Goal: Task Accomplishment & Management: Manage account settings

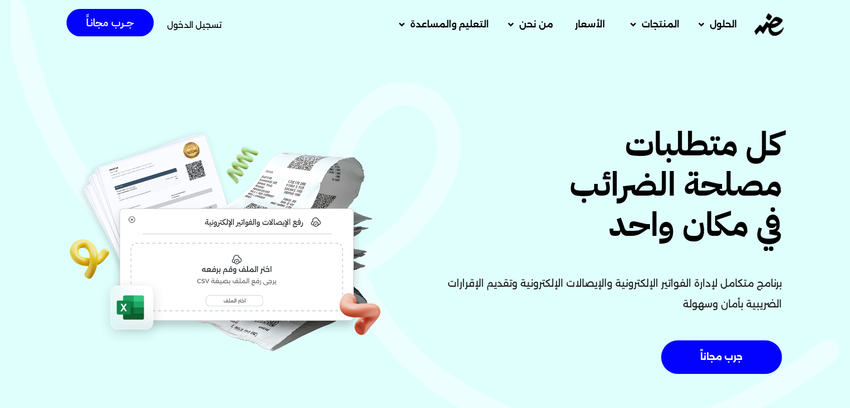
drag, startPoint x: 208, startPoint y: 26, endPoint x: 368, endPoint y: 31, distance: 160.5
click at [208, 26] on span "تسجيل الدخول" at bounding box center [194, 25] width 55 height 8
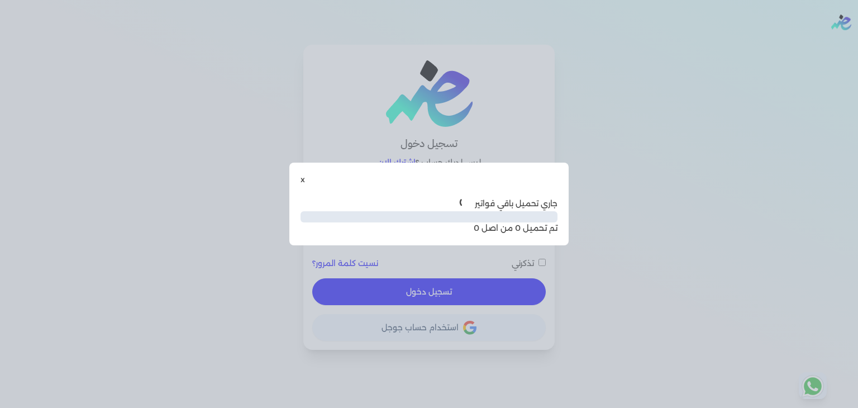
type input "[EMAIL_ADDRESS][DOMAIN_NAME]"
click at [301, 177] on button "x" at bounding box center [303, 180] width 4 height 12
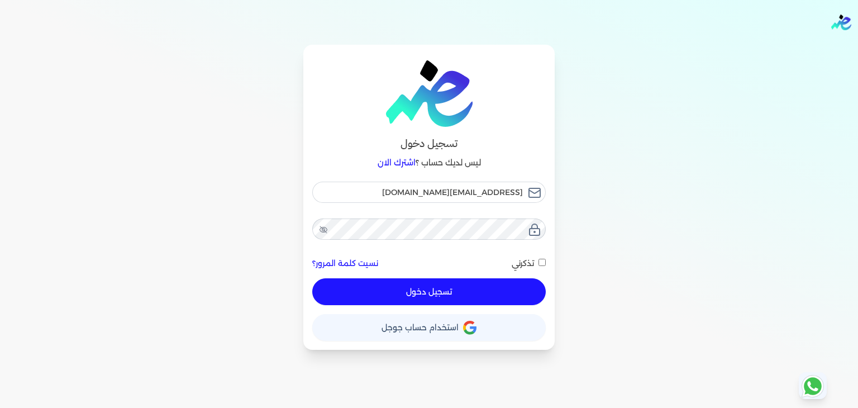
click at [467, 297] on button "تسجيل دخول" at bounding box center [429, 291] width 234 height 27
checkbox input "false"
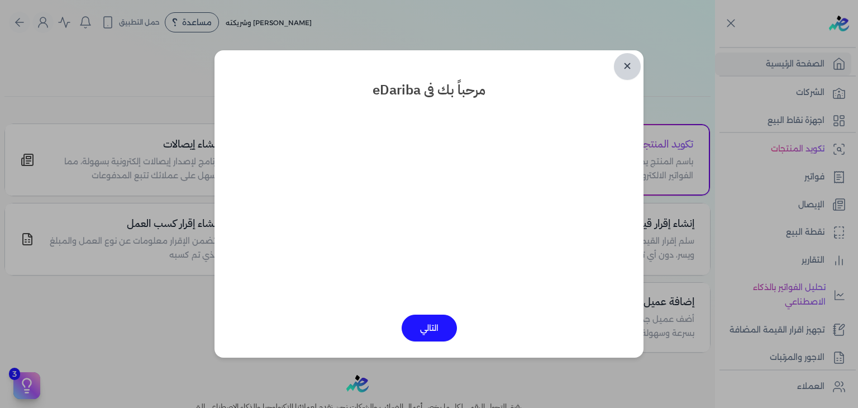
click at [620, 73] on link "✕" at bounding box center [627, 66] width 27 height 27
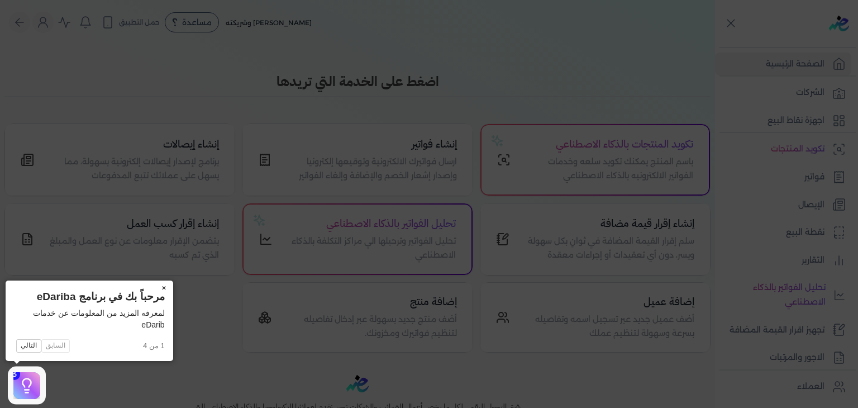
click at [165, 289] on button "×" at bounding box center [164, 289] width 18 height 16
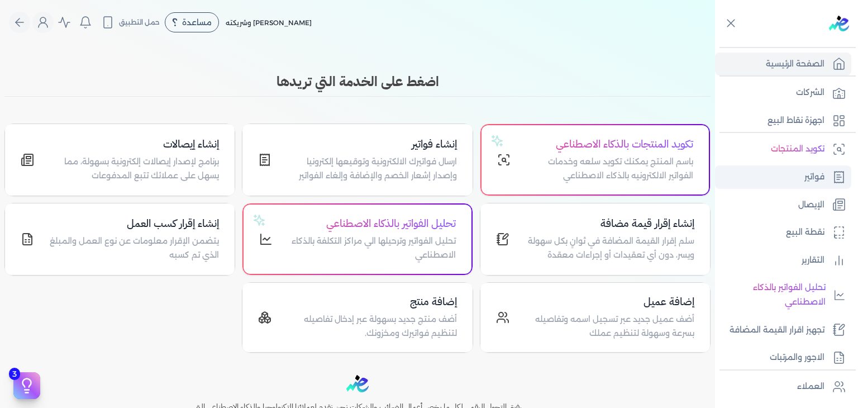
click at [802, 180] on link "فواتير" at bounding box center [783, 176] width 136 height 23
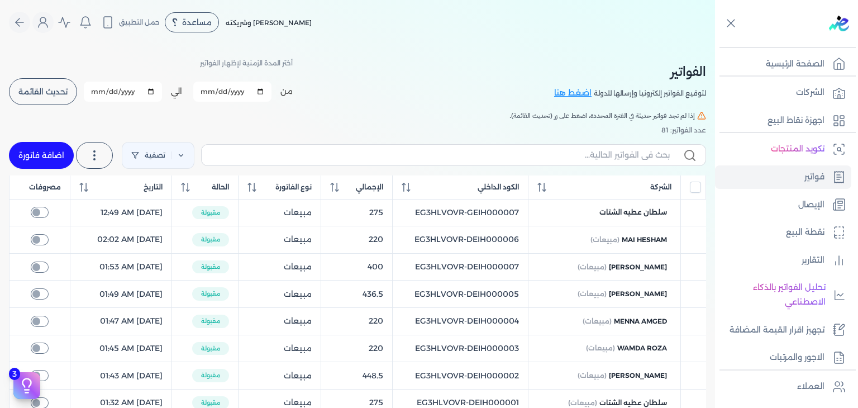
click at [27, 155] on link "اضافة فاتورة" at bounding box center [41, 155] width 65 height 27
select select "EGP"
select select "B"
select select "EGS"
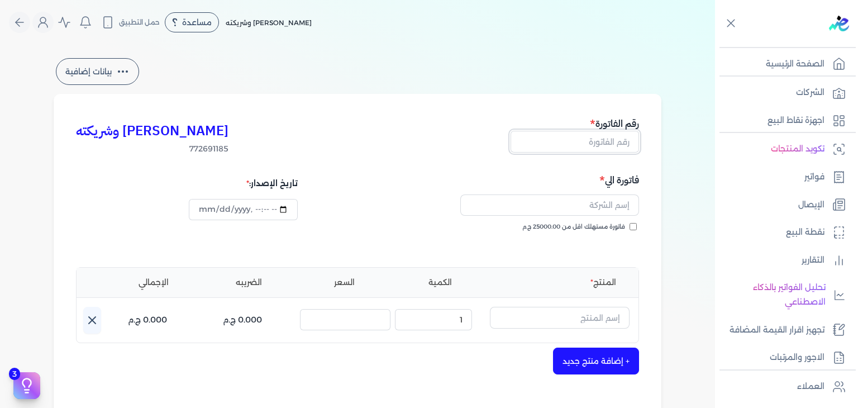
click at [622, 140] on input "text" at bounding box center [575, 141] width 129 height 21
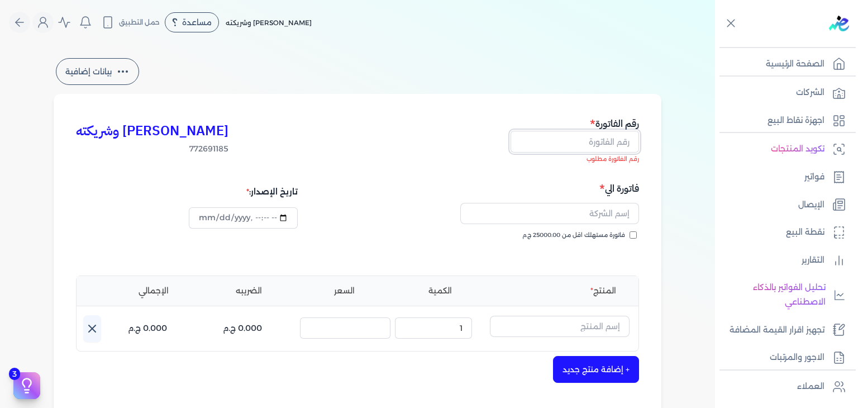
paste input "EG3HLVOVR-GEIH000073"
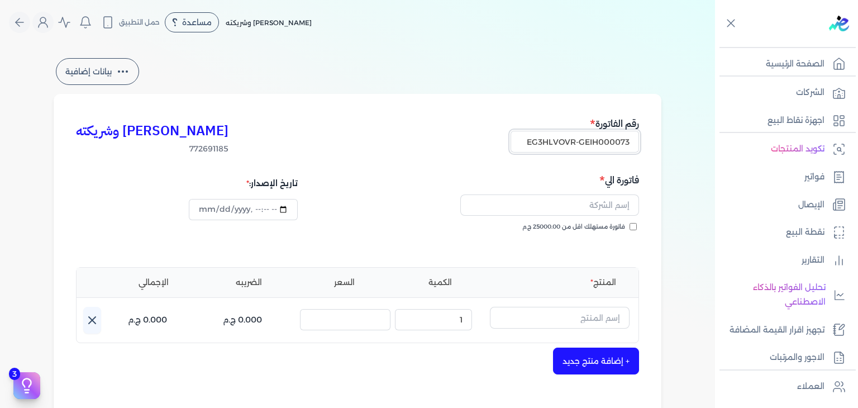
type input "EG3HLVOVR-GEIH000073"
click at [608, 210] on input "text" at bounding box center [549, 204] width 179 height 21
paste input "[PERSON_NAME]"
type input "محمد نجاح"
click at [651, 222] on div "كريم محمود ابراهيم الدقلة وشريكته 772691185 رقم الفاتورة EG3HLVOVR-GEIH000073 ف…" at bounding box center [358, 347] width 608 height 506
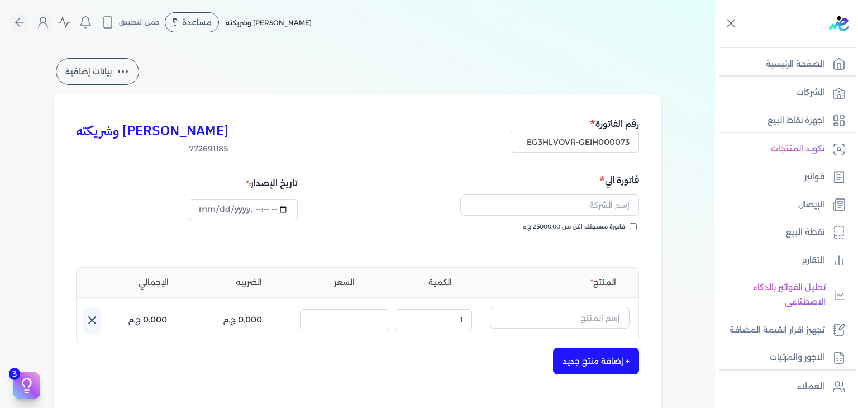
click at [633, 226] on input "فاتورة مستهلك اقل من 25000.00 ج.م" at bounding box center [633, 226] width 7 height 7
checkbox input "true"
drag, startPoint x: 625, startPoint y: 205, endPoint x: 610, endPoint y: 222, distance: 22.6
click at [625, 205] on input "text" at bounding box center [549, 204] width 179 height 21
paste input "محمد نجاح"
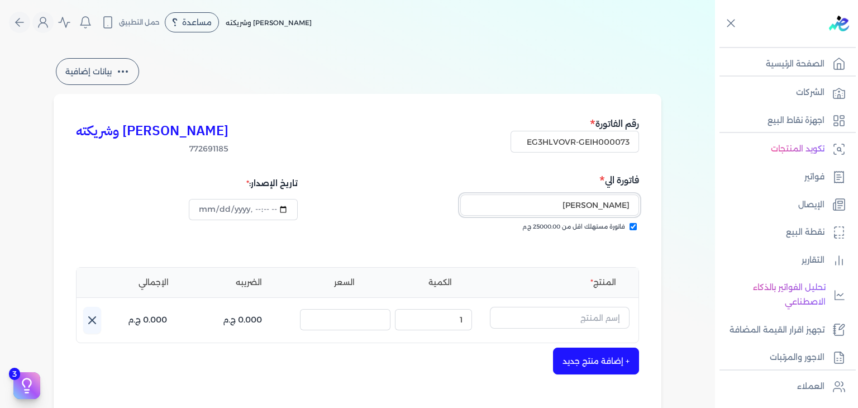
type input "محمد نجاح"
click at [209, 204] on input "datetime-local" at bounding box center [243, 209] width 108 height 21
type input "2025-08-19T12:57:06"
click at [229, 237] on div "تاريخ الإصدار:" at bounding box center [215, 213] width 278 height 80
click at [570, 318] on input "text" at bounding box center [560, 317] width 140 height 21
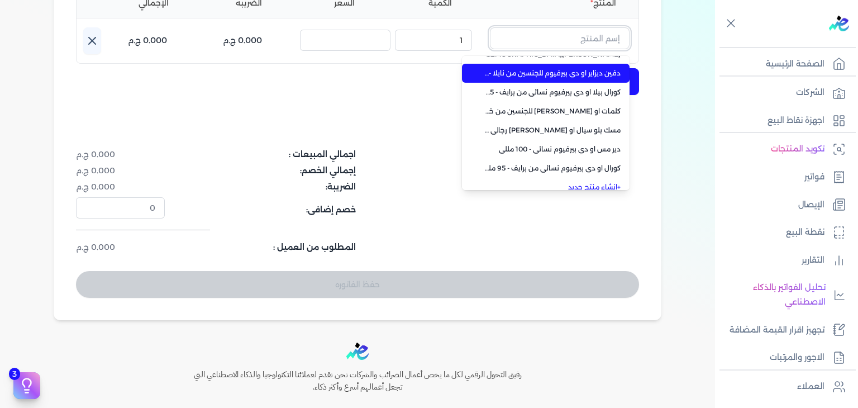
scroll to position [79, 0]
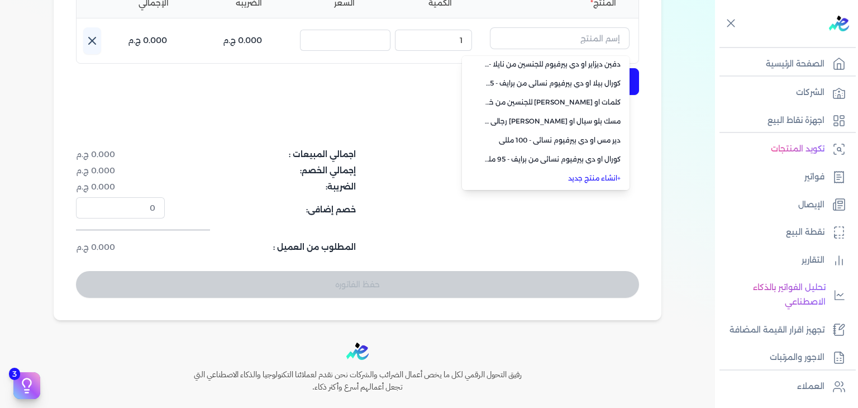
drag, startPoint x: 611, startPoint y: 177, endPoint x: 610, endPoint y: 197, distance: 20.1
click at [611, 177] on link "+ انشاء منتج جديد" at bounding box center [552, 178] width 136 height 10
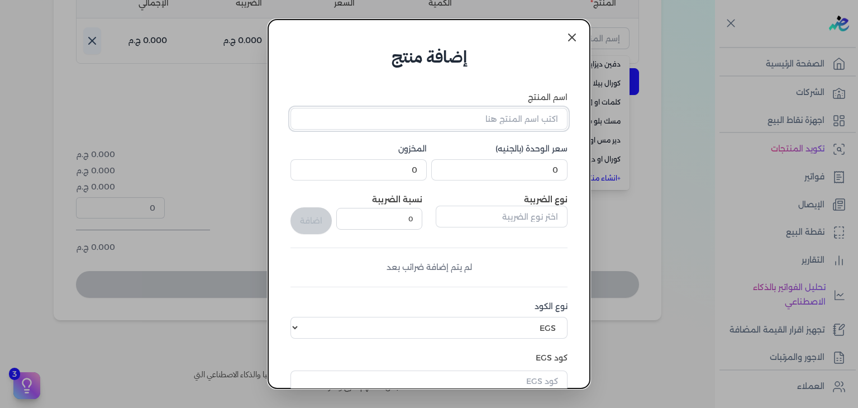
click at [522, 110] on input "اسم المنتج" at bounding box center [429, 118] width 277 height 21
paste input "بلاك اكس اكس او دي بيرفيوم رجالي - 100 مللي"
type input "بلاك اكس اكس او دي بيرفيوم رجالي - 100 مللي"
click at [536, 173] on input "0" at bounding box center [499, 169] width 136 height 21
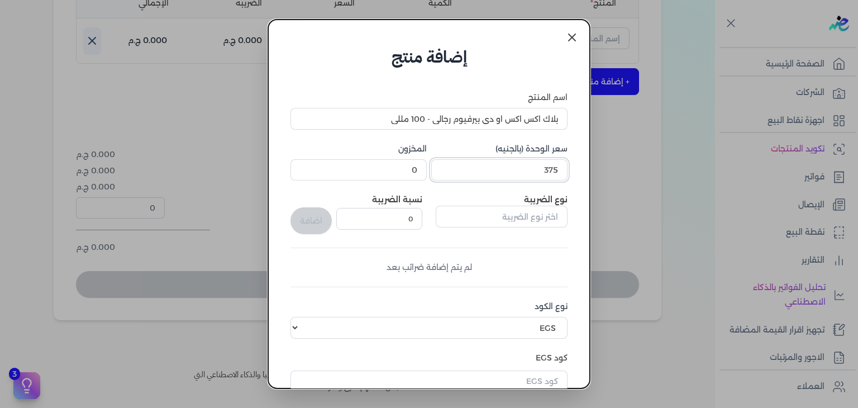
type input "375"
type input "2"
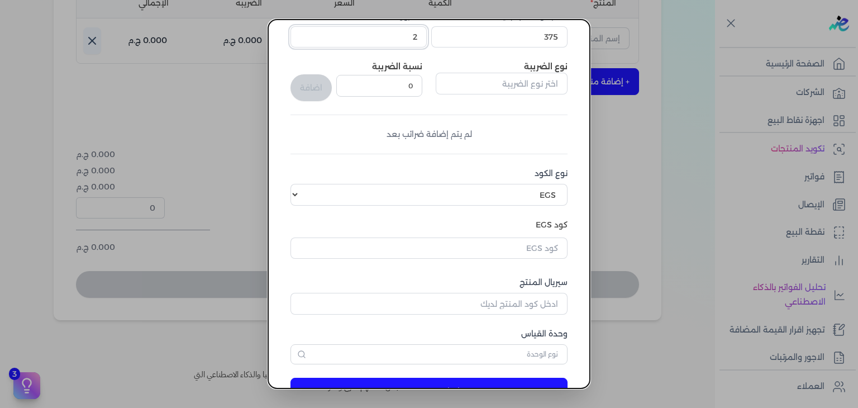
scroll to position [168, 0]
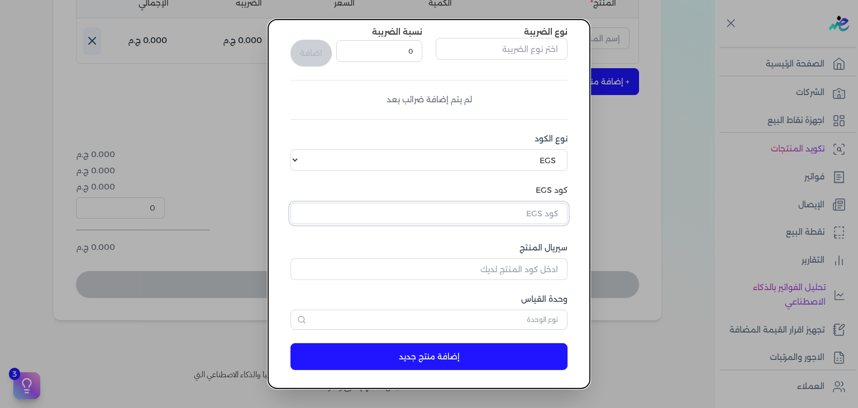
click at [522, 221] on input "text" at bounding box center [429, 213] width 277 height 21
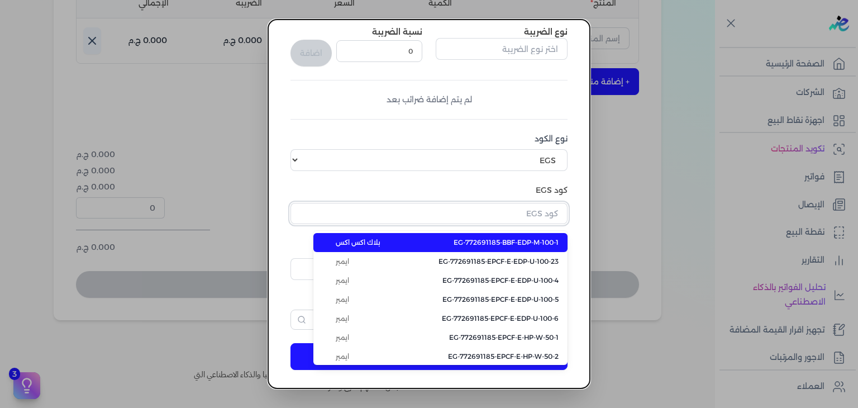
paste input "EG-772691185-BBF-EDP-M-100-1"
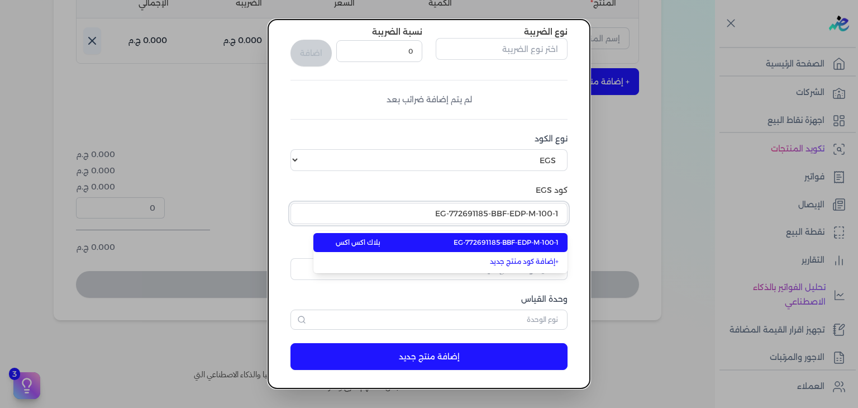
type input "EG-772691185-BBF-EDP-M-100-1"
click at [516, 243] on span "EG-772691185-BBF-EDP-M-100-1" at bounding box center [506, 242] width 105 height 10
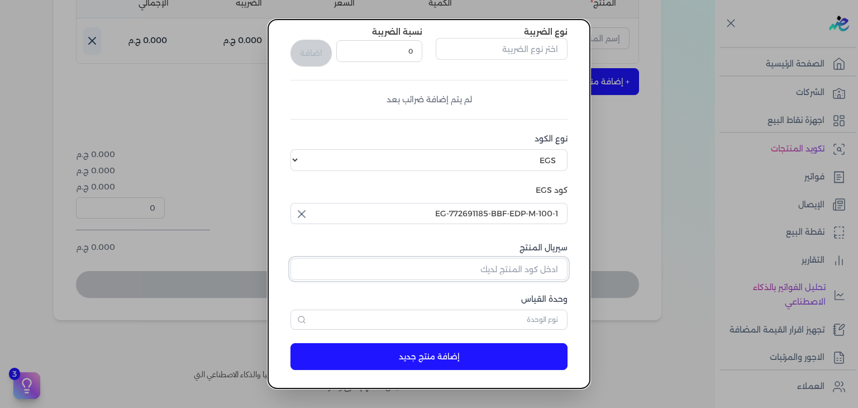
drag, startPoint x: 511, startPoint y: 269, endPoint x: 520, endPoint y: 272, distance: 9.5
click at [511, 269] on input "سيريال المنتج" at bounding box center [429, 268] width 277 height 21
paste input "Z9E0048B8EB7D84F6591DZ-1"
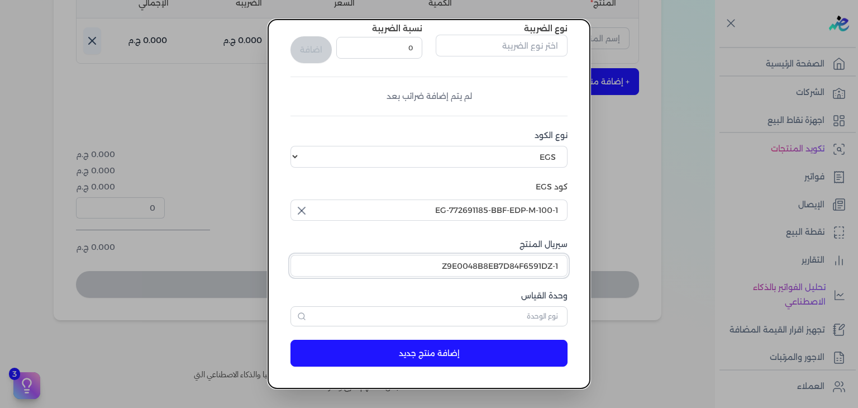
type input "Z9E0048B8EB7D84F6591DZ-1"
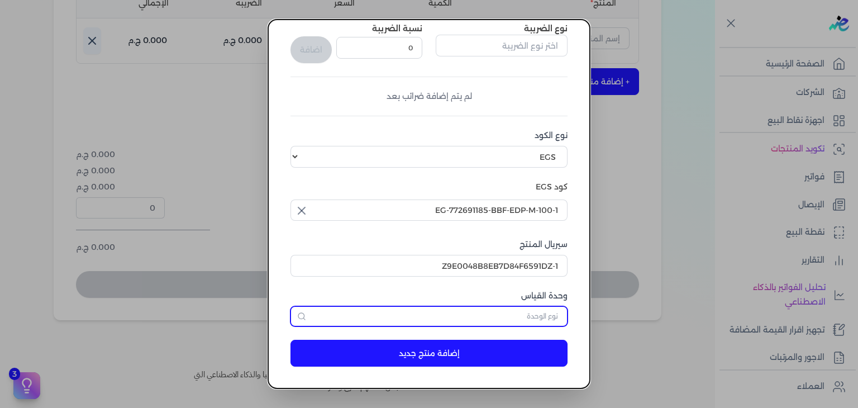
click at [507, 320] on input "text" at bounding box center [429, 316] width 277 height 20
type input "وحدة نشاط"
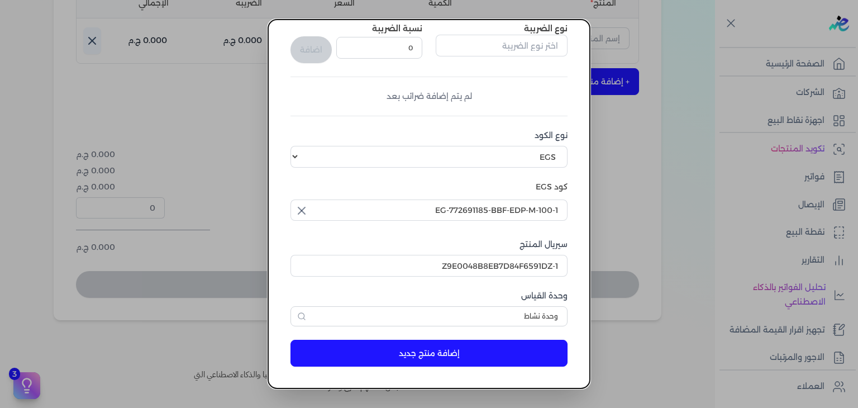
click at [482, 360] on button "إضافة منتج جديد" at bounding box center [429, 353] width 277 height 27
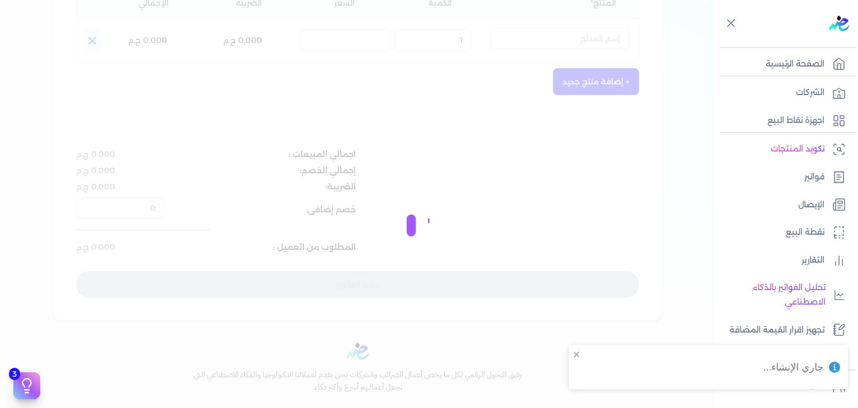
select select "EGS"
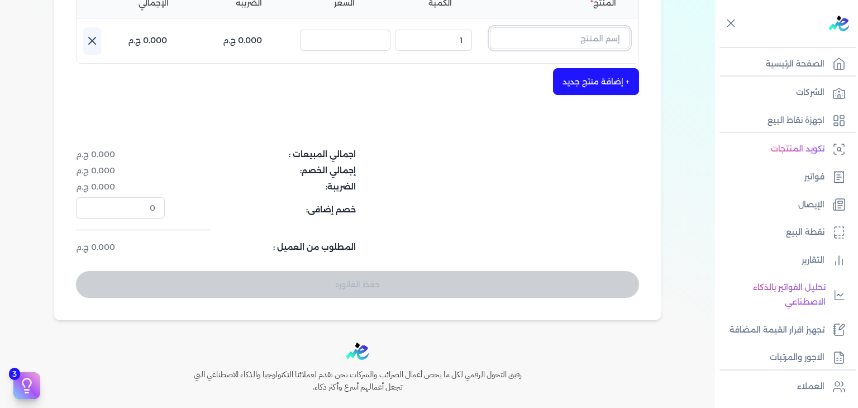
click at [597, 41] on input "text" at bounding box center [560, 37] width 140 height 21
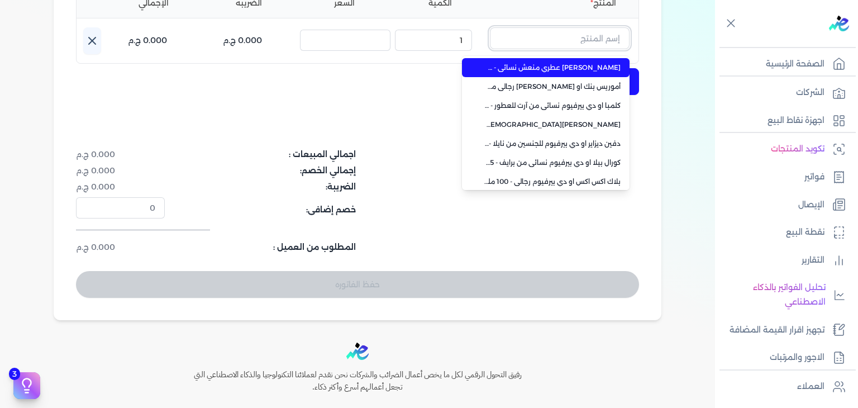
paste input "بلاك اكس"
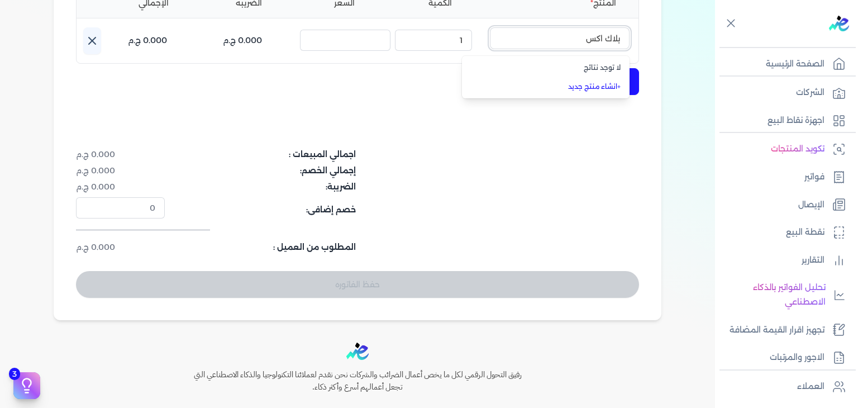
click at [527, 40] on input "بلاك اكس" at bounding box center [560, 37] width 140 height 21
click at [459, 132] on div "كريم محمود ابراهيم الدقلة وشريكته 772691185 رقم الفاتورة EG3HLVOVR-GEIH000073 ف…" at bounding box center [358, 67] width 608 height 506
click at [571, 39] on input "بلاك اكس" at bounding box center [560, 37] width 140 height 21
type input "بلاك اكس"
click at [570, 40] on input "بلاك اكس" at bounding box center [560, 37] width 140 height 21
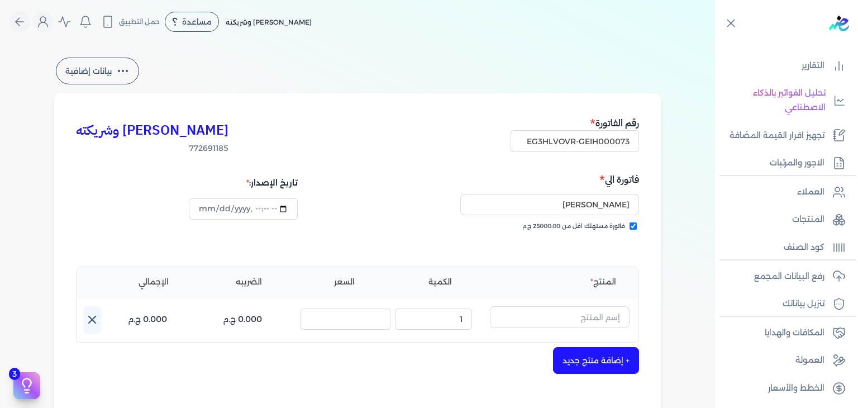
scroll to position [0, 0]
click at [569, 318] on input "text" at bounding box center [560, 317] width 140 height 21
paste input "بلاك اكس اكس"
type input "بلاك اكس اكس"
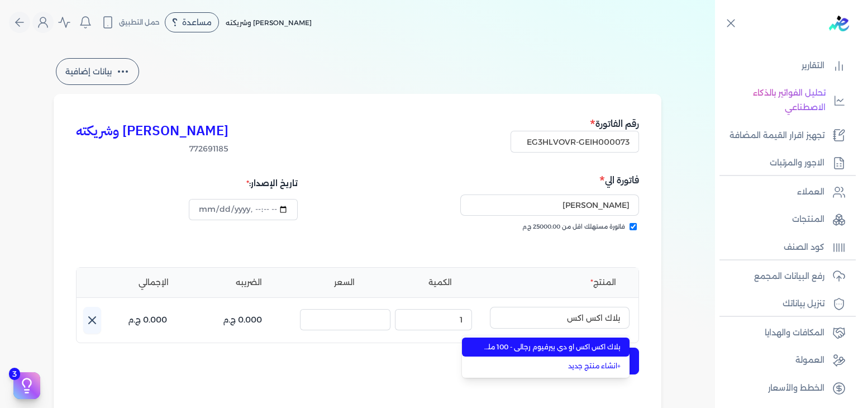
click at [573, 345] on span "بلاك اكس اكس او دي بيرفيوم رجالي - 100 مللي" at bounding box center [552, 347] width 136 height 10
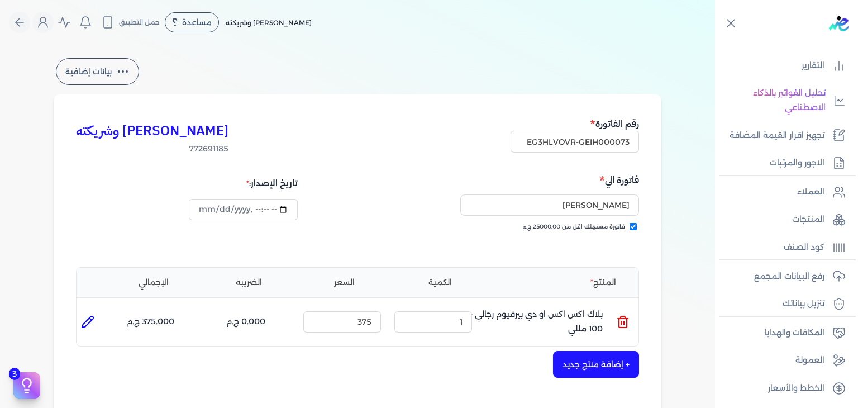
scroll to position [224, 0]
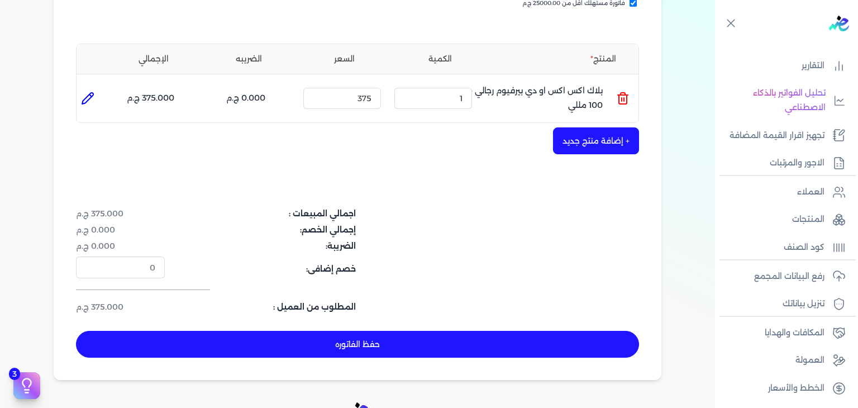
click at [417, 349] on button "حفظ الفاتوره" at bounding box center [357, 344] width 563 height 27
type input "[DATE]"
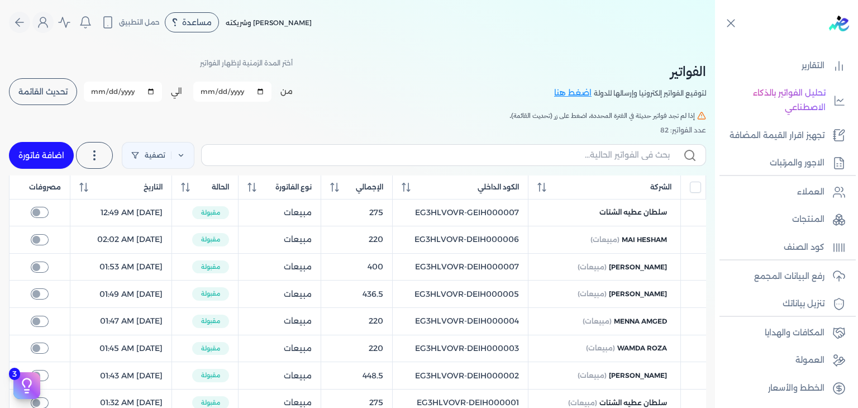
click at [39, 89] on span "تحديث القائمة" at bounding box center [42, 92] width 49 height 8
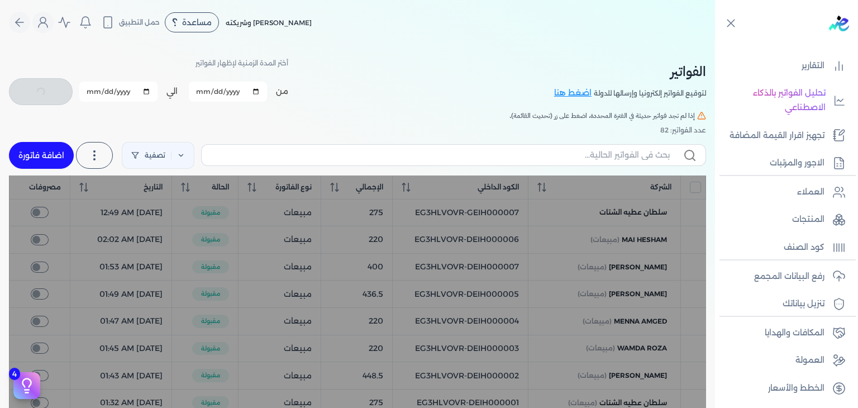
click at [407, 91] on div "الفواتير لتوقيع الفواتير إلكترونيا وإرسالها للدولة اضغط هنا أختر المدة الزمنية …" at bounding box center [357, 81] width 697 height 50
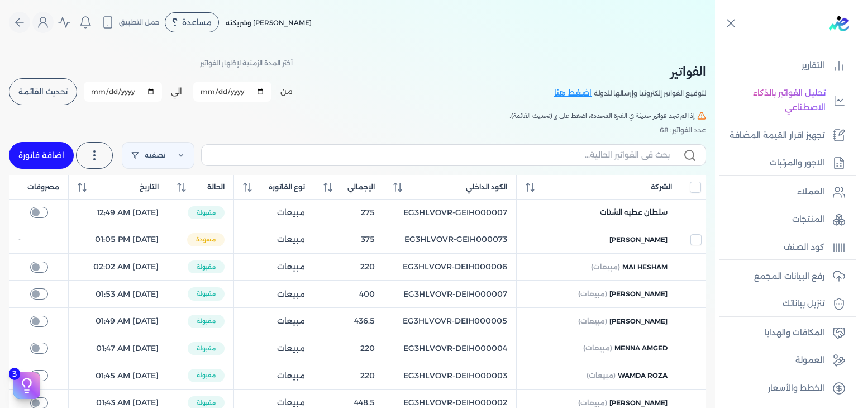
click at [45, 85] on button "تحديث القائمة" at bounding box center [43, 91] width 68 height 27
checkbox input "false"
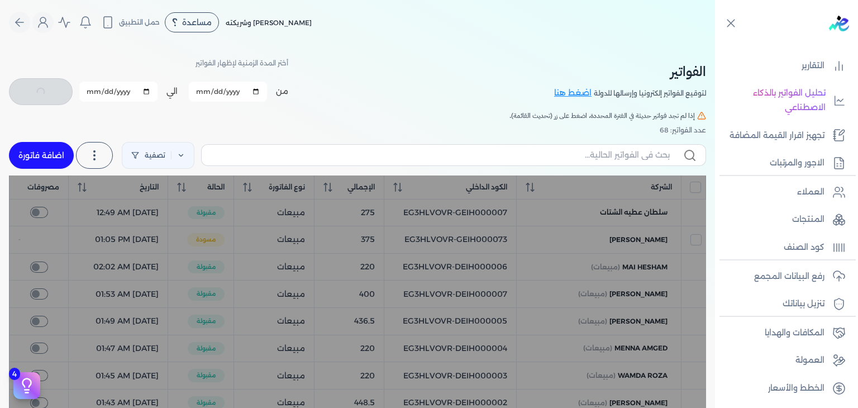
click at [472, 135] on div "تصفية اضافة فاتورة" at bounding box center [357, 155] width 697 height 40
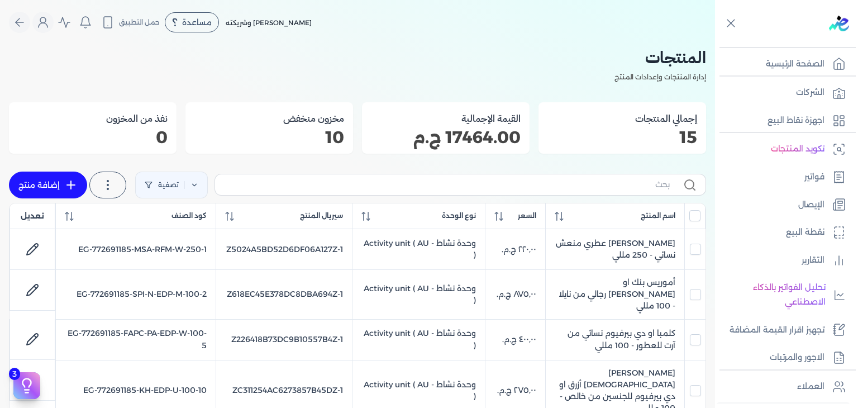
click at [617, 193] on label at bounding box center [461, 184] width 492 height 21
click at [617, 191] on input "text" at bounding box center [447, 185] width 446 height 12
click at [621, 186] on input "text" at bounding box center [447, 185] width 446 height 12
paste input "بلاك اكس"
type input "بلاك اكس"
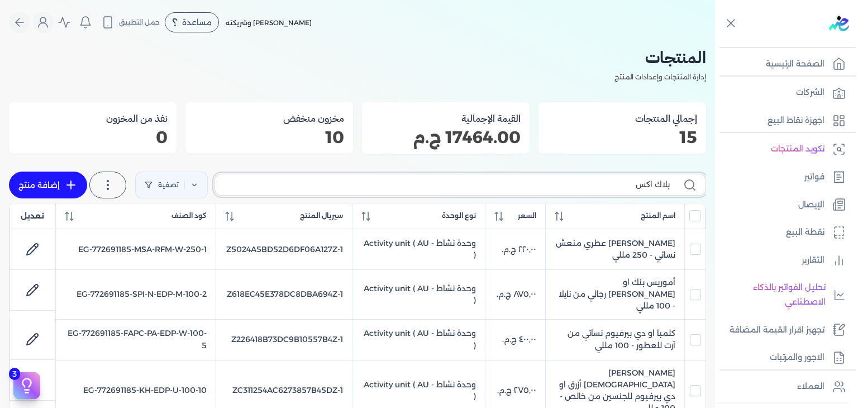
checkbox input "false"
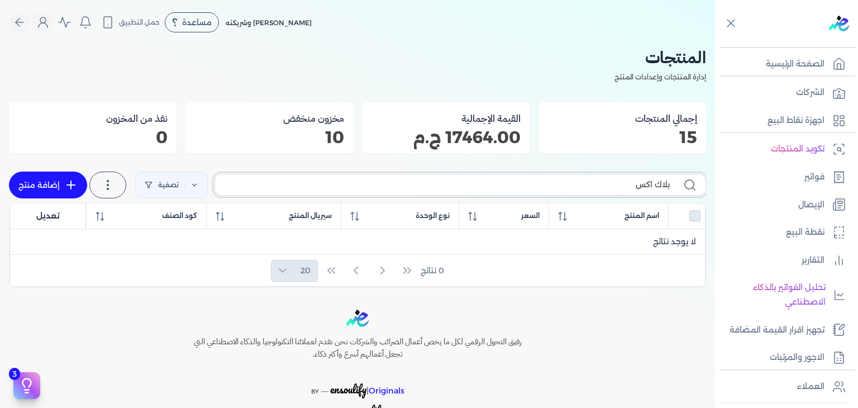
type input "بلاك اكس"
click at [74, 184] on icon at bounding box center [70, 184] width 13 height 13
select select "EGS"
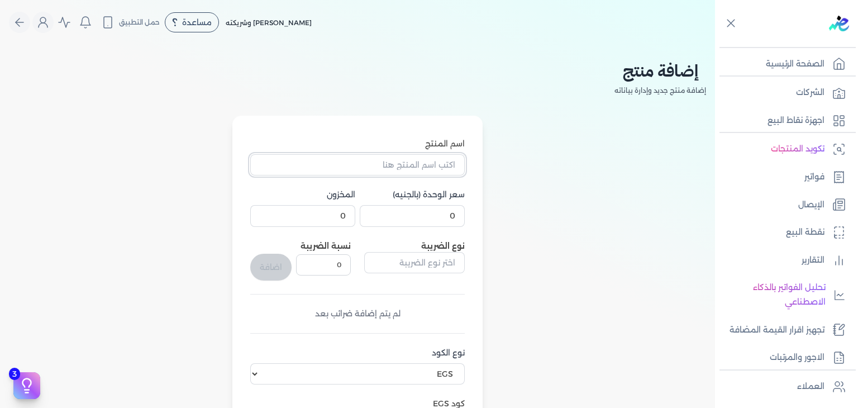
click at [371, 159] on input "اسم المنتج" at bounding box center [357, 164] width 215 height 21
paste input "بلاك اكس"
paste input "بلاك اكس اكس او دي بيرفيوم رجالي - 100 مللي"
type input "بلاك اكس اكس او دي بيرفيوم رجالي - 100 مللي"
click at [433, 212] on input "0" at bounding box center [412, 215] width 105 height 21
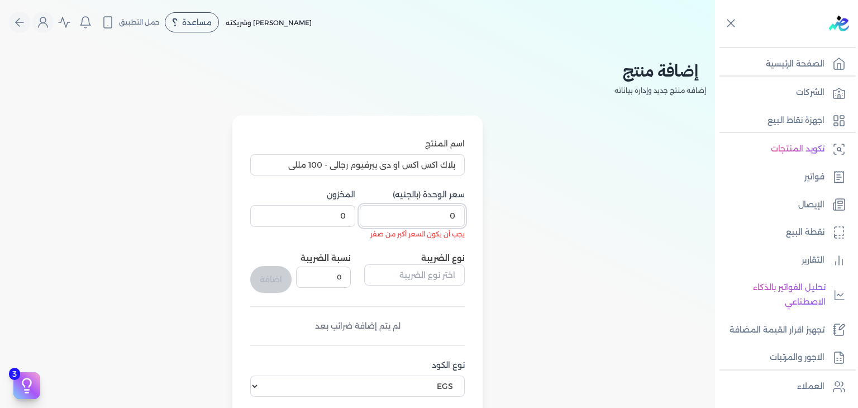
click at [430, 222] on input "0" at bounding box center [412, 215] width 105 height 21
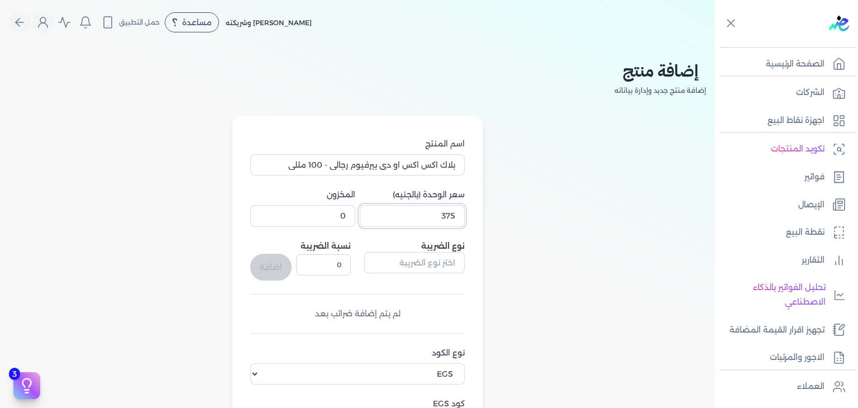
type input "375"
click at [479, 273] on div "اسم المنتج بلاك اكس اكس او دي بيرفيوم رجالي - 100 مللي سعر الوحدة (بالجنيه) 375…" at bounding box center [357, 355] width 250 height 479
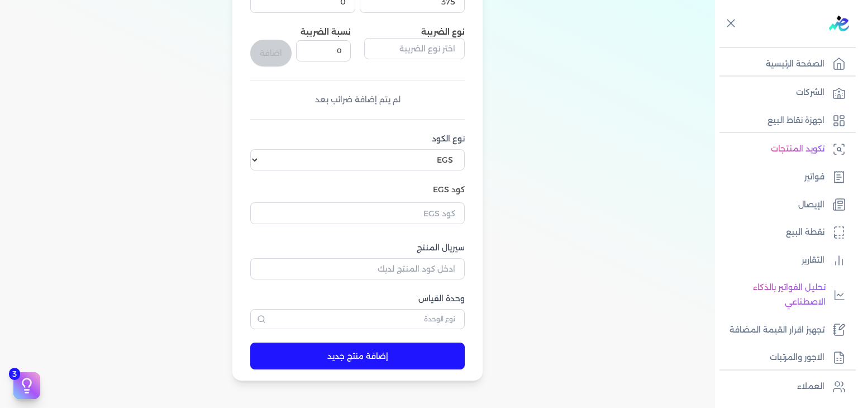
scroll to position [279, 0]
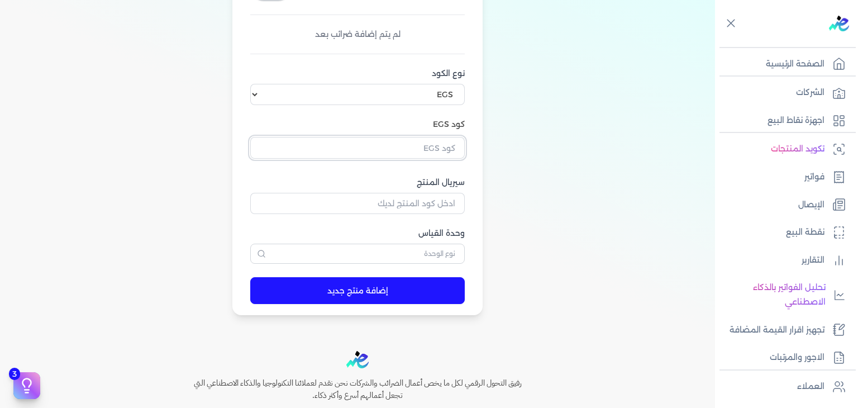
click at [422, 145] on input "text" at bounding box center [357, 147] width 215 height 21
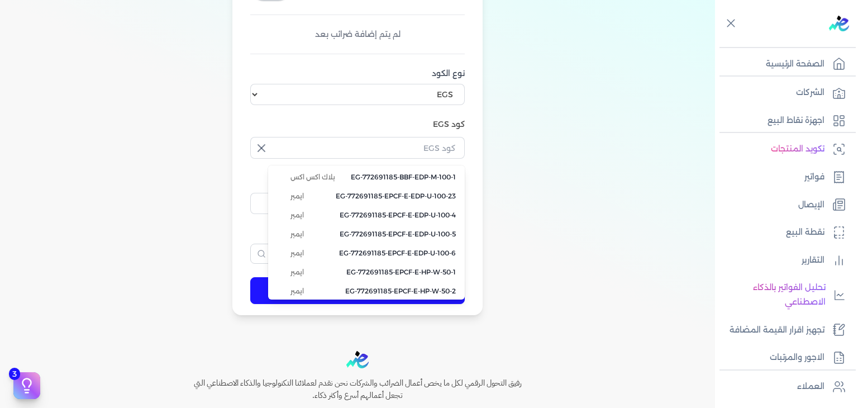
type input "EG-772691185-BBF-EDP-M-100-1"
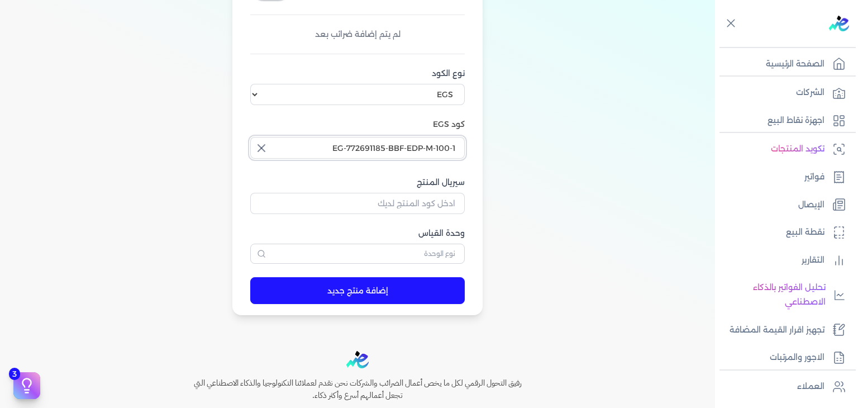
click at [431, 150] on input "EG-772691185-BBF-EDP-M-100-1" at bounding box center [357, 147] width 215 height 21
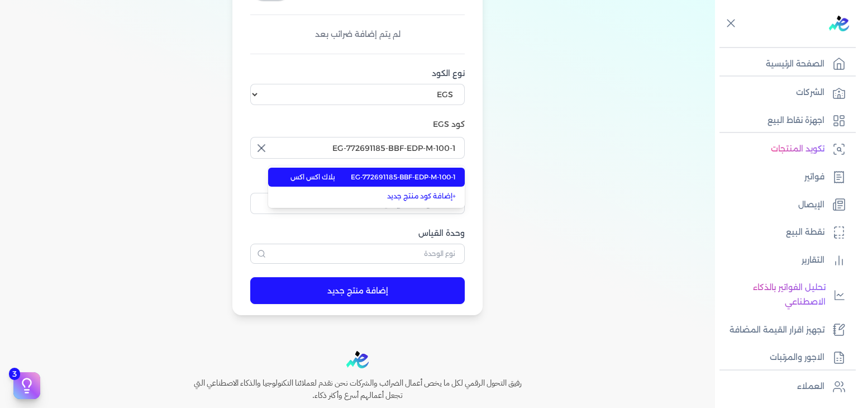
click at [414, 174] on span "EG-772691185-BBF-EDP-M-100-1" at bounding box center [403, 177] width 105 height 10
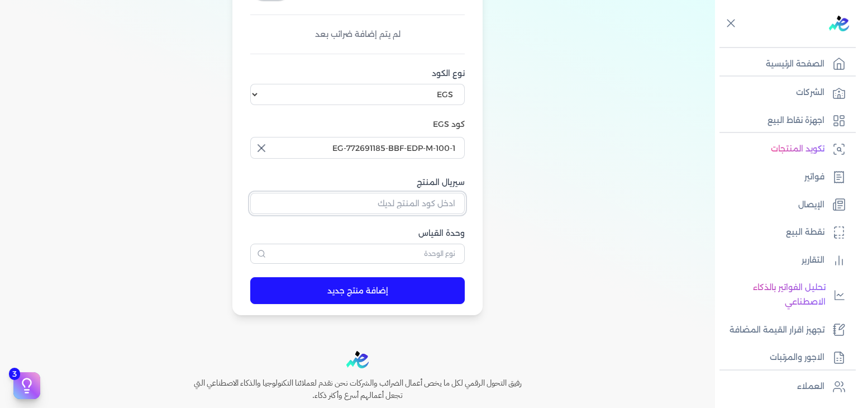
click at [445, 196] on input "سيريال المنتج" at bounding box center [357, 203] width 215 height 21
click at [438, 203] on input "سيريال المنتج" at bounding box center [357, 203] width 215 height 21
paste input "Z9E0048B8EB7D84F6591DZ-1"
type input "Z9E0048B8EB7D84F6591DZ-1"
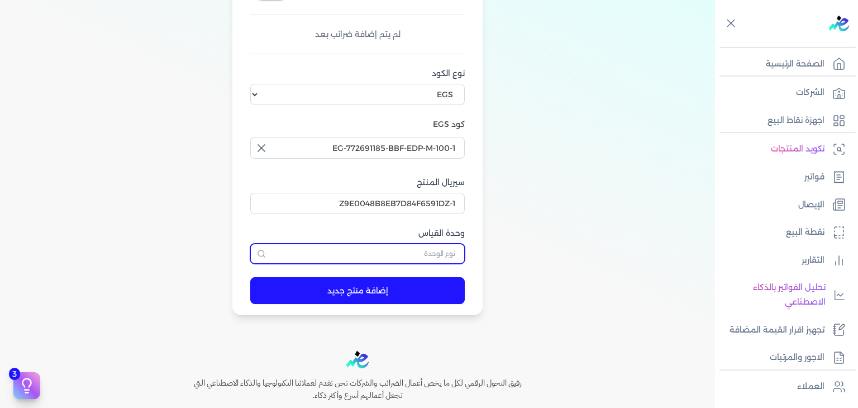
click at [428, 244] on input "text" at bounding box center [357, 254] width 215 height 20
type input "وحدة نشاط"
click at [409, 291] on button "إضافة منتج جديد" at bounding box center [357, 290] width 215 height 27
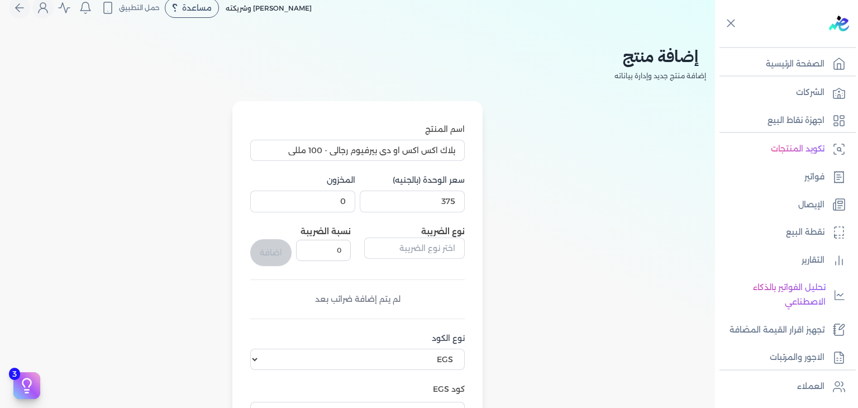
scroll to position [0, 0]
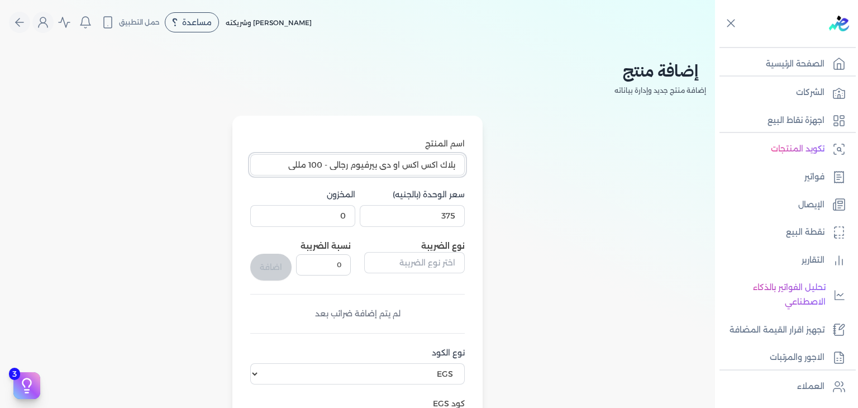
drag, startPoint x: 459, startPoint y: 162, endPoint x: 405, endPoint y: 177, distance: 56.7
click at [405, 177] on div "اسم المنتج بلاك اكس اكس او دي بيرفيوم رجالي - 100 مللي سعر الوحدة (بالجنيه) 375…" at bounding box center [357, 341] width 215 height 406
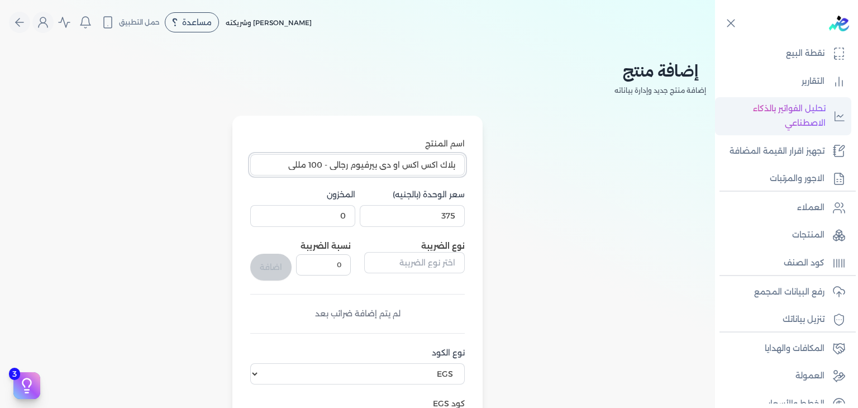
scroll to position [194, 0]
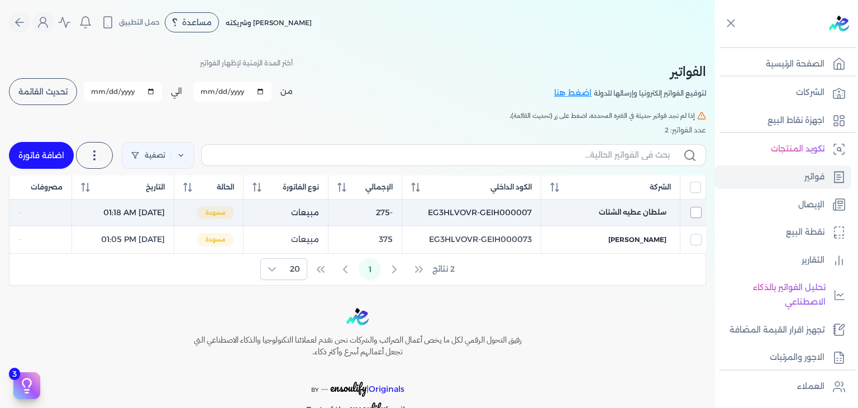
click at [701, 215] on input "checkbox" at bounding box center [696, 212] width 11 height 11
checkbox input "true"
checkbox input "false"
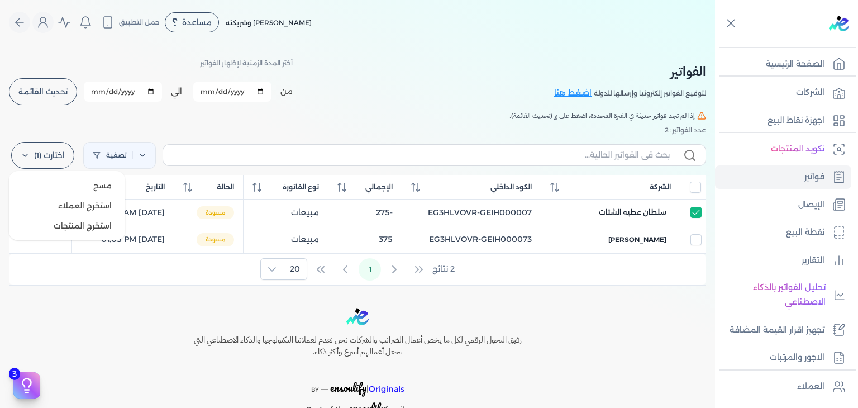
click at [28, 154] on icon at bounding box center [25, 155] width 9 height 9
click at [112, 189] on span "مسح" at bounding box center [102, 185] width 18 height 11
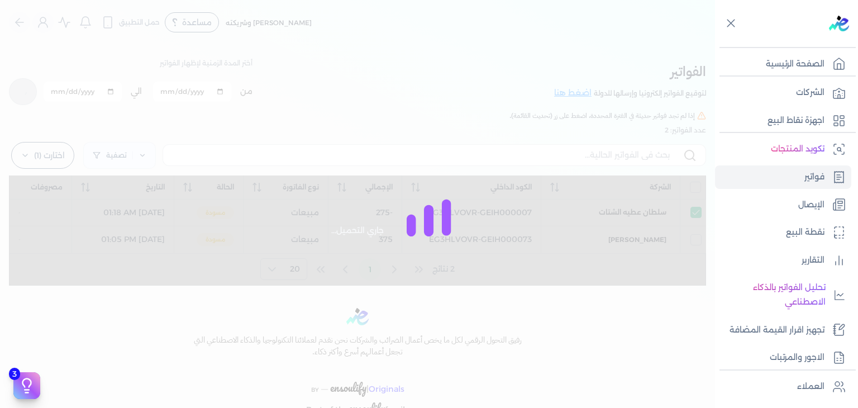
checkbox input "false"
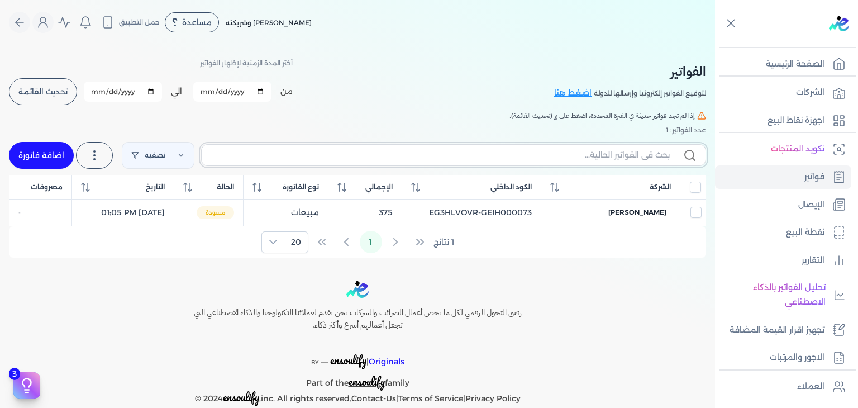
click at [645, 154] on input "text" at bounding box center [440, 155] width 459 height 12
paste input "EG3HLVOVR-GEIG000007"
type input "EG3HLVOVR-GEIG000007"
checkbox input "false"
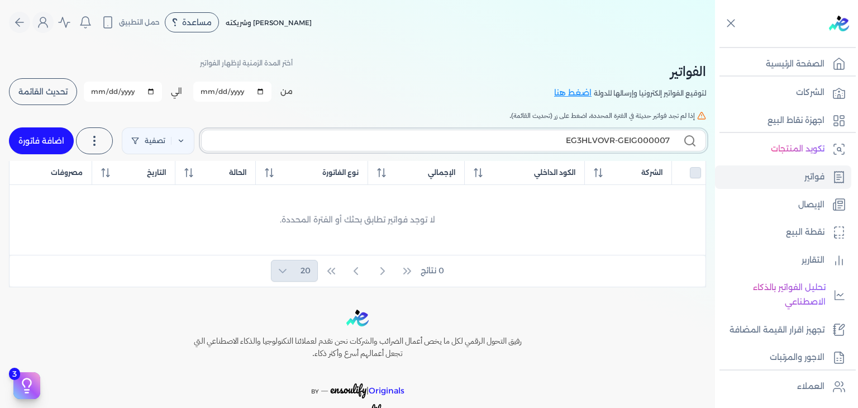
type input "EG3HLVOVR-GEIG000007"
click at [68, 94] on span "تحديث القائمة" at bounding box center [42, 92] width 49 height 8
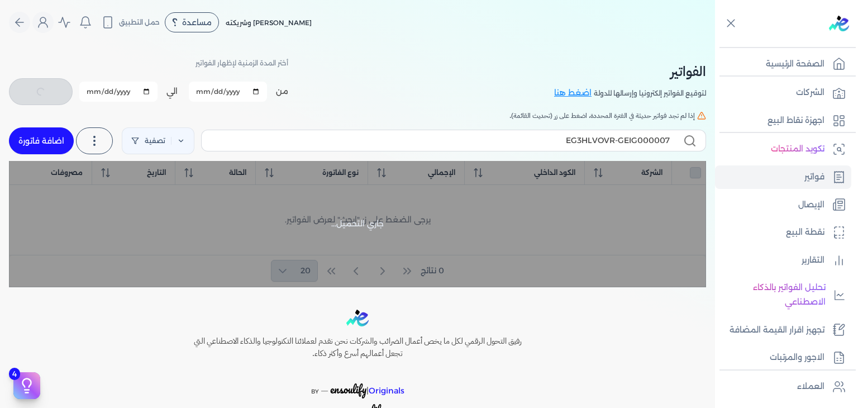
checkbox input "false"
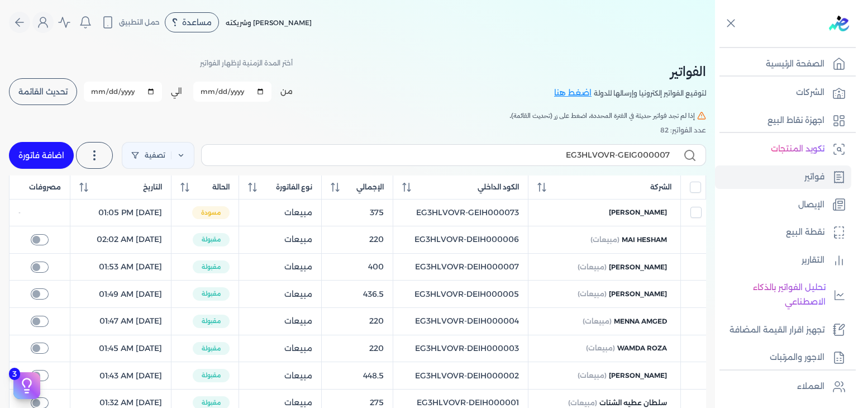
click at [639, 147] on label "EG3HLVOVR-GEIG000007" at bounding box center [453, 154] width 505 height 21
click at [639, 149] on input "EG3HLVOVR-GEIG000007" at bounding box center [440, 155] width 459 height 12
click at [693, 153] on circle at bounding box center [689, 154] width 9 height 9
click at [670, 153] on input "EG3HLVOVR-GEIG000007" at bounding box center [440, 155] width 459 height 12
click at [690, 154] on icon at bounding box center [689, 155] width 13 height 13
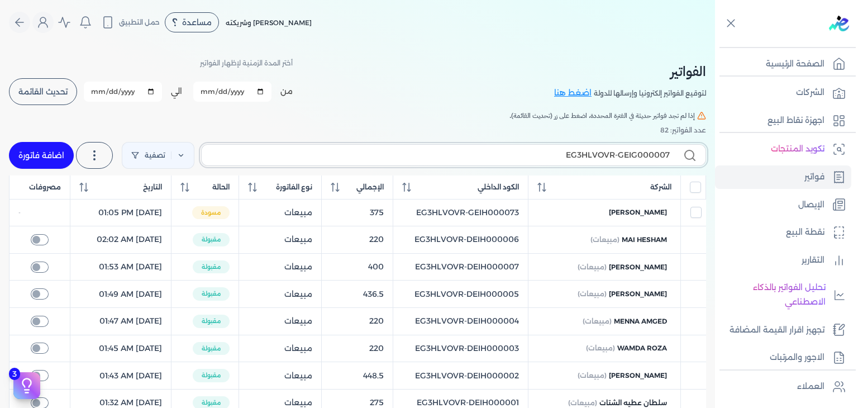
click at [670, 154] on input "EG3HLVOVR-GEIG000007" at bounding box center [440, 155] width 459 height 12
click at [690, 154] on icon at bounding box center [689, 155] width 13 height 13
click at [670, 154] on input "EG3HLVOVR-GEIG000007" at bounding box center [440, 155] width 459 height 12
click at [690, 154] on icon at bounding box center [689, 155] width 13 height 13
click at [670, 154] on input "EG3HLVOVR-GEIG000007" at bounding box center [440, 155] width 459 height 12
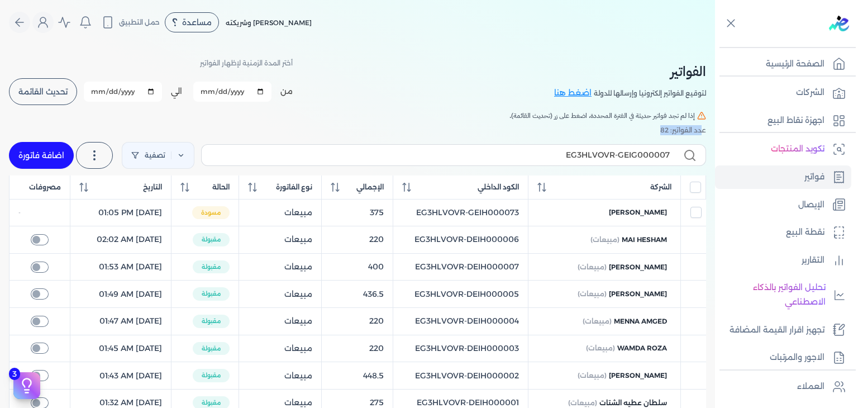
click at [690, 154] on icon at bounding box center [689, 155] width 13 height 13
click at [670, 154] on input "EG3HLVOVR-GEIG000007" at bounding box center [440, 155] width 459 height 12
click at [315, 163] on label "EG3HLVOVR-GEIG000007" at bounding box center [453, 154] width 505 height 21
click at [315, 161] on input "EG3HLVOVR-GEIG000007" at bounding box center [440, 155] width 459 height 12
click at [331, 154] on input "EG3HLVOVR-GEIG000007" at bounding box center [440, 155] width 459 height 12
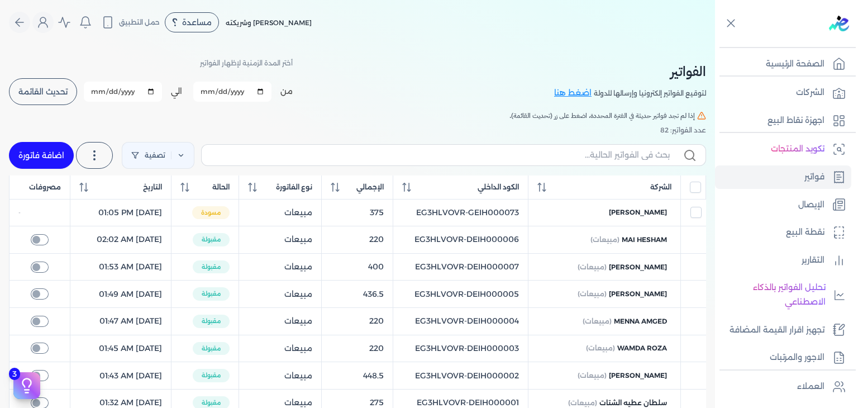
click at [56, 95] on span "تحديث القائمة" at bounding box center [42, 92] width 49 height 8
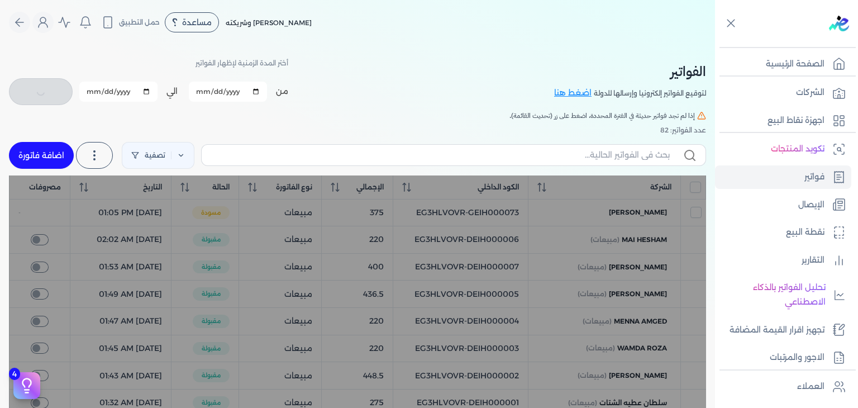
checkbox input "false"
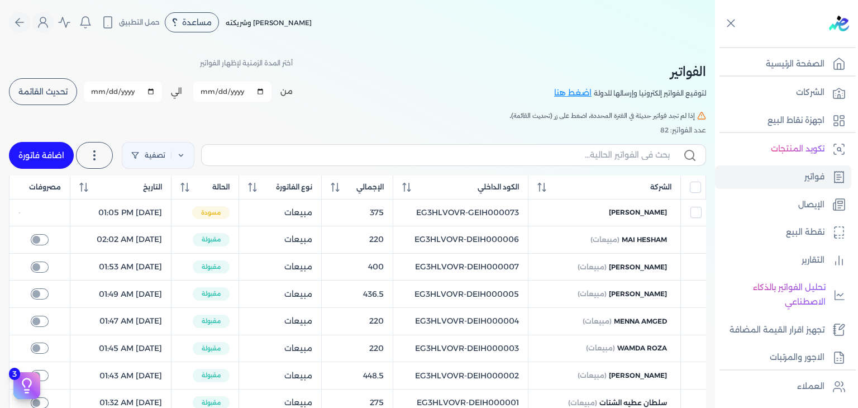
click at [555, 164] on label at bounding box center [453, 154] width 505 height 21
click at [555, 161] on input "text" at bounding box center [440, 155] width 459 height 12
click at [564, 158] on input "text" at bounding box center [440, 155] width 459 height 12
paste input "EG3HLVOVR-GEIG000007"
type input "EG3HLVOVR-GEIG000007"
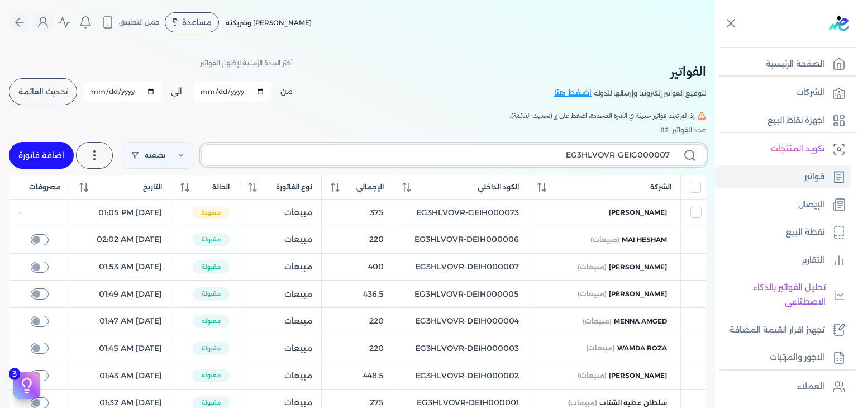
checkbox input "false"
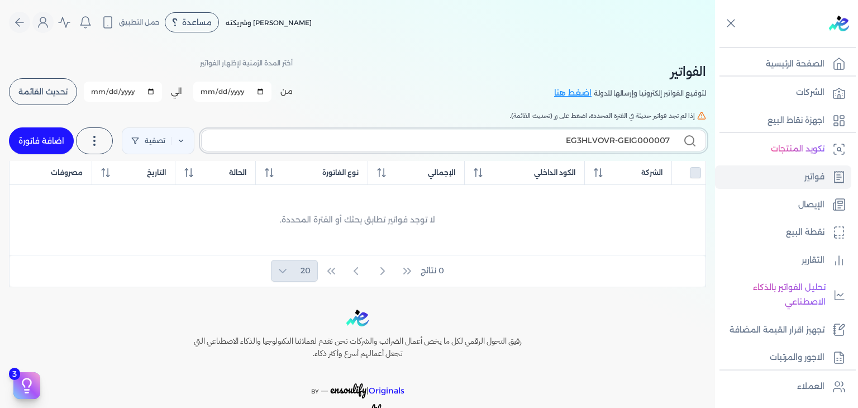
type input "EG3HLVOVR-GEIG000007"
click at [829, 179] on link "فواتير" at bounding box center [783, 176] width 136 height 23
click at [809, 201] on p "الإيصال" at bounding box center [812, 205] width 26 height 15
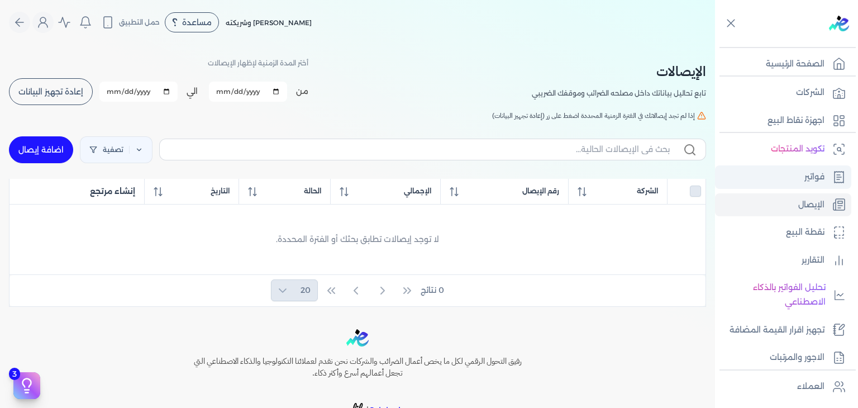
click at [811, 178] on p "فواتير" at bounding box center [815, 177] width 20 height 15
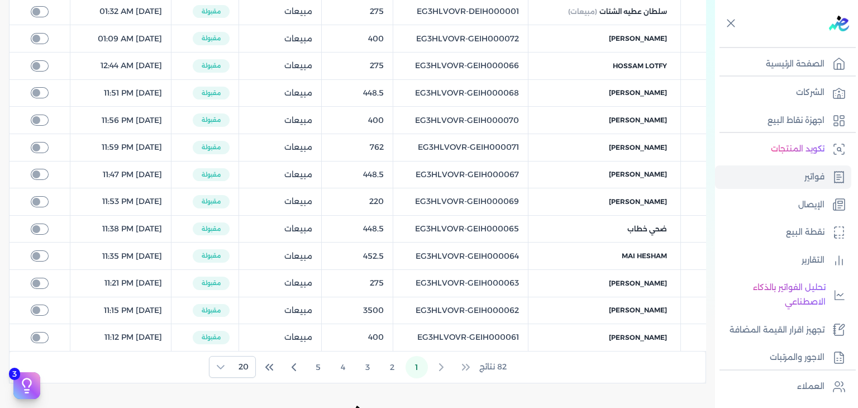
scroll to position [533, 0]
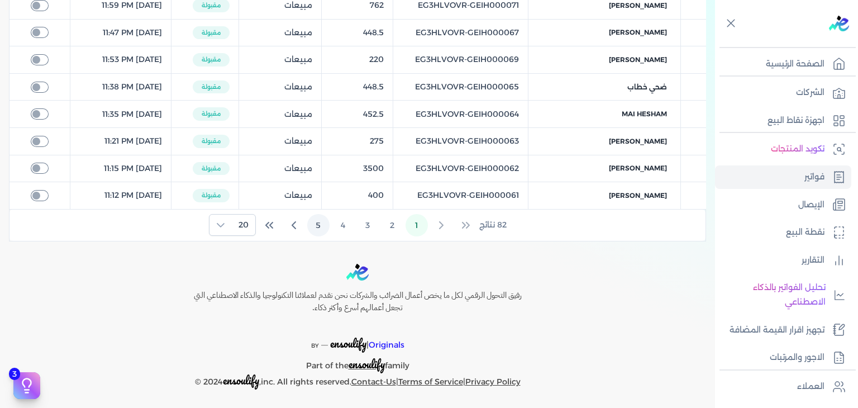
click at [313, 223] on button "5" at bounding box center [318, 225] width 22 height 22
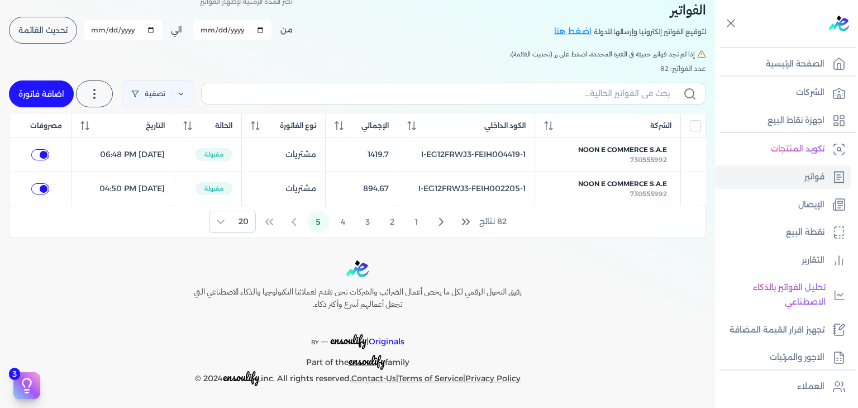
scroll to position [60, 0]
click at [336, 221] on button "4" at bounding box center [343, 223] width 22 height 22
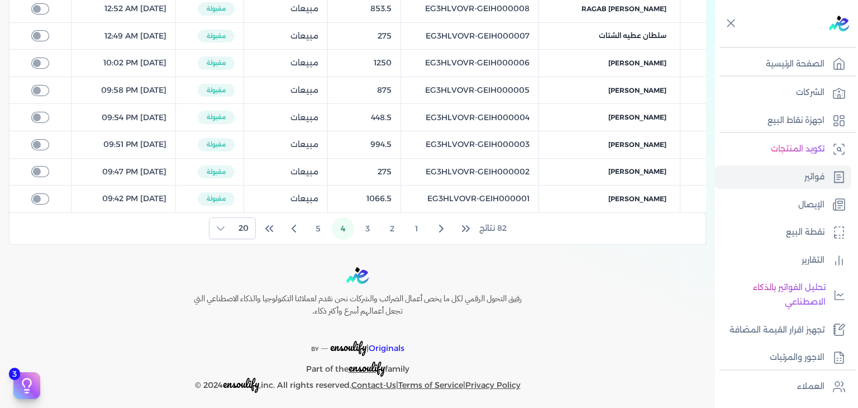
scroll to position [542, 0]
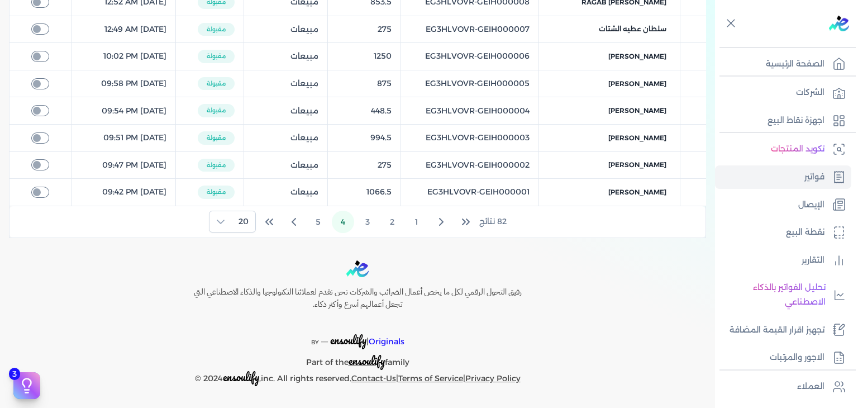
copy tr "EG3HLVOVR-GEIH000007"
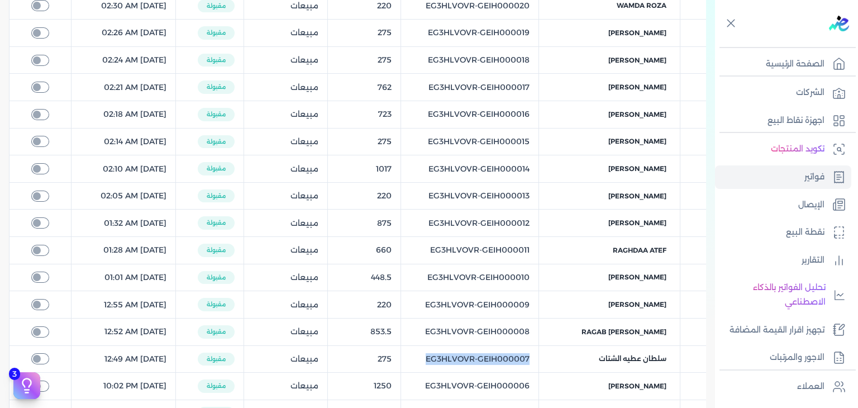
scroll to position [0, 0]
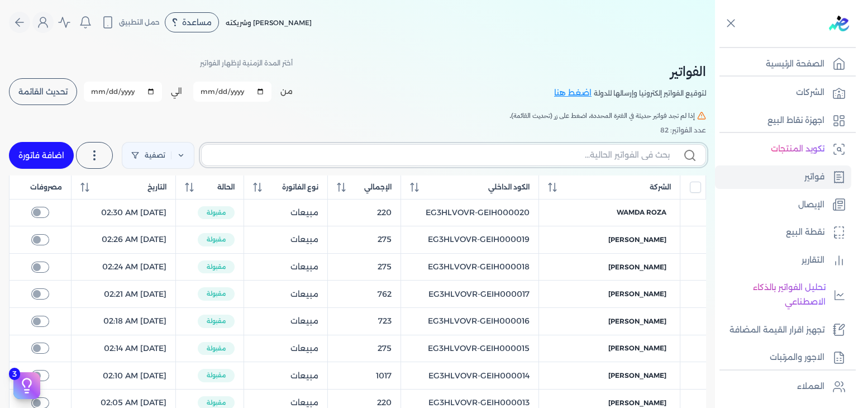
click at [644, 154] on input "text" at bounding box center [440, 155] width 459 height 12
paste input "EG3HLVOVR-GEIH000007"
type input "EG3HLVOVR-GEIH000007"
checkbox input "false"
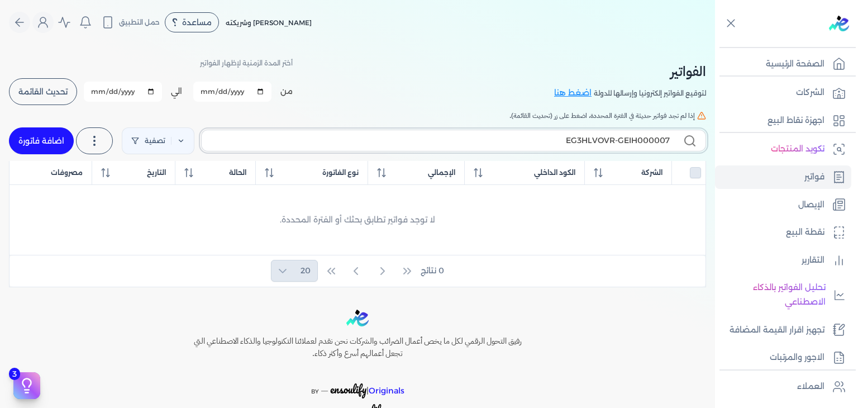
type input "EG3HLVOVR-GEIH000007"
checkbox input "false"
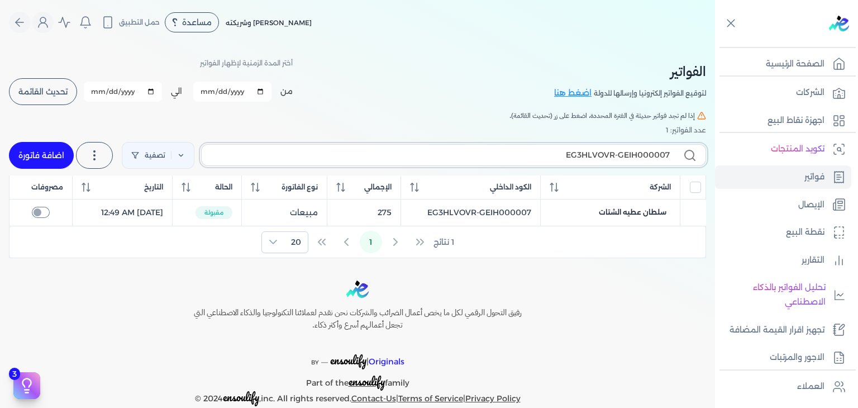
type input "EG3HLVOVR-GEIH000007"
click at [656, 157] on input "EG3HLVOVR-GEIH000007" at bounding box center [440, 155] width 459 height 12
checkbox input "false"
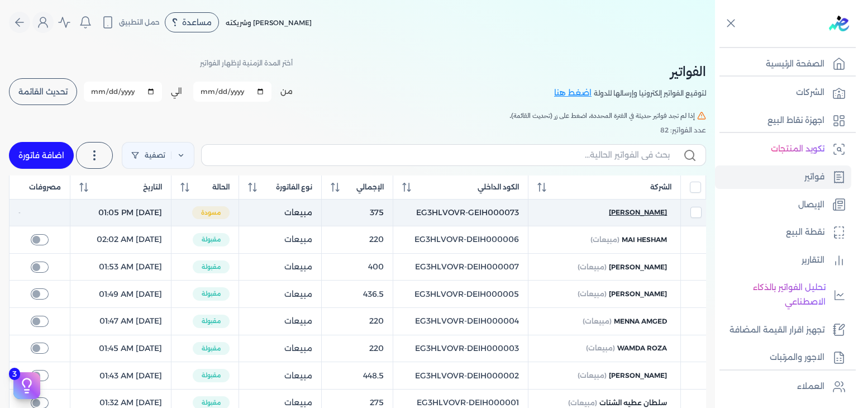
click at [649, 216] on span "[PERSON_NAME]" at bounding box center [638, 212] width 58 height 10
checkbox input "true"
select select "EGP"
select select "B"
select select "EGS"
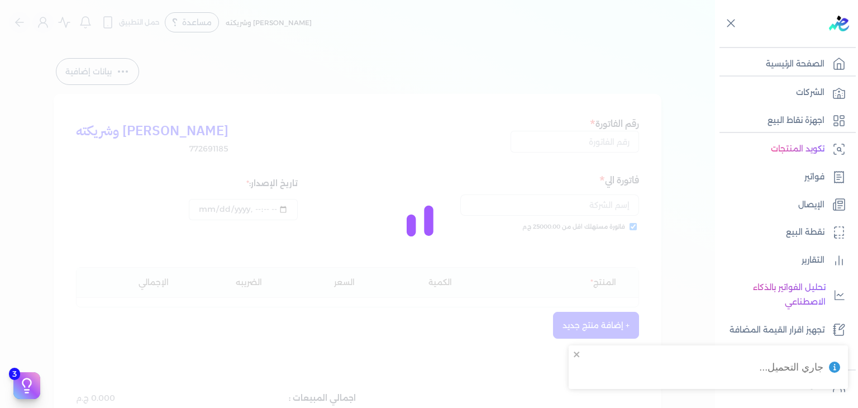
type input "EG3HLVOVR-GEIH000073"
checkbox input "true"
type input "2025-08-19T13:05:10"
type input "[DATE]"
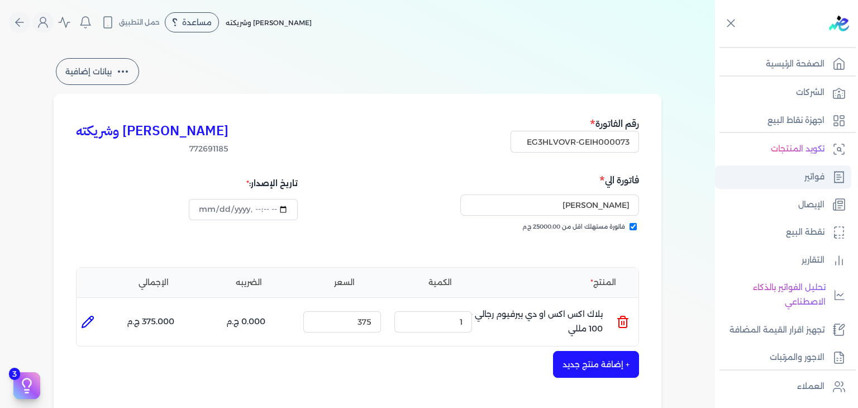
click at [787, 184] on link "فواتير" at bounding box center [783, 176] width 136 height 23
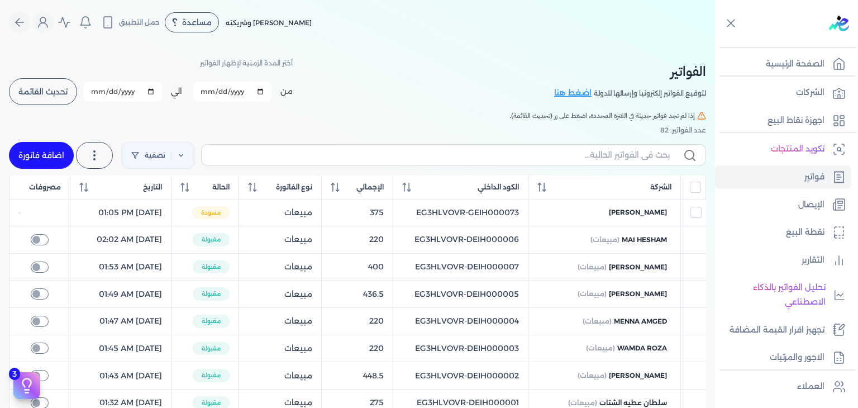
click at [53, 150] on link "اضافة فاتورة" at bounding box center [41, 155] width 65 height 27
select select "EGP"
select select "B"
select select "EGS"
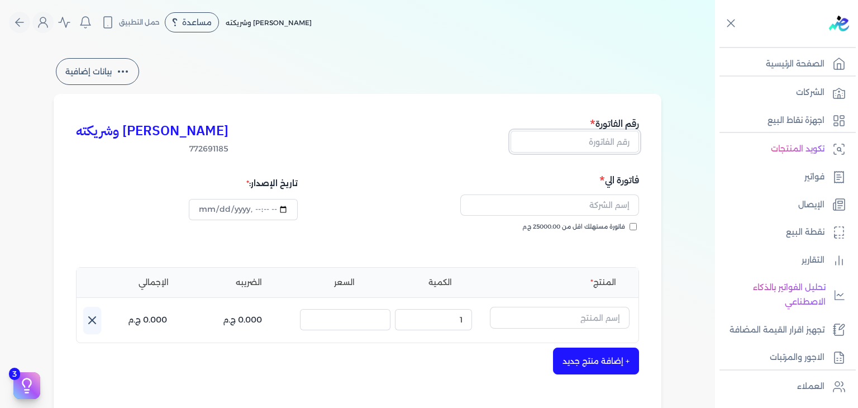
click at [625, 145] on input "text" at bounding box center [575, 141] width 129 height 21
paste input "EG3HLVOVR-GEIH000074"
type input "EG3HLVOVR-GEIH000074"
click at [636, 226] on input "فاتورة مستهلك اقل من 25000.00 ج.م" at bounding box center [633, 226] width 7 height 7
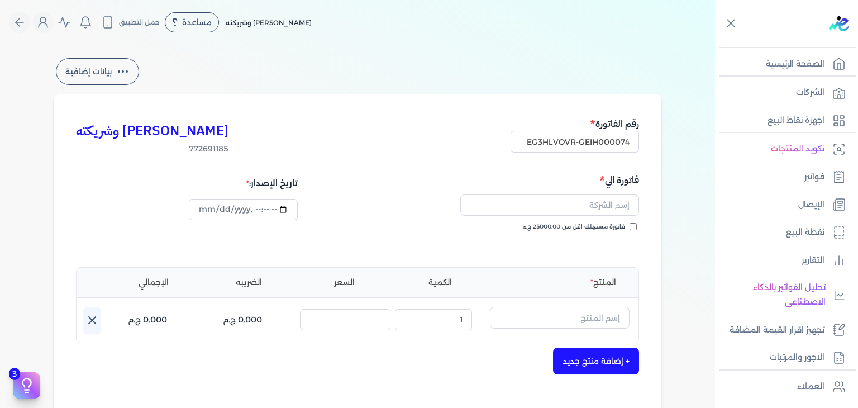
checkbox input "true"
click at [227, 207] on input "datetime-local" at bounding box center [243, 209] width 108 height 21
type input "2025-08-19T13:14:08"
click at [583, 203] on input "text" at bounding box center [549, 204] width 179 height 21
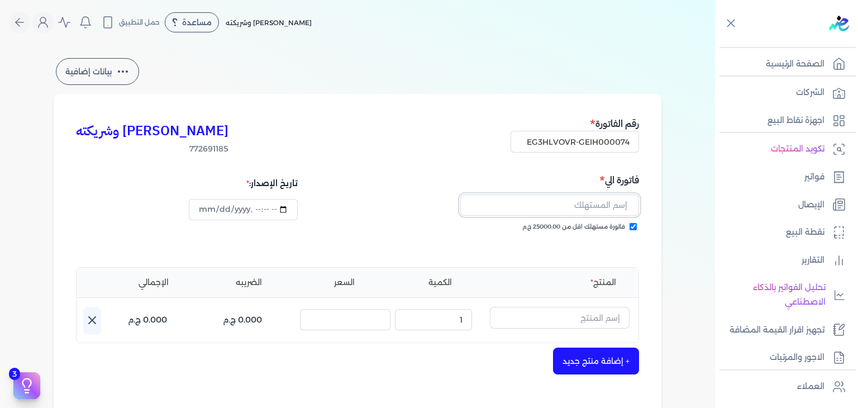
paste input "[PERSON_NAME]"
type input "[PERSON_NAME]"
click at [612, 308] on input "text" at bounding box center [560, 317] width 140 height 21
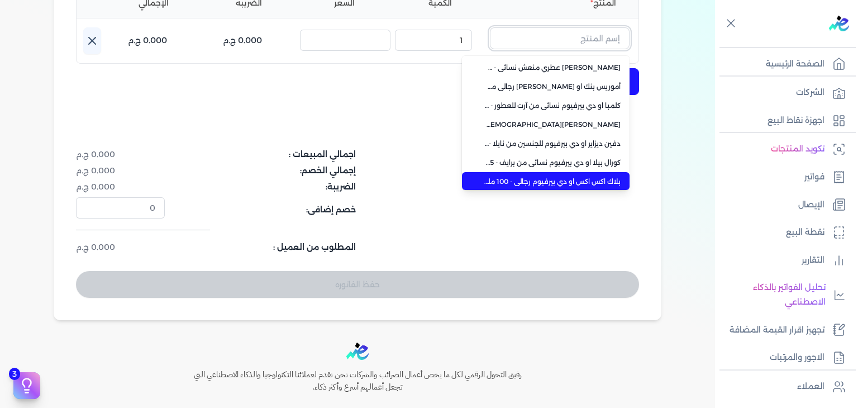
scroll to position [79, 0]
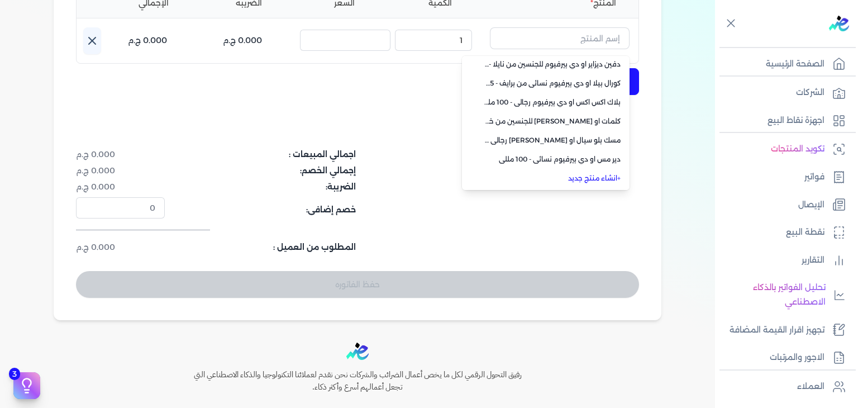
click at [585, 178] on link "+ انشاء منتج جديد" at bounding box center [552, 178] width 136 height 10
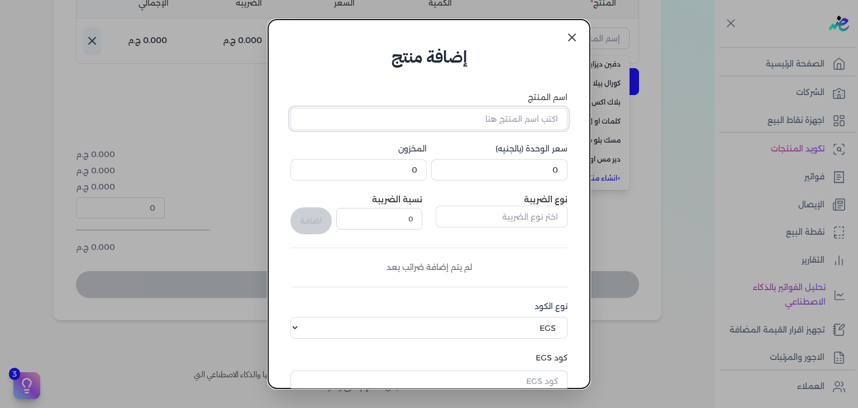
click at [539, 113] on input "اسم المنتج" at bounding box center [429, 118] width 277 height 21
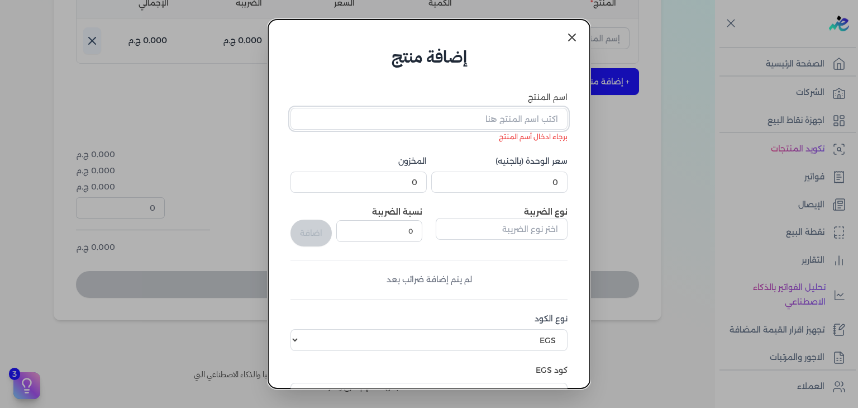
scroll to position [112, 0]
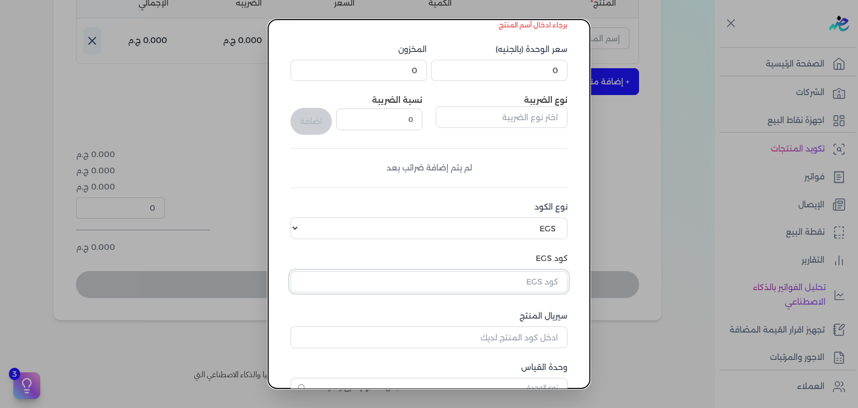
click at [510, 283] on input "text" at bounding box center [429, 281] width 277 height 21
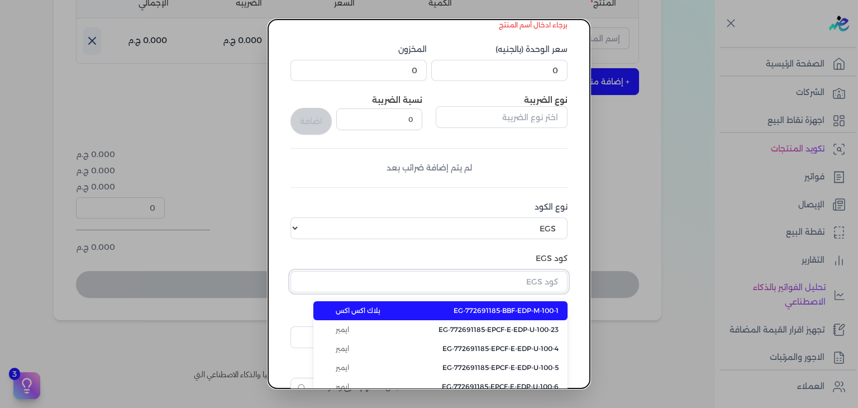
paste input "EG-772691185-EPCF-E-HP-W-50-2"
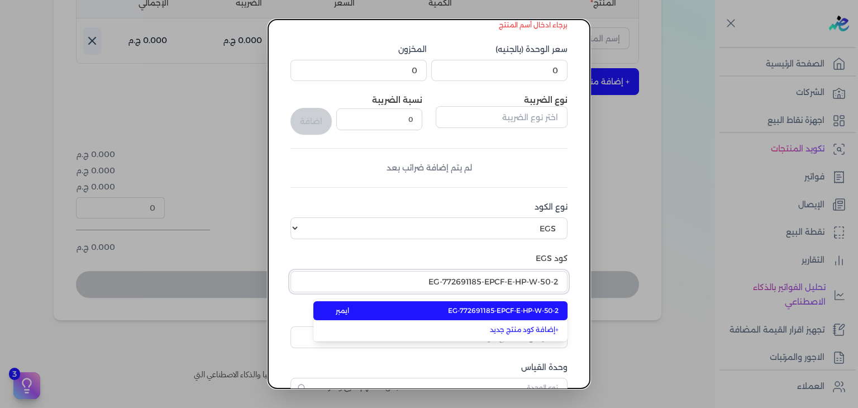
type input "EG-772691185-EPCF-E-HP-W-50-2"
click at [505, 310] on span "EG-772691185-EPCF-E-HP-W-50-2" at bounding box center [503, 311] width 111 height 10
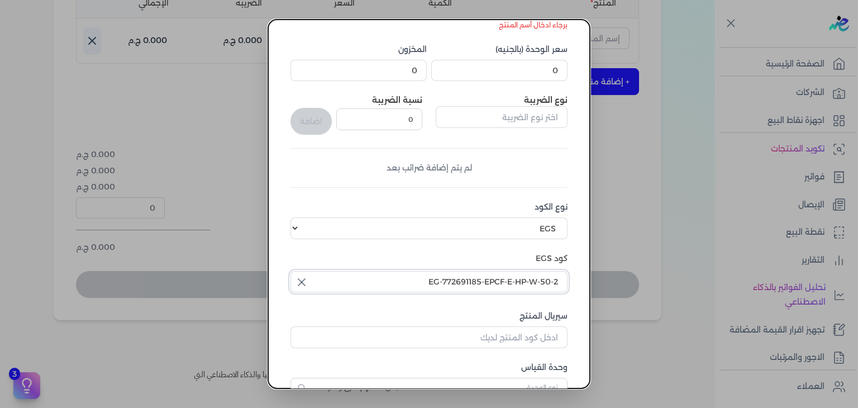
scroll to position [0, 0]
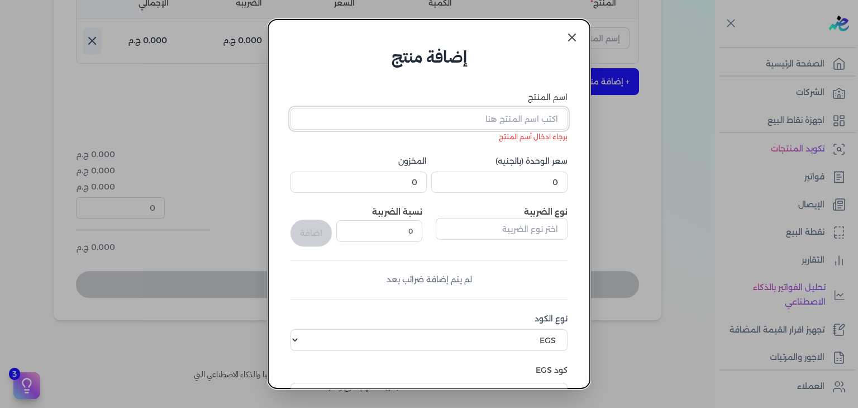
click at [515, 127] on input "اسم المنتج" at bounding box center [429, 118] width 277 height 21
paste input "[PERSON_NAME] عطر للشعر نسائي - 50 مل"
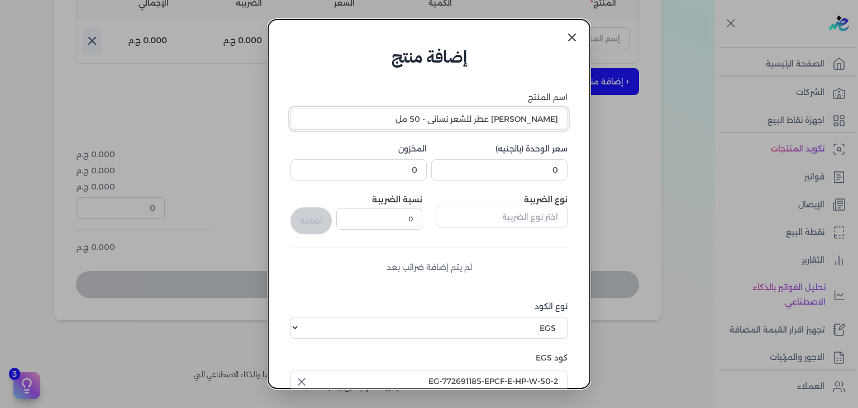
type input "[PERSON_NAME] عطر للشعر نسائي - 50 مل"
click at [525, 179] on input "0" at bounding box center [499, 169] width 136 height 21
type input "436.5"
type input "2"
click at [511, 240] on div "اسم المنتج فاسيو إنتنس عطر للشعر نسائي - 50 مل سعر الوحدة (بالجنيه) 436.5 المخز…" at bounding box center [429, 295] width 277 height 406
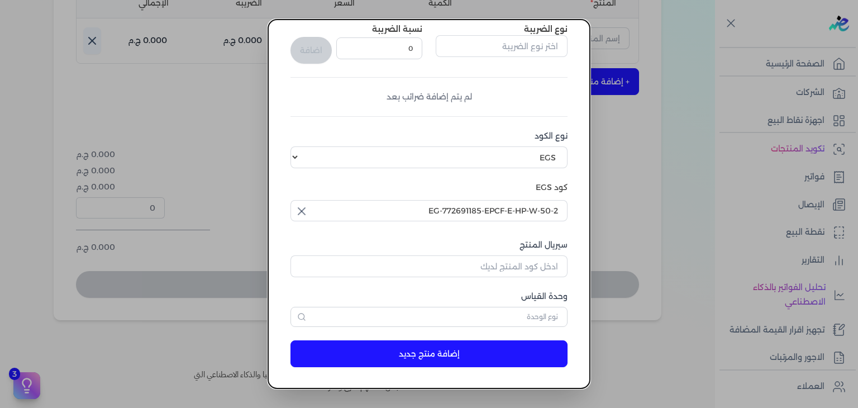
scroll to position [171, 0]
click at [538, 264] on input "سيريال المنتج" at bounding box center [429, 265] width 277 height 21
paste input "Z70B0882592BA2918B4FDZ-1"
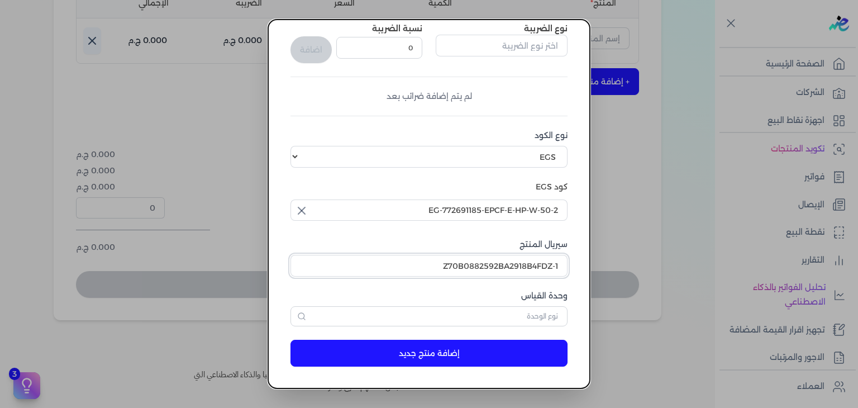
type input "Z70B0882592BA2918B4FDZ-1"
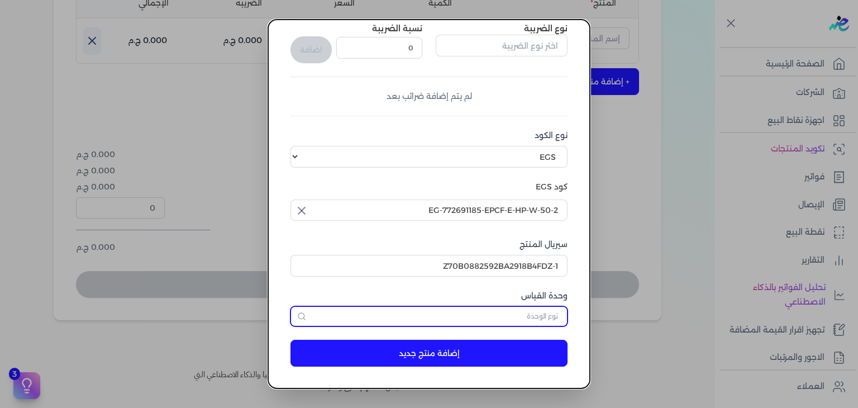
click at [534, 321] on input "text" at bounding box center [429, 316] width 277 height 20
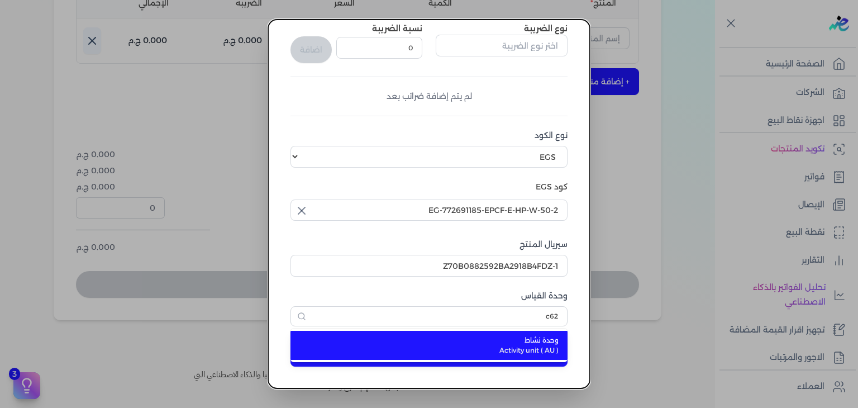
click at [530, 346] on span "Activity unit ( AU )" at bounding box center [436, 350] width 246 height 10
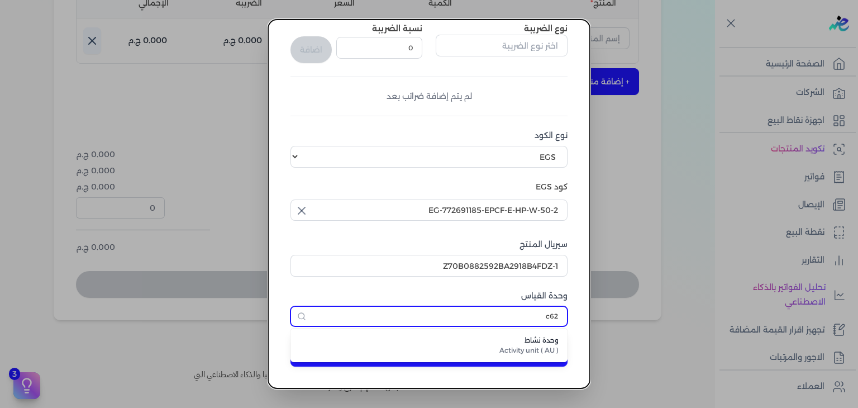
type input "وحدة نشاط"
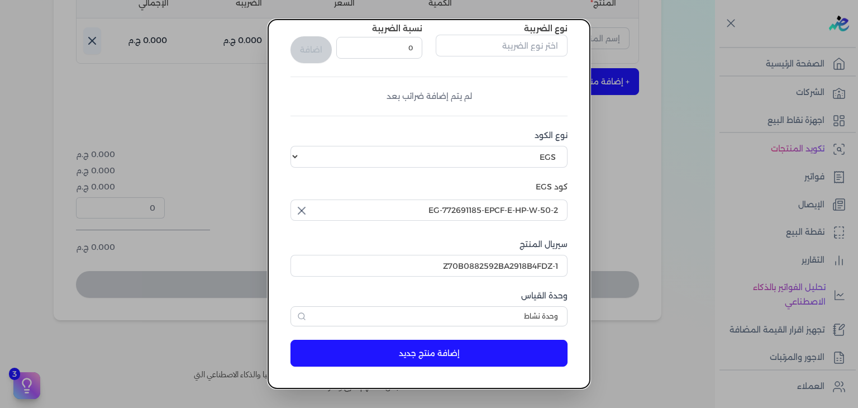
click at [524, 354] on button "إضافة منتج جديد" at bounding box center [429, 353] width 277 height 27
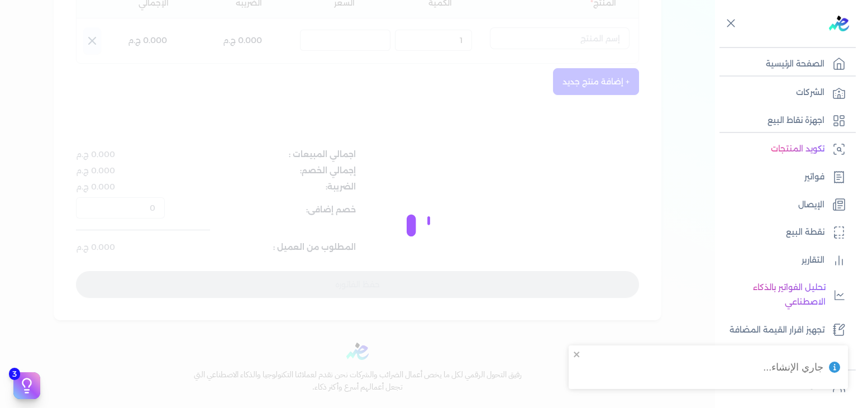
select select "EGS"
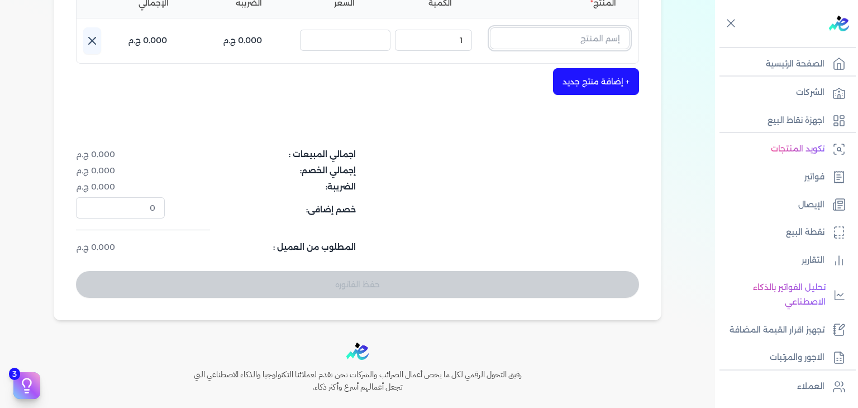
click at [568, 45] on input "text" at bounding box center [560, 37] width 140 height 21
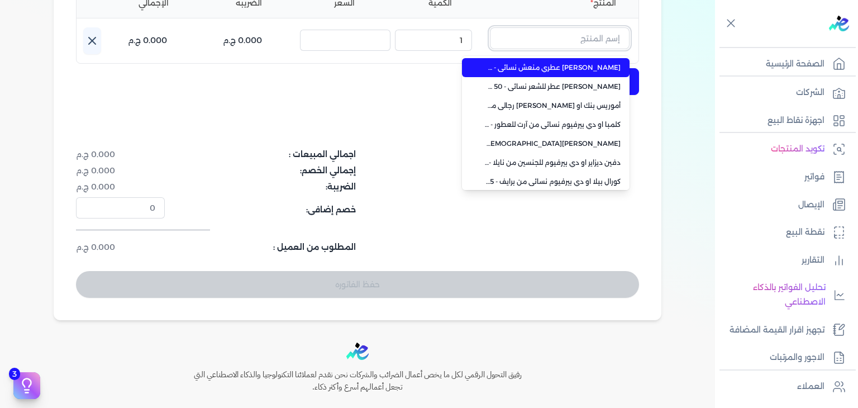
paste input "فاسيو"
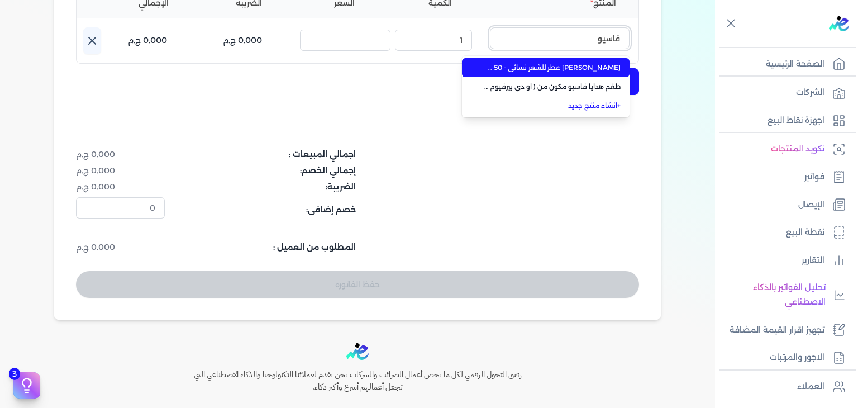
type input "فاسيو"
click at [568, 63] on span "[PERSON_NAME] عطر للشعر نسائي - 50 مل" at bounding box center [552, 68] width 136 height 10
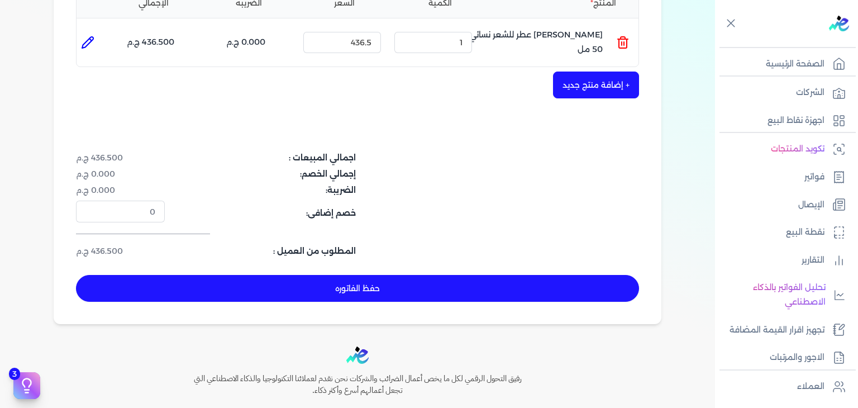
drag, startPoint x: 389, startPoint y: 281, endPoint x: 402, endPoint y: 289, distance: 16.1
click at [389, 281] on button "حفظ الفاتوره" at bounding box center [357, 288] width 563 height 27
type input "2025-08-20"
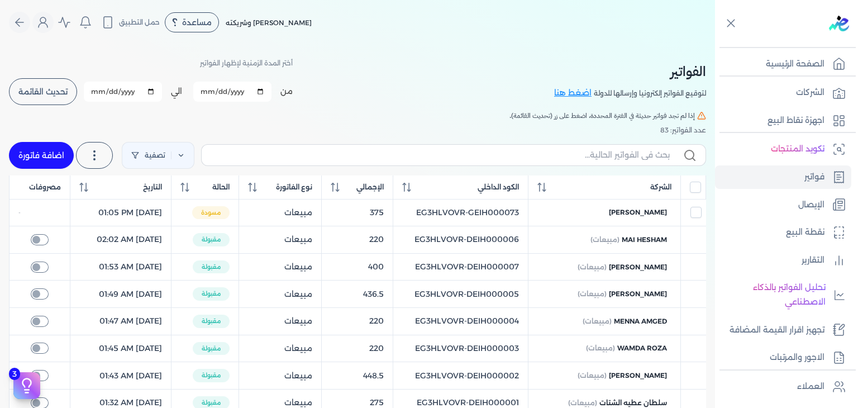
click at [63, 88] on span "تحديث القائمة" at bounding box center [42, 92] width 49 height 8
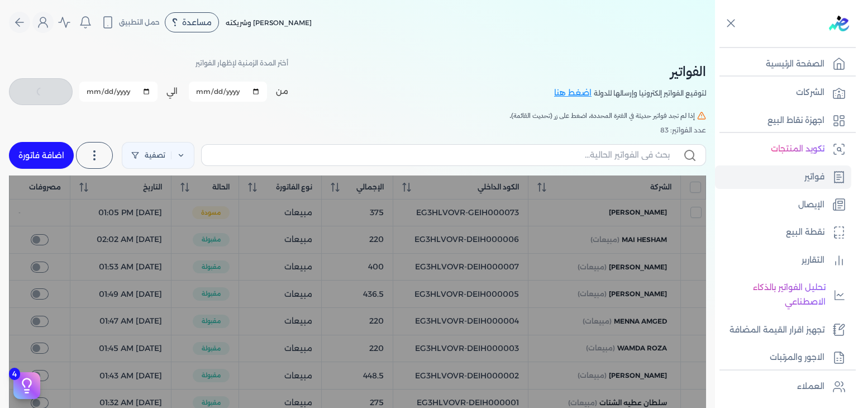
checkbox input "false"
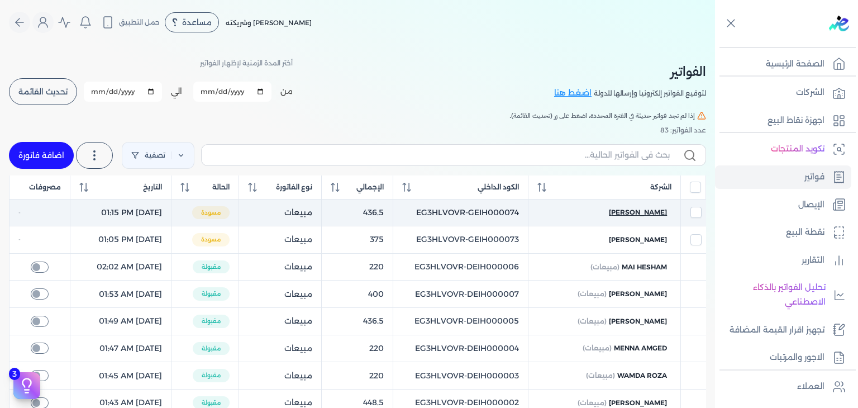
click at [647, 208] on span "Maria Mina" at bounding box center [638, 212] width 58 height 10
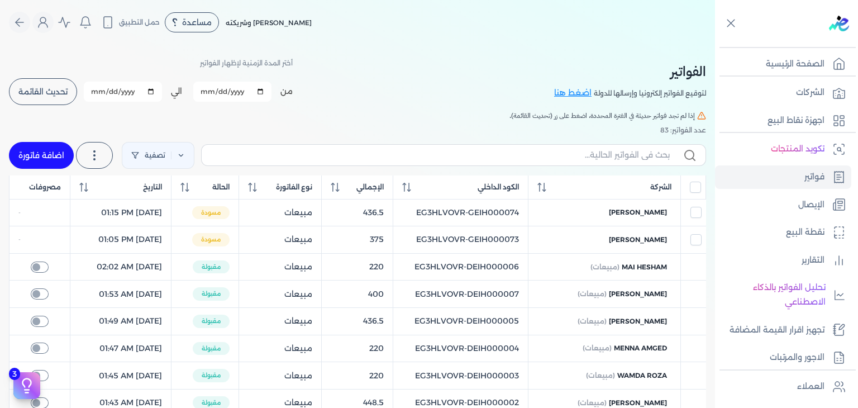
select select "EGP"
select select "B"
select select "EGS"
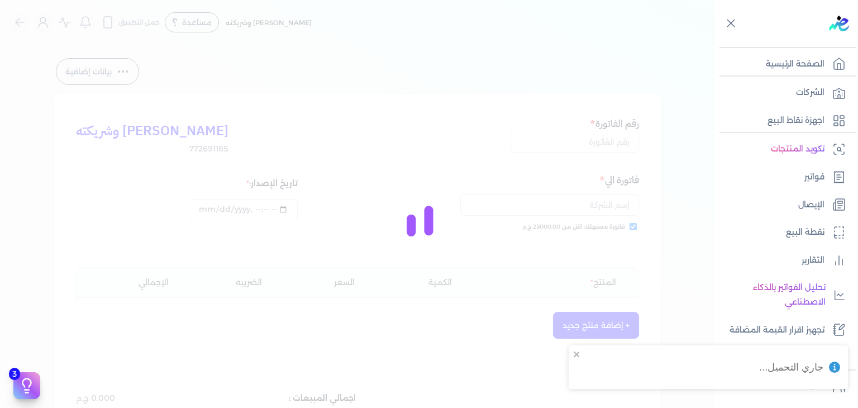
type input "EG3HLVOVR-GEIH000074"
checkbox input "true"
type input "2025-08-19T13:15:54"
type input "2025-08-20"
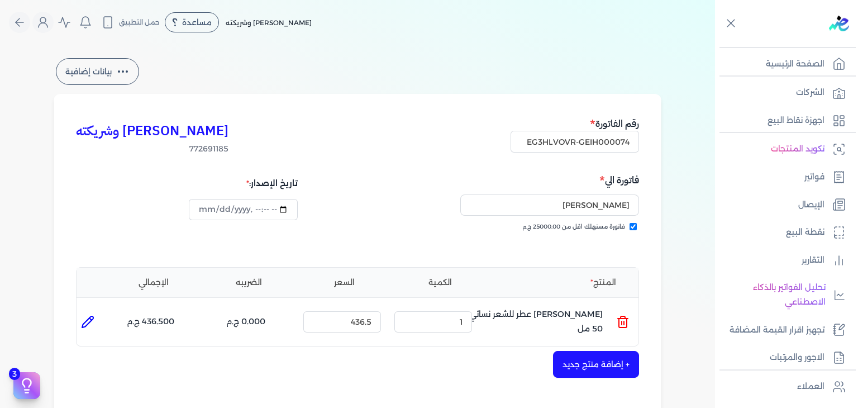
scroll to position [364, 0]
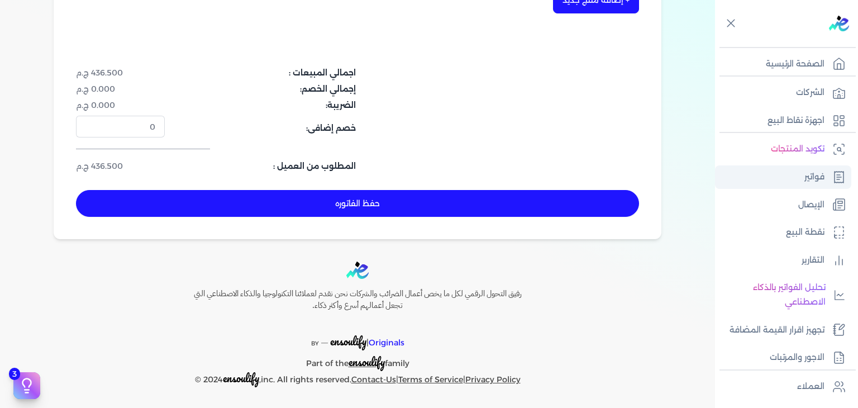
click at [815, 186] on link "فواتير" at bounding box center [783, 176] width 136 height 23
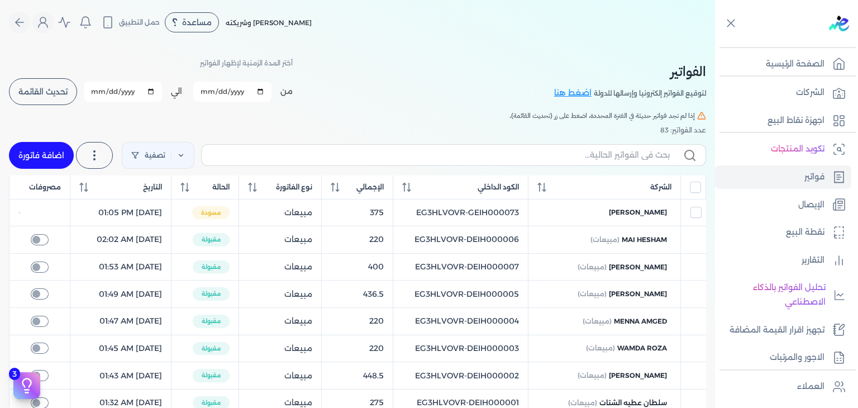
click at [47, 153] on link "اضافة فاتورة" at bounding box center [41, 155] width 65 height 27
select select "EGP"
select select "B"
select select "EGS"
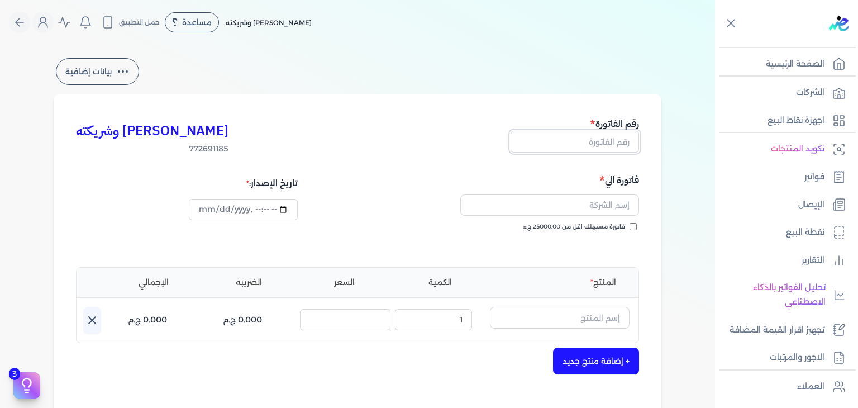
click at [621, 139] on input "text" at bounding box center [575, 141] width 129 height 21
paste input "EG3HLVOVR-GEIH000075"
type input "EG3HLVOVR-GEIH000075"
click at [210, 210] on input "datetime-local" at bounding box center [243, 209] width 108 height 21
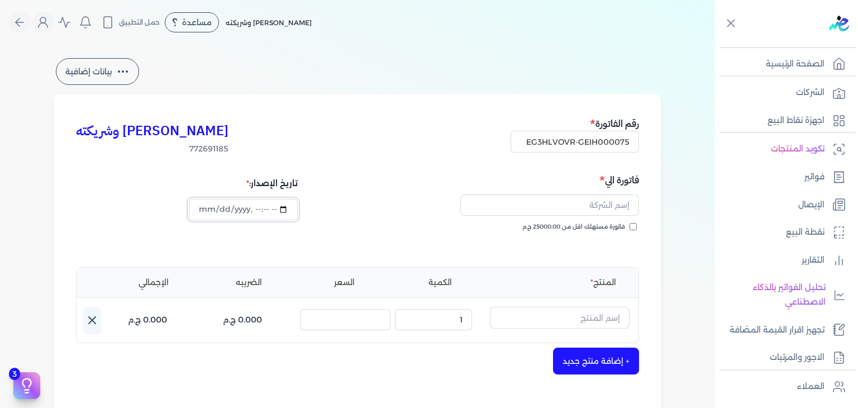
scroll to position [0, 0]
type input "2025-08-19T13:18:28"
click at [634, 222] on label "فاتورة مستهلك اقل من 25000.00 ج.م" at bounding box center [579, 226] width 115 height 9
click at [634, 223] on input "فاتورة مستهلك اقل من 25000.00 ج.م" at bounding box center [633, 226] width 7 height 7
checkbox input "true"
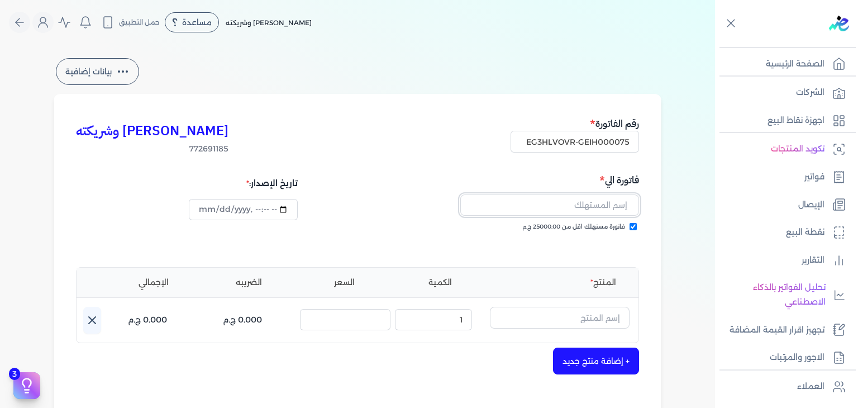
click at [576, 211] on input "text" at bounding box center [549, 204] width 179 height 21
paste input "Alieldin Mohamed"
type input "Alieldin Mohamed"
click at [593, 316] on input "text" at bounding box center [560, 317] width 140 height 21
paste input "جواد العرب"
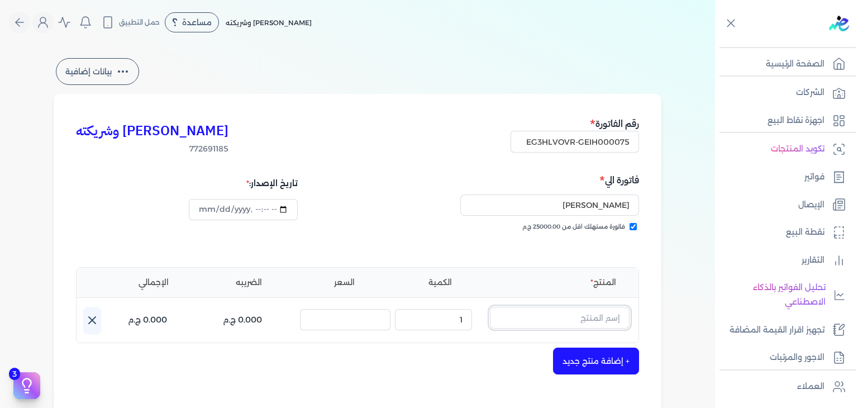
type input "جواد العرب"
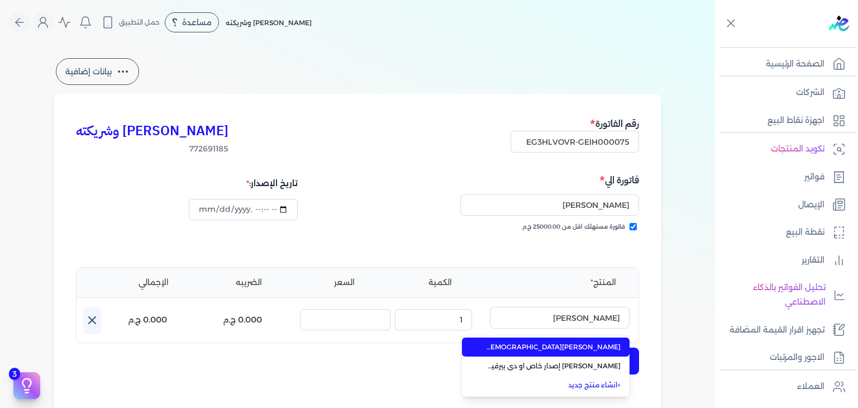
click at [596, 345] on span "[PERSON_NAME][DEMOGRAPHIC_DATA] أزرق او دي بيرفيوم للجنسين من خالص - 100 مللي" at bounding box center [552, 347] width 136 height 10
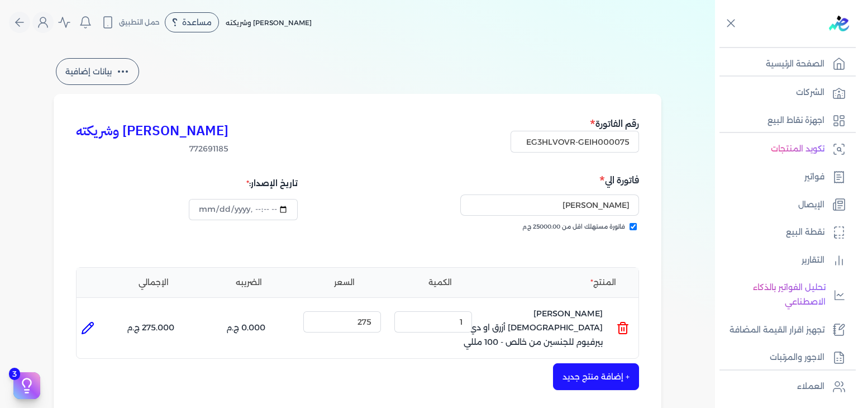
click at [86, 321] on icon at bounding box center [87, 327] width 13 height 13
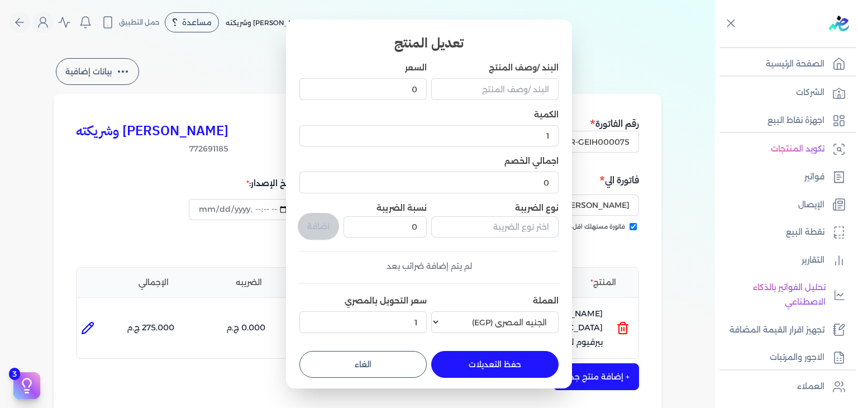
type input "[PERSON_NAME][DEMOGRAPHIC_DATA] أزرق او دي بيرفيوم للجنسين من خالص - 100 مللي"
type input "275"
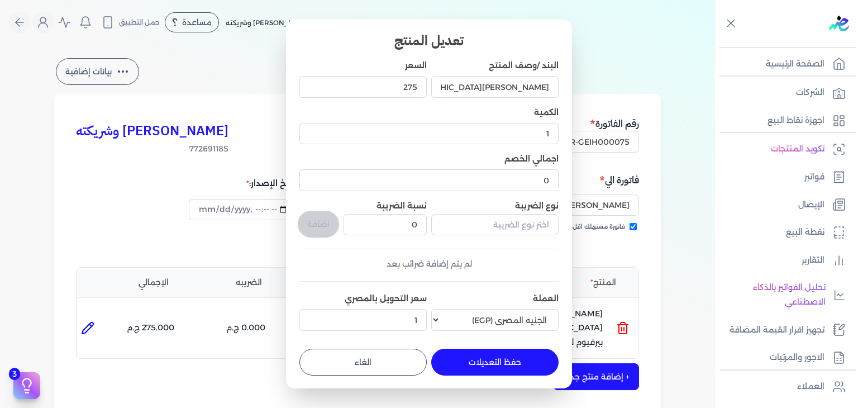
click at [658, 269] on dialog "تعديل المنتج البند /وصف المنتج جواد العرب أزرق او دي بيرفيوم للجنسين من خالص - …" at bounding box center [429, 204] width 858 height 408
click at [364, 349] on button "الغاء" at bounding box center [363, 362] width 127 height 27
type input "0"
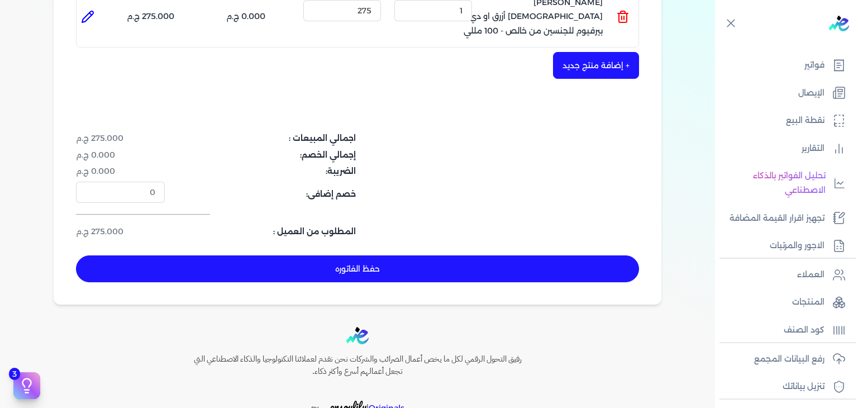
scroll to position [335, 0]
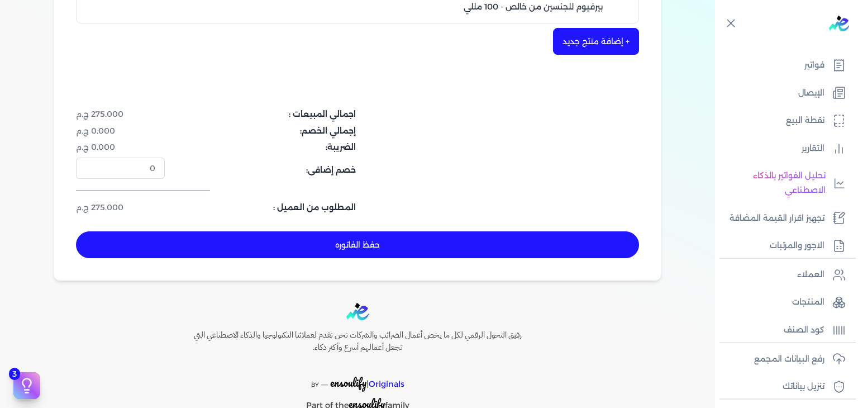
click at [232, 231] on button "حفظ الفاتوره" at bounding box center [357, 244] width 563 height 27
type input "2025-08-20"
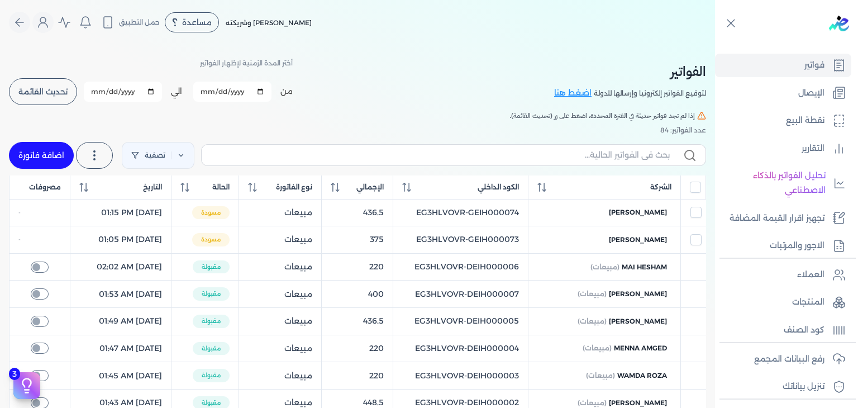
click at [63, 92] on span "تحديث القائمة" at bounding box center [42, 92] width 49 height 8
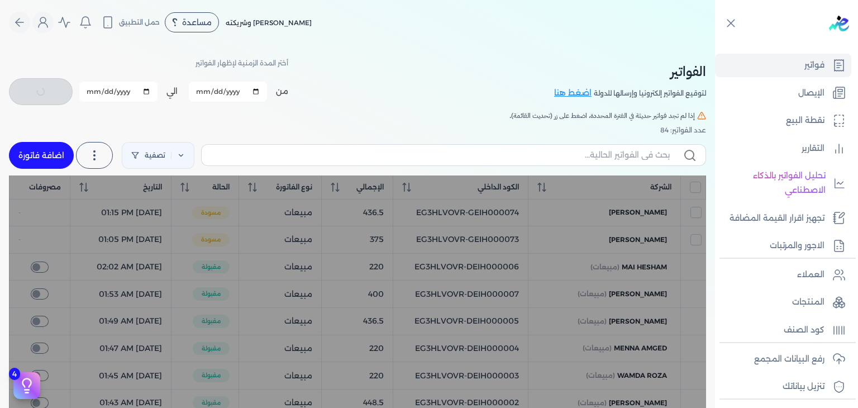
checkbox input "false"
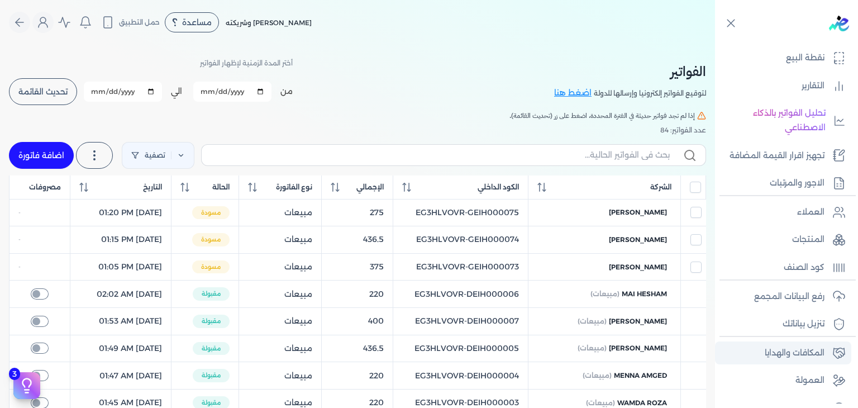
scroll to position [194, 0]
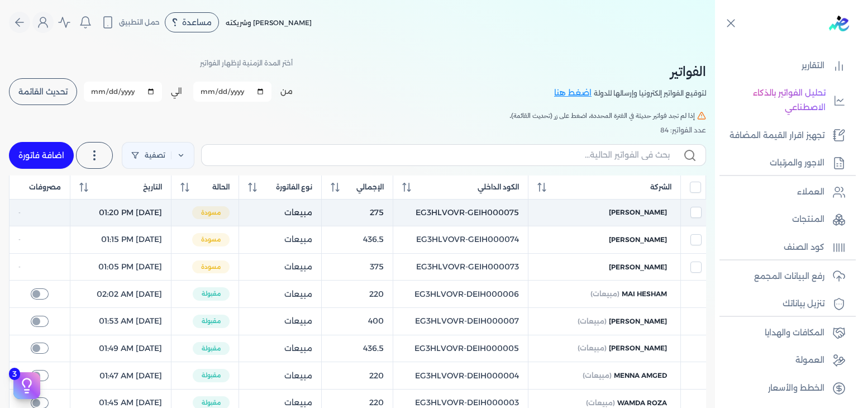
click at [514, 209] on td "EG3HLVOVR-GEIH000075" at bounding box center [460, 212] width 135 height 27
checkbox input "true"
checkbox input "false"
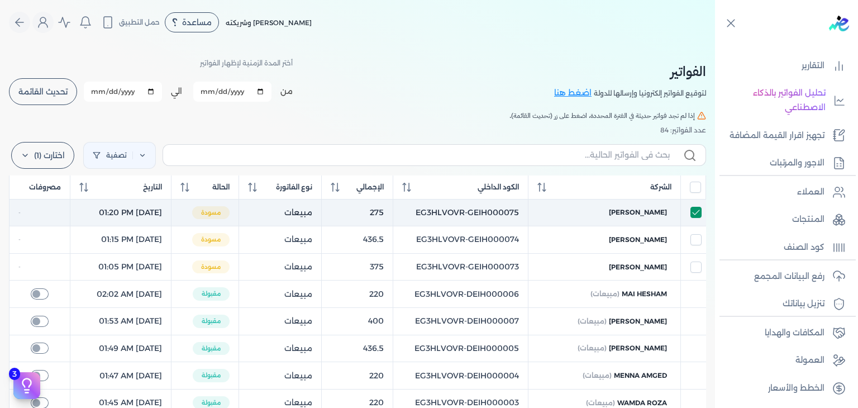
click at [693, 207] on input "checkbox" at bounding box center [696, 212] width 11 height 11
checkbox input "false"
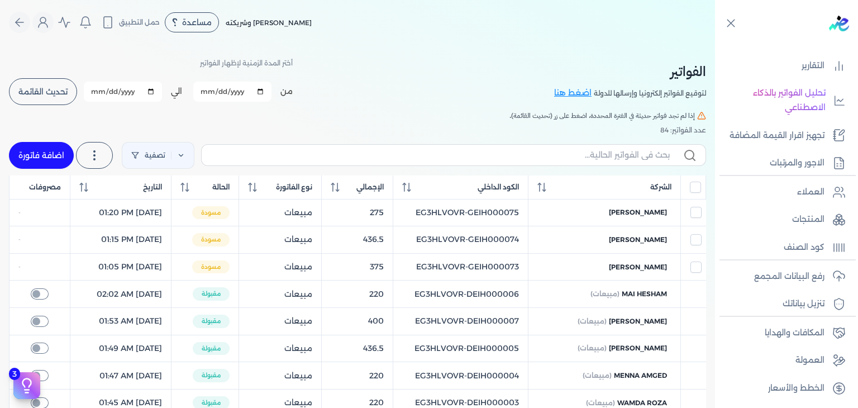
click at [657, 210] on span "[PERSON_NAME]" at bounding box center [638, 212] width 58 height 10
select select "EGP"
select select "B"
select select "EGS"
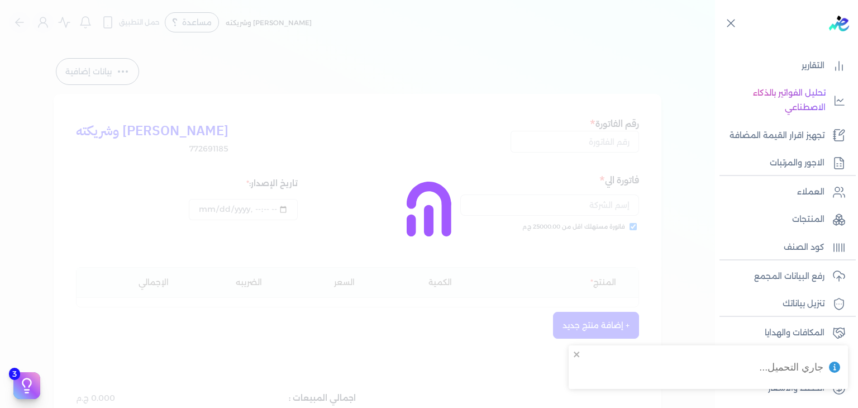
type input "EG3HLVOVR-GEIH000075"
checkbox input "true"
type input "2025-08-19T13:20"
type input "[DATE]"
type input "2025-08-19T13:20"
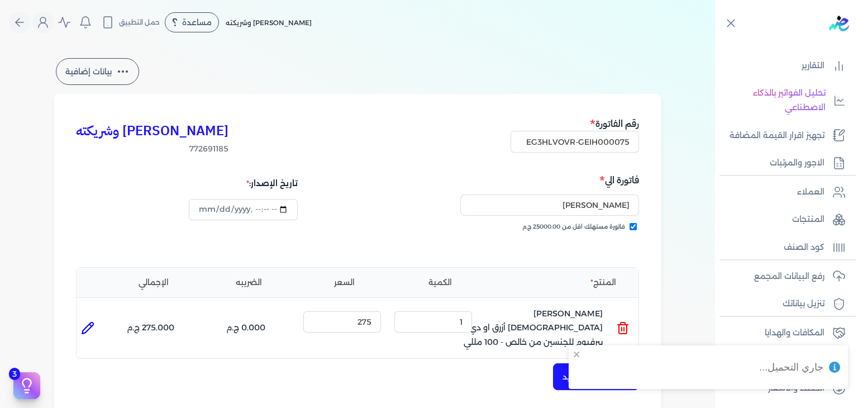
click at [79, 326] on li at bounding box center [88, 328] width 22 height 22
type input "جواد العرب أزرق او دي بيرفيوم للجنسين من خالص - 100 مللي"
type input "275"
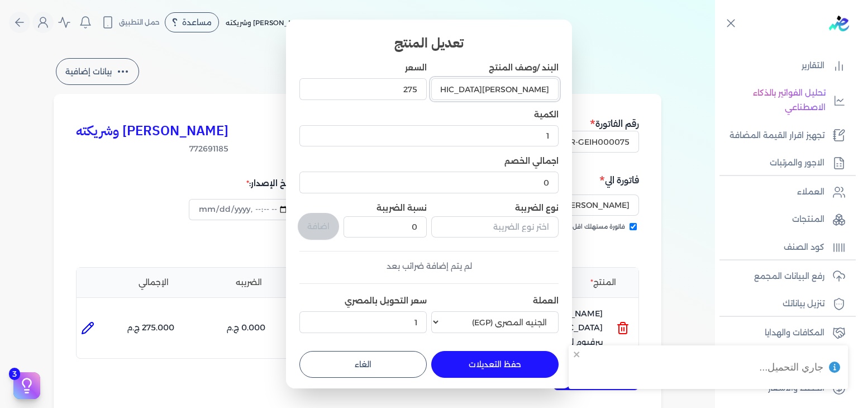
click at [505, 91] on input "جواد العرب أزرق او دي بيرفيوم للجنسين من خالص - 100 مللي" at bounding box center [494, 88] width 127 height 21
paste input "text"
type input "جواد العرب أزرق او دي بيرفيوم للجنسين - 100 مللي"
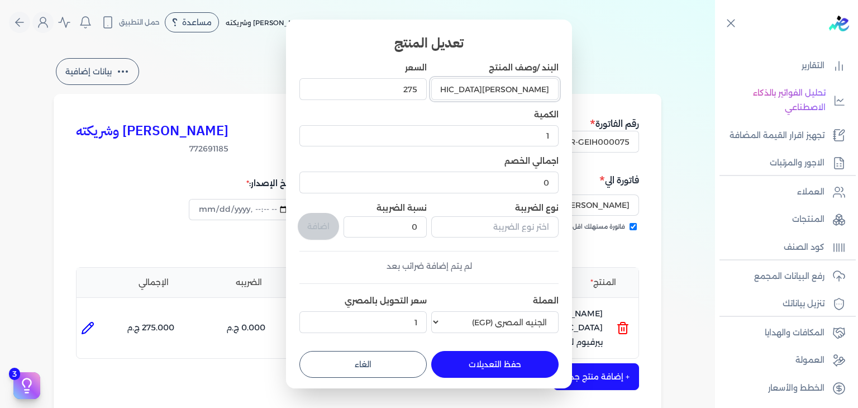
click at [525, 99] on input "جواد العرب أزرق او دي بيرفيوم للجنسين - 100 مللي" at bounding box center [494, 88] width 127 height 21
click at [477, 359] on button "حفظ التعديلات" at bounding box center [494, 364] width 127 height 27
type input "0"
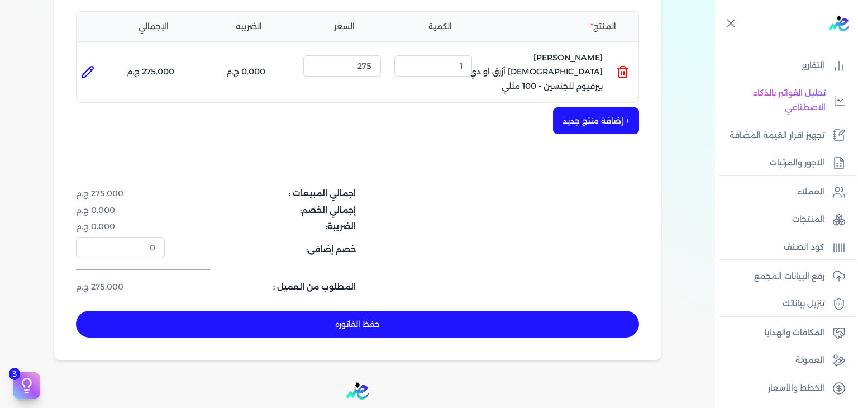
scroll to position [279, 0]
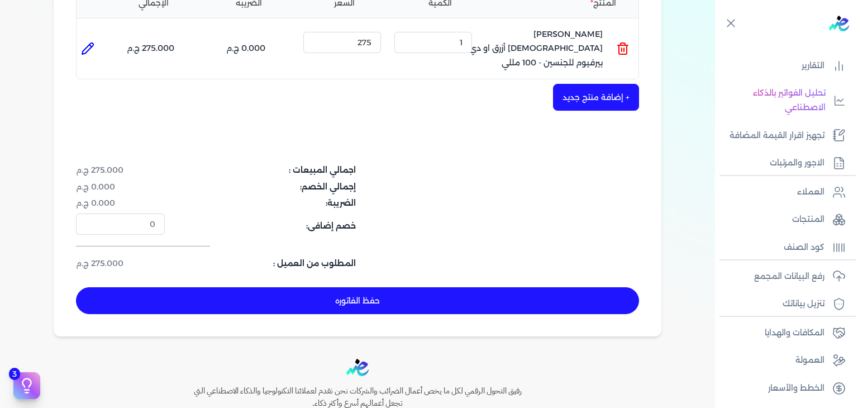
click at [283, 293] on button "حفظ الفاتوره" at bounding box center [357, 300] width 563 height 27
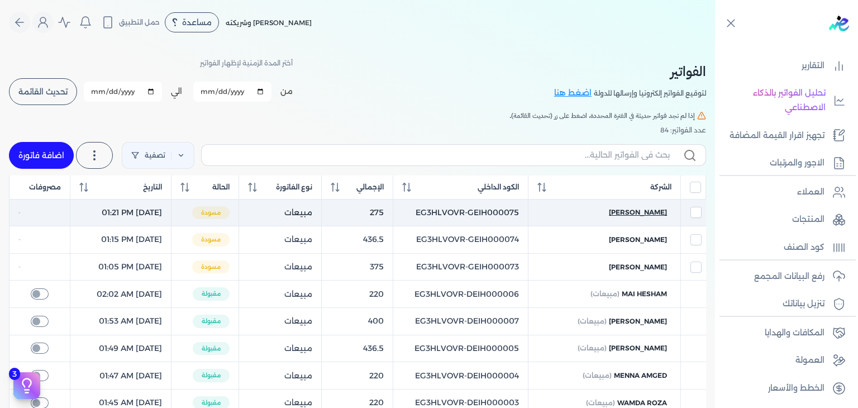
click at [620, 209] on span "[PERSON_NAME]" at bounding box center [638, 212] width 58 height 10
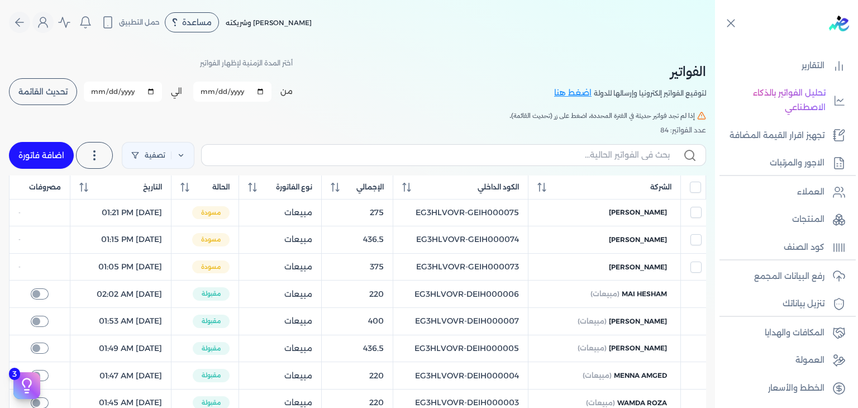
select select "EGP"
select select "B"
select select "EGS"
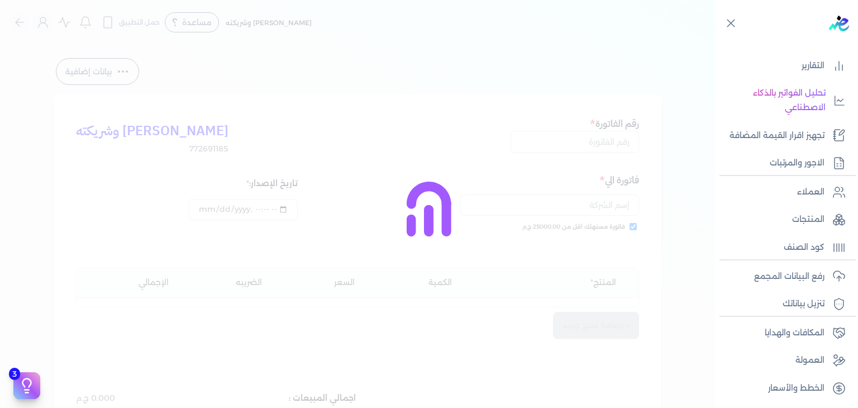
type input "EG3HLVOVR-GEIH000075"
checkbox input "true"
type input "2025-08-19T13:21:36"
type input "[DATE]"
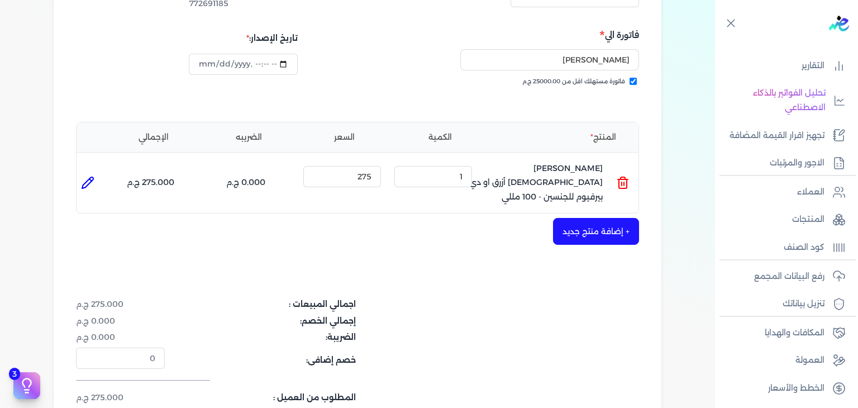
scroll to position [224, 0]
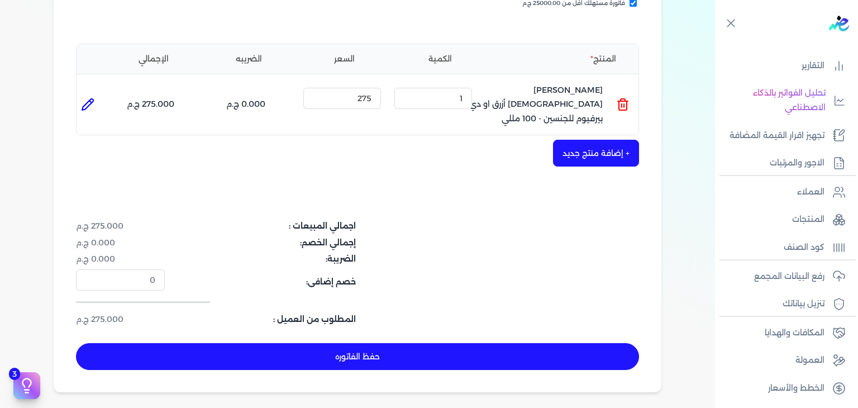
click at [391, 344] on button "حفظ الفاتوره" at bounding box center [357, 356] width 563 height 27
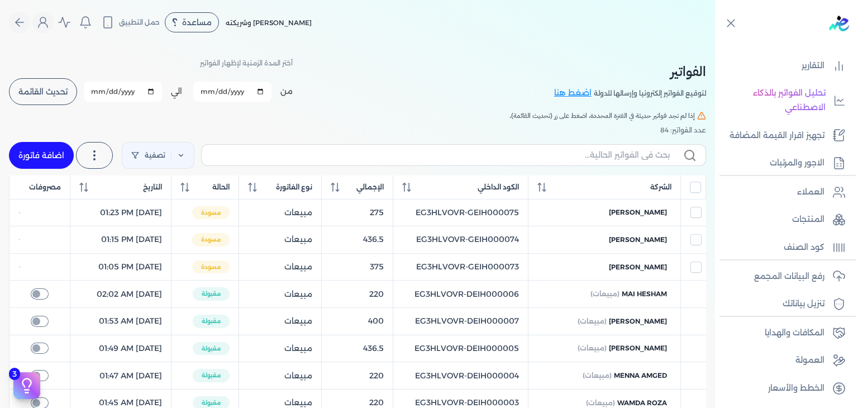
click at [56, 164] on link "اضافة فاتورة" at bounding box center [41, 155] width 65 height 27
select select "EGP"
select select "B"
select select "EGS"
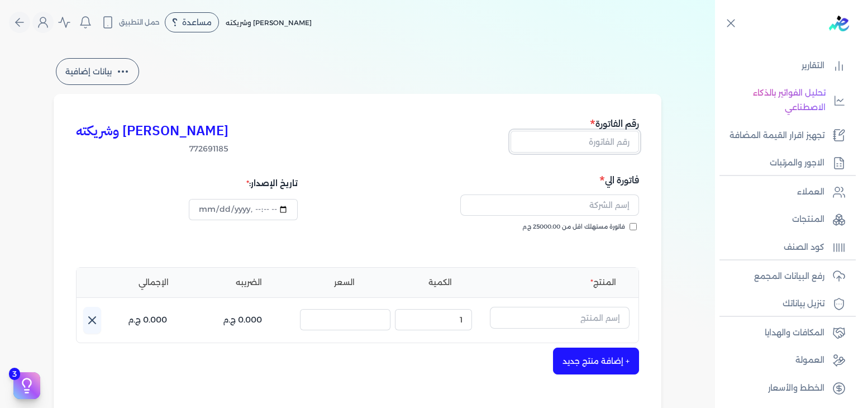
click at [606, 144] on input "text" at bounding box center [575, 141] width 129 height 21
paste input "EG3HLVOVR-GEIH000076"
type input "EG3HLVOVR-GEIH000076"
click at [635, 227] on input "فاتورة مستهلك اقل من 25000.00 ج.م" at bounding box center [633, 226] width 7 height 7
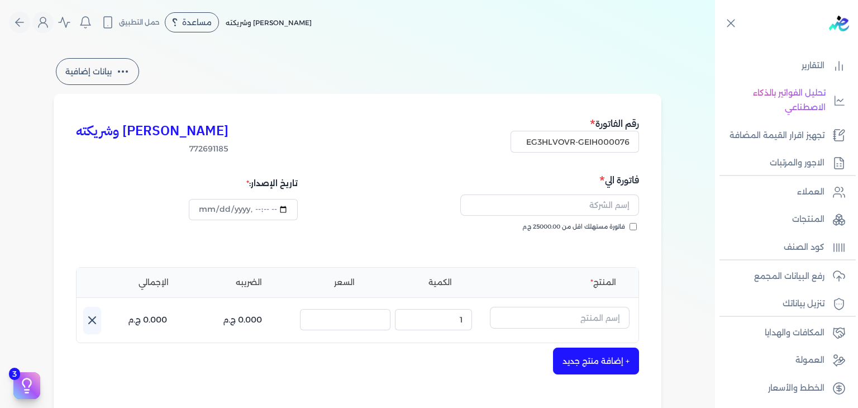
checkbox input "true"
click at [604, 196] on input "text" at bounding box center [549, 204] width 179 height 21
paste input "[PERSON_NAME]"
type input "[PERSON_NAME]"
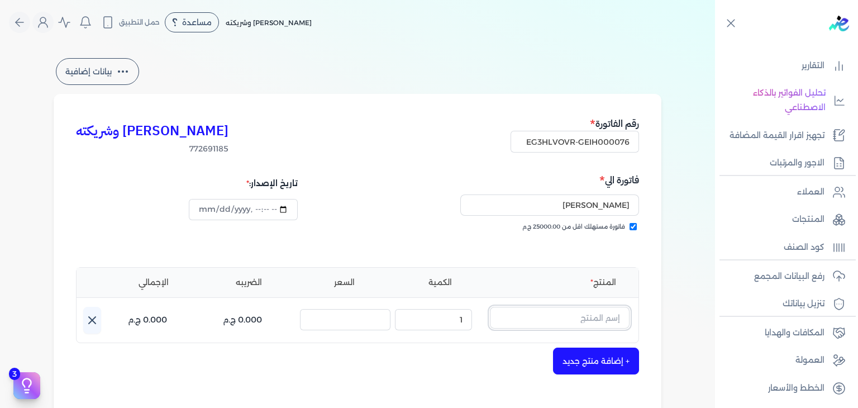
click at [579, 318] on input "text" at bounding box center [560, 317] width 140 height 21
type input "l"
click at [490, 307] on button "ملك" at bounding box center [560, 320] width 140 height 26
type input "م"
click at [490, 307] on button "ملك" at bounding box center [560, 320] width 140 height 26
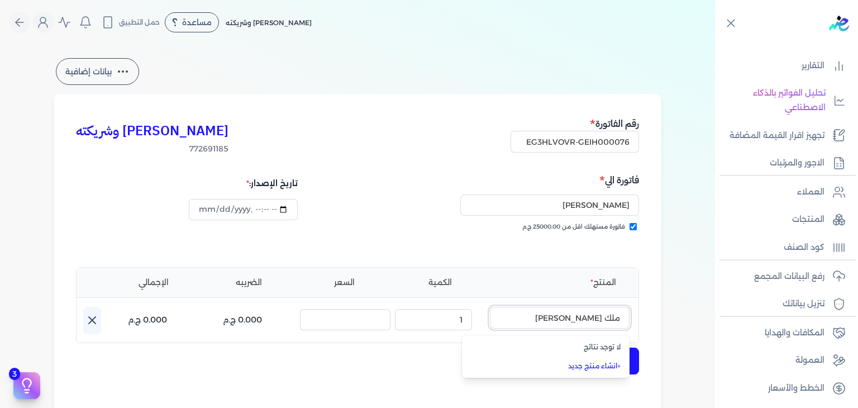
click at [590, 311] on input "ملك العو" at bounding box center [560, 317] width 140 height 21
paste input "د او دي بيرفيوم للجن"
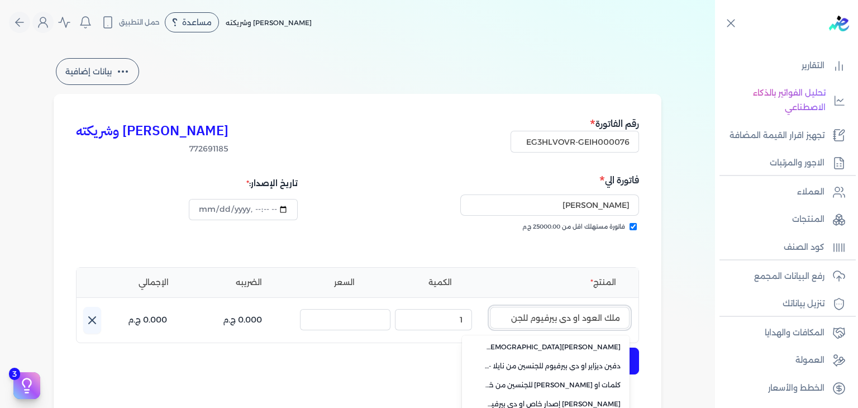
type input "ملك العود او دي بيرفيوم للجن"
click at [602, 253] on div "فاتورة مستهلك اقل من 25000.00 ج.م" at bounding box center [500, 237] width 274 height 31
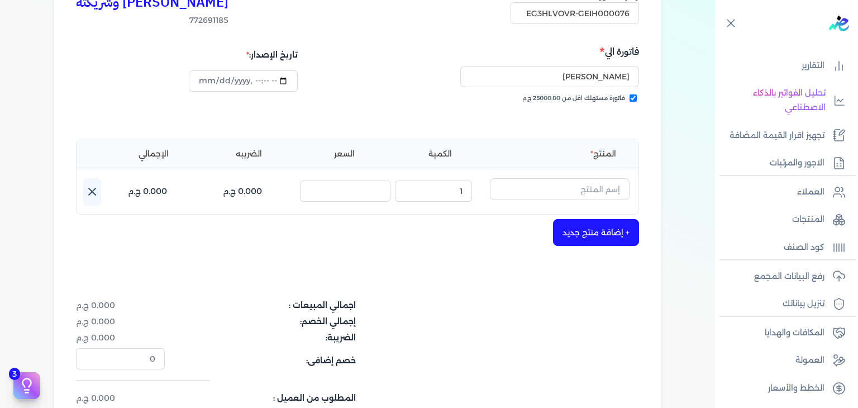
scroll to position [112, 0]
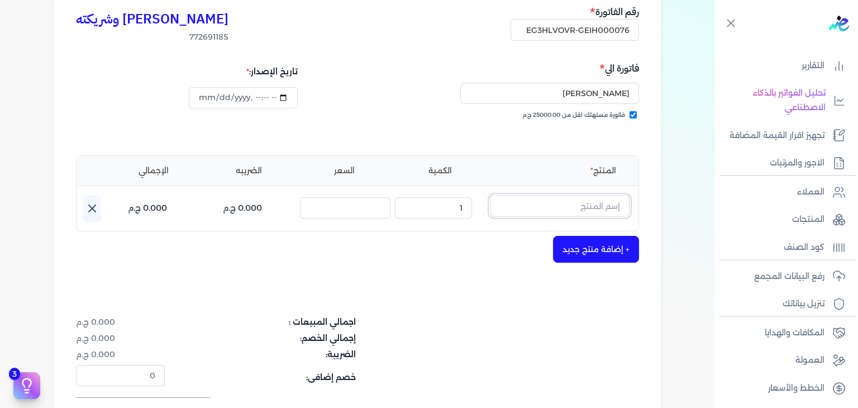
click at [588, 208] on input "text" at bounding box center [560, 205] width 140 height 21
click at [490, 195] on button "ملك" at bounding box center [560, 208] width 140 height 26
type input "ملك العود"
click at [598, 261] on li "+ انشاء منتج جديد" at bounding box center [546, 254] width 168 height 19
click at [602, 211] on input "text" at bounding box center [560, 205] width 140 height 21
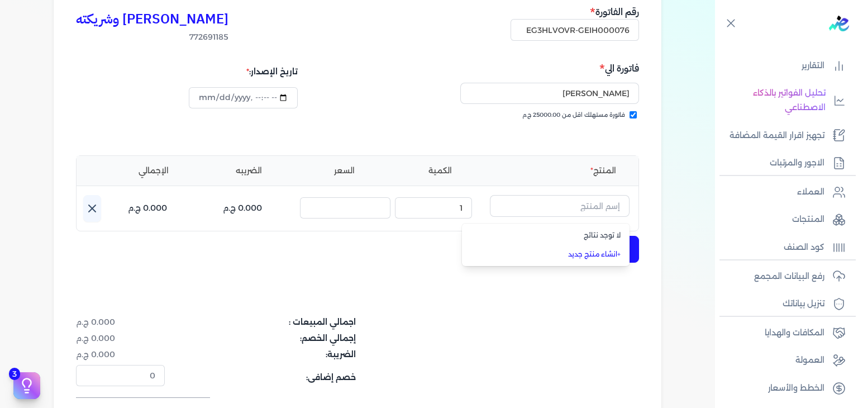
click at [582, 256] on link "+ انشاء منتج جديد" at bounding box center [552, 254] width 136 height 10
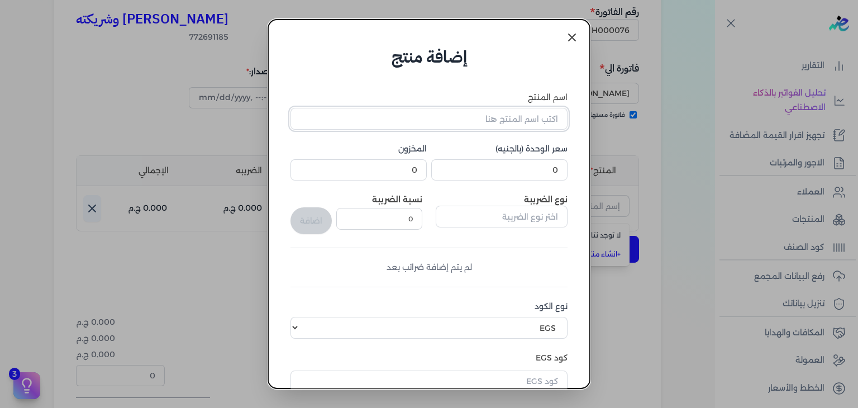
click at [554, 129] on input "اسم المنتج" at bounding box center [429, 118] width 277 height 21
paste input "ملك العود او دي بيرفيوم للجن"
click at [526, 110] on input "ملك العود او دي بيرفيوم للجن" at bounding box center [429, 118] width 277 height 21
paste input "سين - 100 مللي"
type input "ملك العود او دي بيرفيوم للجنسين - 100 مللي"
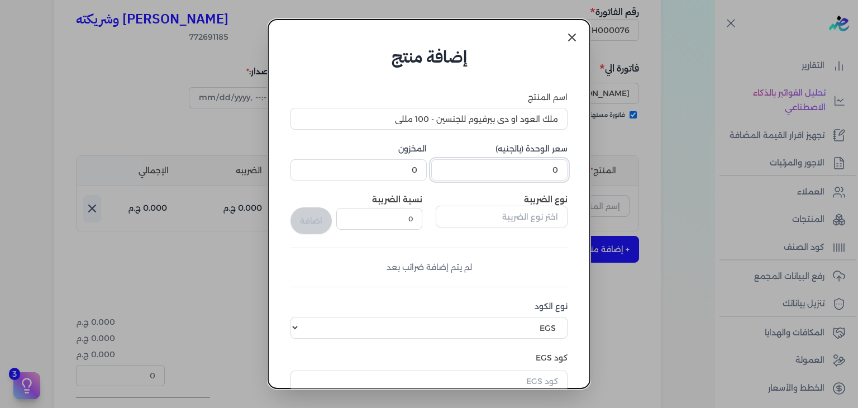
click at [520, 166] on input "0" at bounding box center [499, 169] width 136 height 21
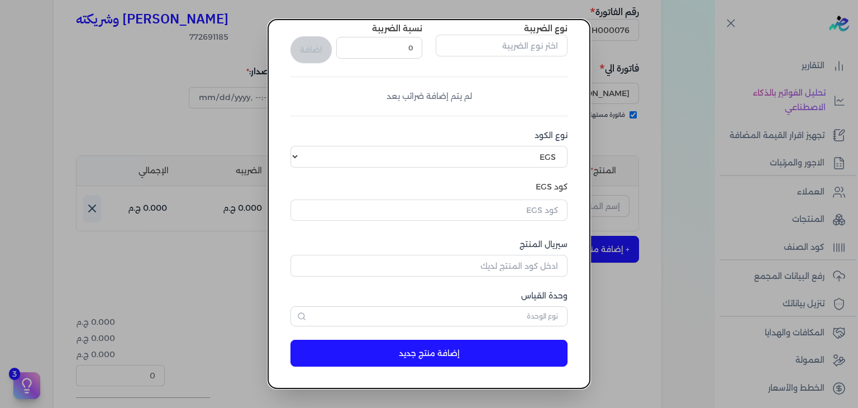
click at [451, 357] on button "إضافة منتج جديد" at bounding box center [429, 353] width 277 height 27
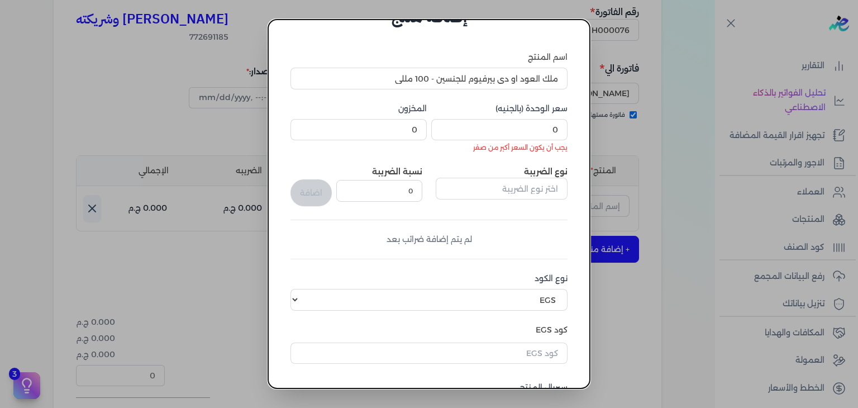
scroll to position [0, 0]
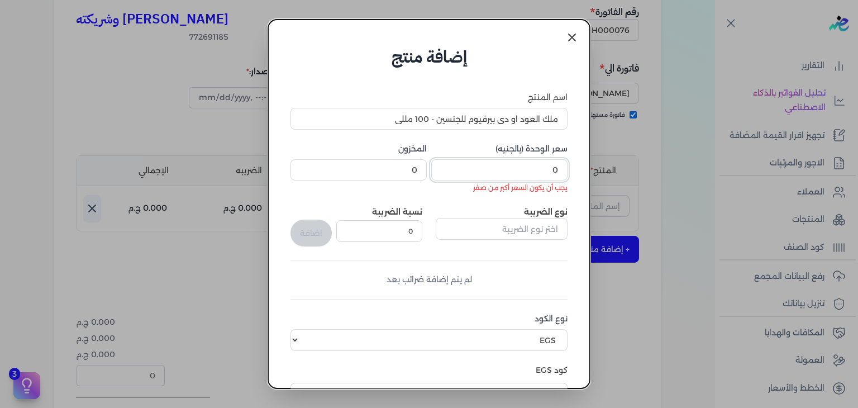
click at [541, 168] on input "0" at bounding box center [499, 169] width 136 height 21
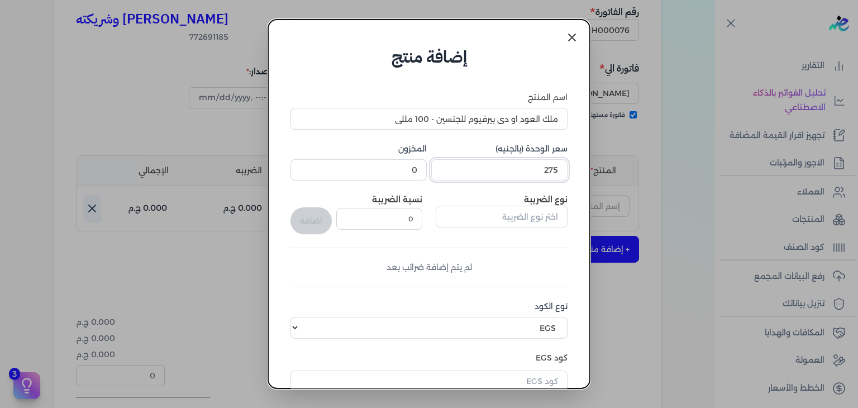
scroll to position [168, 0]
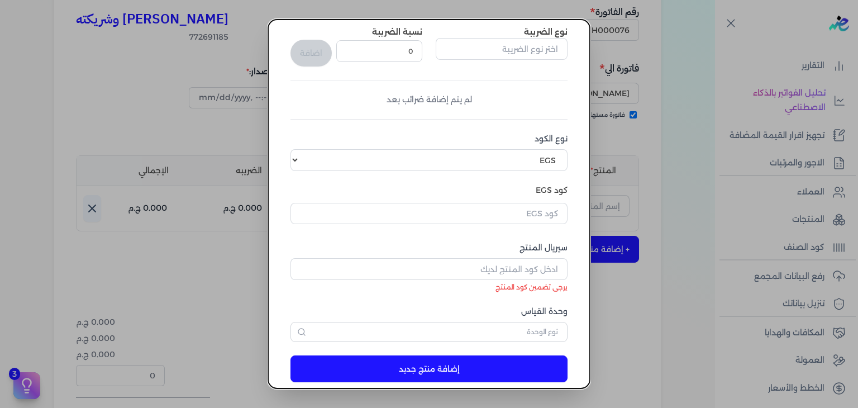
type input "275"
click at [494, 273] on input "سيريال المنتج" at bounding box center [429, 268] width 277 height 21
click at [522, 213] on input "text" at bounding box center [429, 213] width 277 height 21
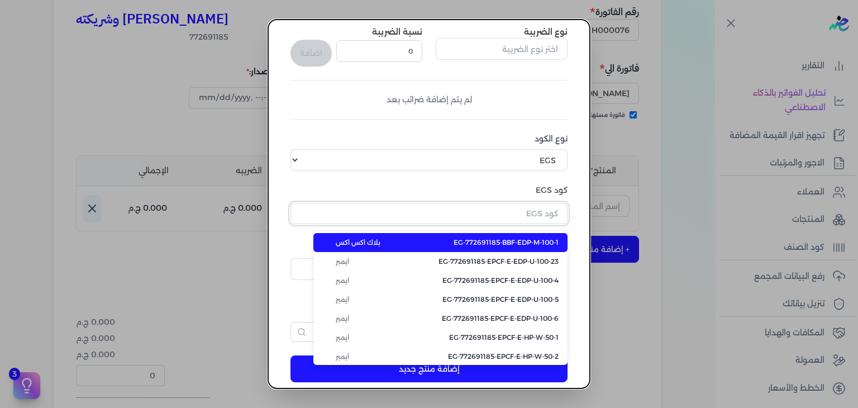
paste input "EG-772691185-NKH-EDP-U-100-1"
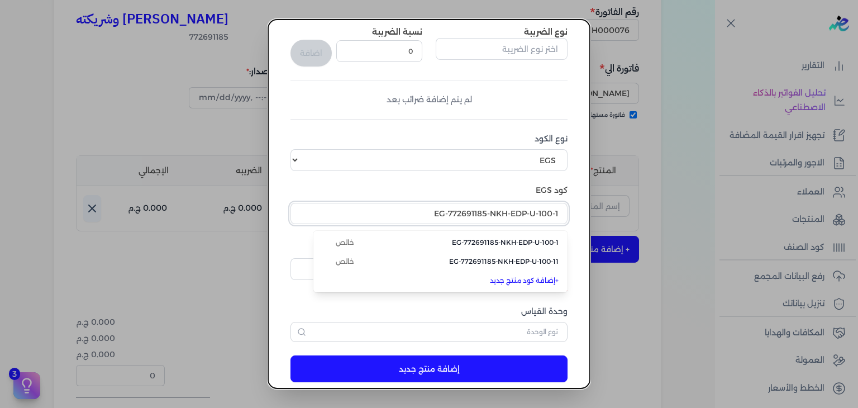
type input "EG-772691185-NKH-EDP-U-100-1"
click at [560, 241] on li "EG-772691185-NKH-EDP-U-100-1 خالص" at bounding box center [440, 242] width 254 height 19
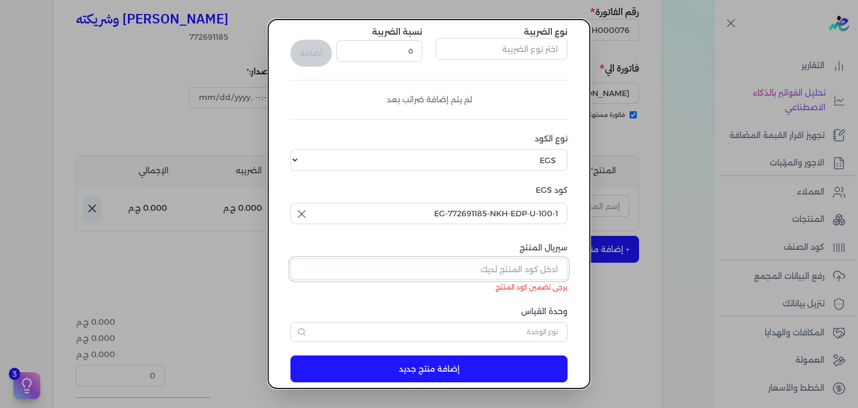
click at [510, 269] on input "سيريال المنتج" at bounding box center [429, 268] width 277 height 21
paste input "Z66FB58251C71C99E8C86Z-1"
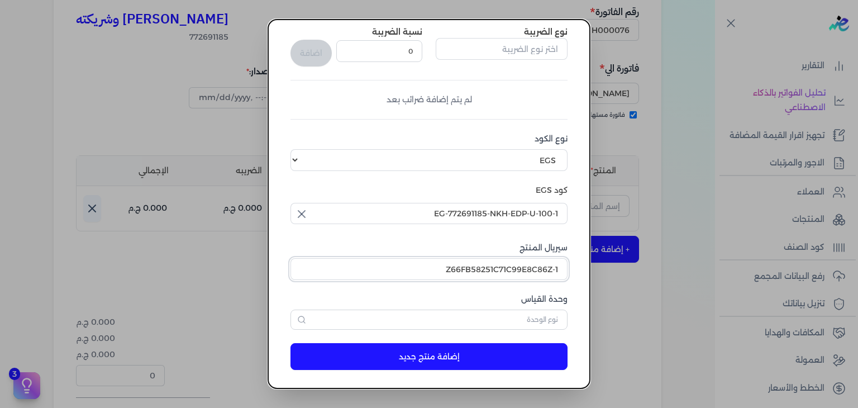
type input "Z66FB58251C71C99E8C86Z-1"
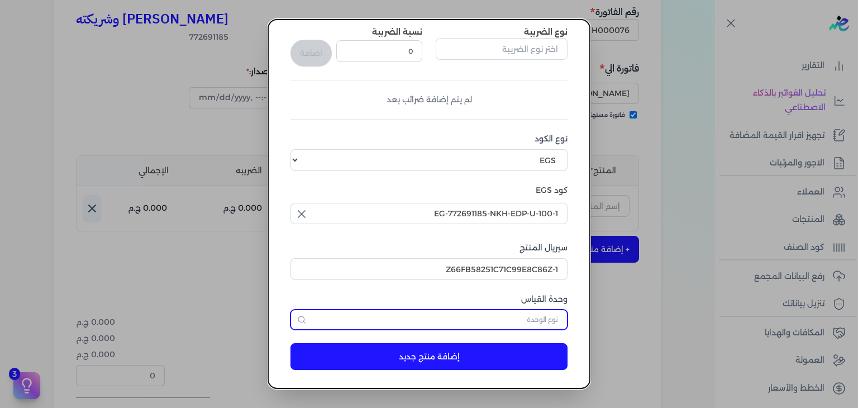
click at [536, 325] on input "text" at bounding box center [429, 320] width 277 height 20
type input "وحدة نشاط"
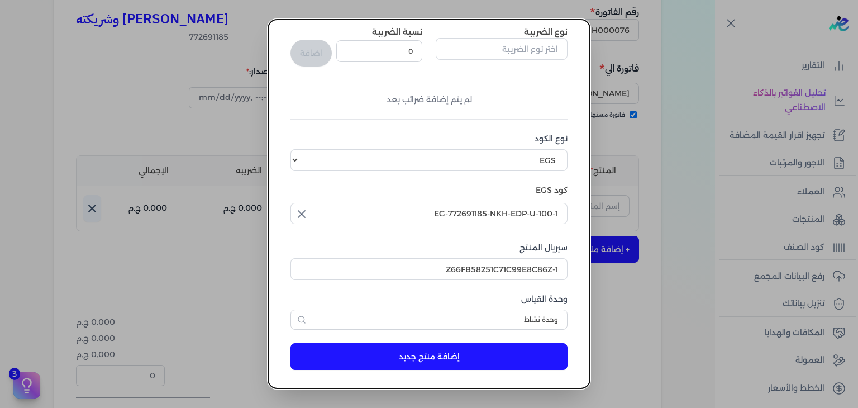
click at [528, 368] on button "إضافة منتج جديد" at bounding box center [429, 356] width 277 height 27
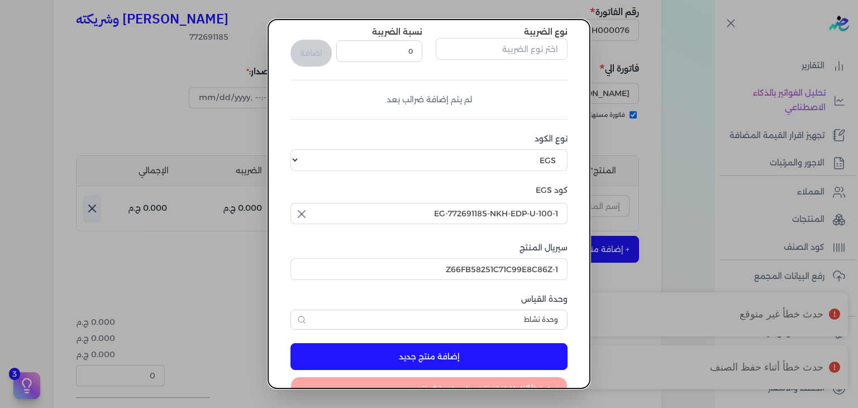
click at [242, 85] on dialog "إضافة منتج اسم المنتج ملك العود او دي بيرفيوم للجنسين - 100 مللي سعر الوحدة (با…" at bounding box center [429, 204] width 858 height 408
click at [642, 180] on dialog "إضافة منتج اسم المنتج ملك العود او دي بيرفيوم للجنسين - 100 مللي سعر الوحدة (با…" at bounding box center [429, 204] width 858 height 408
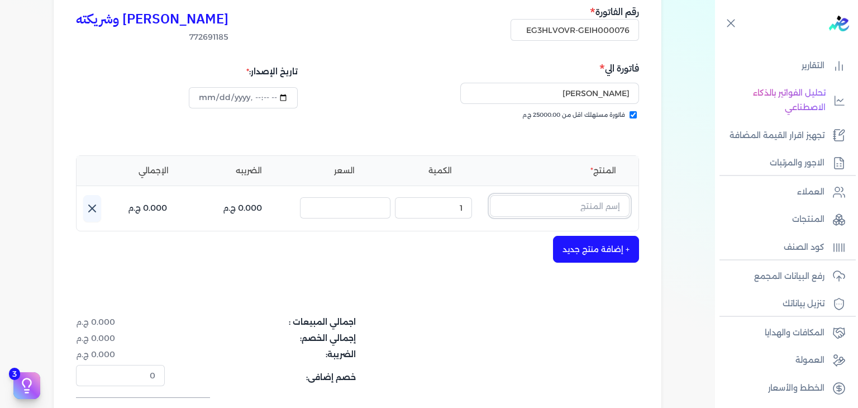
click at [544, 207] on input "text" at bounding box center [560, 205] width 140 height 21
type input "l"
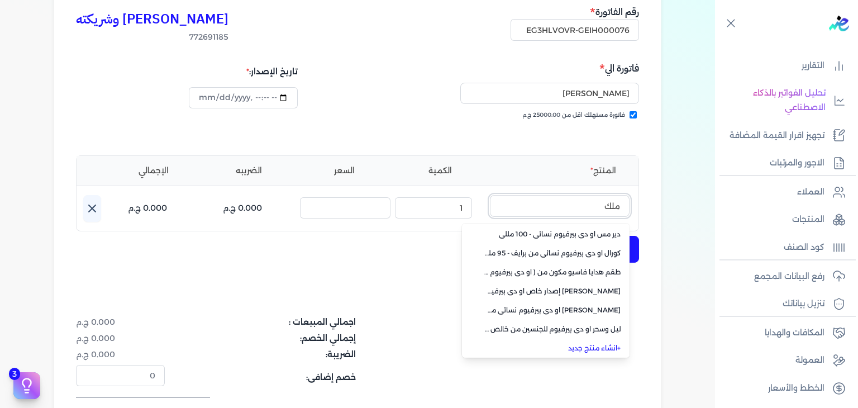
scroll to position [0, 0]
type input "م"
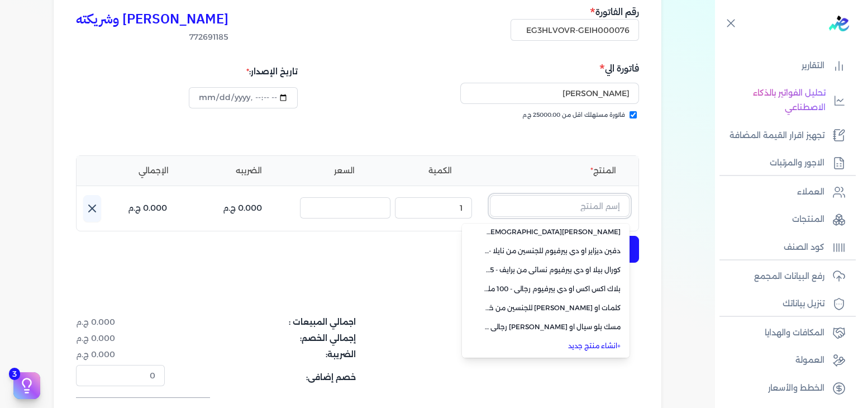
scroll to position [79, 0]
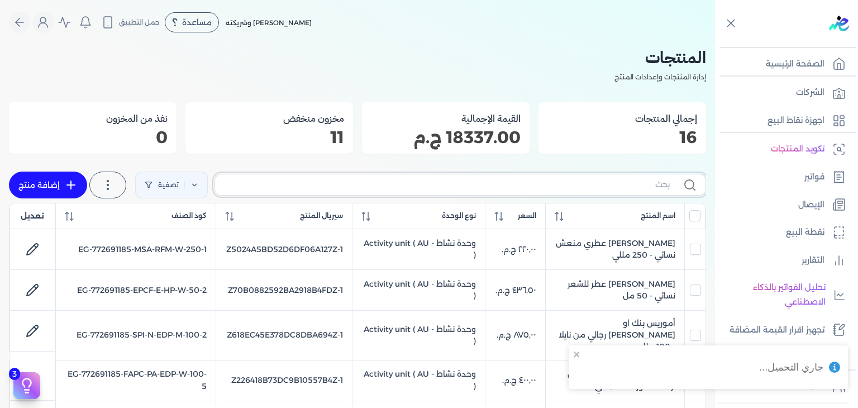
click at [597, 188] on input "text" at bounding box center [447, 185] width 446 height 12
paste input "EG-772691185-KH-EDP-U-100-10"
type input "EG-772691185-KH-EDP-U-100-10"
checkbox input "false"
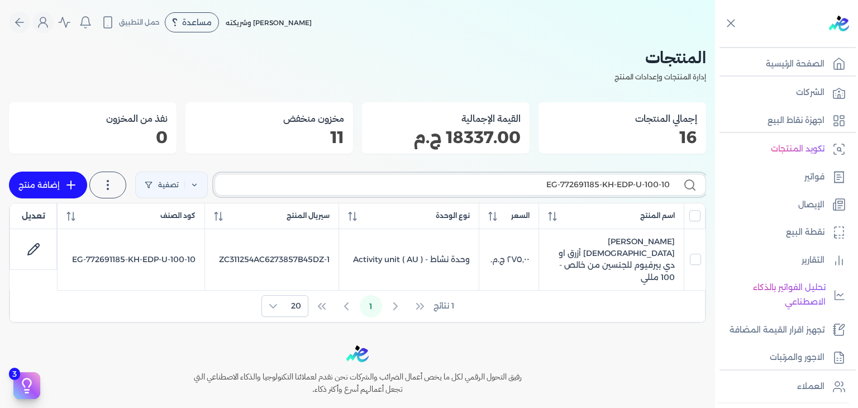
type input "EG-772691185-KH-EDP-U-100-10"
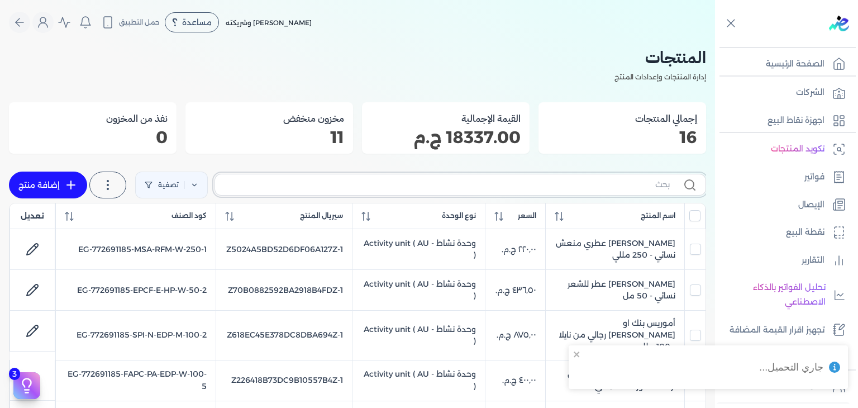
click at [583, 182] on input "text" at bounding box center [447, 185] width 446 height 12
paste input "EG-772691185-NKH-EDP-U-100-1"
type input "EG-772691185-NKH-EDP-U-100-1"
checkbox input "false"
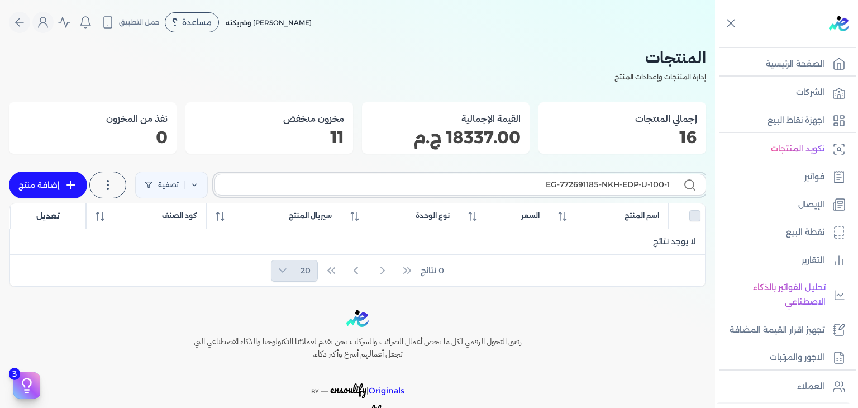
type input "EG-772691185-NKH-EDP-U-100-1"
click at [44, 188] on link "إضافة منتج" at bounding box center [48, 185] width 78 height 27
select select "EGS"
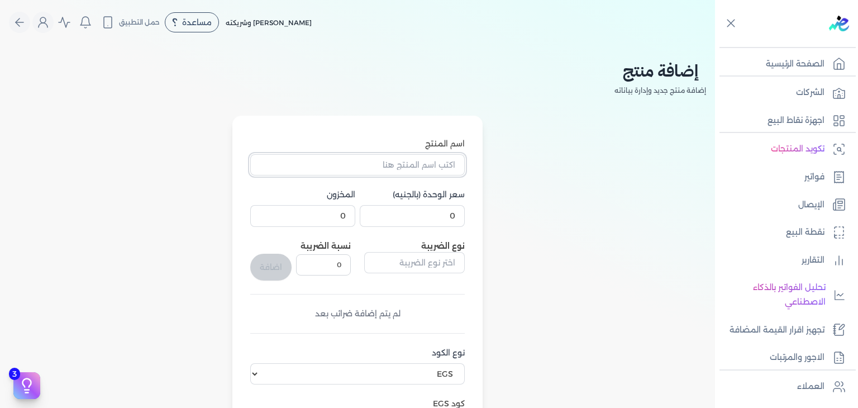
click at [435, 166] on input "اسم المنتج" at bounding box center [357, 164] width 215 height 21
paste input "ملك العود او دي بيرفيوم للجنسين - 100 مللي"
type input "ملك العود او دي بيرفيوم للجنسين - 100 مللي"
click at [454, 213] on input "0" at bounding box center [412, 215] width 105 height 21
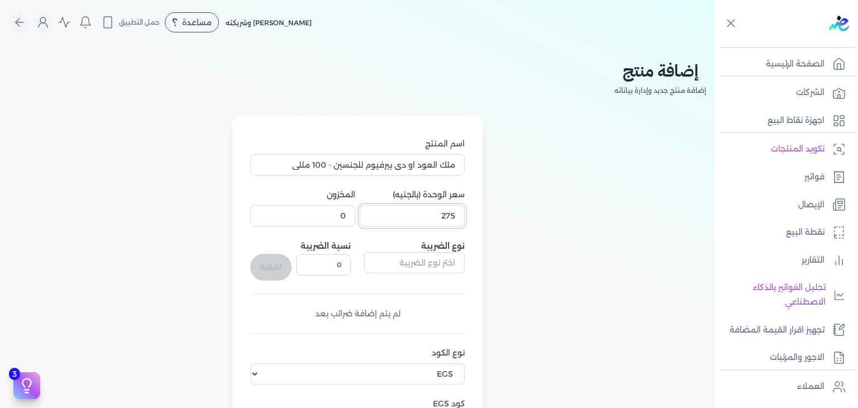
type input "275"
type input "3"
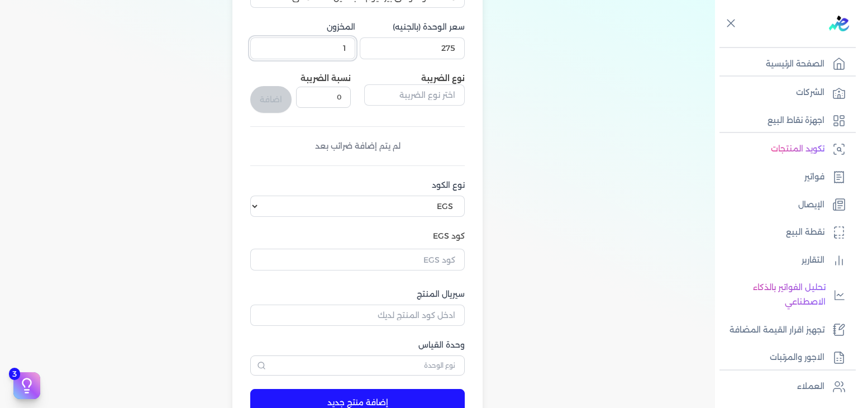
type input "1"
click at [443, 261] on input "text" at bounding box center [357, 259] width 215 height 21
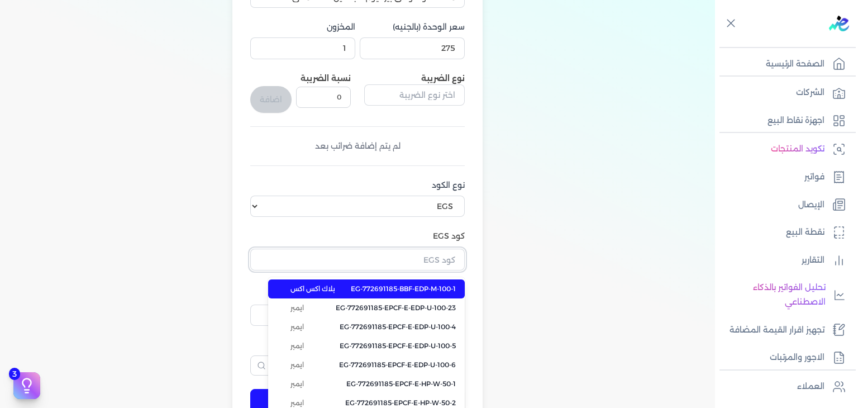
paste input "EG-772691185-NKH-EDP-U-100-1"
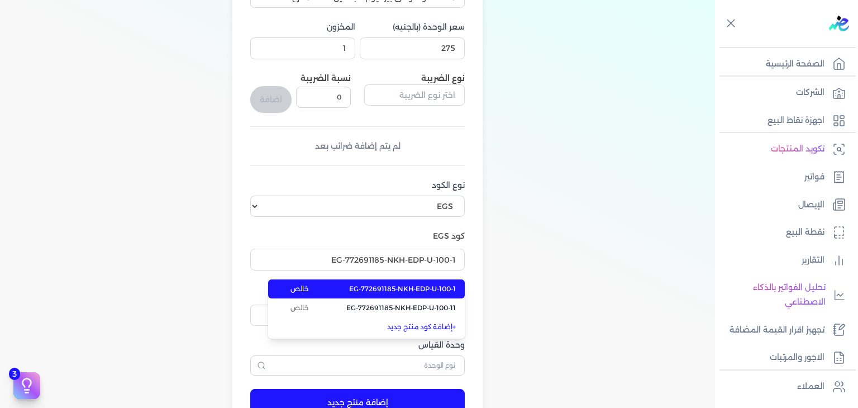
click at [440, 291] on span "EG-772691185-NKH-EDP-U-100-1" at bounding box center [402, 289] width 107 height 10
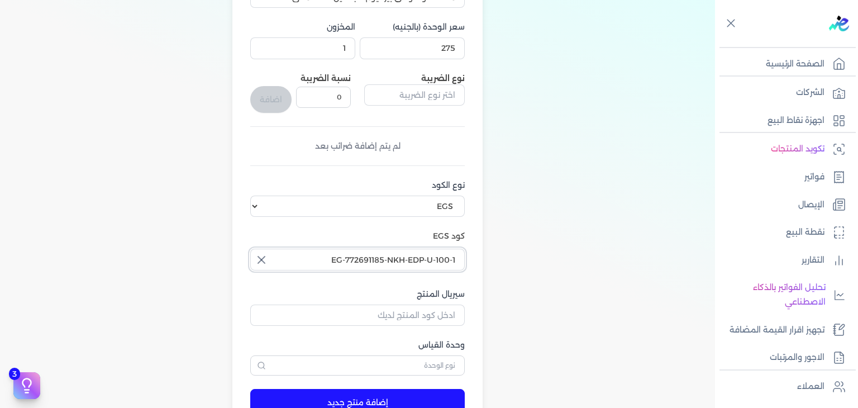
drag, startPoint x: 454, startPoint y: 260, endPoint x: 467, endPoint y: 255, distance: 13.1
click at [465, 255] on input "EG-772691185-NKH-EDP-U-100-1" at bounding box center [357, 259] width 215 height 21
type input "EG-772691185-NKH-EDP-U-100-1"
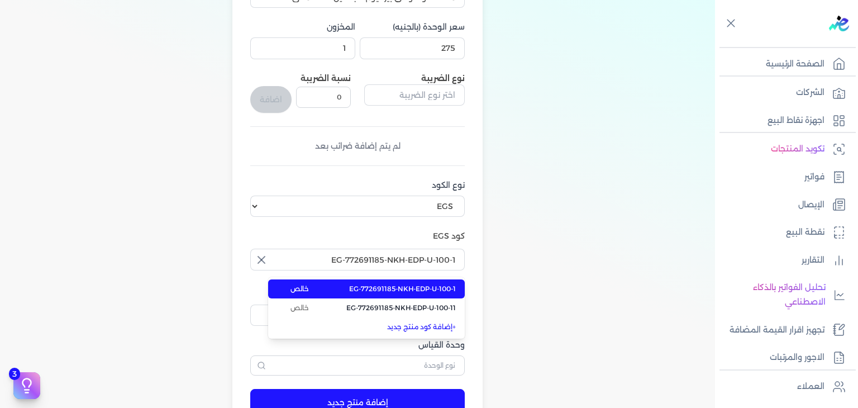
click at [453, 289] on span "EG-772691185-NKH-EDP-U-100-1" at bounding box center [402, 289] width 107 height 10
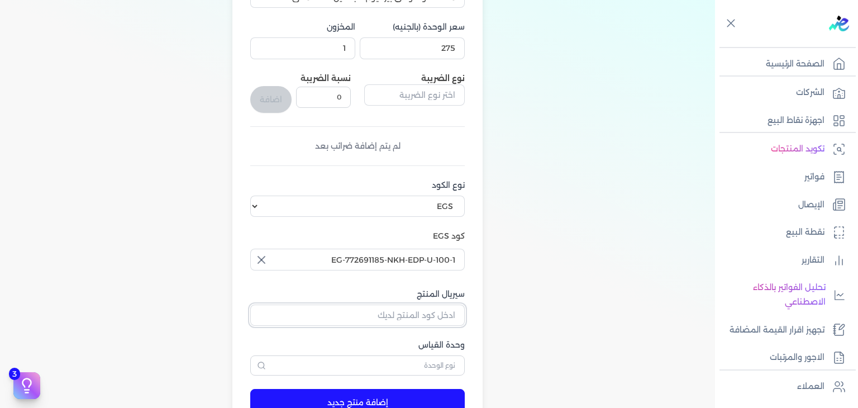
click at [429, 320] on input "سيريال المنتج" at bounding box center [357, 315] width 215 height 21
paste input "Z66FB58251C71C99E8C86Z-1"
type input "Z66FB58251C71C99E8C86Z-1"
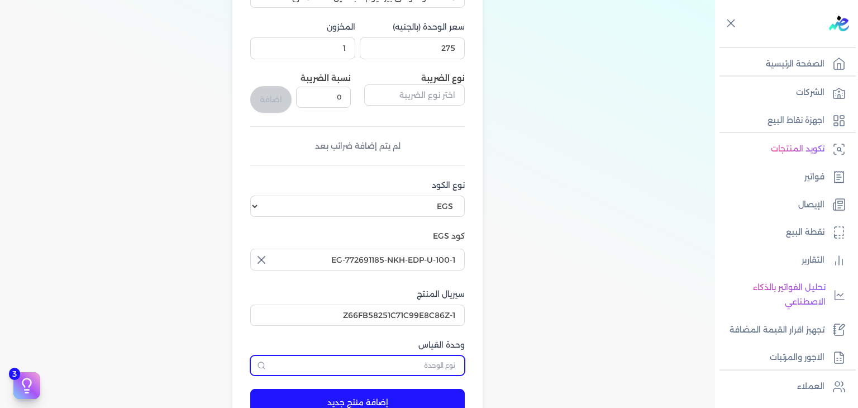
click at [441, 358] on input "text" at bounding box center [357, 365] width 215 height 20
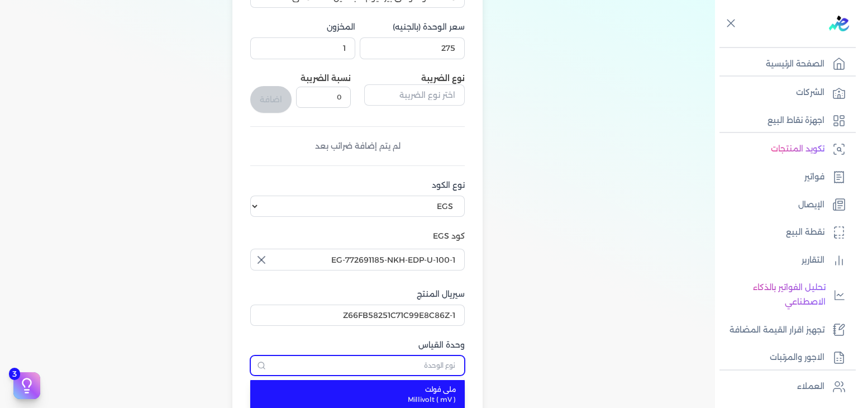
scroll to position [168, 0]
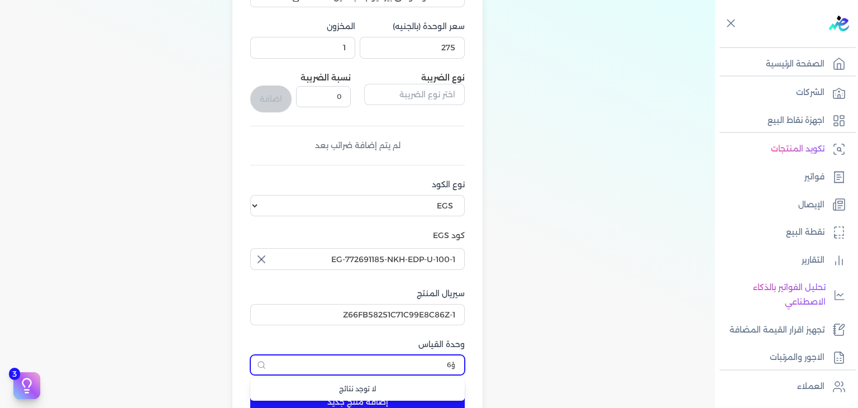
type input "ؤ62"
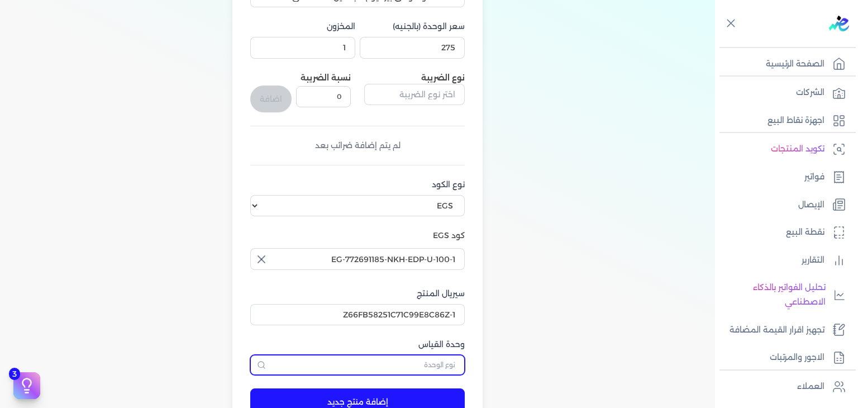
click at [440, 358] on input "text" at bounding box center [357, 365] width 215 height 20
type input "وحدة نشاط"
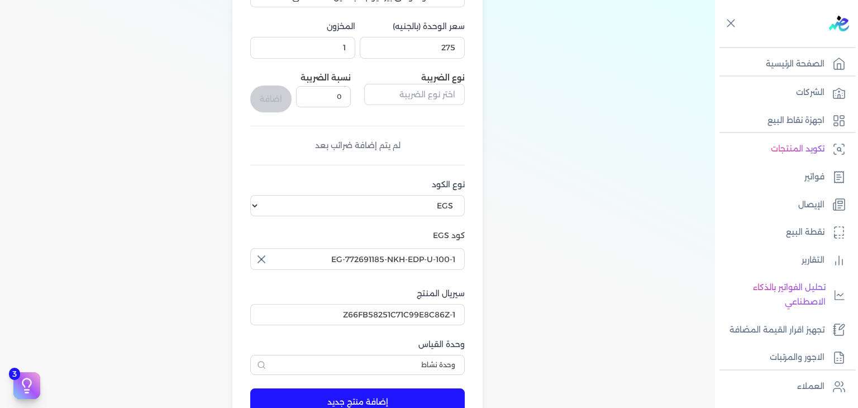
click at [422, 396] on button "إضافة منتج جديد" at bounding box center [357, 401] width 215 height 27
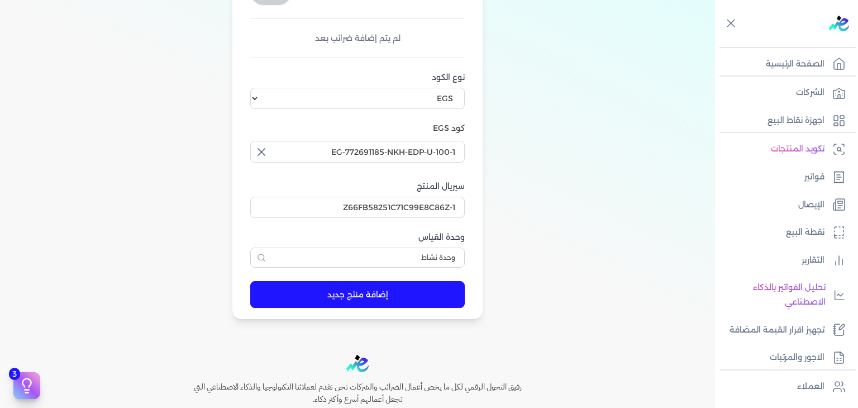
scroll to position [279, 0]
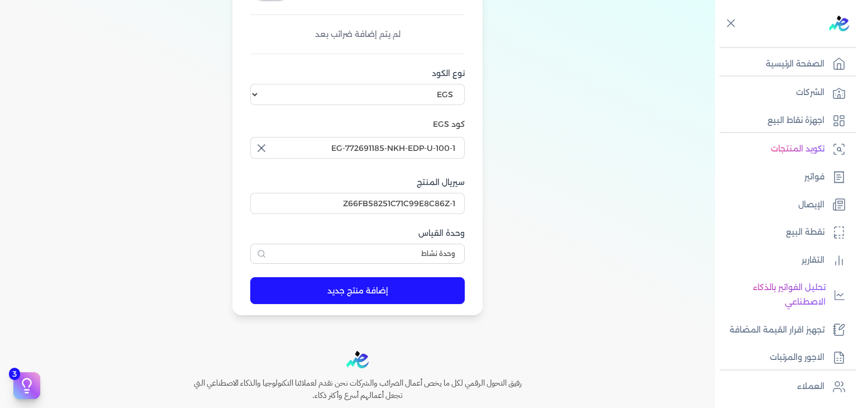
click at [417, 297] on button "إضافة منتج جديد" at bounding box center [357, 290] width 215 height 27
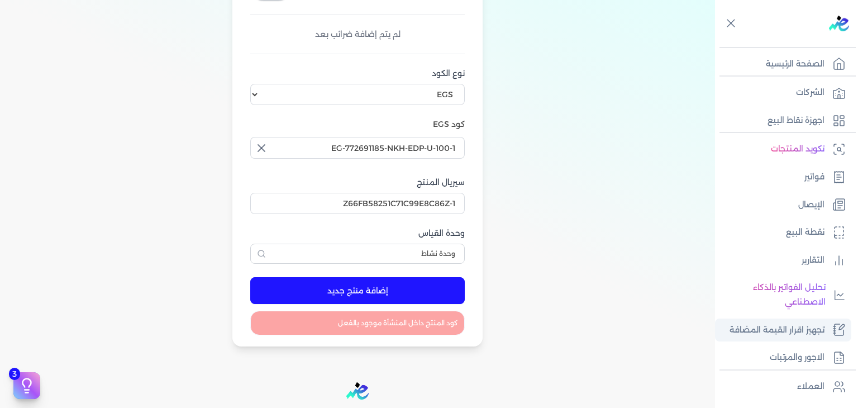
scroll to position [168, 0]
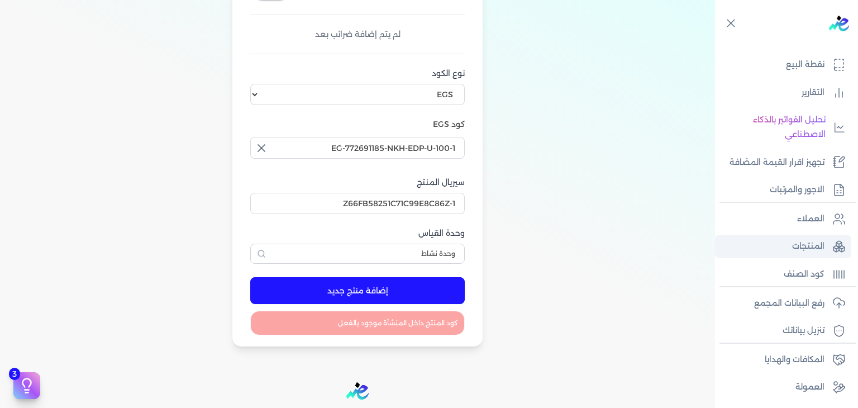
click at [818, 242] on p "المنتجات" at bounding box center [808, 246] width 32 height 15
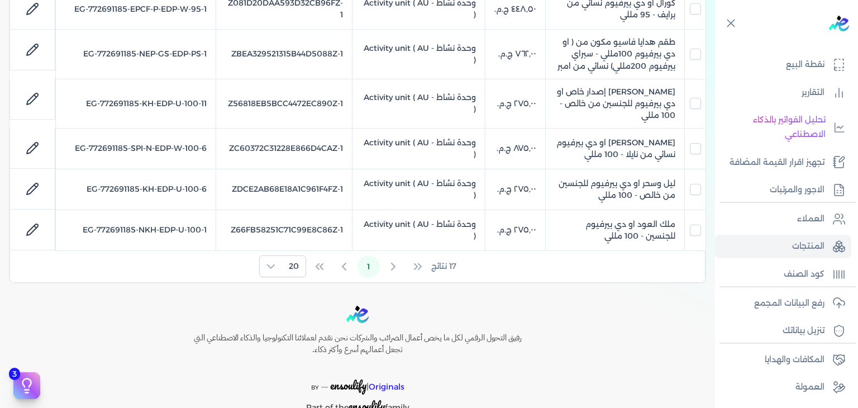
scroll to position [731, 0]
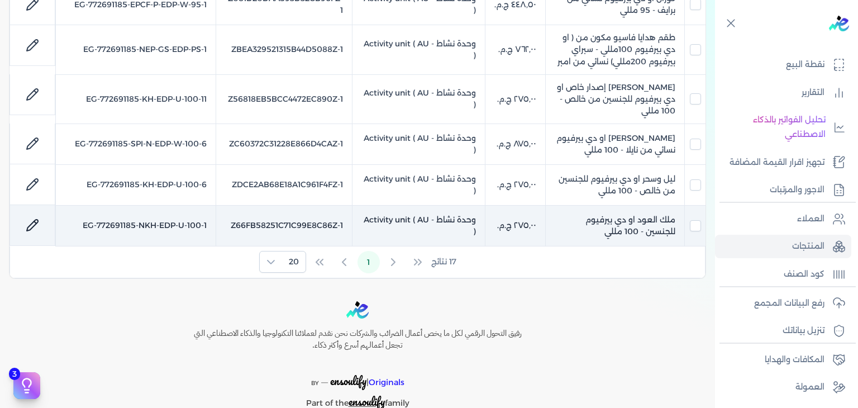
click at [628, 205] on td "ملك العود او دي بيرفيوم للجنسين - 100 مللي" at bounding box center [615, 225] width 139 height 41
checkbox input "false"
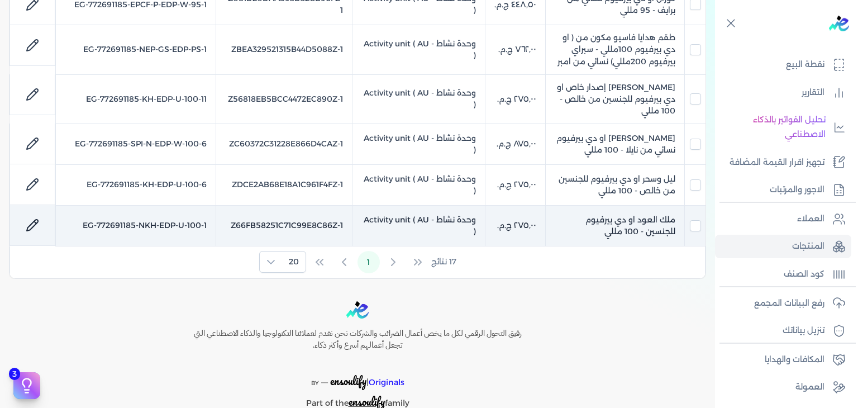
checkbox input "false"
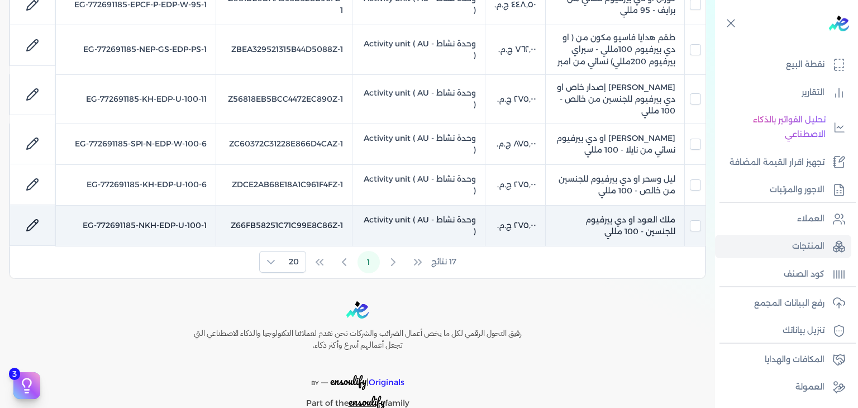
checkbox input "false"
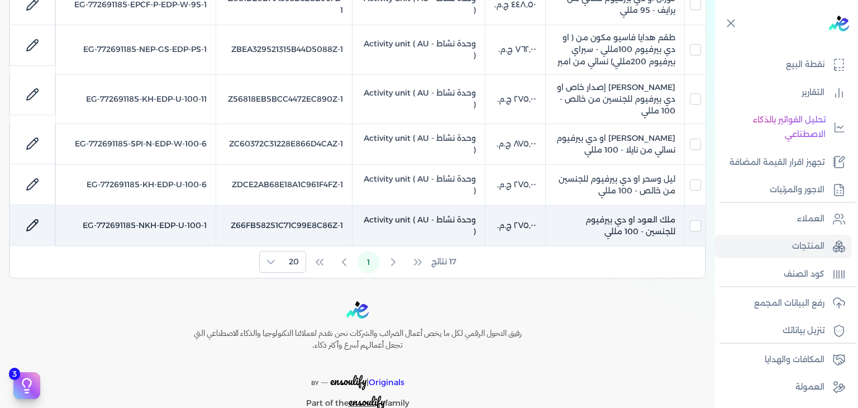
checkbox input "false"
checkbox input "true"
click at [628, 205] on td "ملك العود او دي بيرفيوم للجنسين - 100 مللي" at bounding box center [615, 225] width 139 height 41
checkbox input "false"
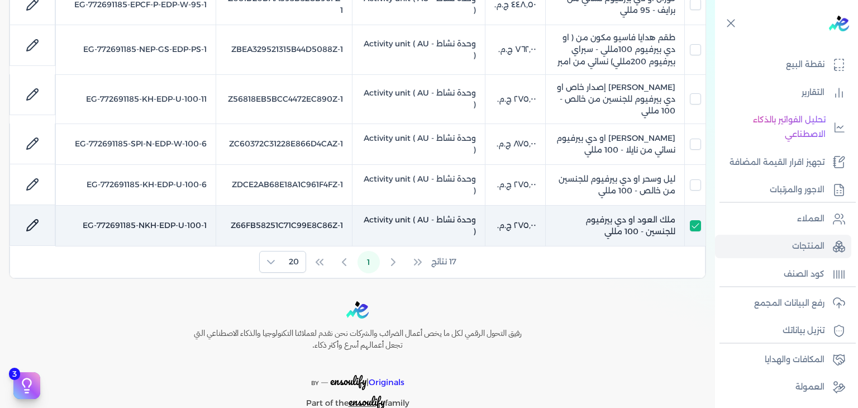
checkbox input "false"
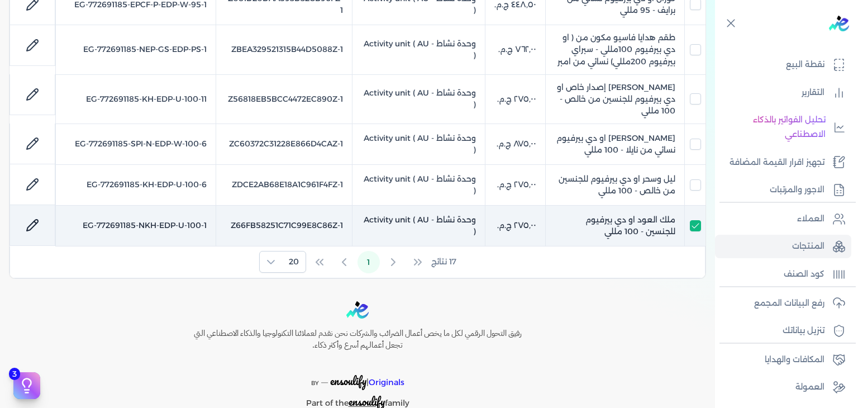
checkbox input "false"
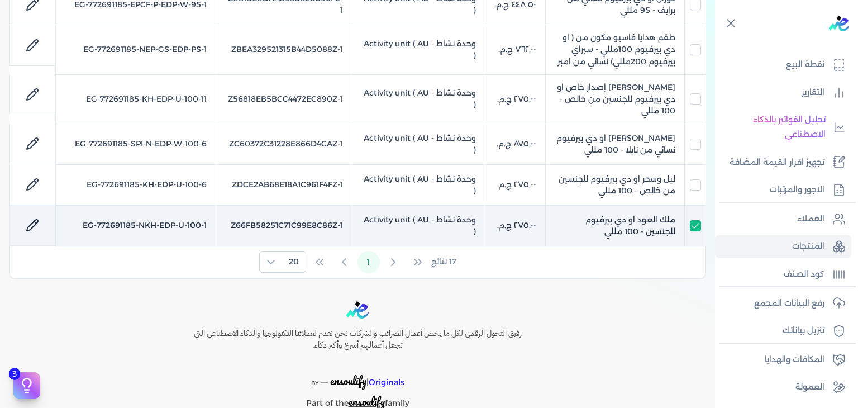
checkbox input "false"
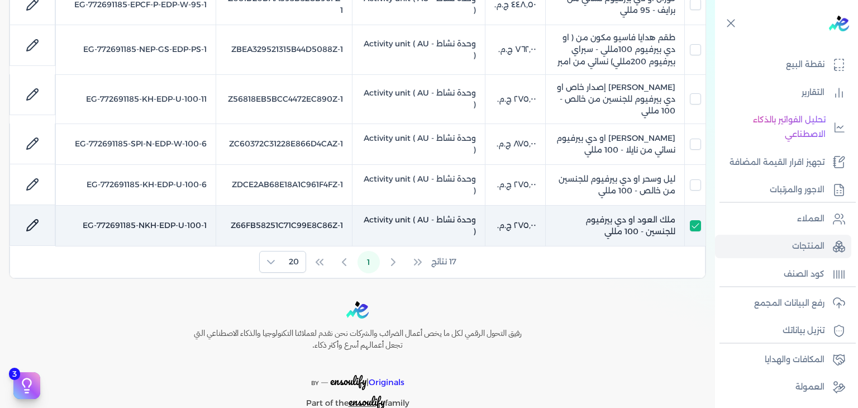
checkbox input "false"
click at [181, 205] on td "EG-772691185-NKH-EDP-U-100-1" at bounding box center [136, 225] width 160 height 41
checkbox input "false"
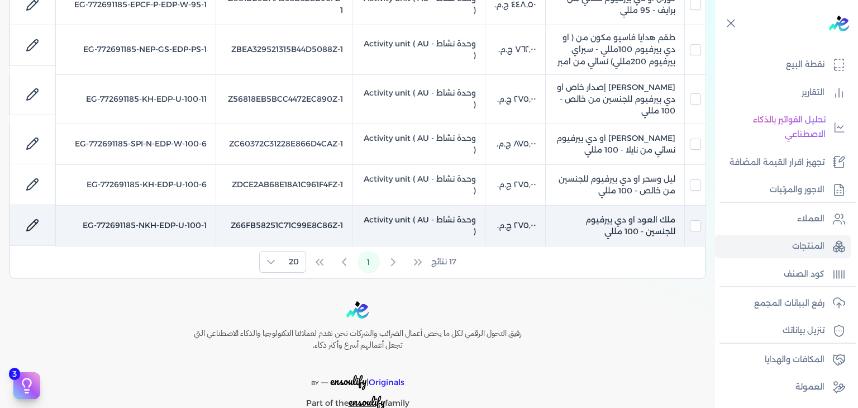
checkbox input "false"
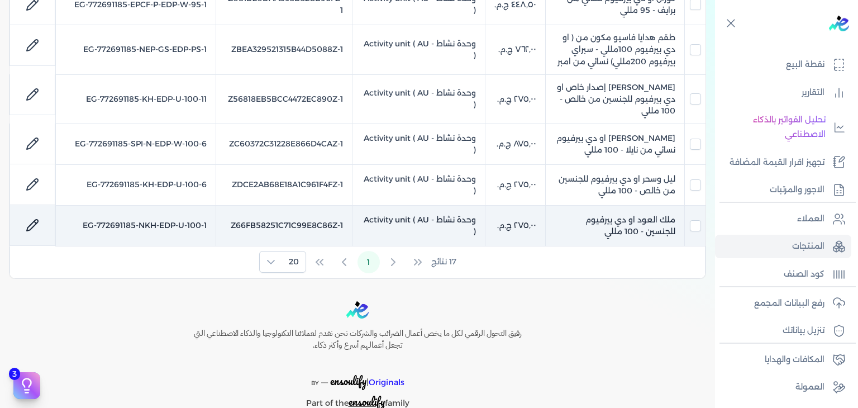
checkbox input "false"
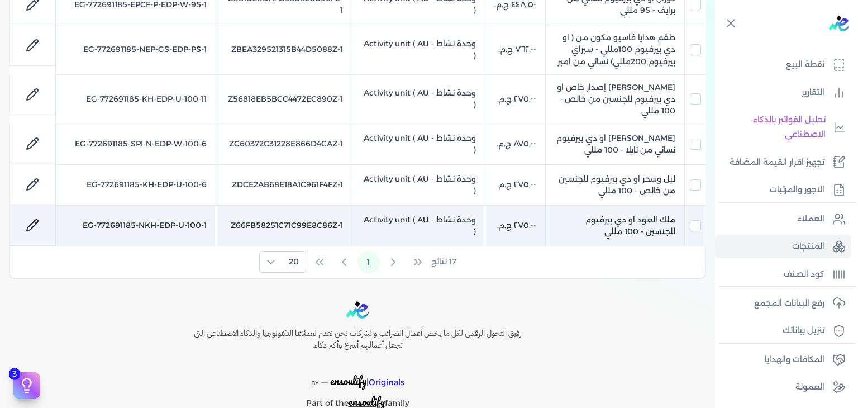
checkbox input "false"
checkbox input "true"
click at [181, 205] on td "EG-772691185-NKH-EDP-U-100-1" at bounding box center [136, 225] width 160 height 41
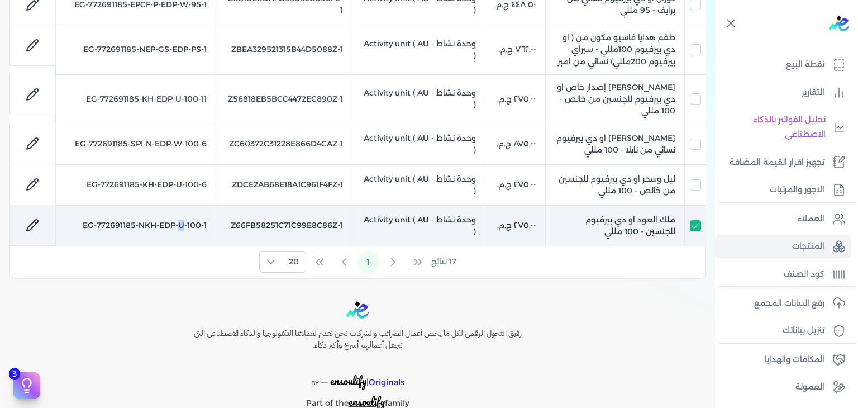
checkbox input "false"
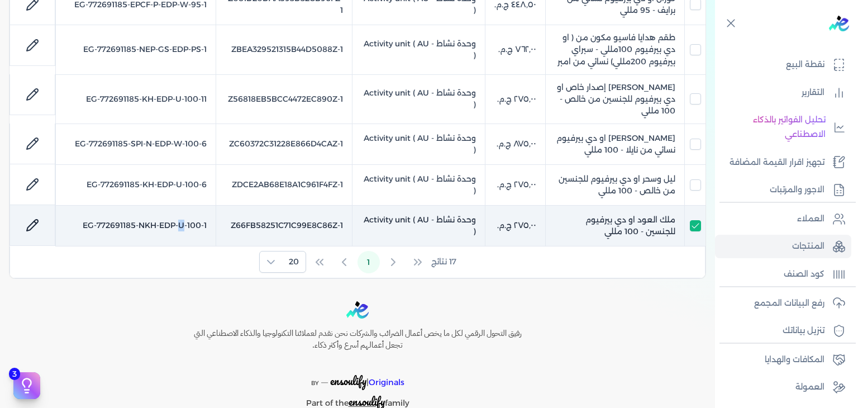
checkbox input "false"
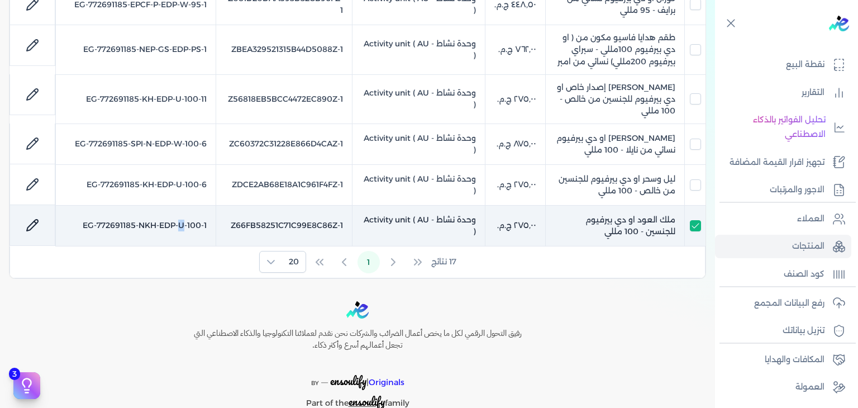
checkbox input "false"
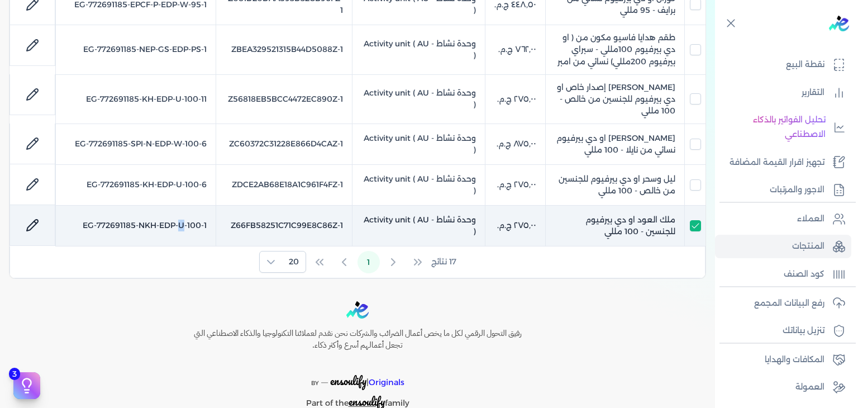
checkbox input "false"
click at [181, 205] on td "EG-772691185-NKH-EDP-U-100-1" at bounding box center [136, 225] width 160 height 41
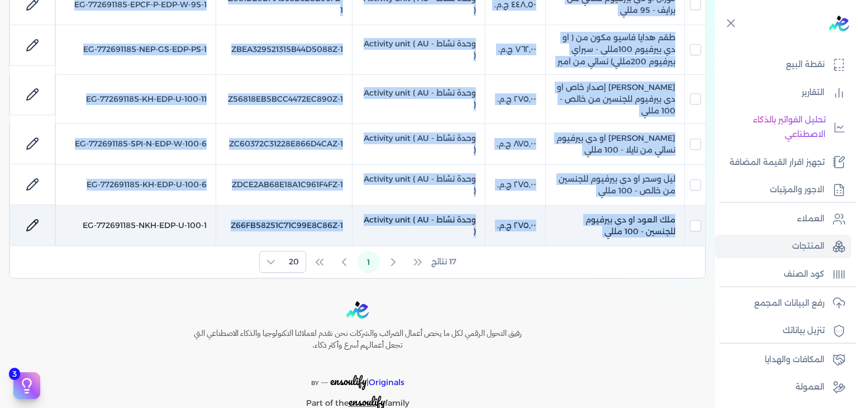
checkbox input "false"
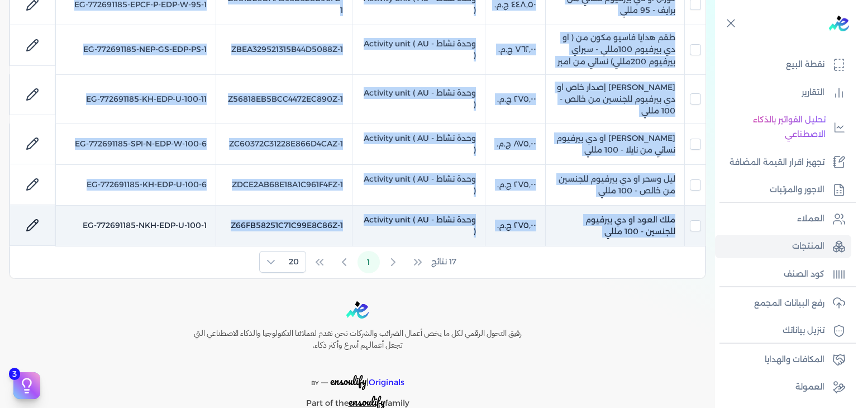
checkbox input "false"
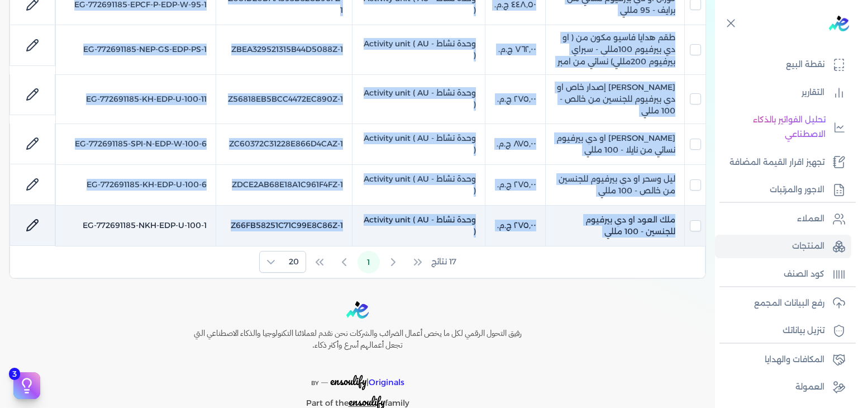
checkbox input "false"
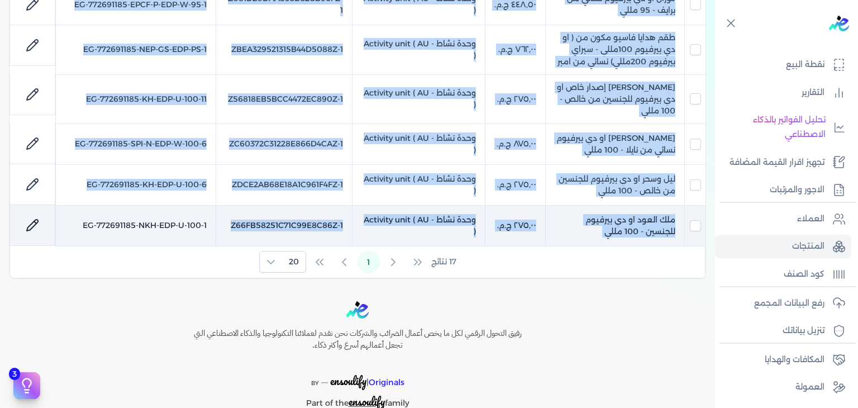
checkbox input "false"
checkbox input "true"
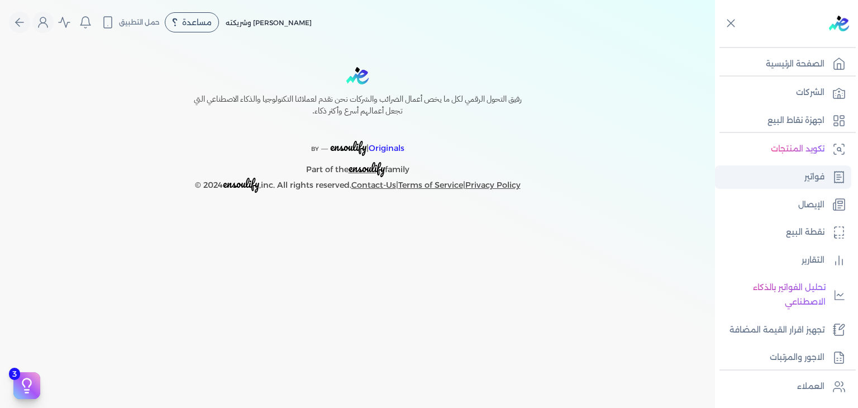
select select "EGP"
select select "B"
select select "EGS"
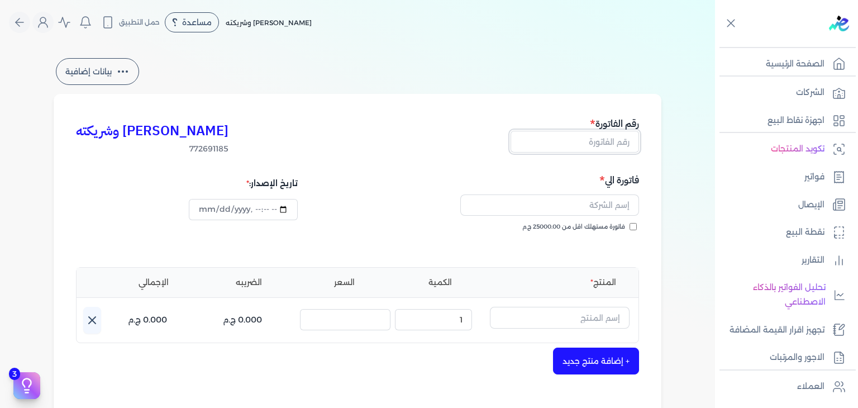
click at [582, 150] on input "text" at bounding box center [575, 141] width 129 height 21
paste input "EG3HLVOVR-GEIH000076"
type input "EG3HLVOVR-GEIH000076"
click at [637, 230] on input "فاتورة مستهلك اقل من 25000.00 ج.م" at bounding box center [633, 226] width 7 height 7
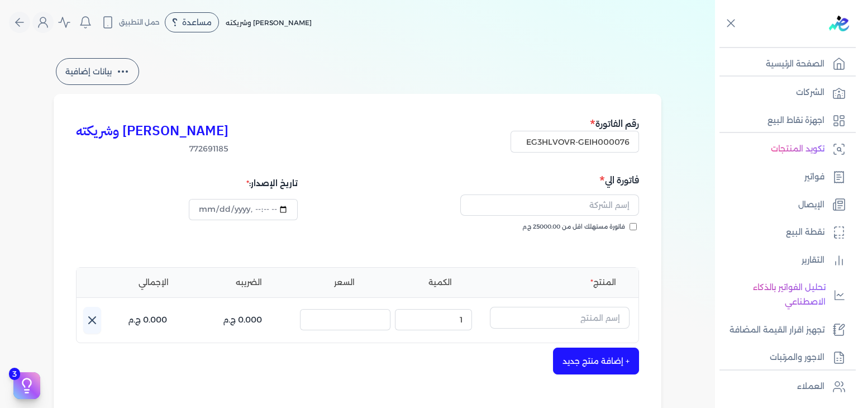
checkbox input "true"
click at [583, 197] on input "text" at bounding box center [549, 204] width 179 height 21
paste input "[PERSON_NAME]"
type input "[PERSON_NAME]"
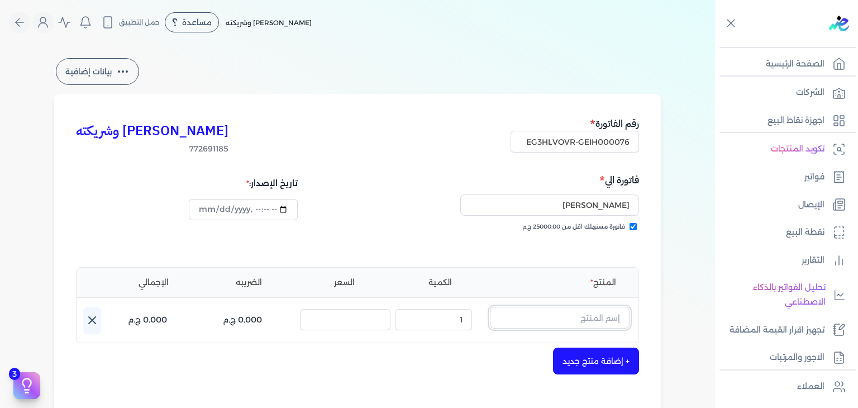
click at [595, 308] on input "text" at bounding box center [560, 317] width 140 height 21
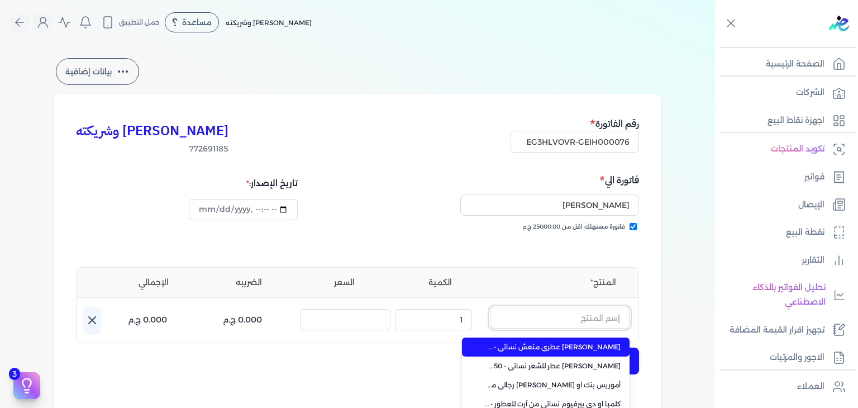
click at [595, 308] on input "text" at bounding box center [560, 317] width 140 height 21
type input "ملك"
click at [587, 339] on li "ملك العود او دي بيرفيوم للجنسين - 100 مللي" at bounding box center [546, 347] width 168 height 19
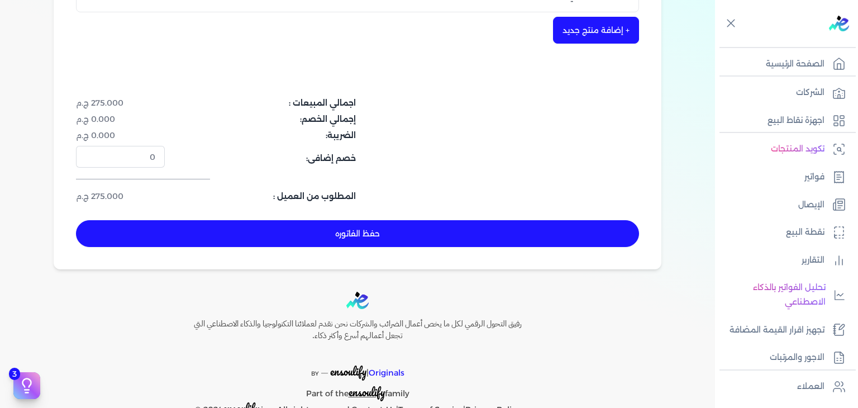
scroll to position [335, 0]
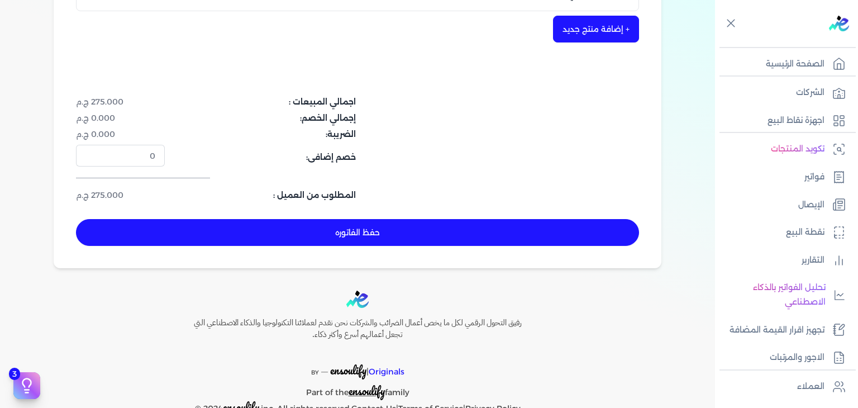
click at [369, 231] on button "حفظ الفاتوره" at bounding box center [357, 232] width 563 height 27
type input "[DATE]"
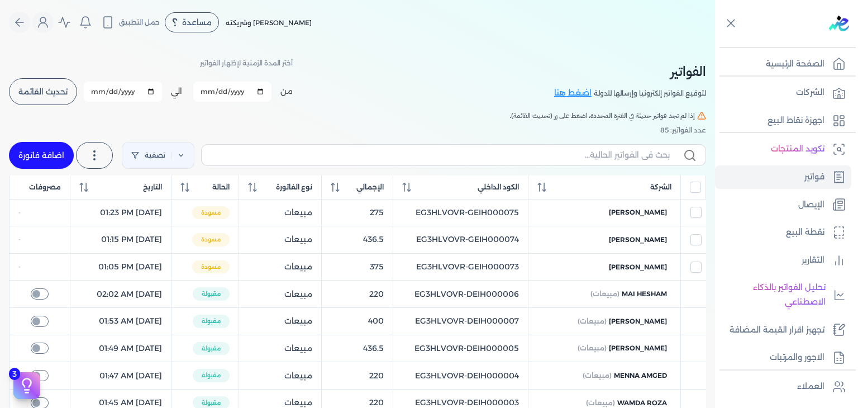
click at [39, 88] on span "تحديث القائمة" at bounding box center [42, 92] width 49 height 8
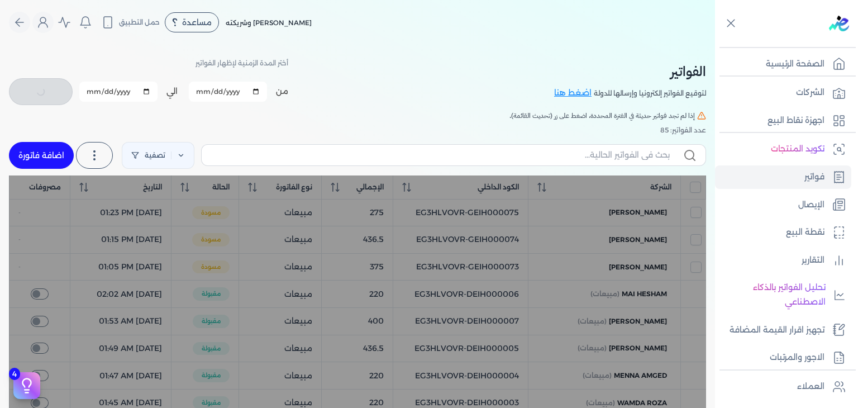
checkbox input "false"
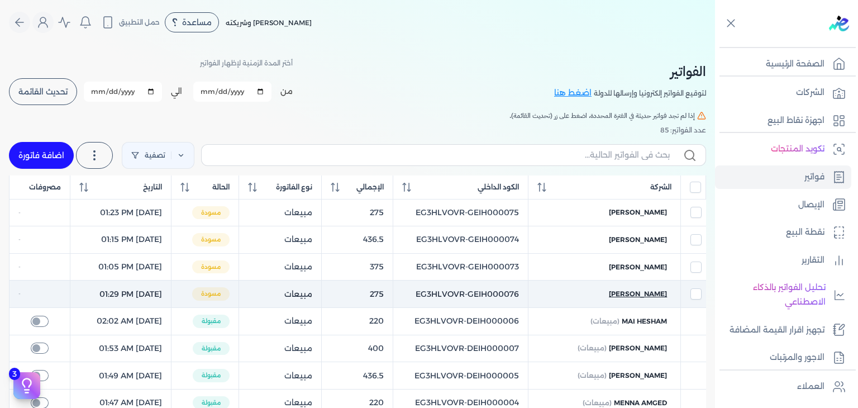
click at [651, 296] on span "[PERSON_NAME]" at bounding box center [638, 294] width 58 height 10
select select "EGP"
select select "B"
select select "EGS"
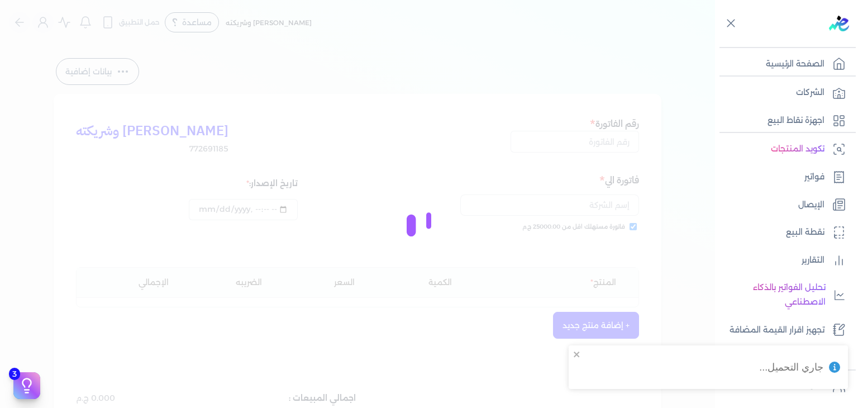
type input "EG3HLVOVR-GEIH000076"
checkbox input "true"
type input "2025-08-20T13:29:22"
type input "[DATE]"
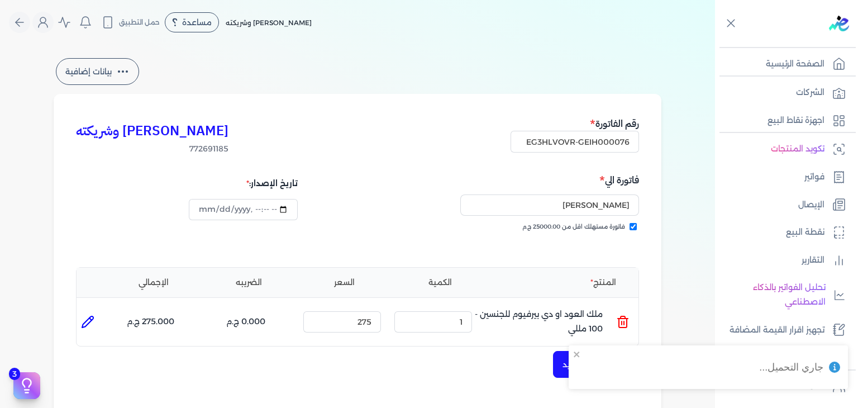
scroll to position [279, 0]
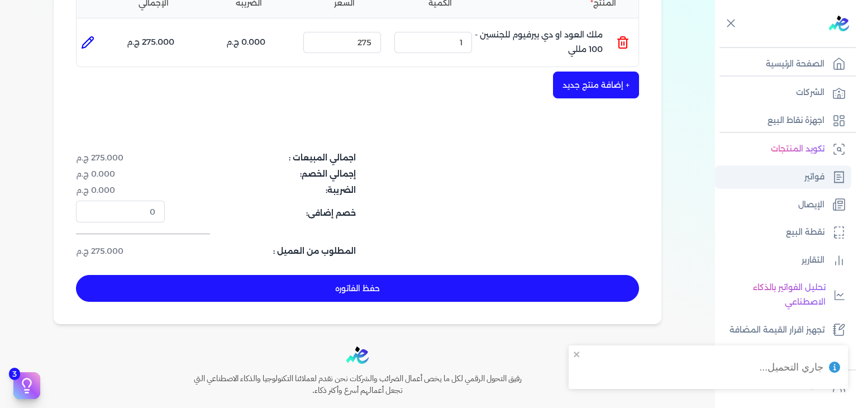
click at [799, 171] on link "فواتير" at bounding box center [783, 176] width 136 height 23
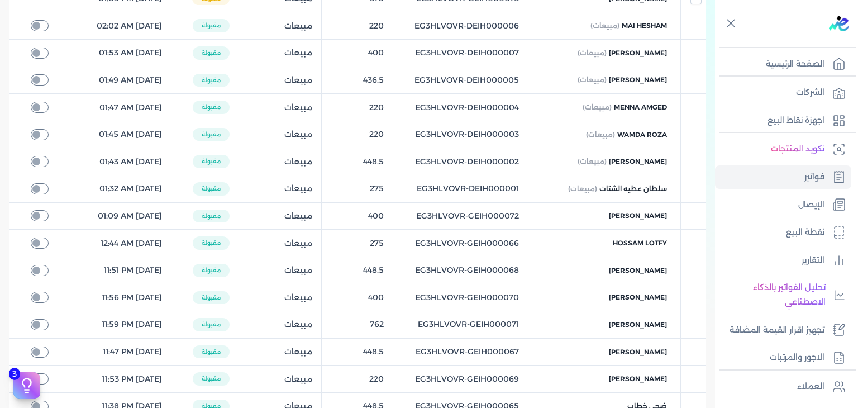
scroll to position [101, 0]
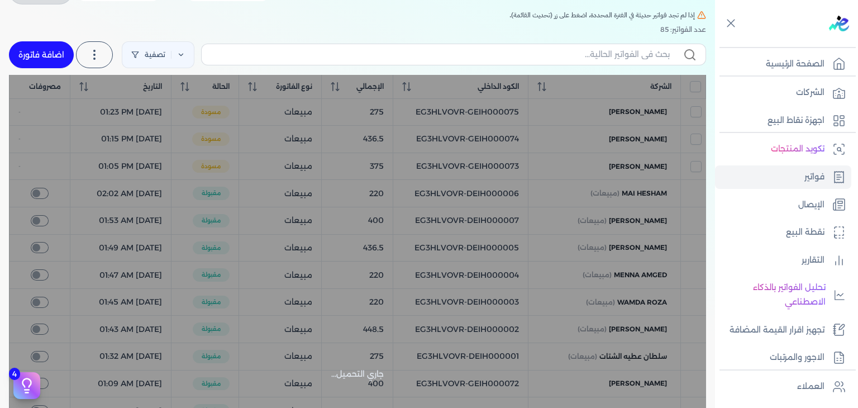
checkbox input "false"
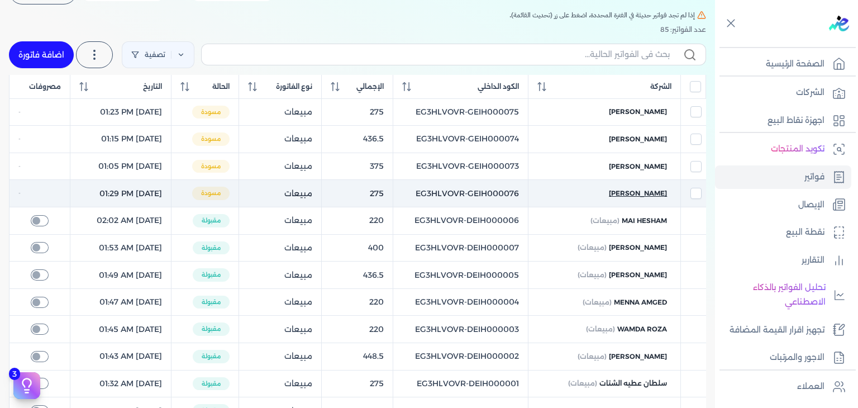
click at [643, 190] on span "[PERSON_NAME]" at bounding box center [638, 193] width 58 height 10
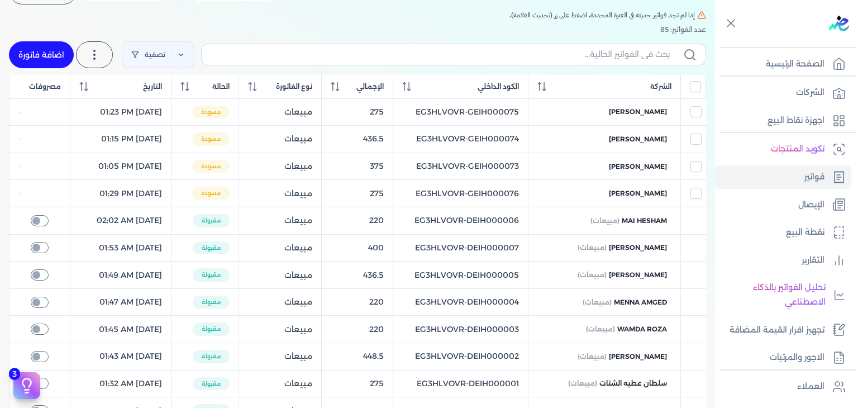
select select "EGP"
select select "B"
select select "EGS"
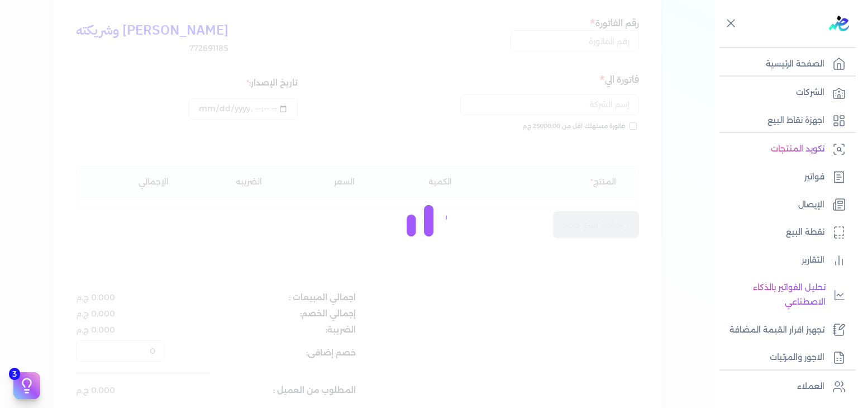
scroll to position [112, 0]
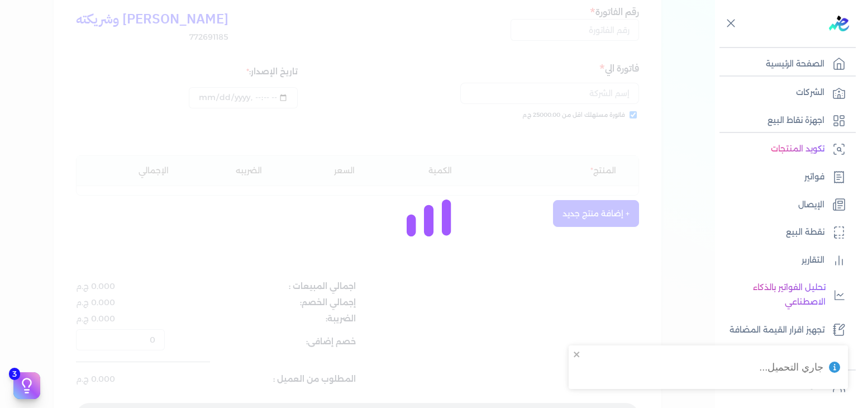
type input "EG3HLVOVR-GEIH000076"
checkbox input "true"
type input "2025-08-20T13:29:22"
type input "[DATE]"
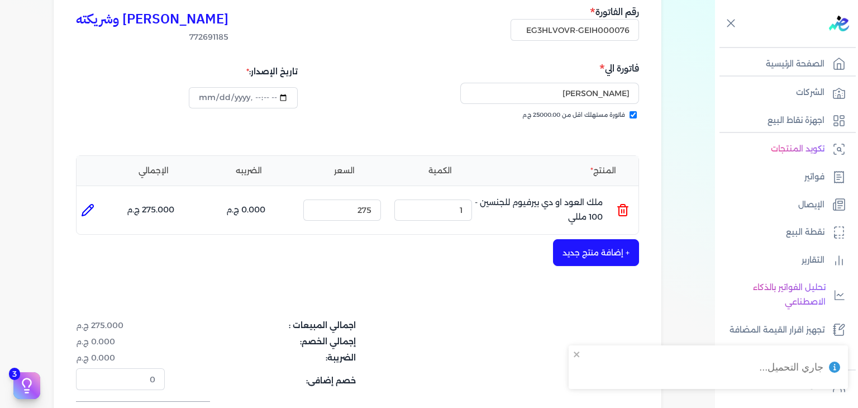
scroll to position [364, 0]
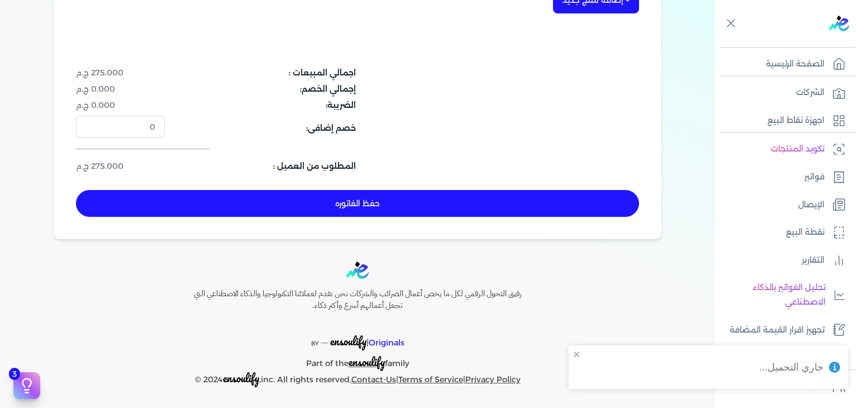
click at [422, 206] on button "حفظ الفاتوره" at bounding box center [357, 203] width 563 height 27
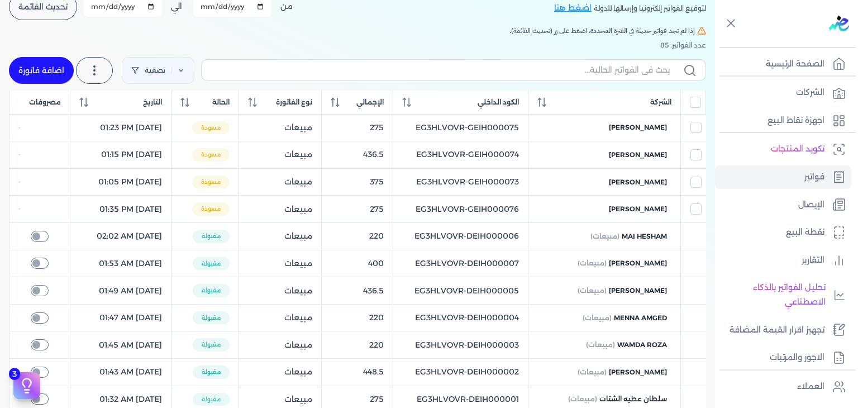
scroll to position [74, 0]
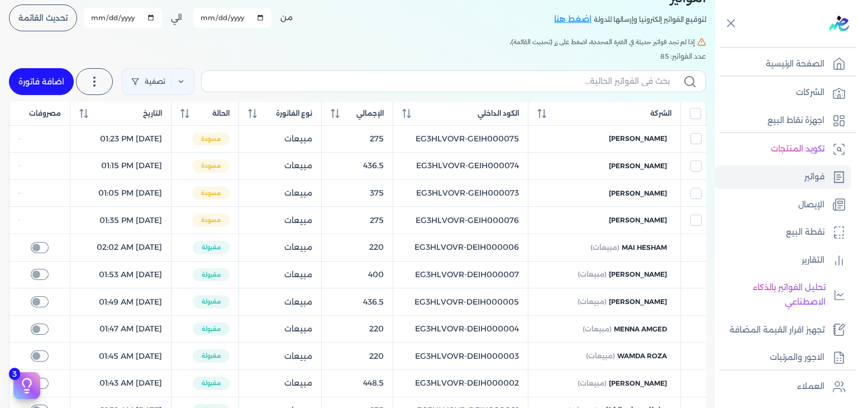
click at [42, 79] on link "اضافة فاتورة" at bounding box center [41, 81] width 65 height 27
select select "EGP"
select select "B"
select select "EGS"
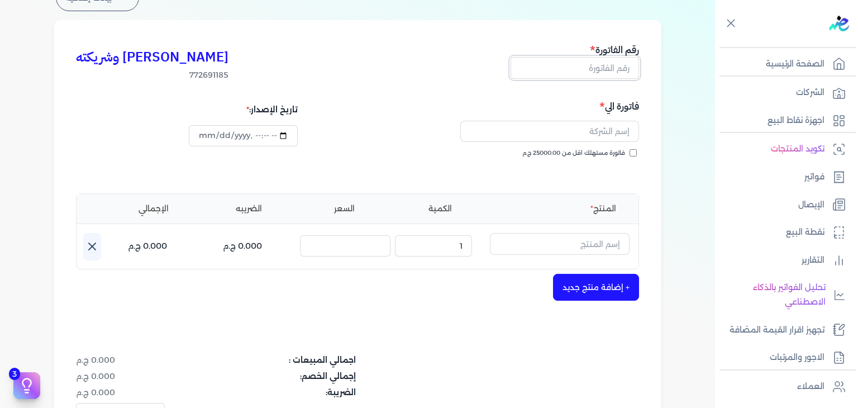
click at [605, 72] on input "text" at bounding box center [575, 67] width 129 height 21
paste input "EG3HLVOVR-GEIH000077"
type input "EG3HLVOVR-GEIH000077"
click at [636, 155] on input "فاتورة مستهلك اقل من 25000.00 ج.م" at bounding box center [633, 152] width 7 height 7
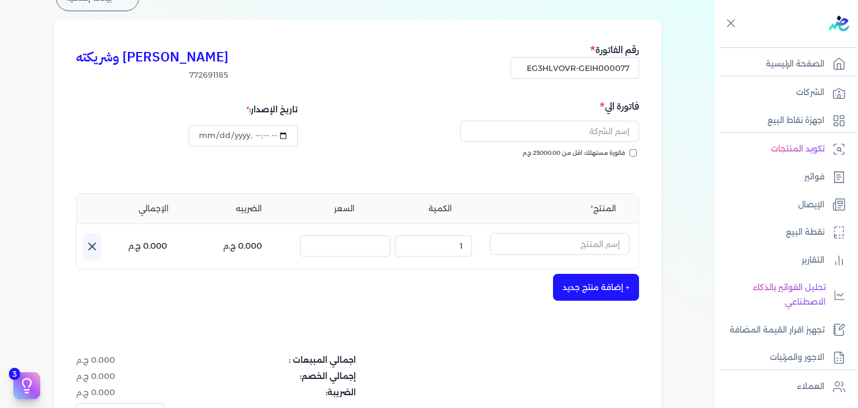
checkbox input "true"
click at [604, 138] on input "text" at bounding box center [549, 131] width 179 height 21
paste input "[PERSON_NAME]"
type input "[PERSON_NAME]"
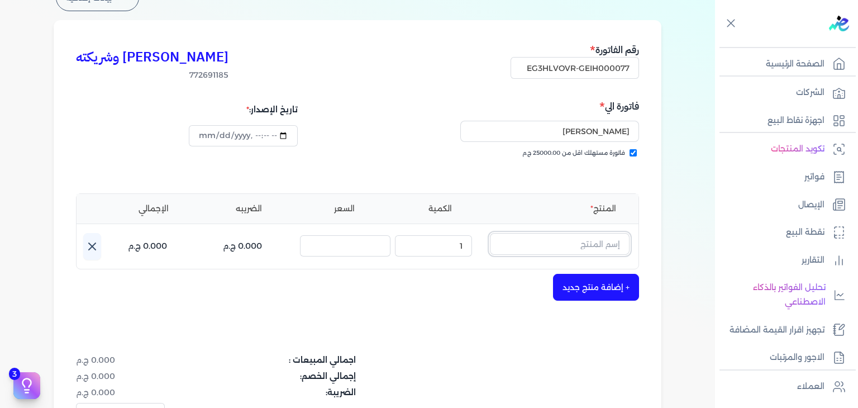
click at [580, 248] on input "text" at bounding box center [560, 243] width 140 height 21
paste input "روج"
type input "روج"
click at [604, 297] on link "+ انشاء منتج جديد" at bounding box center [552, 292] width 136 height 10
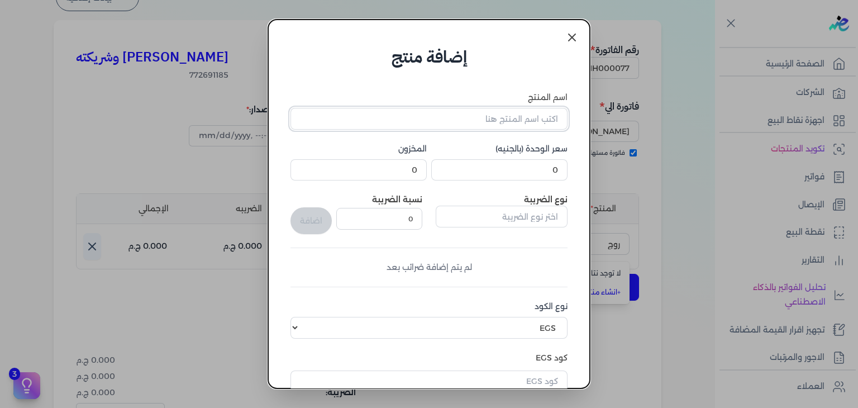
click at [521, 125] on input "اسم المنتج" at bounding box center [429, 118] width 277 height 21
paste input "روج او دي بيرفيوم للجنسين - 100 مللي"
type input "روج او دي بيرفيوم للجنسين - 100 مللي"
click at [538, 164] on input "0" at bounding box center [499, 169] width 136 height 21
type input "448.5"
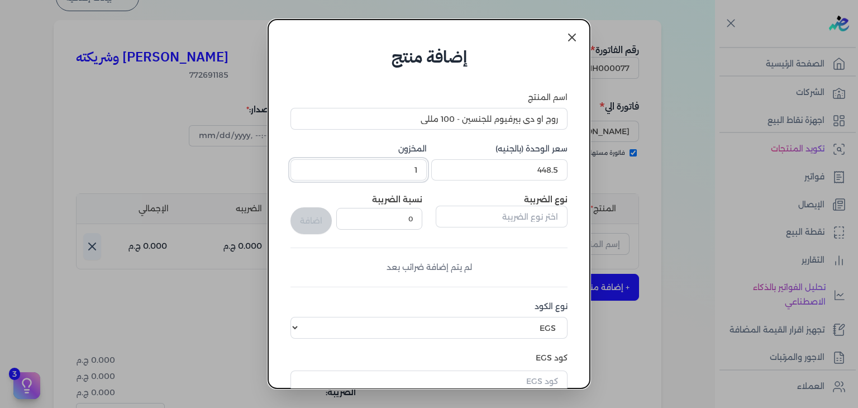
scroll to position [171, 0]
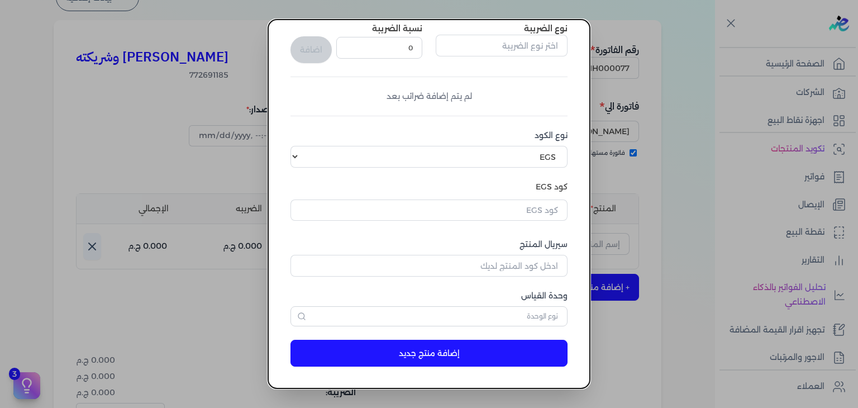
type input "1"
click at [535, 220] on input "text" at bounding box center [429, 209] width 277 height 21
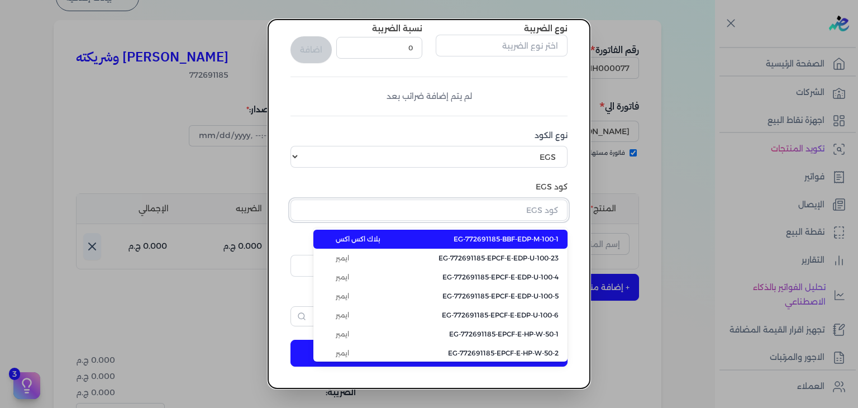
paste input "EG-772691185-EPCF-P-EDP-U-100-3"
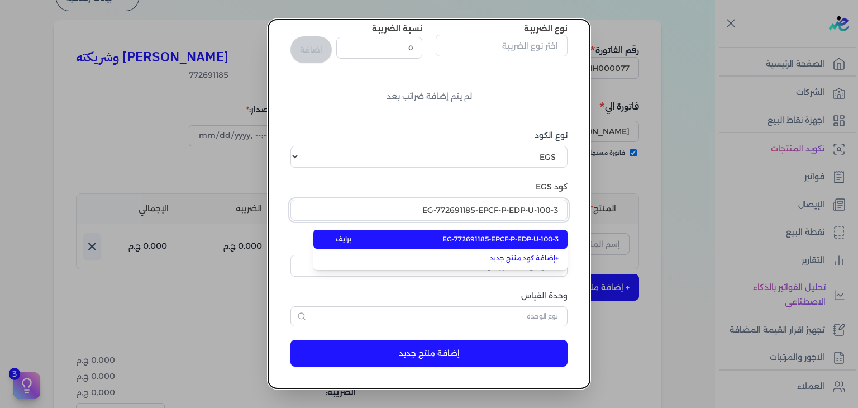
type input "EG-772691185-EPCF-P-EDP-U-100-3"
click at [538, 231] on li "EG-772691185-EPCF-P-EDP-U-100-3 برايف" at bounding box center [440, 239] width 254 height 19
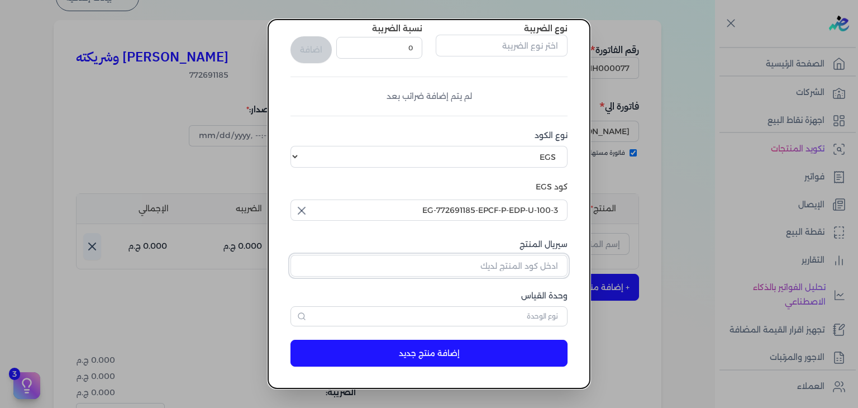
click at [538, 265] on input "سيريال المنتج" at bounding box center [429, 265] width 277 height 21
paste input "Z47020B02DF6A4FF63D11Z-1"
type input "Z47020B02DF6A4FF63D11Z-1"
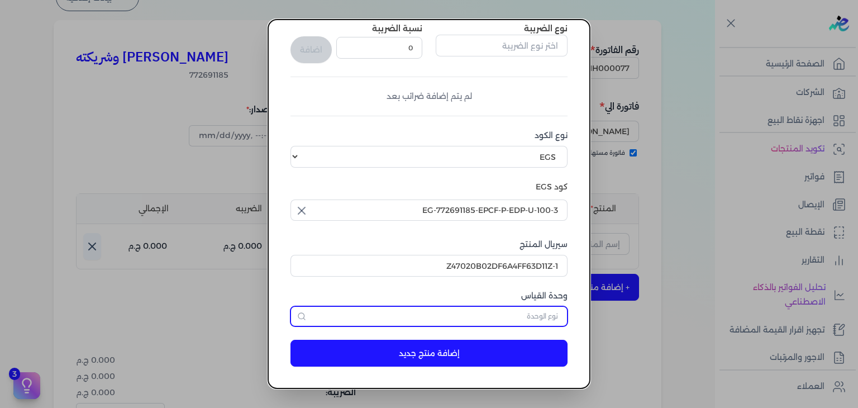
click at [543, 312] on input "text" at bounding box center [429, 316] width 277 height 20
type input "وحدة نشاط"
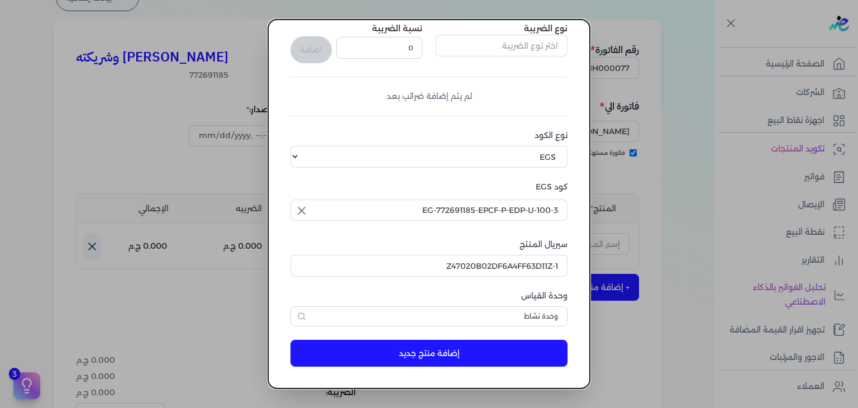
click at [487, 351] on button "إضافة منتج جديد" at bounding box center [429, 353] width 277 height 27
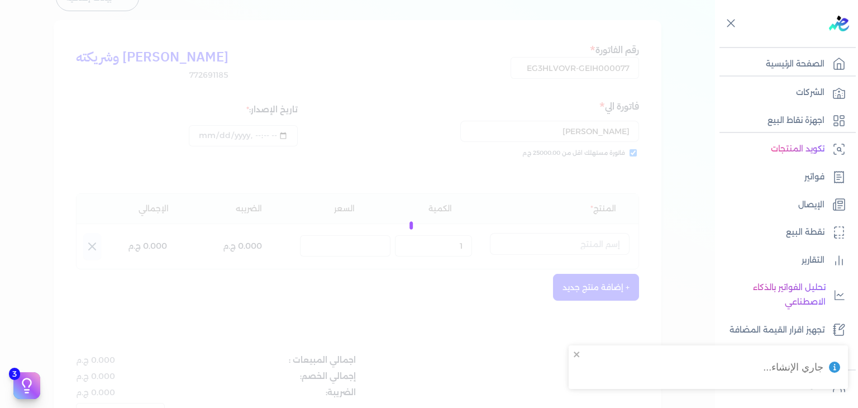
select select "EGS"
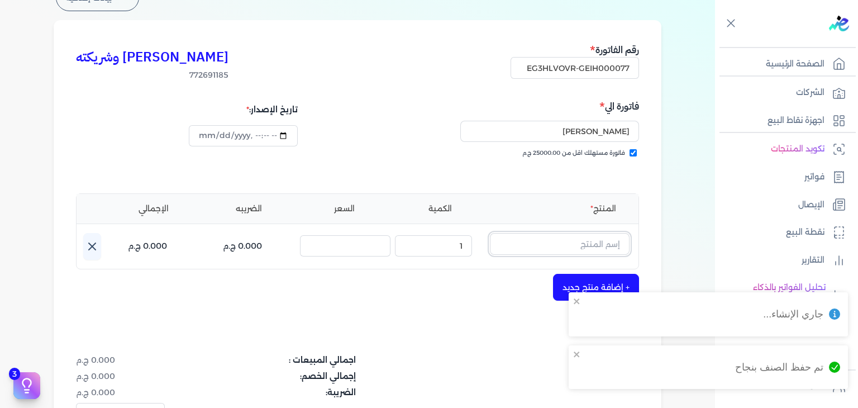
click at [544, 238] on input "text" at bounding box center [560, 243] width 140 height 21
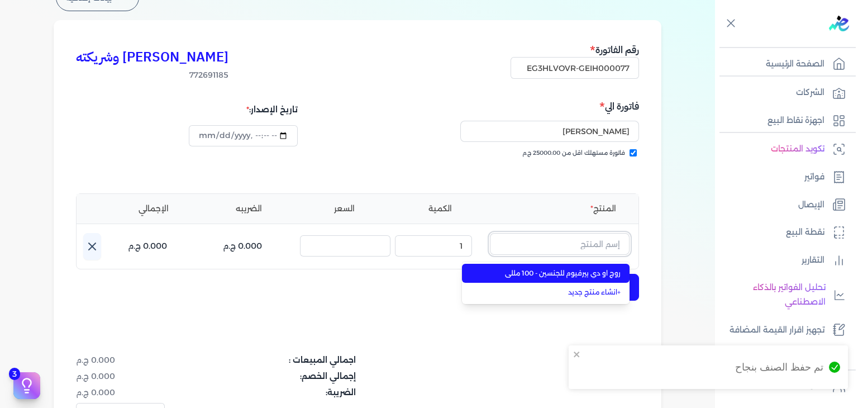
type input "v"
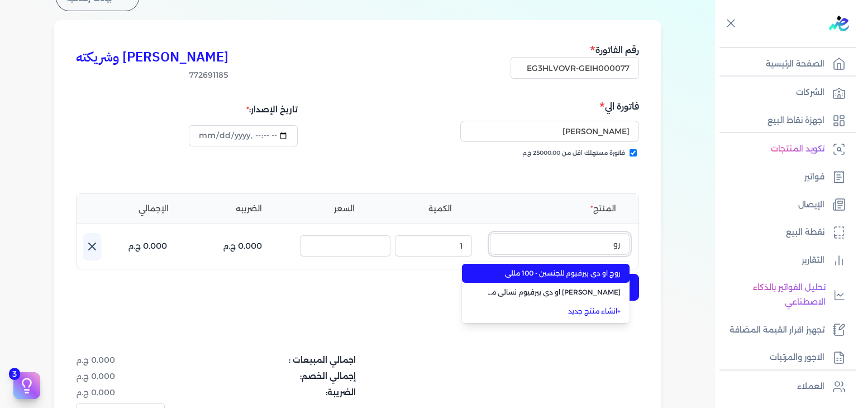
type input "روج"
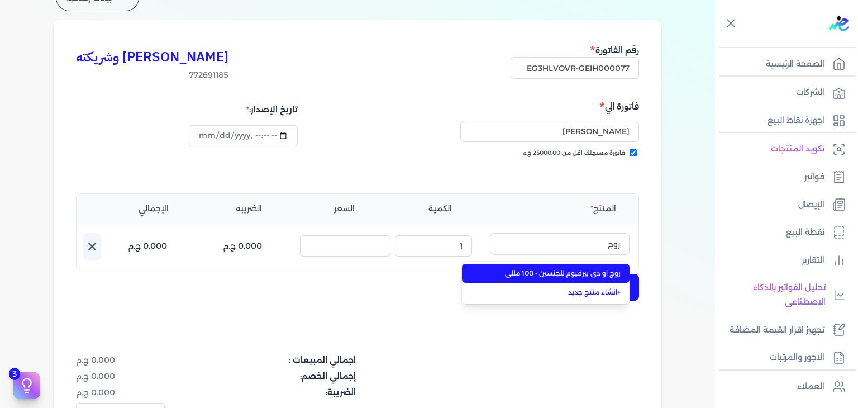
click at [535, 270] on span "روج او دي بيرفيوم للجنسين - 100 مللي" at bounding box center [552, 273] width 136 height 10
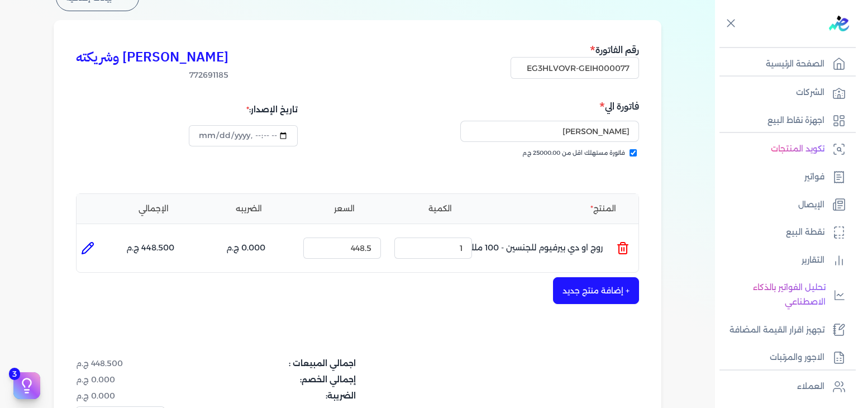
scroll to position [353, 0]
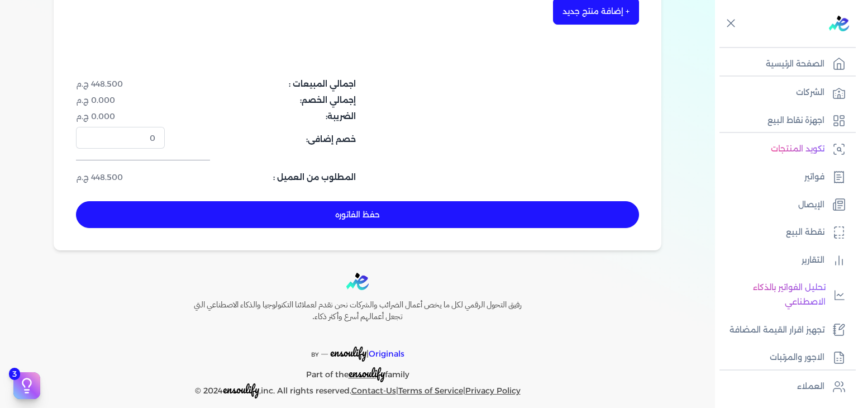
click at [402, 206] on button "حفظ الفاتوره" at bounding box center [357, 214] width 563 height 27
type input "[DATE]"
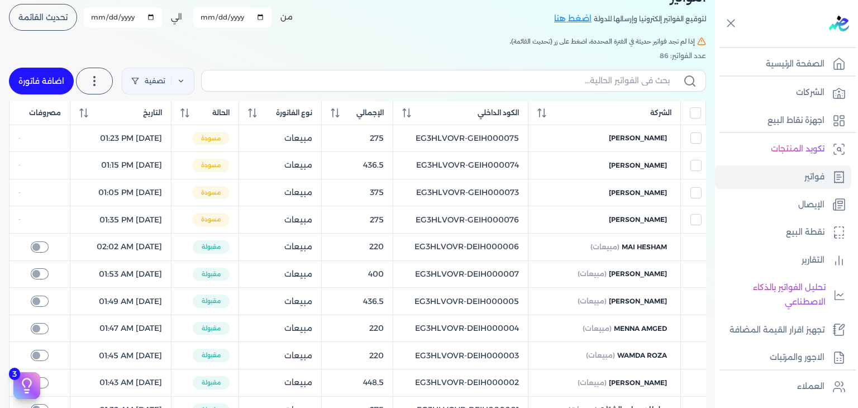
scroll to position [63, 0]
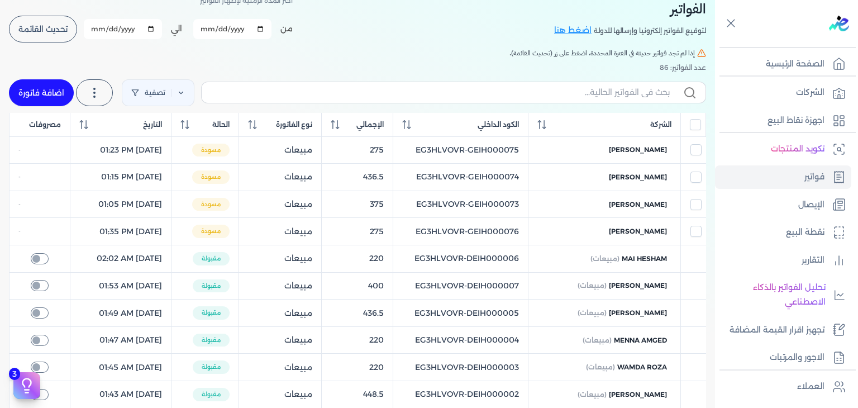
click at [69, 19] on button "تحديث القائمة" at bounding box center [43, 29] width 68 height 27
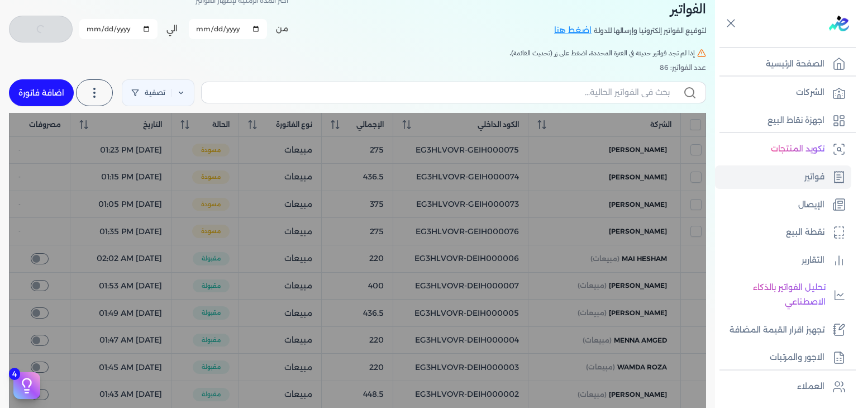
checkbox input "false"
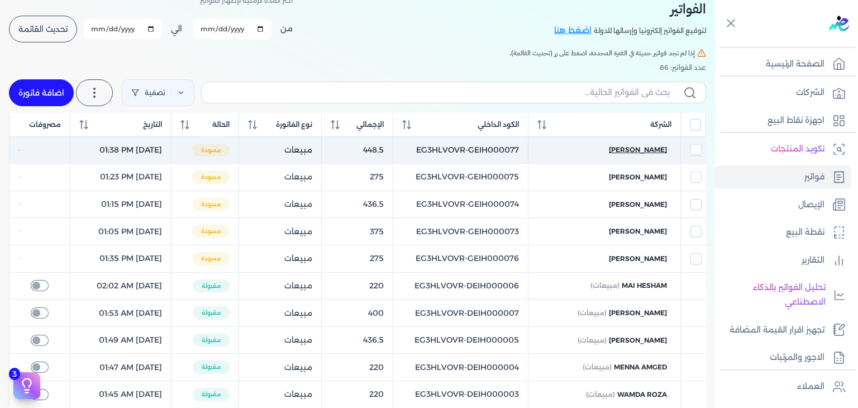
click at [647, 151] on span "[PERSON_NAME]" at bounding box center [638, 150] width 58 height 10
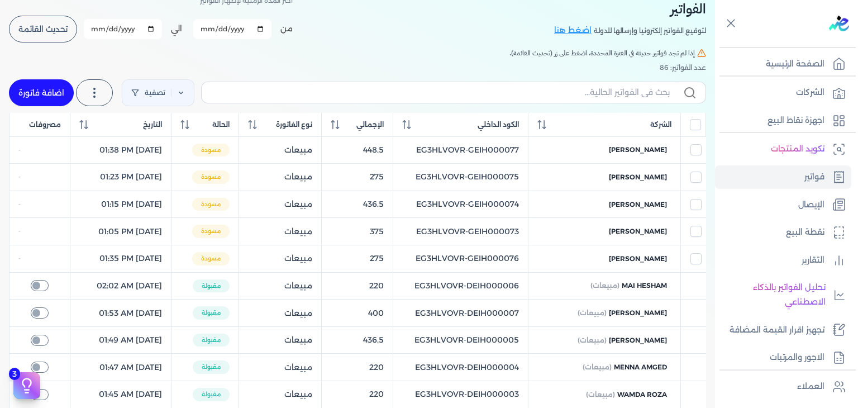
select select "EGP"
select select "B"
select select "EGS"
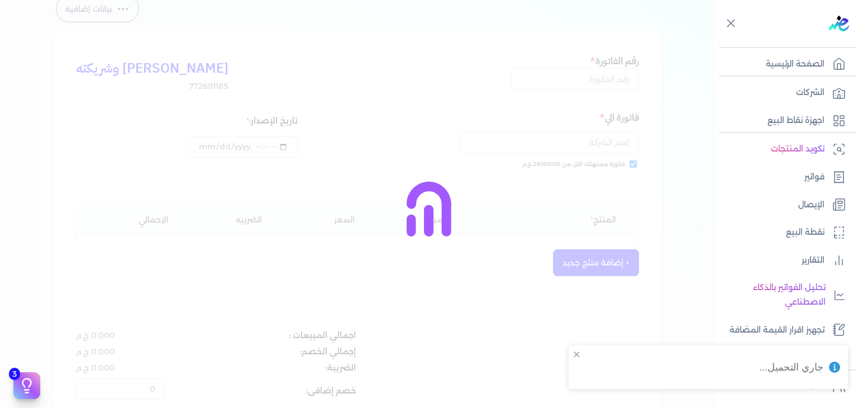
type input "EG3HLVOVR-GEIH000077"
checkbox input "true"
type input "2025-08-20T13:38:48"
type input "[DATE]"
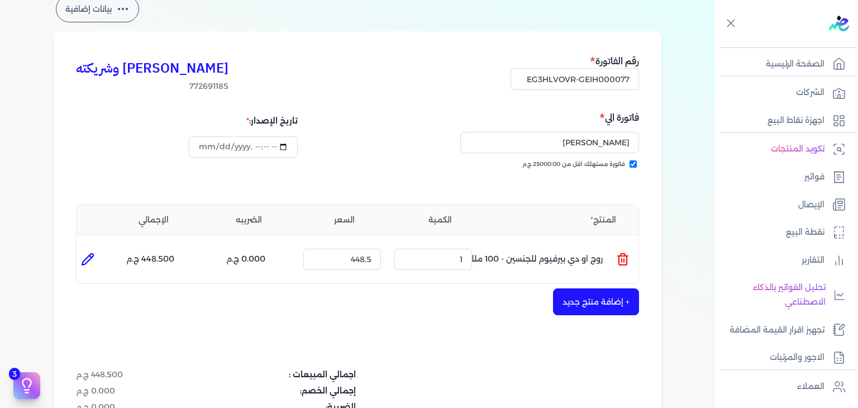
scroll to position [364, 0]
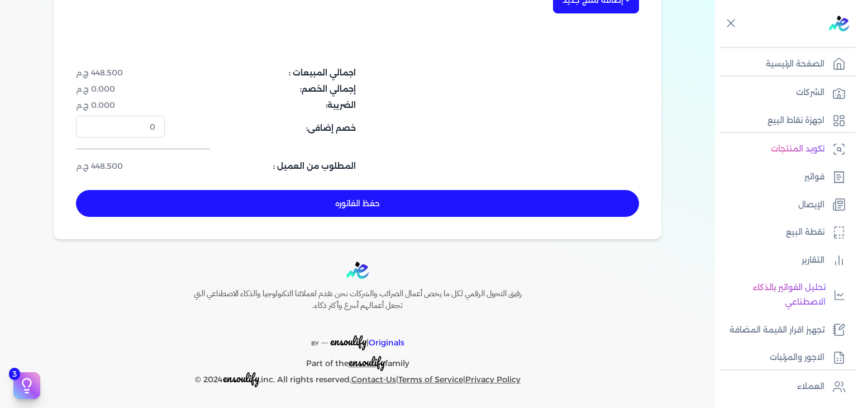
click at [440, 199] on button "حفظ الفاتوره" at bounding box center [357, 203] width 563 height 27
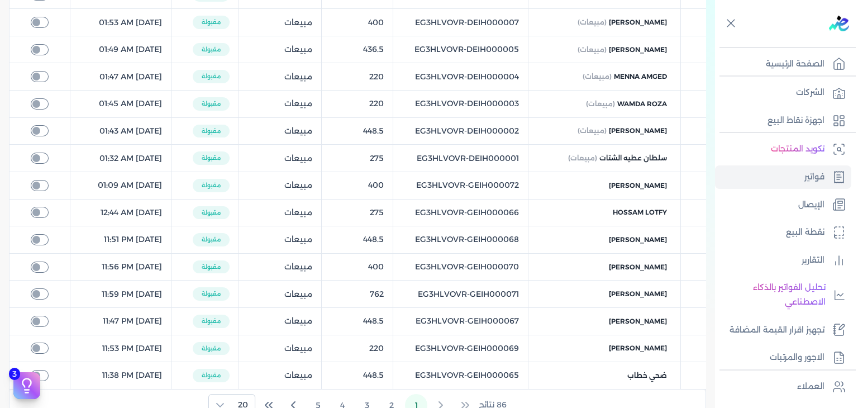
scroll to position [130, 0]
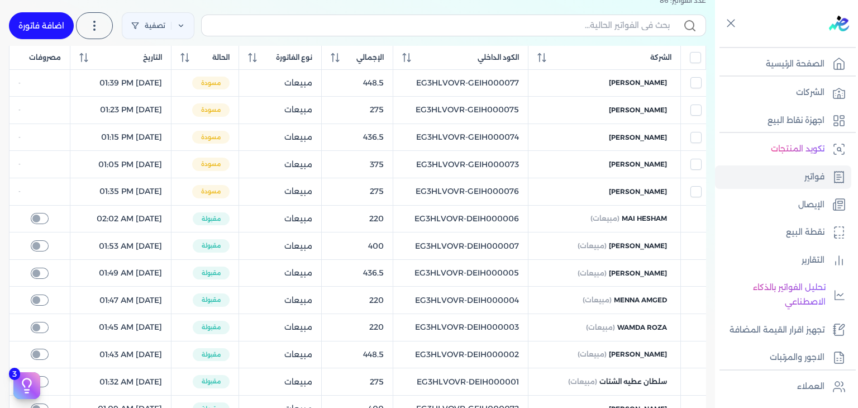
click at [66, 23] on link "اضافة فاتورة" at bounding box center [41, 25] width 65 height 27
select select "EGP"
select select "B"
select select "EGS"
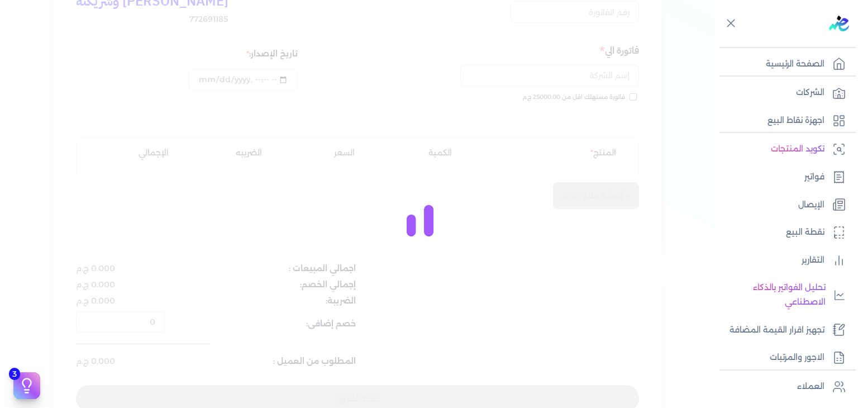
scroll to position [141, 0]
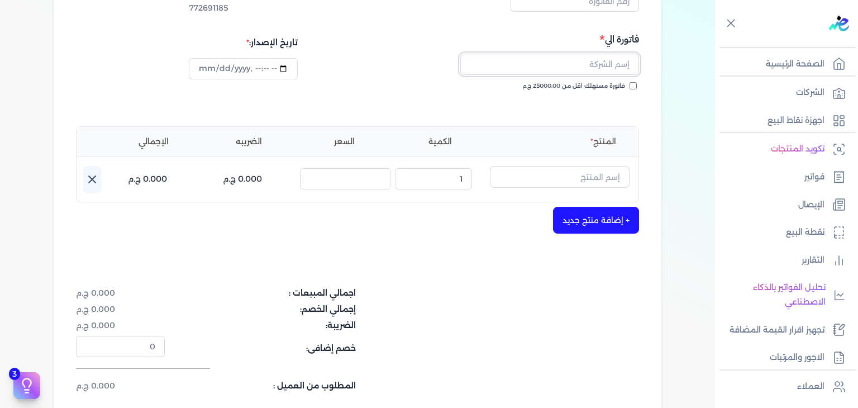
click at [626, 66] on input "text" at bounding box center [549, 64] width 179 height 21
click at [646, 92] on div "كريم محمود ابراهيم الدقلة وشريكته 772691185 رقم الفاتورة فاتورة الي لا توجد نتا…" at bounding box center [358, 206] width 608 height 506
click at [637, 85] on input "فاتورة مستهلك اقل من 25000.00 ج.م" at bounding box center [633, 85] width 7 height 7
checkbox input "true"
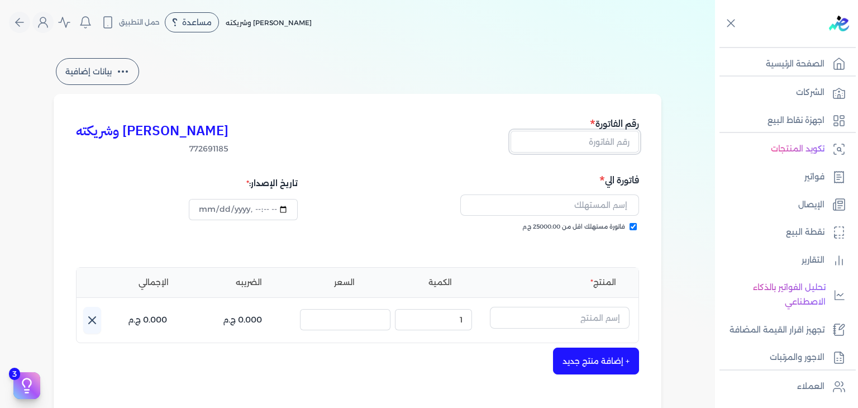
click at [612, 137] on input "text" at bounding box center [575, 141] width 129 height 21
paste input "EG3HLVOVR-GEIH000078"
drag, startPoint x: 607, startPoint y: 132, endPoint x: 700, endPoint y: 132, distance: 93.3
click at [700, 132] on div "بيانات إضافية كريم محمود ابراهيم الدقلة وشريكته 772691185 رقم الفاتورة EG3HLVOV…" at bounding box center [357, 328] width 715 height 544
type input "EG3HLVOVR-GEIH000078"
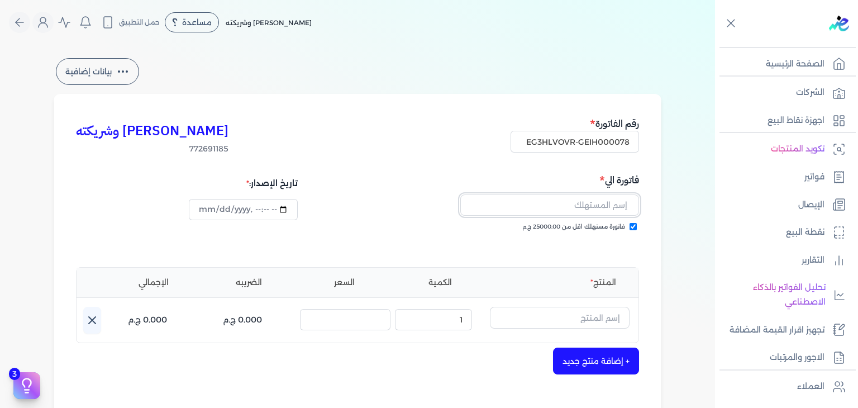
click at [553, 204] on input "text" at bounding box center [549, 204] width 179 height 21
paste input "Locked IN"
type input "Locked IN"
click at [589, 322] on input "text" at bounding box center [560, 317] width 140 height 21
paste input "كلمبا"
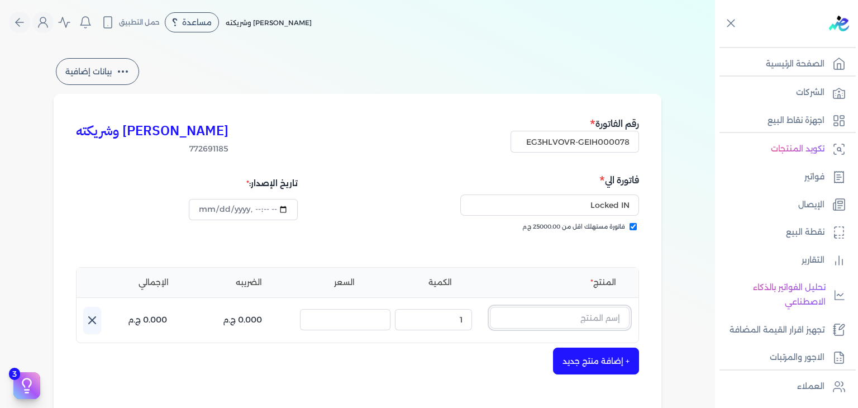
type input "كلمبا"
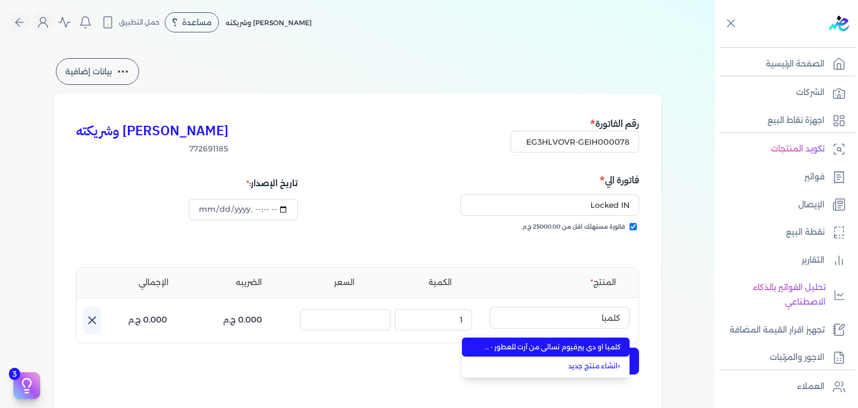
click at [599, 354] on li "كلمبا او دي بيرفيوم نسائي من آرت للعطور - 100 مللي" at bounding box center [546, 347] width 168 height 19
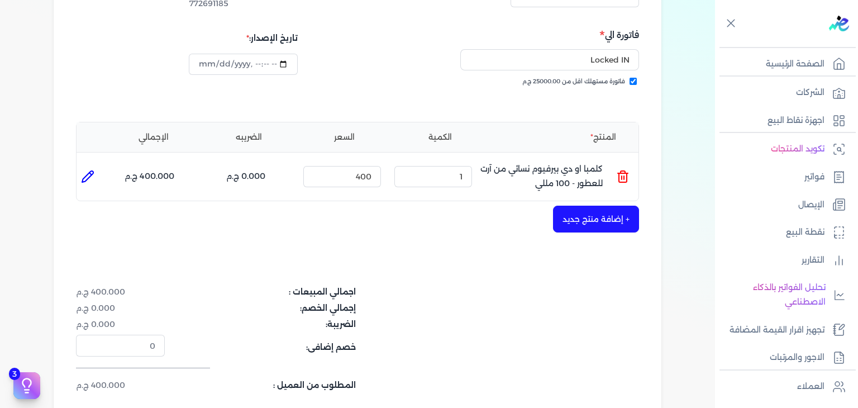
scroll to position [168, 0]
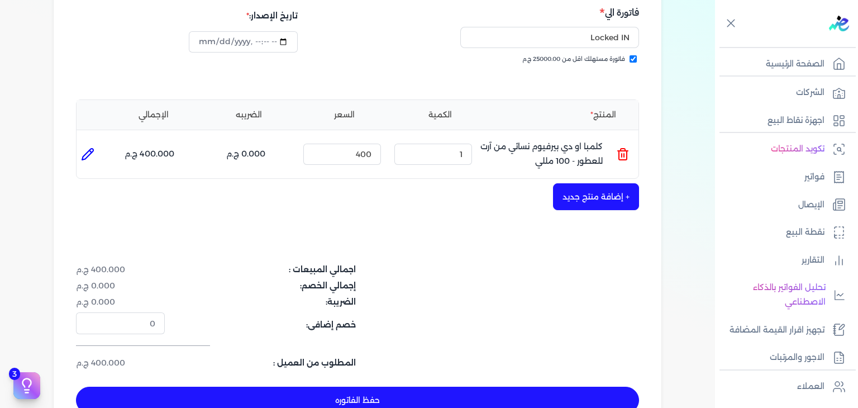
click at [87, 153] on icon at bounding box center [87, 154] width 13 height 13
type input "كلمبا او دي بيرفيوم نسائي من آرت للعطور - 100 مللي"
type input "400"
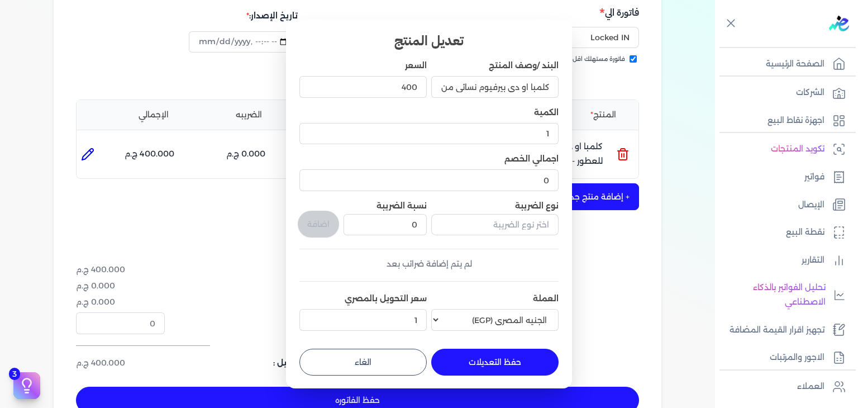
scroll to position [2, 0]
click at [414, 365] on button "الغاء" at bounding box center [363, 362] width 127 height 27
type input "0"
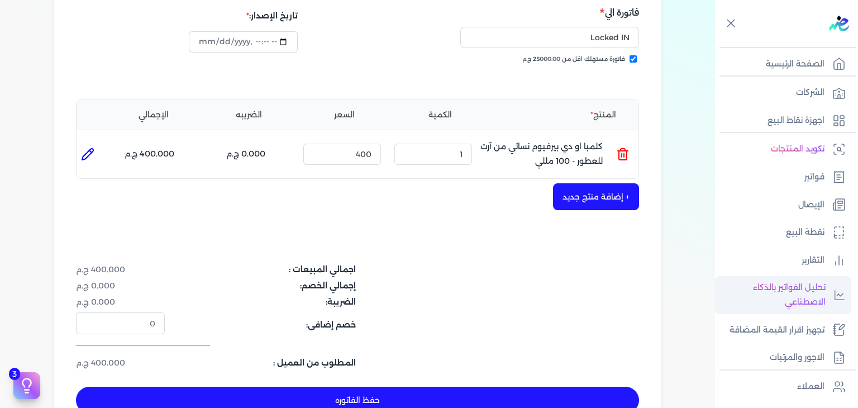
scroll to position [194, 0]
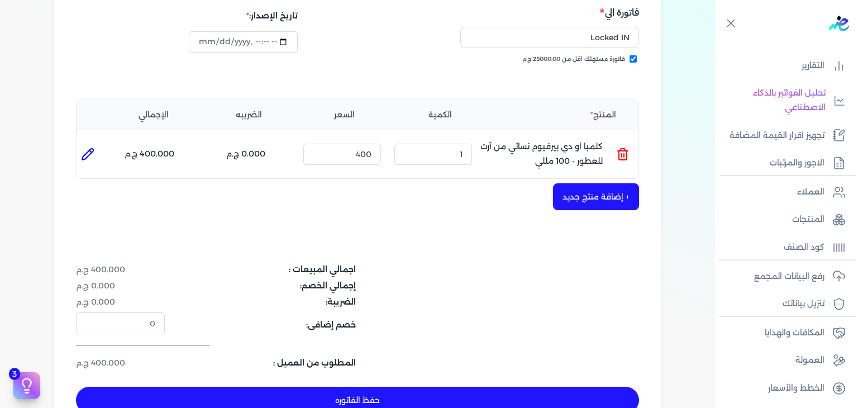
click at [350, 403] on button "حفظ الفاتوره" at bounding box center [357, 400] width 563 height 27
type input "[DATE]"
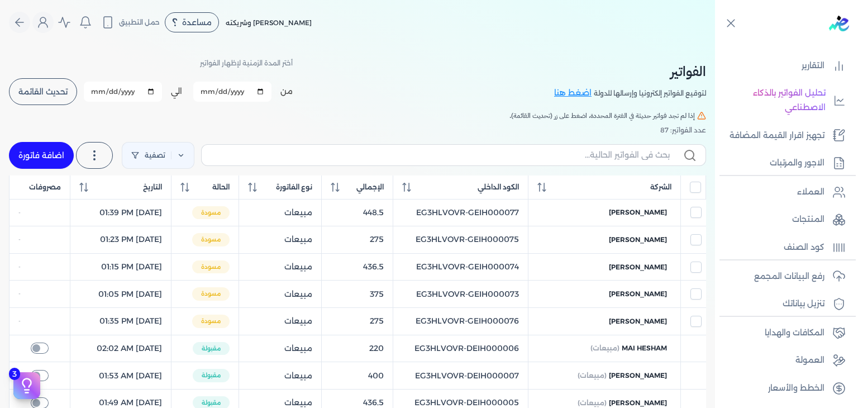
click at [60, 103] on button "تحديث القائمة" at bounding box center [43, 91] width 68 height 27
click at [69, 99] on button "تحديث القائمة" at bounding box center [43, 91] width 68 height 27
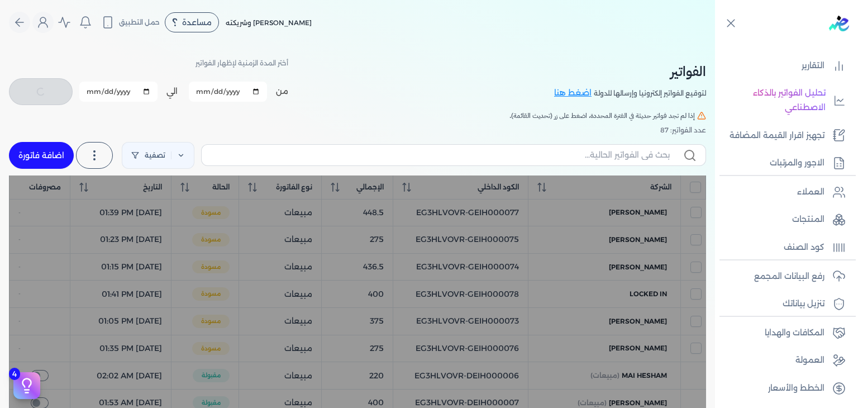
checkbox input "false"
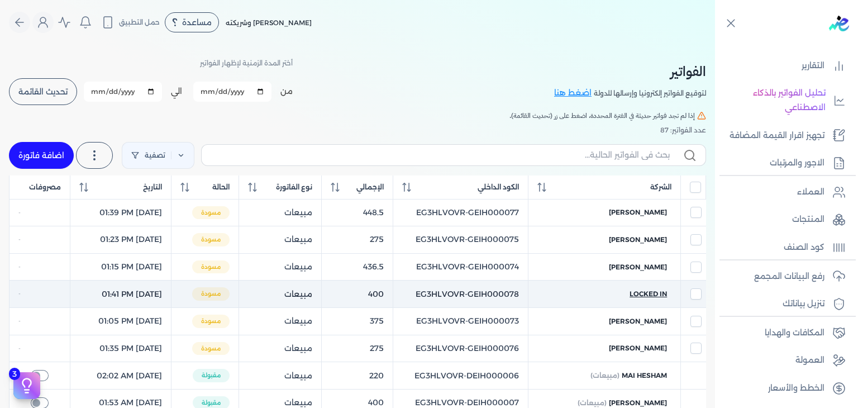
click at [654, 291] on span "Locked IN" at bounding box center [648, 294] width 37 height 10
select select "EGP"
select select "B"
select select "EGS"
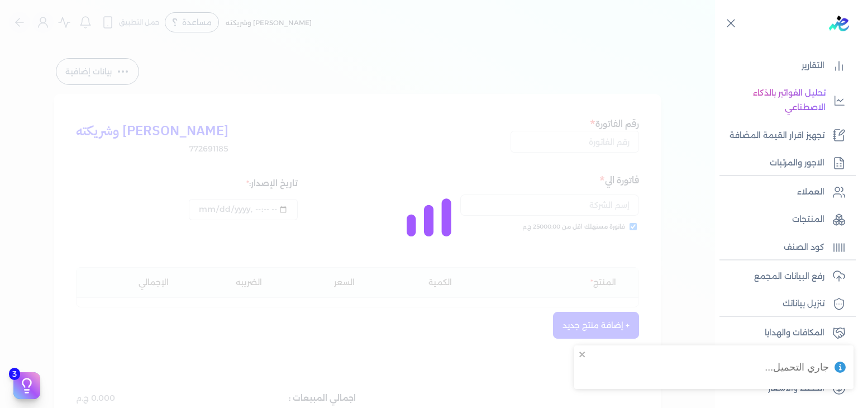
type input "EG3HLVOVR-GEIH000078"
checkbox input "true"
type input "2025-08-20T13:41:03"
type input "[DATE]"
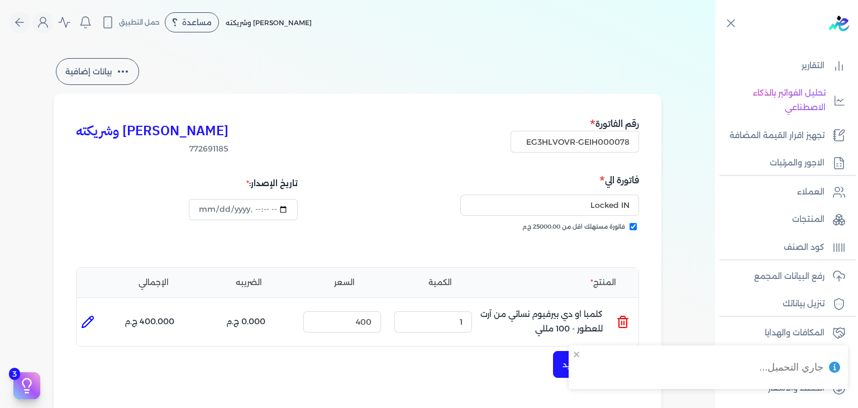
click at [93, 321] on icon at bounding box center [87, 321] width 13 height 13
type input "كلمبا او دي بيرفيوم نسائي من آرت للعطور - 100 مللي"
type input "400"
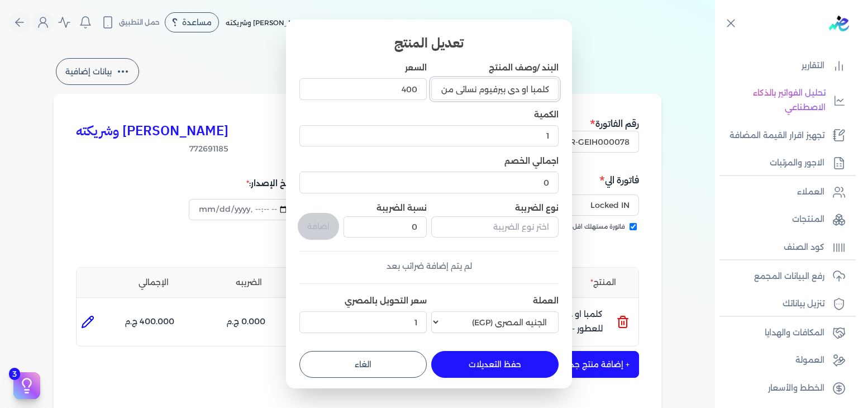
click at [482, 93] on input "كلمبا او دي بيرفيوم نسائي من آرت للعطور - 100 مللي" at bounding box center [494, 88] width 127 height 21
paste input "text"
type input "كلمبا او دي بيرفيوم نسائي - 100 مللي"
click at [490, 362] on button "حفظ التعديلات" at bounding box center [494, 364] width 127 height 27
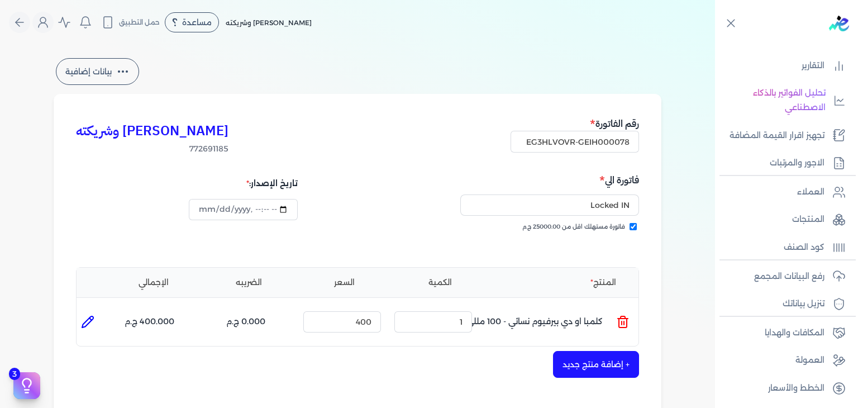
type input "0"
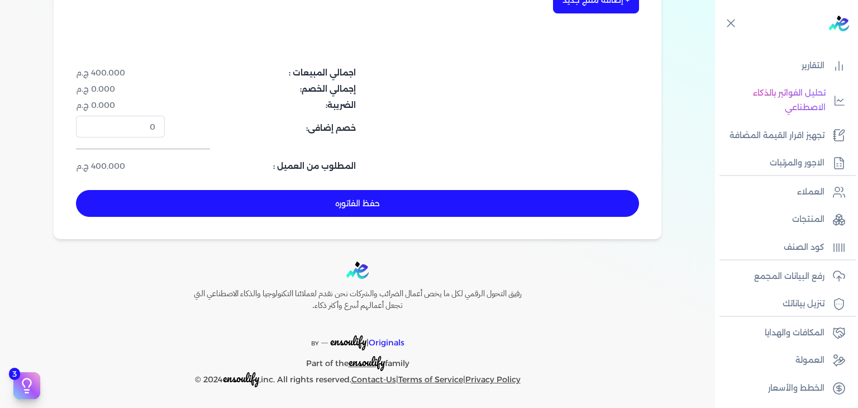
click at [392, 205] on button "حفظ الفاتوره" at bounding box center [357, 203] width 563 height 27
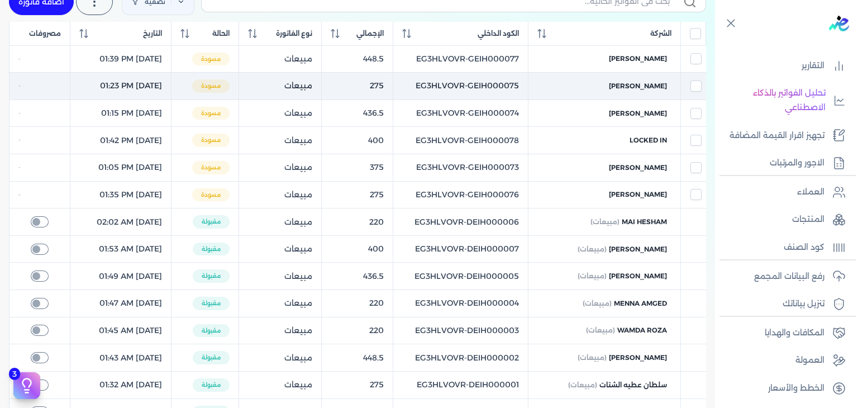
scroll to position [74, 0]
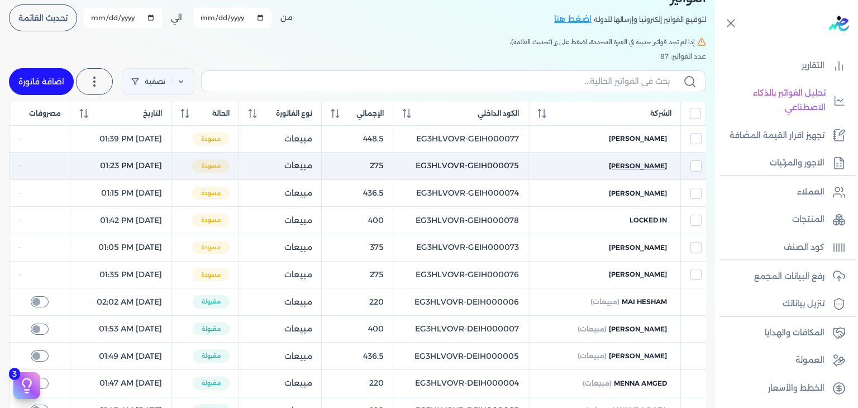
click at [658, 164] on span "[PERSON_NAME]" at bounding box center [638, 166] width 58 height 10
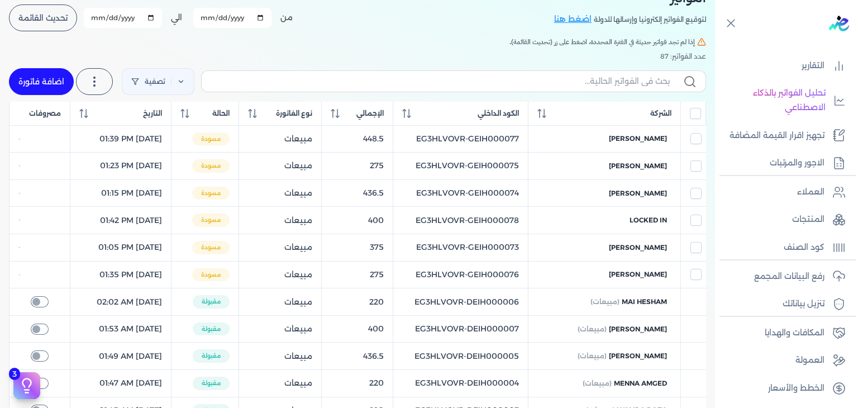
select select "EGP"
select select "B"
select select "EGS"
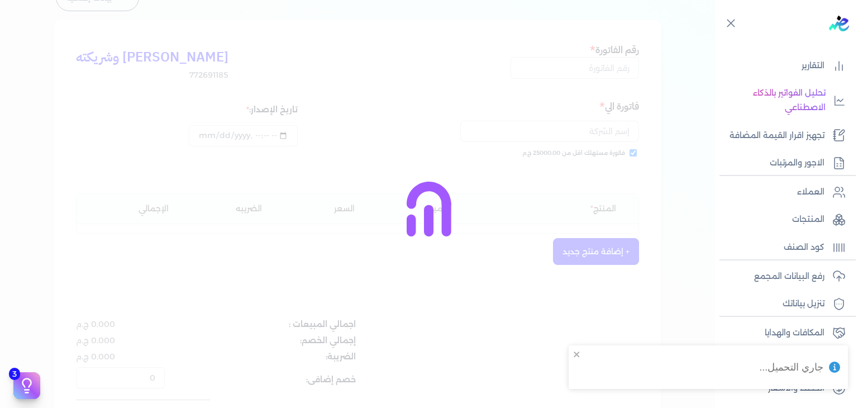
type input "EG3HLVOVR-GEIH000075"
checkbox input "true"
type input "2025-08-19T13:23:39"
type input "[DATE]"
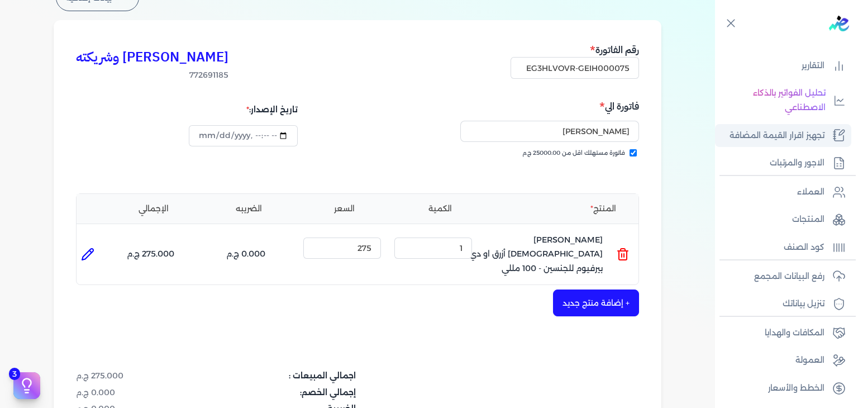
scroll to position [27, 0]
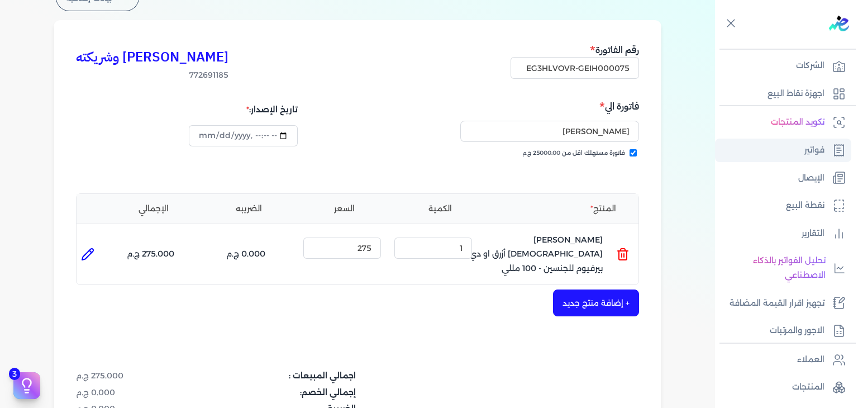
click at [798, 153] on link "فواتير" at bounding box center [783, 150] width 136 height 23
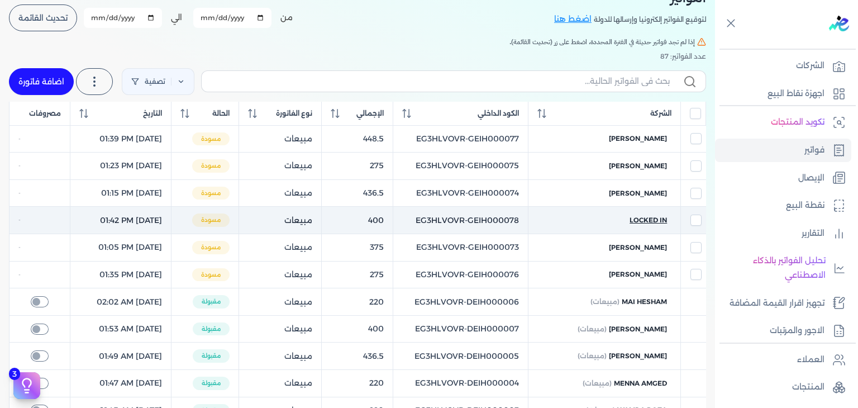
click at [636, 220] on span "Locked IN" at bounding box center [648, 220] width 37 height 10
select select "EGP"
select select "B"
select select "EGS"
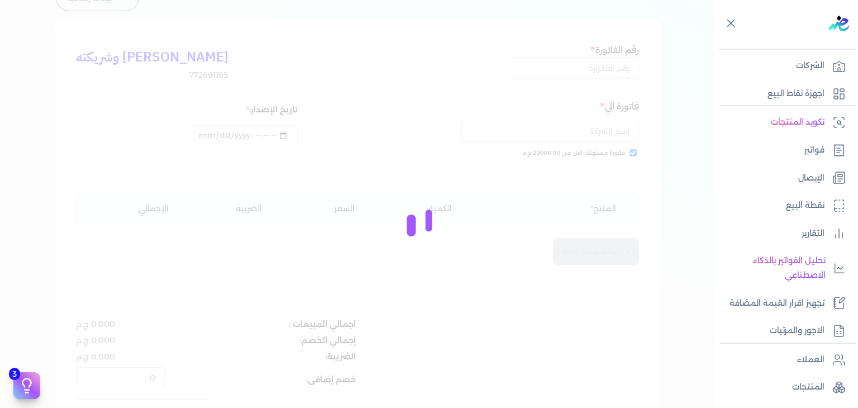
type input "EG3HLVOVR-GEIH000078"
checkbox input "true"
type input "2025-08-20T13:42:44"
type input "[DATE]"
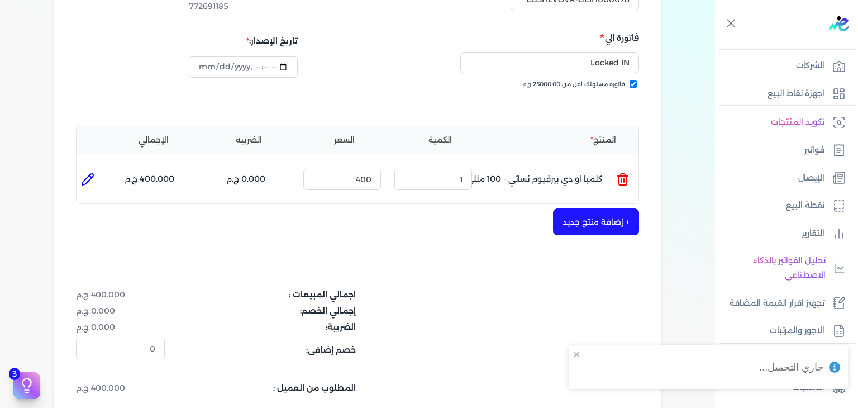
scroll to position [353, 0]
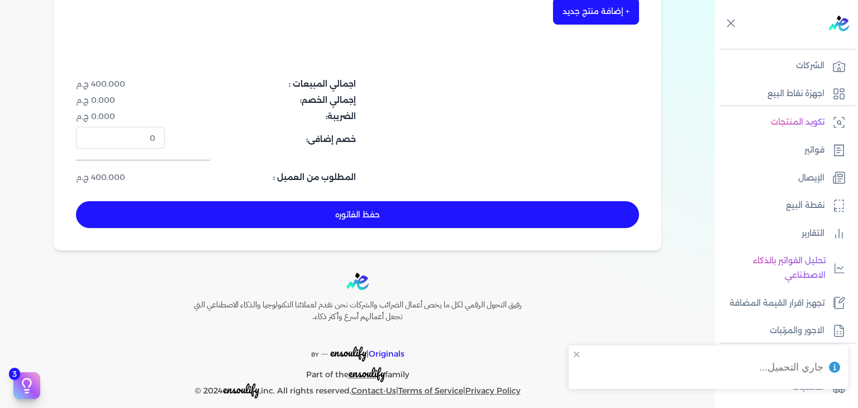
click at [262, 209] on button "حفظ الفاتوره" at bounding box center [357, 214] width 563 height 27
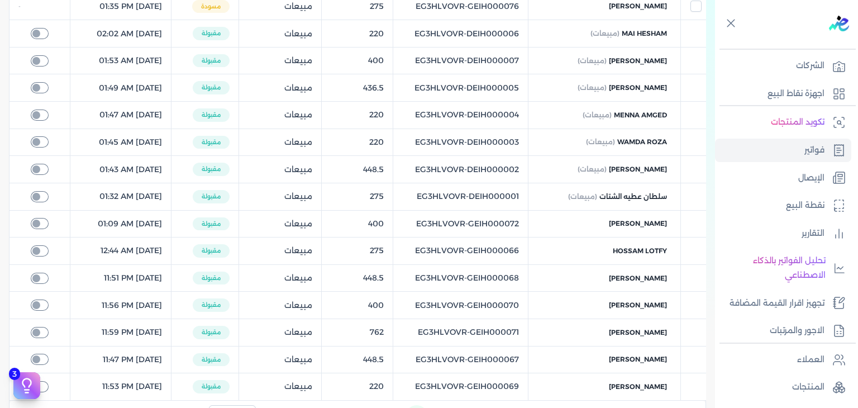
scroll to position [63, 0]
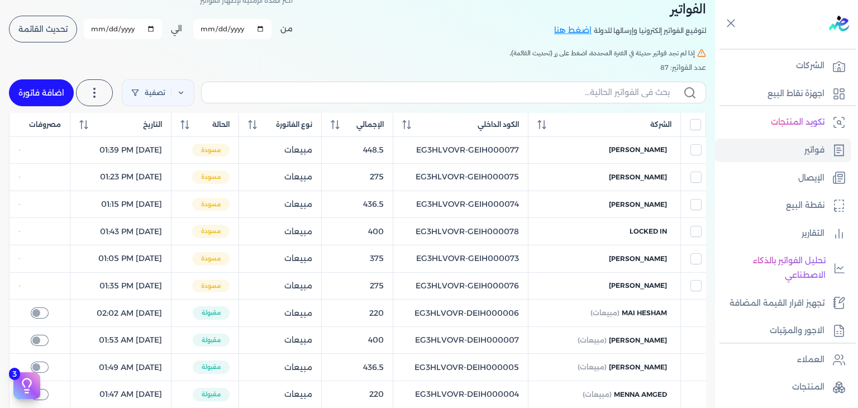
click at [46, 94] on link "اضافة فاتورة" at bounding box center [41, 92] width 65 height 27
select select "EGP"
select select "B"
select select "EGS"
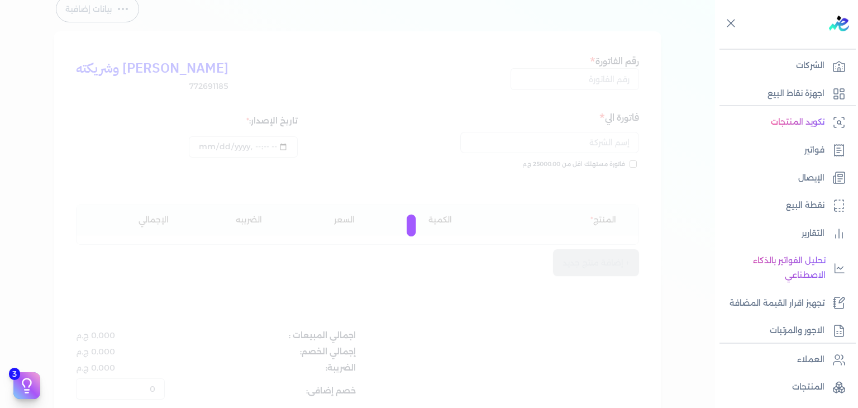
click at [601, 83] on div at bounding box center [429, 204] width 858 height 408
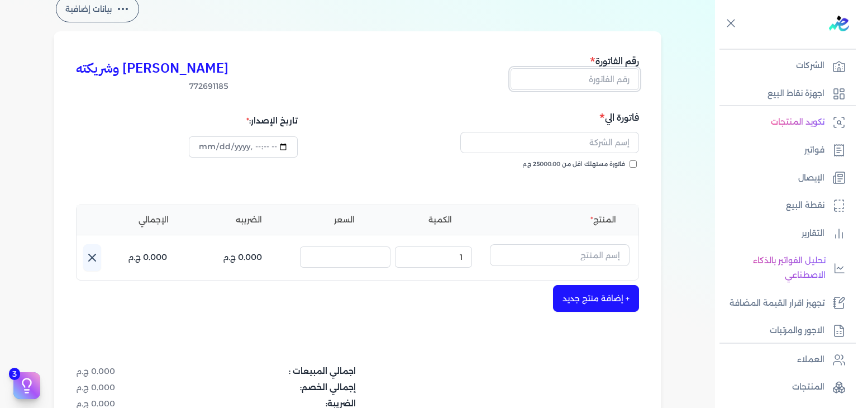
click at [601, 83] on input "text" at bounding box center [575, 78] width 129 height 21
paste input "EG3HLVOVR-GEIH000079"
type input "EG3HLVOVR-GEIH000079"
click at [636, 165] on input "فاتورة مستهلك اقل من 25000.00 ج.م" at bounding box center [633, 163] width 7 height 7
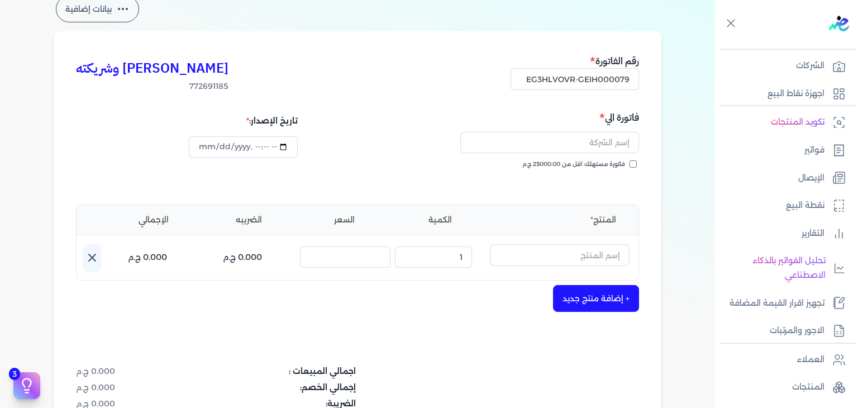
checkbox input "true"
click at [614, 150] on input "text" at bounding box center [549, 142] width 179 height 21
paste input "obeda obeda"
type input "obeda obeda"
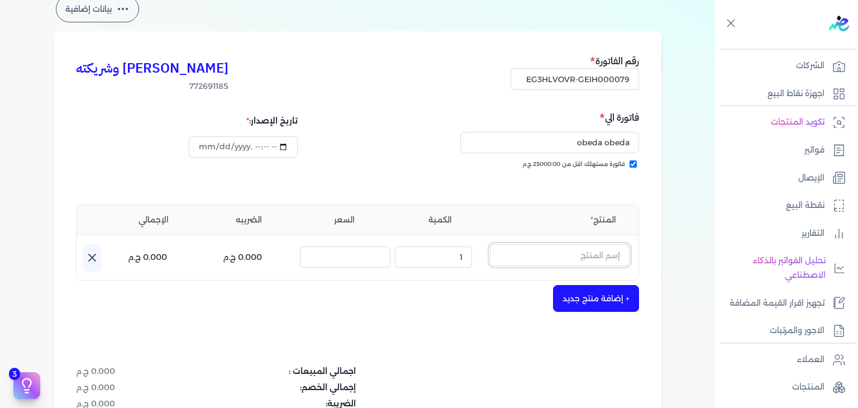
click at [604, 261] on input "text" at bounding box center [560, 254] width 140 height 21
type input "با"
click at [577, 260] on input "text" at bounding box center [560, 254] width 140 height 21
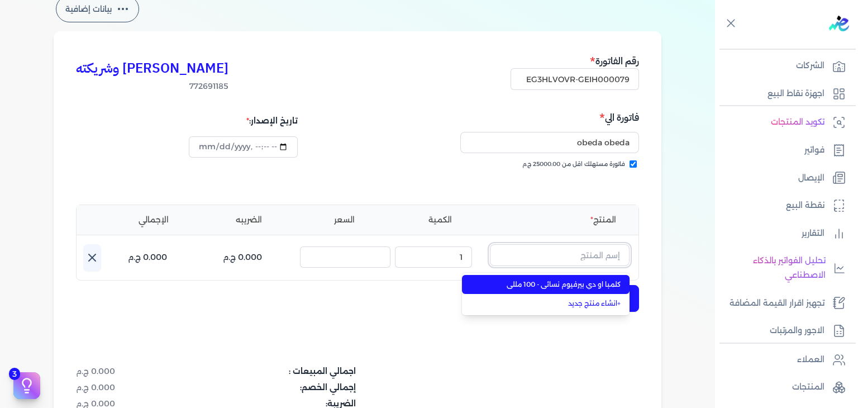
paste input "باكارات روج 540"
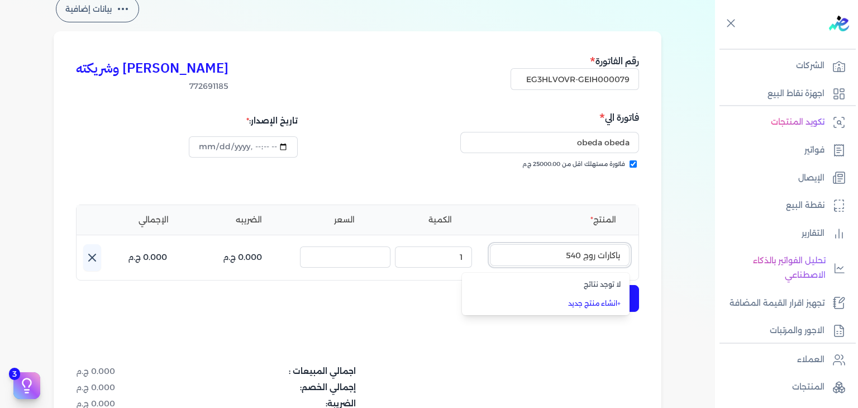
type input "باكارات روج 540"
click at [595, 307] on link "+ انشاء منتج جديد" at bounding box center [552, 303] width 136 height 10
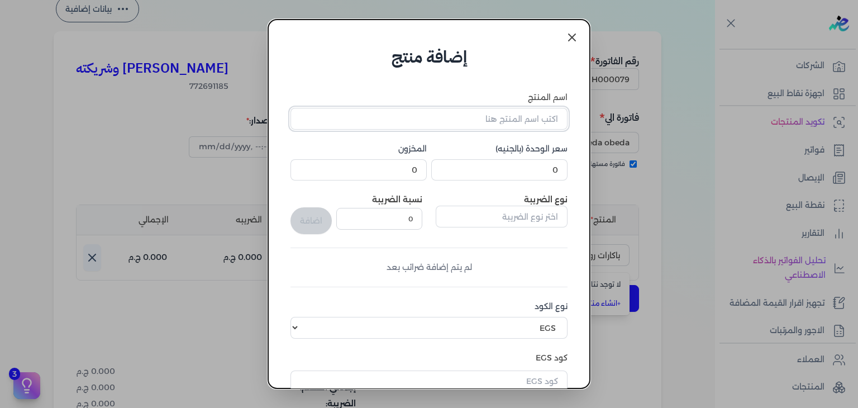
click at [545, 123] on input "اسم المنتج" at bounding box center [429, 118] width 277 height 21
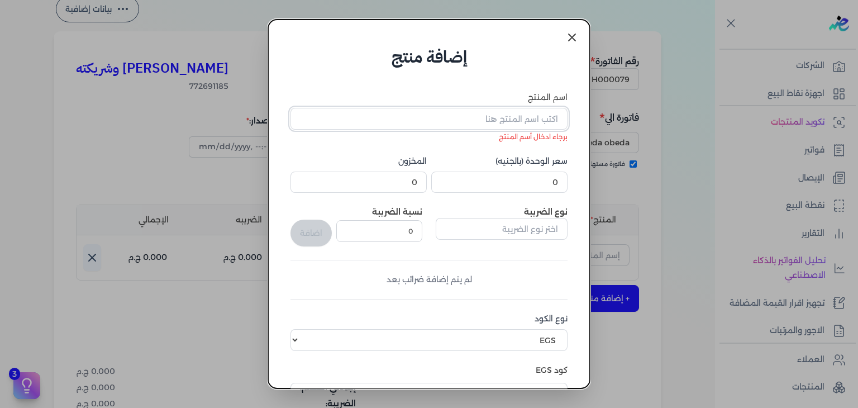
paste input "باكارات روج 540 رذاذ عطري منعش نسائي - 250 مللي"
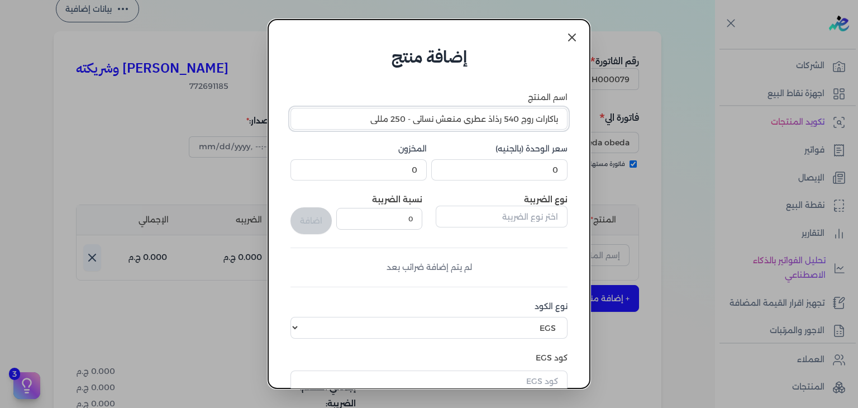
type input "باكارات روج 540 رذاذ عطري منعش نسائي - 250 مللي"
click at [509, 178] on input "0" at bounding box center [499, 169] width 136 height 21
type input "220"
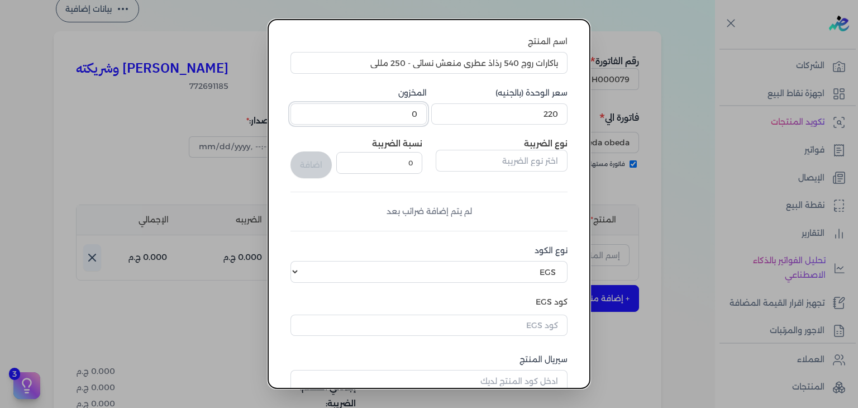
click at [402, 109] on input "0" at bounding box center [359, 113] width 136 height 21
type input "1"
click at [507, 316] on input "text" at bounding box center [429, 325] width 277 height 21
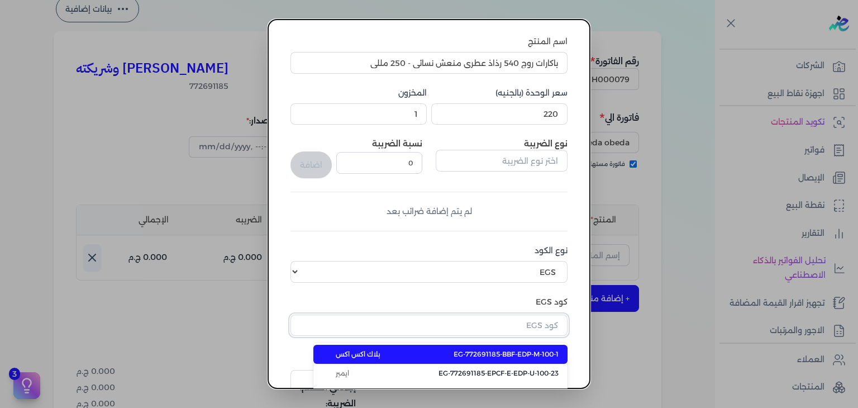
paste input "EG-772691185-MSA-RFM-W-250-5"
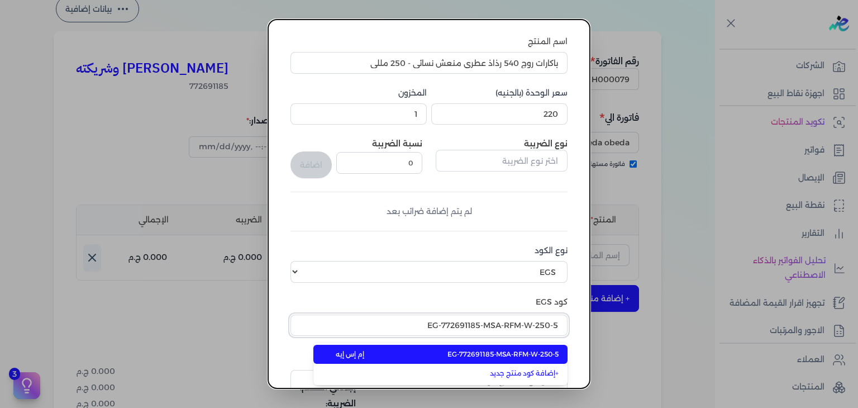
type input "EG-772691185-MSA-RFM-W-250-5"
click at [462, 355] on span "EG-772691185-MSA-RFM-W-250-5" at bounding box center [503, 354] width 111 height 10
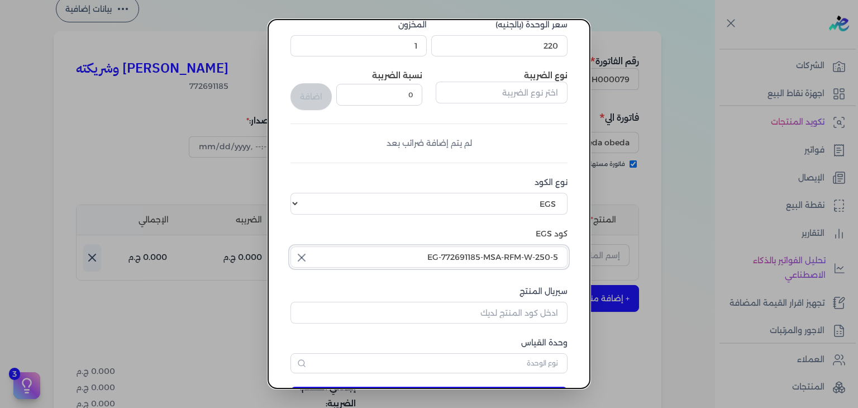
scroll to position [171, 0]
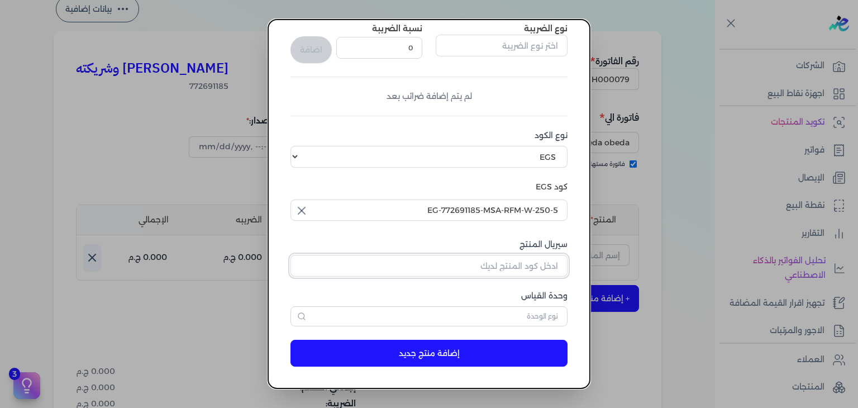
click at [525, 269] on input "سيريال المنتج" at bounding box center [429, 265] width 277 height 21
paste input "Z5A53C5B720EB27144A9DZ-1"
type input "Z5A53C5B720EB27144A9DZ-1"
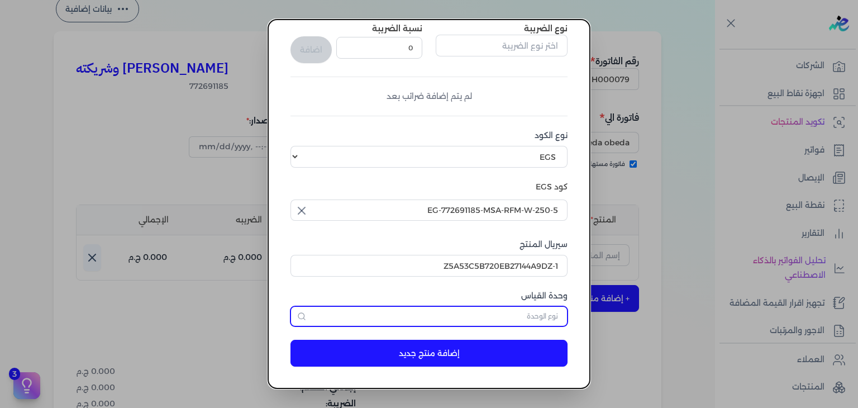
click at [471, 321] on input "text" at bounding box center [429, 316] width 277 height 20
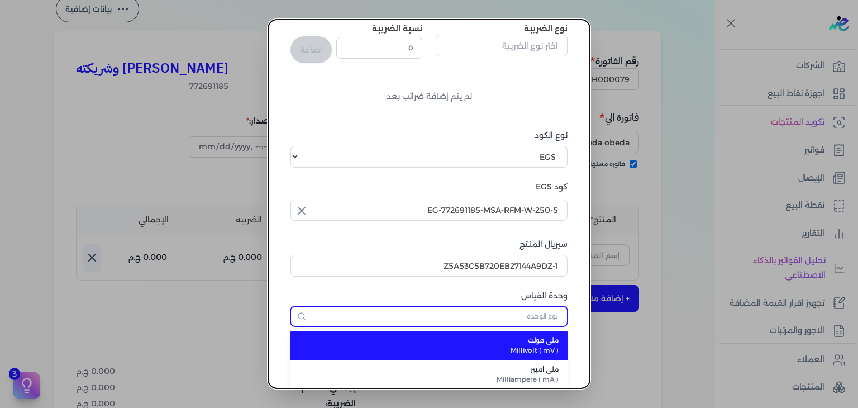
type input "ؤ"
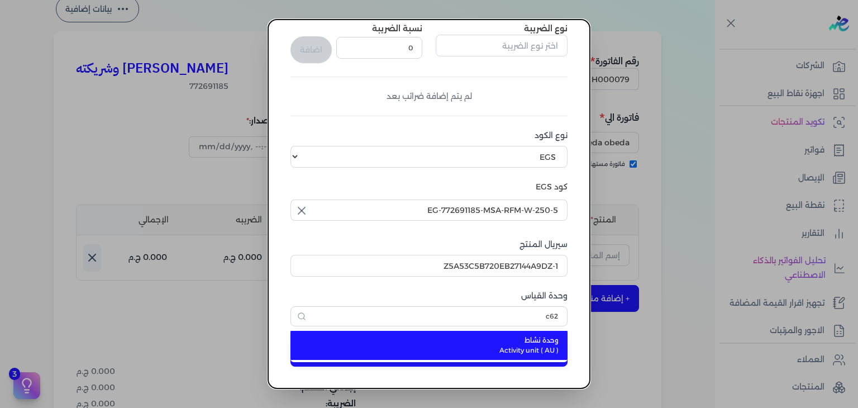
click at [460, 349] on span "Activity unit ( AU )" at bounding box center [436, 350] width 246 height 10
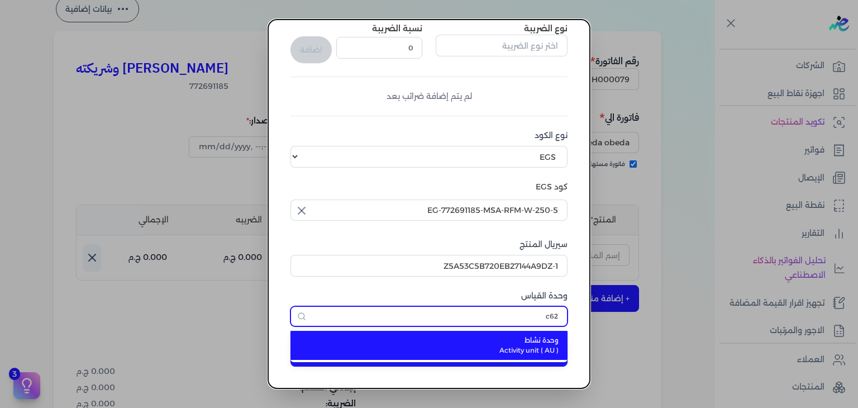
type input "وحدة نشاط"
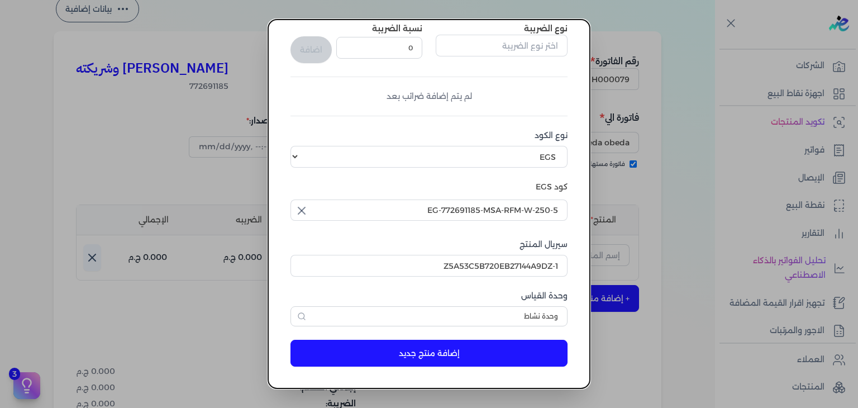
click at [460, 349] on button "إضافة منتج جديد" at bounding box center [429, 353] width 277 height 27
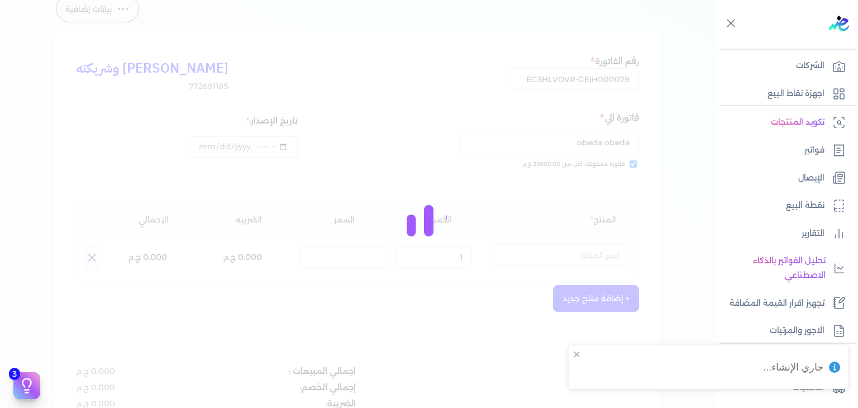
select select "EGS"
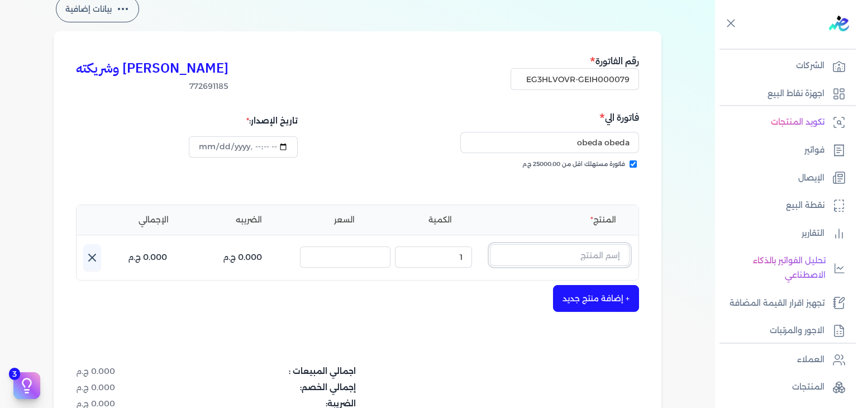
click at [564, 255] on input "text" at bounding box center [560, 254] width 140 height 21
paste input "باكارات روج 540"
type input "باكارات روج 540"
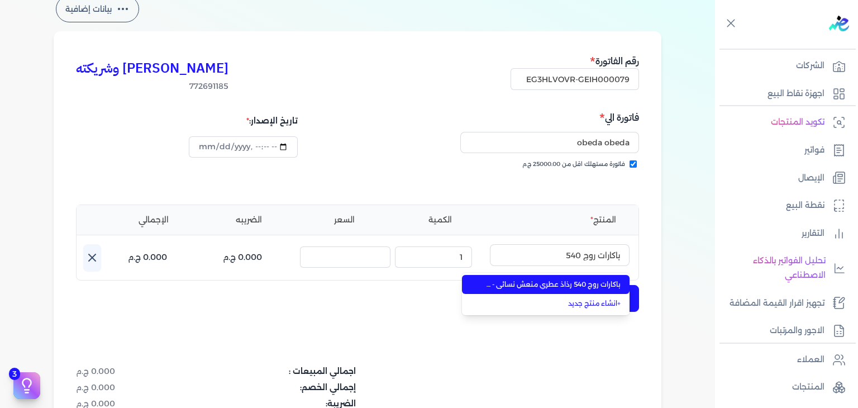
click at [563, 289] on li "باكارات روج 540 رذاذ عطري منعش نسائي - 250 مللي" at bounding box center [546, 284] width 168 height 19
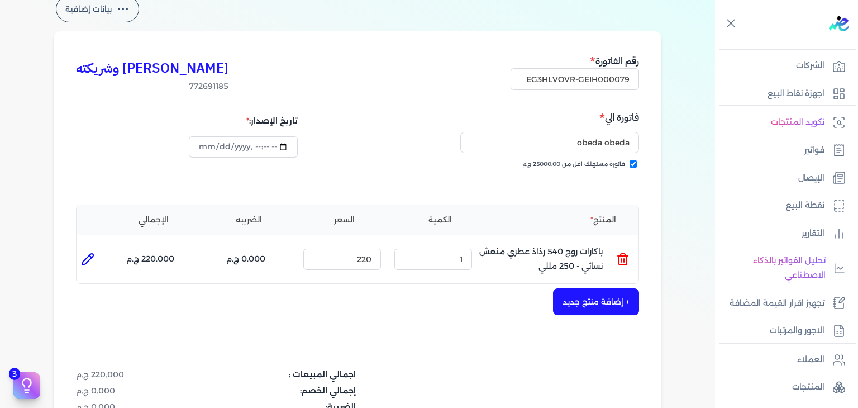
scroll to position [364, 0]
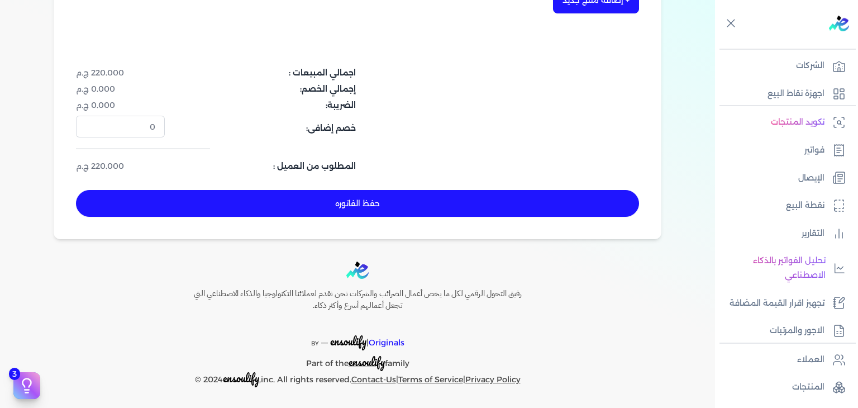
click at [363, 208] on button "حفظ الفاتوره" at bounding box center [357, 203] width 563 height 27
type input "[DATE]"
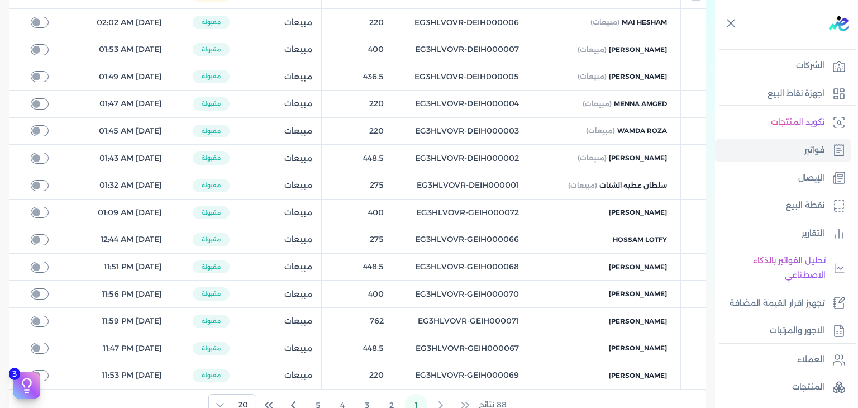
scroll to position [18, 0]
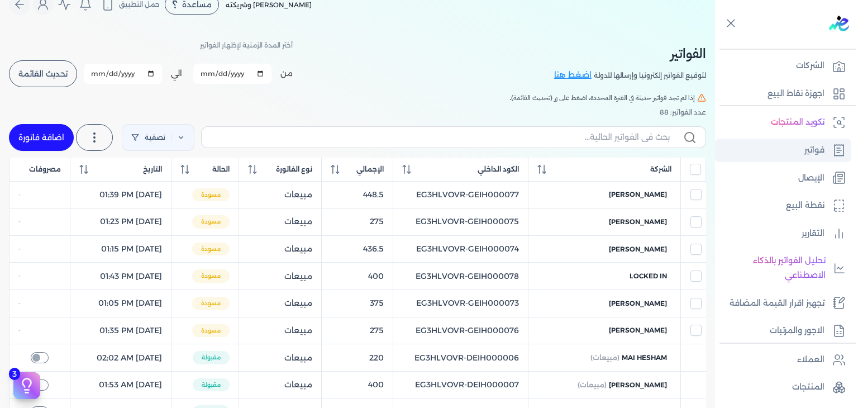
click at [802, 156] on link "فواتير" at bounding box center [783, 150] width 136 height 23
click at [60, 77] on span "تحديث القائمة" at bounding box center [42, 74] width 49 height 8
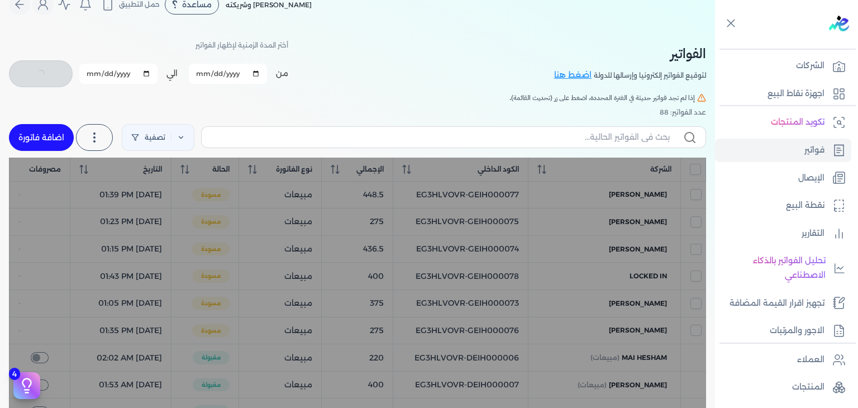
checkbox input "false"
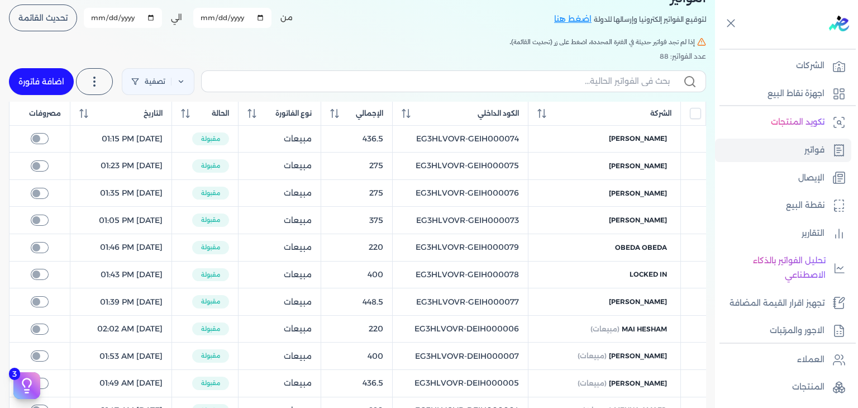
scroll to position [0, 0]
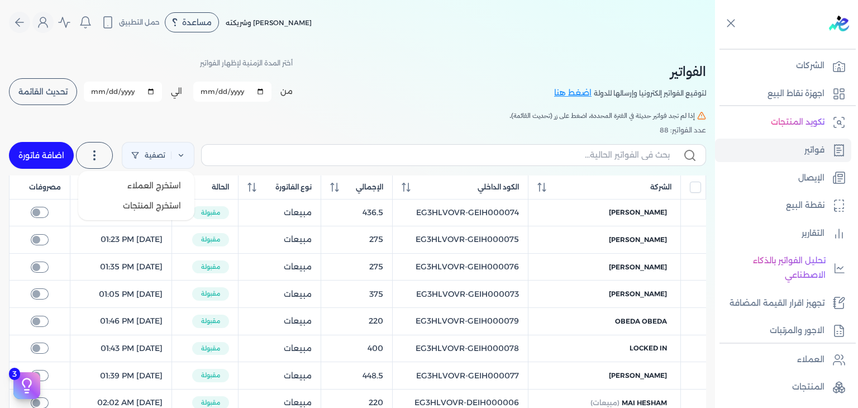
click at [94, 155] on icon at bounding box center [94, 155] width 13 height 13
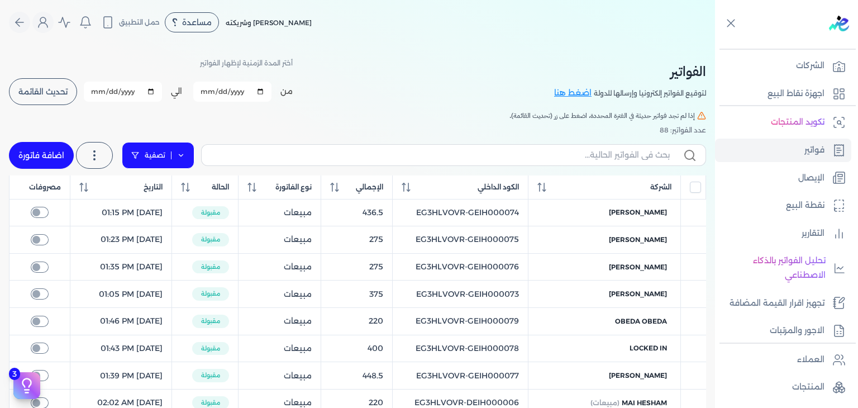
click at [160, 159] on link "تصفية" at bounding box center [158, 155] width 73 height 27
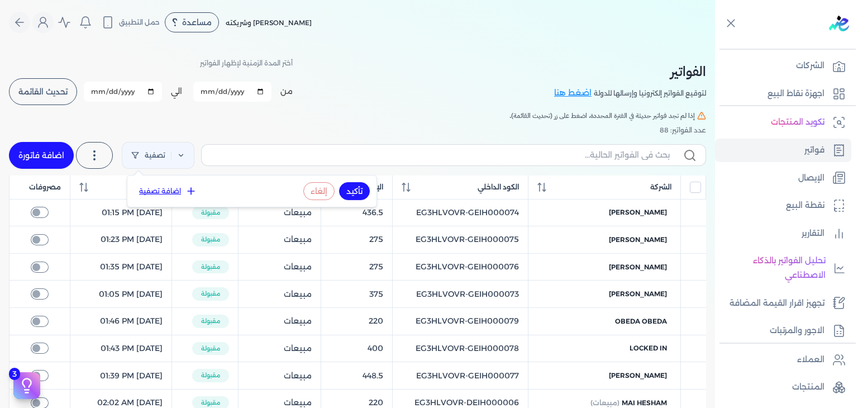
click at [175, 191] on button "اضافة تصفية" at bounding box center [168, 190] width 68 height 13
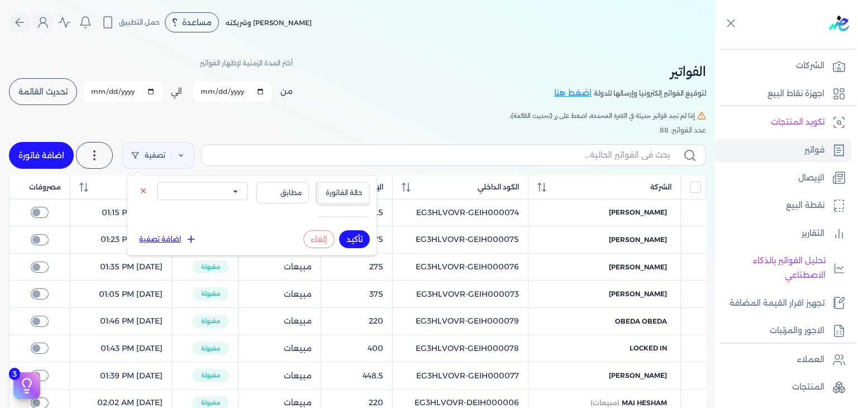
click at [343, 194] on span "حالة الفاتورة" at bounding box center [344, 193] width 38 height 10
click at [336, 225] on li "نوع الفاتورة" at bounding box center [320, 227] width 85 height 10
select select
click at [301, 197] on span "مطابق" at bounding box center [283, 193] width 38 height 10
click at [310, 170] on div "تصفية استخرج العملاء استخرج المنتجات اضافة فاتورة" at bounding box center [357, 155] width 697 height 40
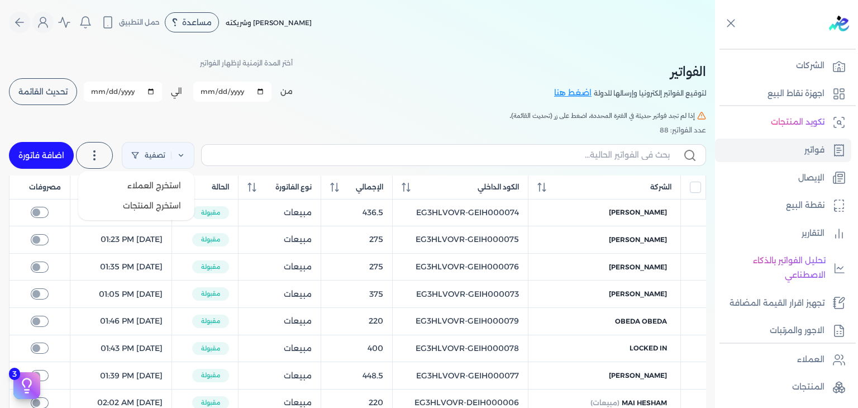
click at [97, 154] on icon at bounding box center [94, 155] width 13 height 13
click at [174, 189] on span "استخرج العملاء" at bounding box center [154, 185] width 54 height 11
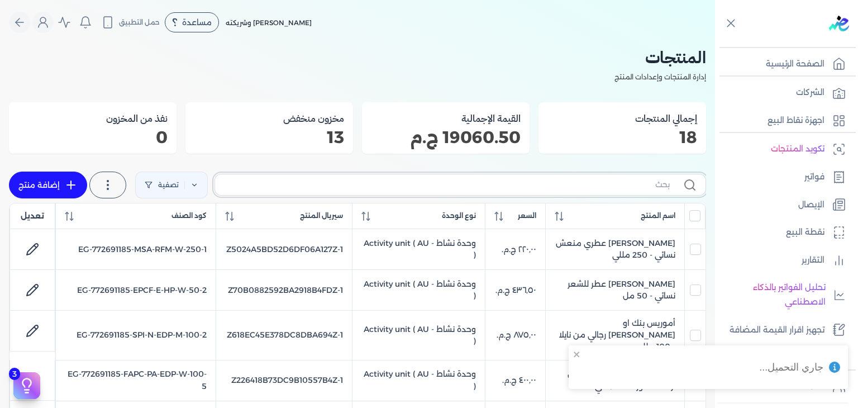
click at [521, 180] on input "text" at bounding box center [447, 185] width 446 height 12
paste input "EG-772691185-FAPC-PA-EDP-W-100-5"
type input "EG-772691185-FAPC-PA-EDP-W-100-5"
checkbox input "false"
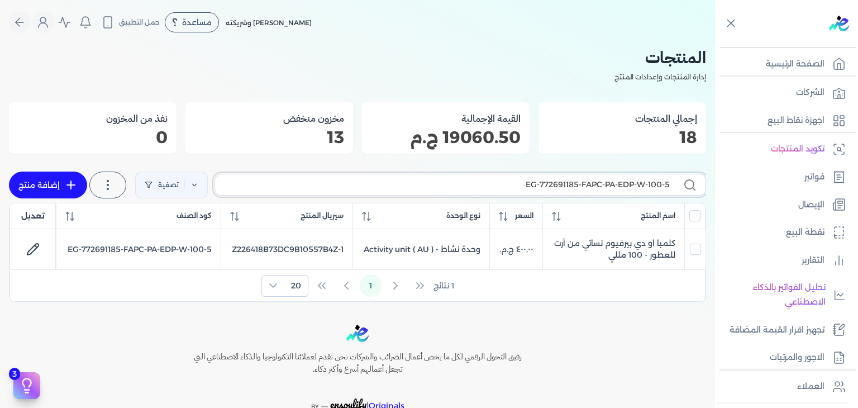
click at [595, 186] on input "EG-772691185-FAPC-PA-EDP-W-100-5" at bounding box center [447, 185] width 446 height 12
paste input "Z226418B73DC9B10557B4Z-1"
type input "Z226418B73DC9B10557B4Z-1"
checkbox input "false"
type input "Z226418B73DC9B10557B4Z-1"
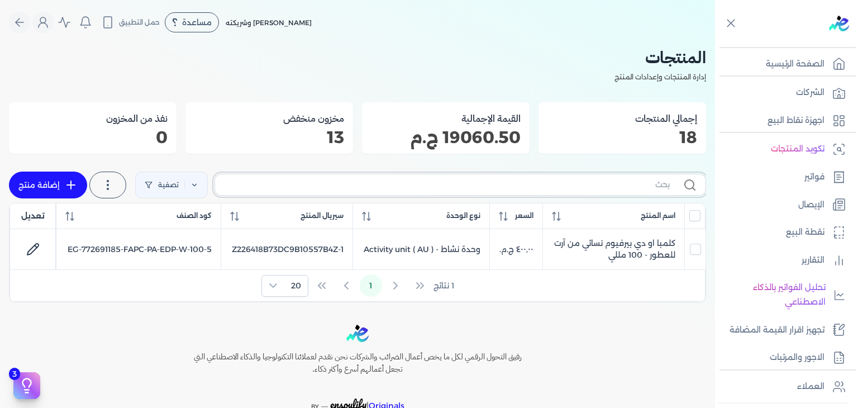
checkbox input "false"
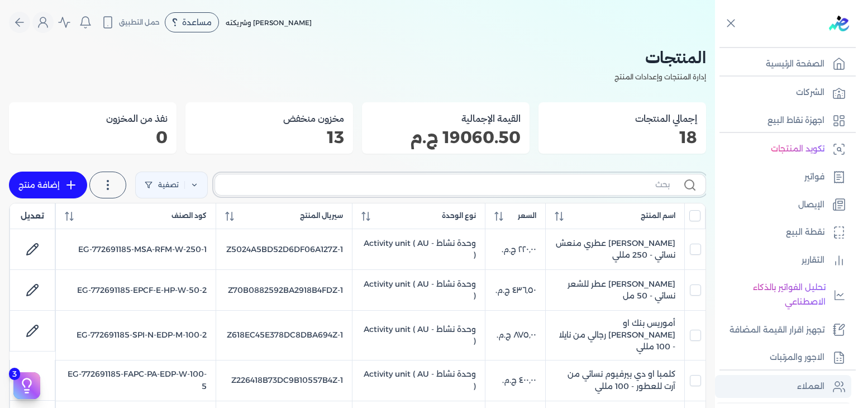
paste input "Z226418B73DC9B10557B4Z-1"
type input "Z226418B73DC9B10557B4Z-1"
checkbox input "false"
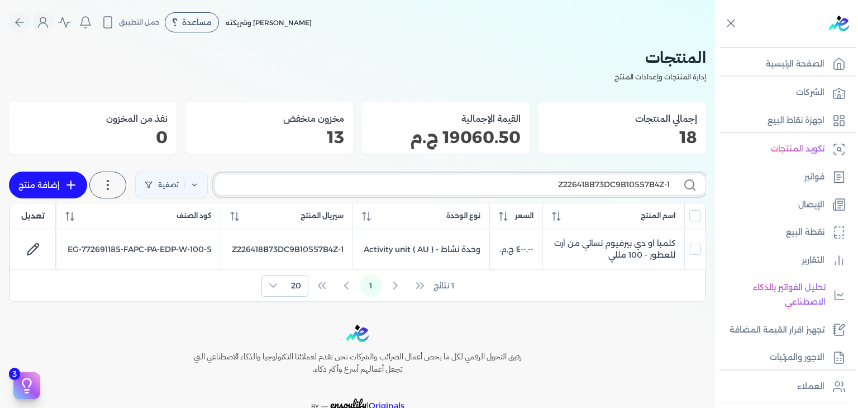
paste input "كلمبا او دي بيرفيوم نسائي - 100 مللي"
type input "كلمبا او دي بيرفيوم نسائي - 100 مللي"
checkbox input "false"
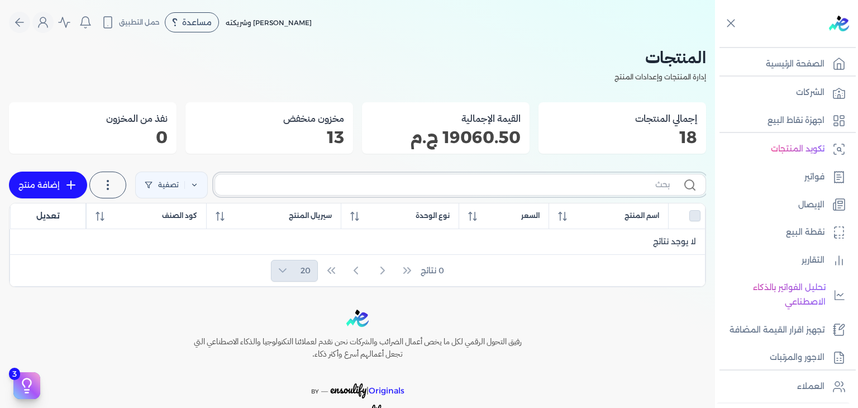
checkbox input "false"
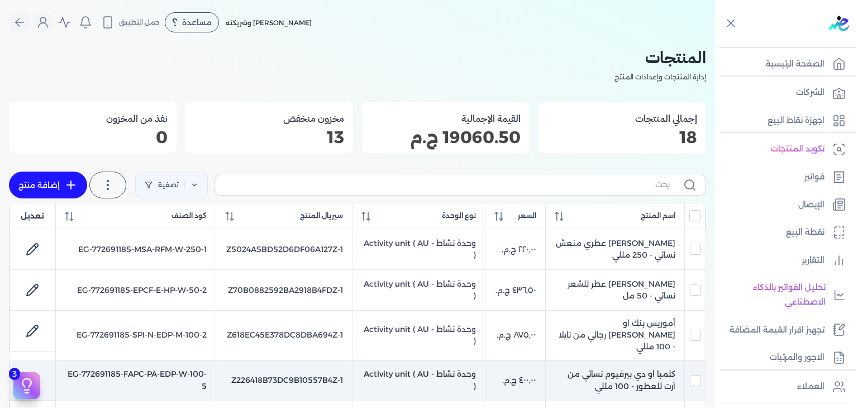
click at [46, 367] on link at bounding box center [32, 380] width 27 height 27
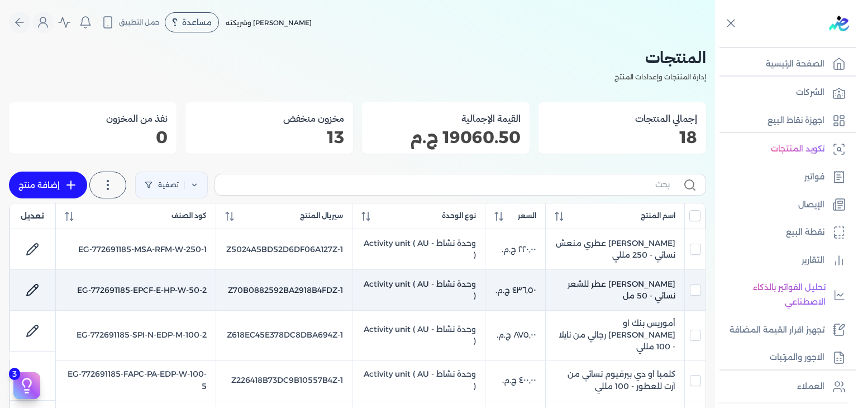
select select "EGS"
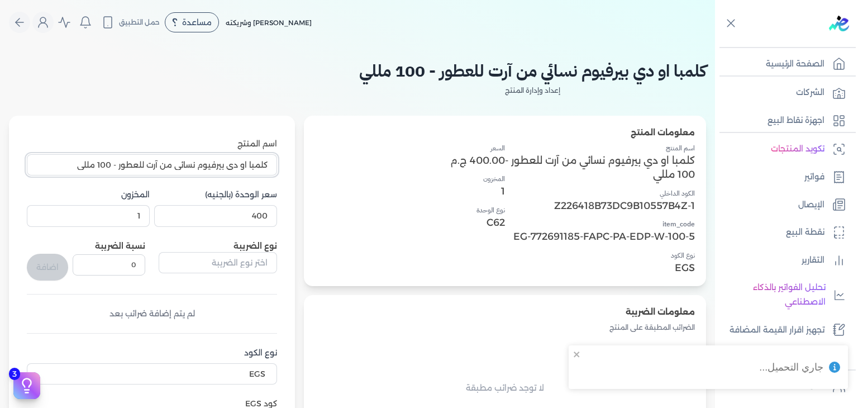
click at [237, 166] on input "كلمبا او دي بيرفيوم نسائي من آرت للعطور - 100 مللي" at bounding box center [152, 164] width 250 height 21
paste input "text"
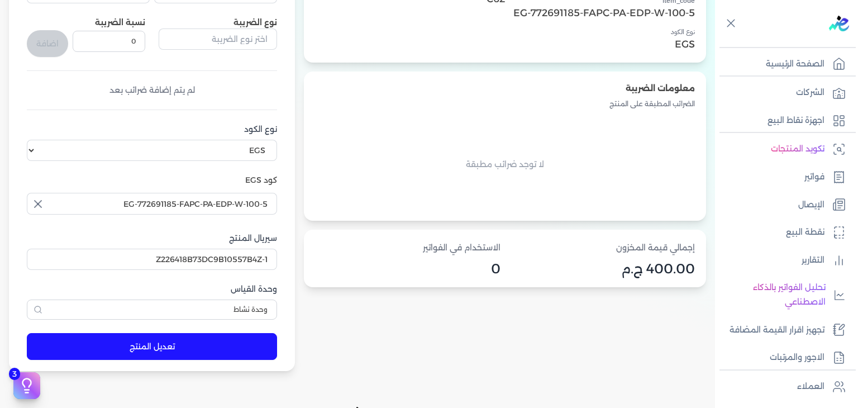
type input "كلمبا او دي بيرفيوم نسائي - 100 مللي"
click at [210, 340] on button "تعديل المنتج" at bounding box center [152, 346] width 250 height 27
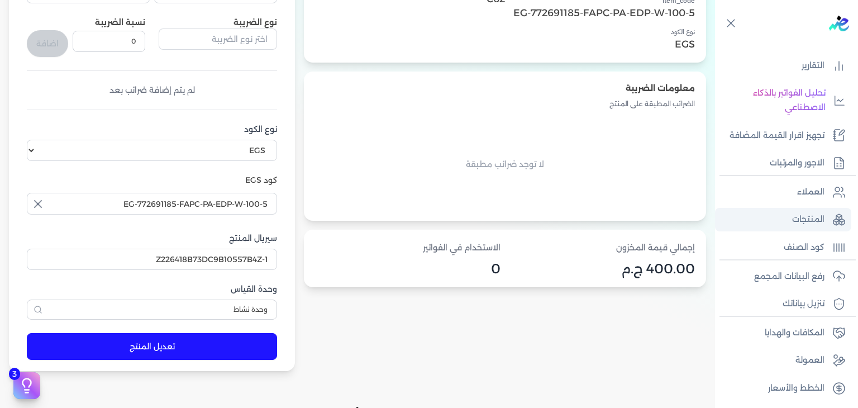
click at [811, 227] on link "المنتجات" at bounding box center [783, 219] width 136 height 23
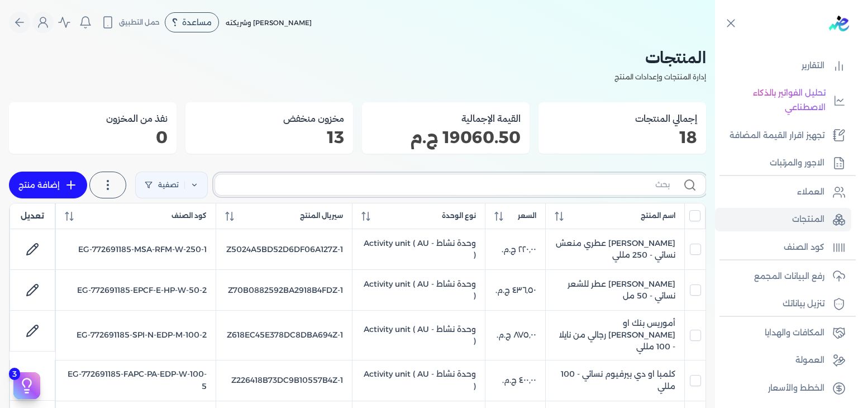
click at [610, 186] on input "text" at bounding box center [447, 185] width 446 height 12
paste input "اكارات روج 5"
type input "اكارات روج 5"
checkbox input "false"
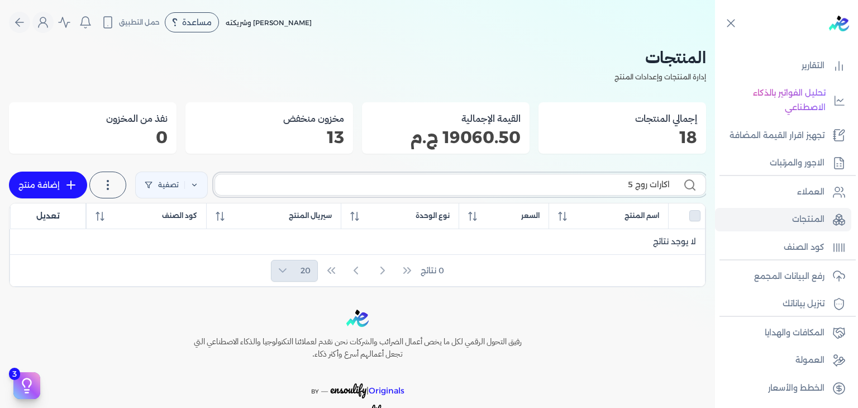
click at [629, 185] on input "اكارات روج 5" at bounding box center [447, 185] width 446 height 12
paste input "text"
click at [671, 187] on label "اكارات روج" at bounding box center [461, 184] width 492 height 21
click at [670, 187] on input "اكارات روج" at bounding box center [447, 185] width 446 height 12
click at [670, 182] on label "اكارات روج" at bounding box center [461, 184] width 492 height 21
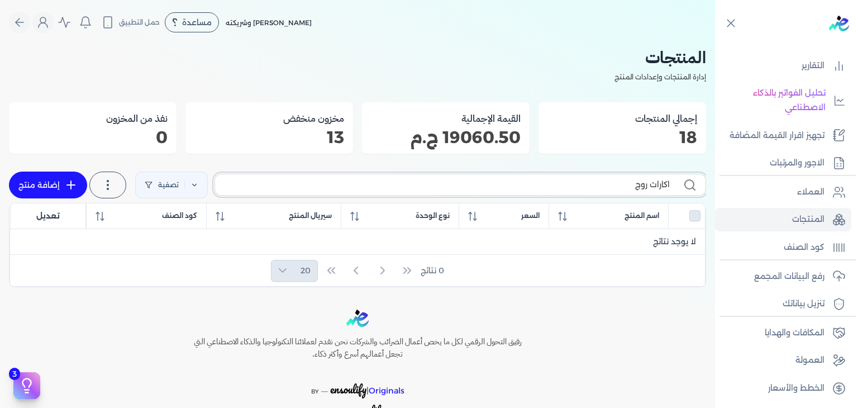
click at [670, 182] on input "اكارات روج" at bounding box center [447, 185] width 446 height 12
click at [598, 193] on label "اكارات روج" at bounding box center [461, 184] width 492 height 21
click at [598, 191] on input "اكارات روج" at bounding box center [447, 185] width 446 height 12
paste input "اكارات روج 540"
type input "باكارات روج 540"
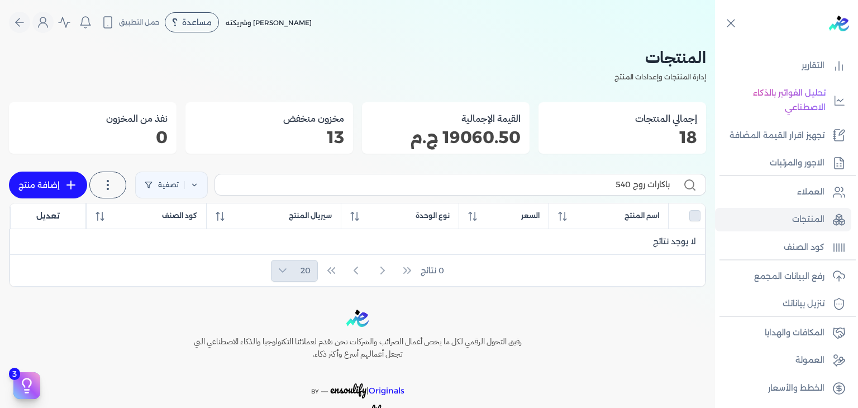
click at [58, 175] on link "إضافة منتج" at bounding box center [48, 185] width 78 height 27
select select "EGS"
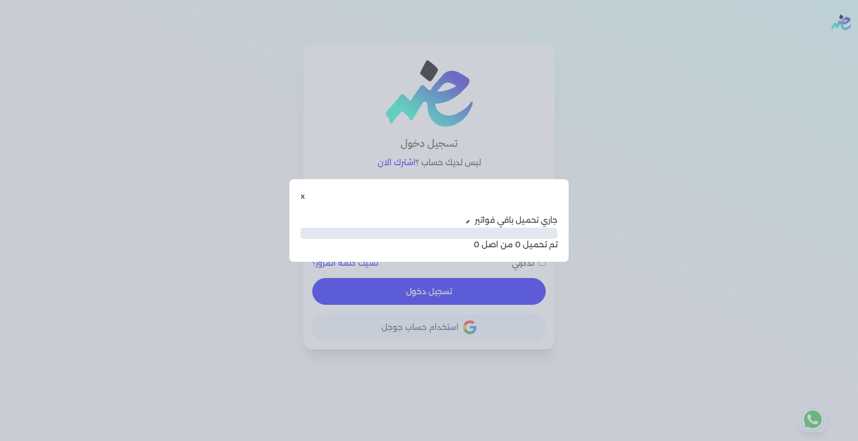
type input "[EMAIL_ADDRESS][DOMAIN_NAME]"
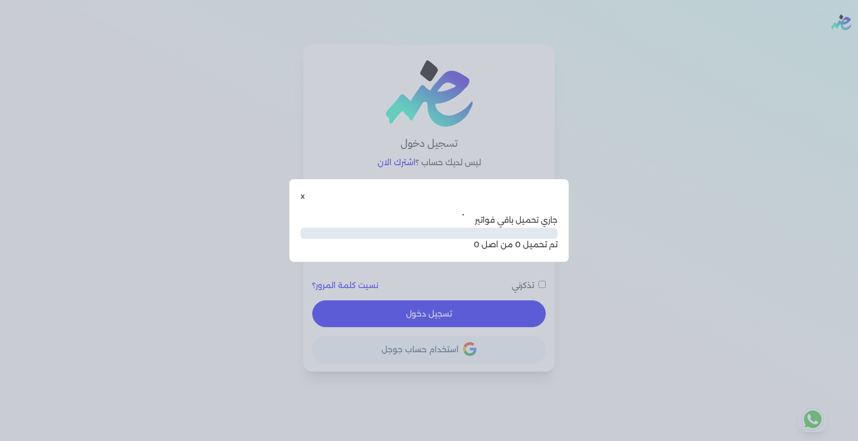
checkbox input "false"
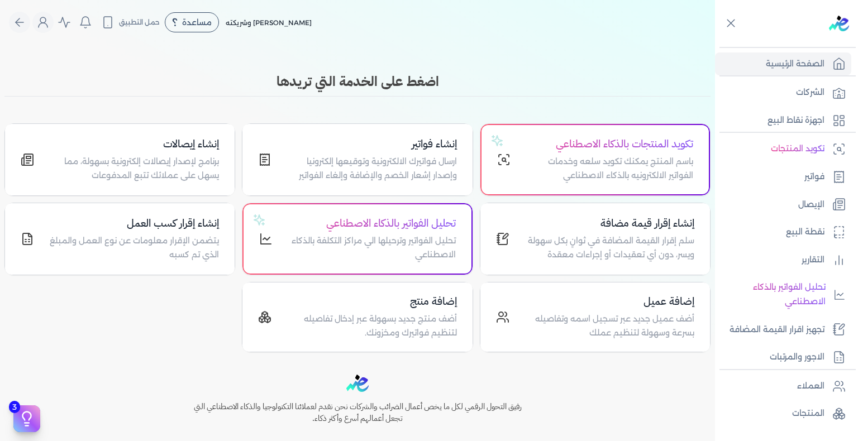
drag, startPoint x: 790, startPoint y: 172, endPoint x: 789, endPoint y: 191, distance: 19.0
click at [790, 172] on link "فواتير" at bounding box center [783, 176] width 136 height 23
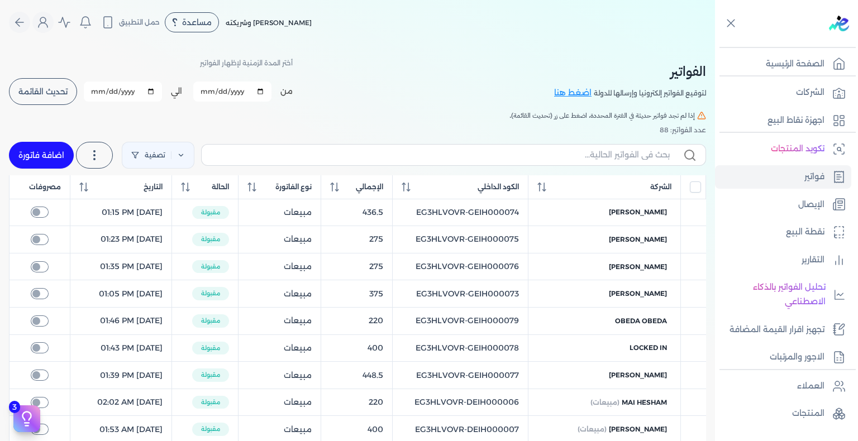
click at [219, 87] on input "[DATE]" at bounding box center [232, 92] width 78 height 20
click at [208, 88] on input "[DATE]" at bounding box center [232, 92] width 78 height 20
type input "[DATE]"
click at [97, 87] on input "[DATE]" at bounding box center [123, 92] width 78 height 20
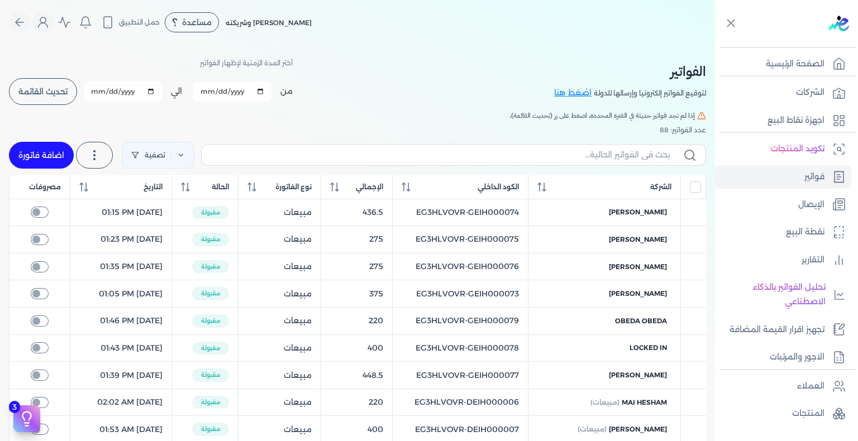
type input "[DATE]"
click at [65, 101] on button "تحديث القائمة" at bounding box center [43, 91] width 68 height 27
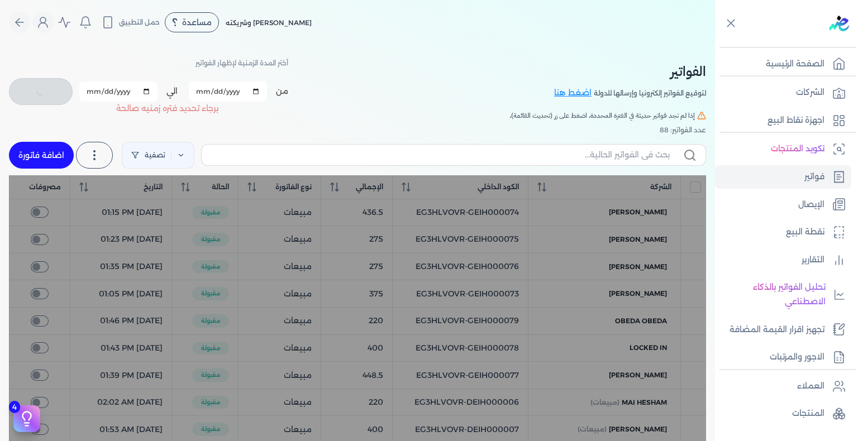
checkbox input "false"
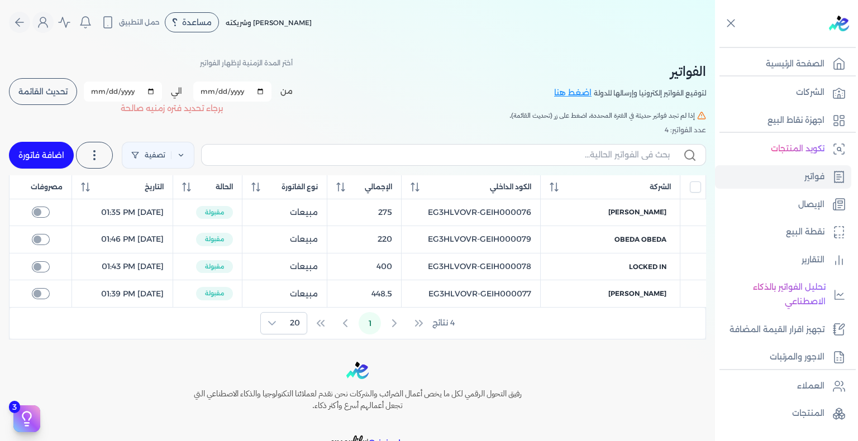
click at [210, 93] on input "[DATE]" at bounding box center [232, 92] width 78 height 20
type input "[DATE]"
click at [100, 89] on input "[DATE]" at bounding box center [123, 92] width 78 height 20
type input "[DATE]"
click at [54, 92] on span "تحديث القائمة" at bounding box center [42, 92] width 49 height 8
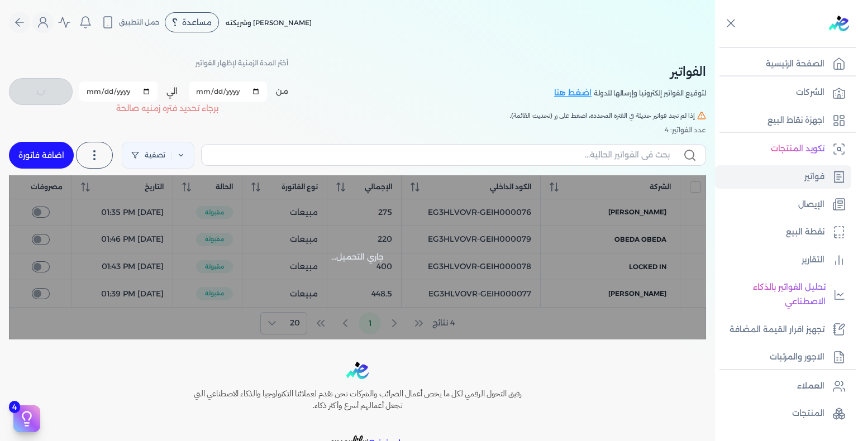
checkbox input "false"
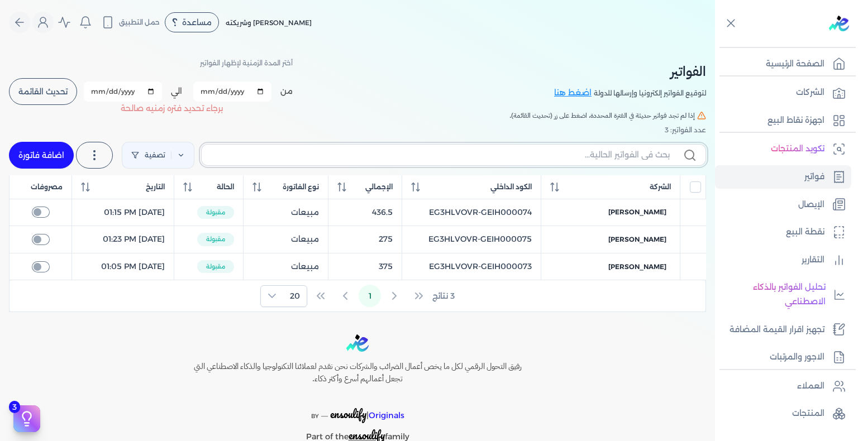
click at [648, 153] on input "text" at bounding box center [440, 155] width 459 height 12
paste input "EG3HLVOVR-GEIH000072"
type input "EG3HLVOVR-GEIH000072"
checkbox input "false"
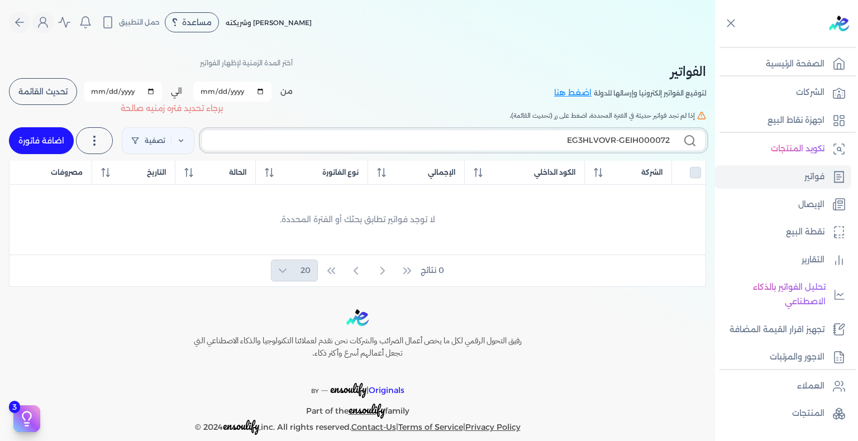
type input "EG3HLVOVR-GEIH000072"
click at [206, 92] on input "[DATE]" at bounding box center [232, 92] width 78 height 20
type input "[DATE]"
click at [12, 79] on div "الفواتير لتوقيع الفواتير إلكترونيا وإرسالها للدولة اضغط هنا أختر المدة الزمنية …" at bounding box center [357, 166] width 715 height 243
click at [22, 88] on button "تحديث القائمة" at bounding box center [43, 91] width 68 height 27
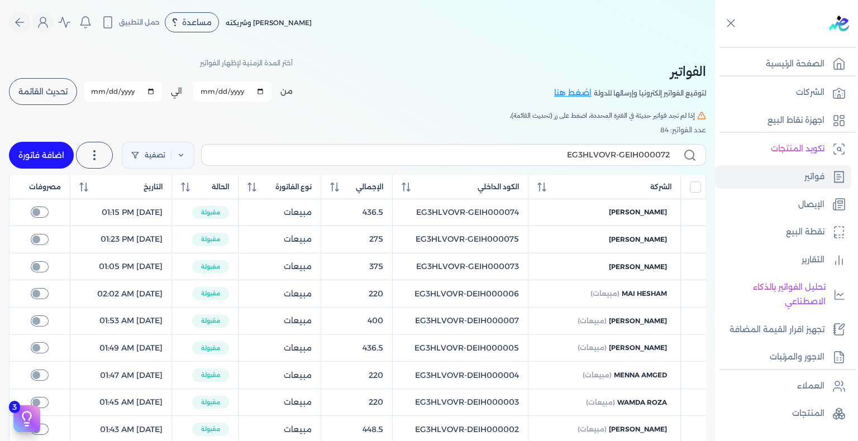
click at [692, 153] on icon at bounding box center [689, 155] width 13 height 13
click at [670, 153] on input "EG3HLVOVR-GEIH000072" at bounding box center [440, 155] width 459 height 12
click at [617, 149] on input "EG3HLVOVR-GEIH000072" at bounding box center [440, 155] width 459 height 12
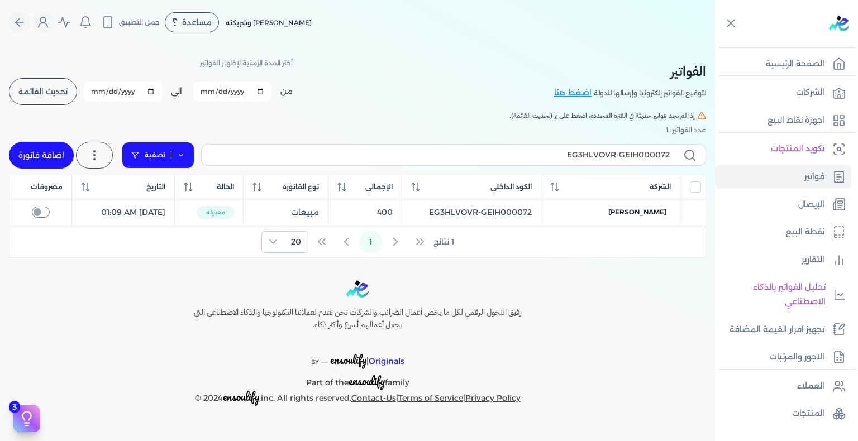
click at [132, 163] on link "تصفية" at bounding box center [158, 155] width 73 height 27
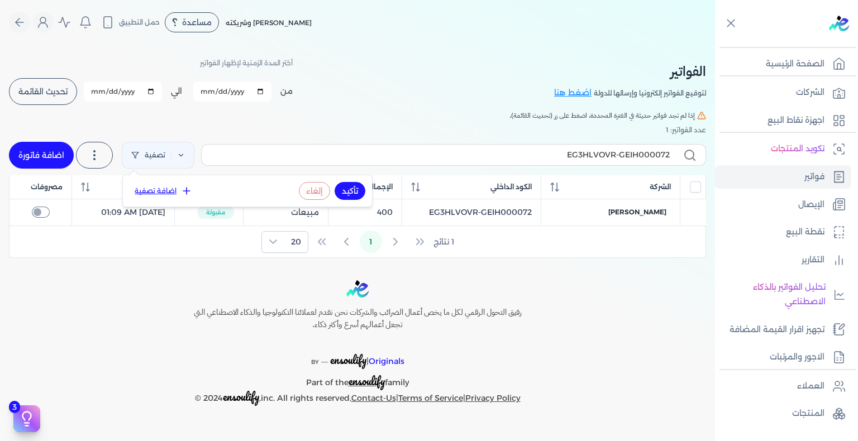
click at [324, 196] on button "إلغاء" at bounding box center [314, 191] width 31 height 18
checkbox input "false"
select select
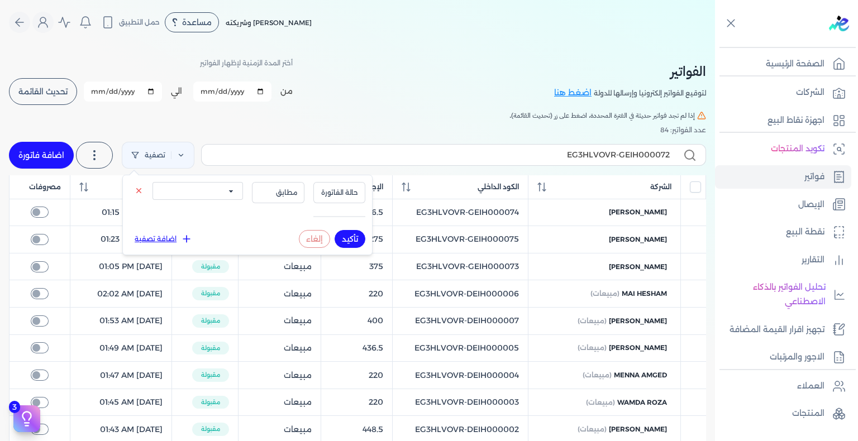
click at [330, 238] on div "تأكيد إلغاء" at bounding box center [332, 239] width 66 height 18
click at [327, 239] on button "إلغاء" at bounding box center [314, 239] width 31 height 18
click at [134, 191] on button at bounding box center [139, 190] width 18 height 13
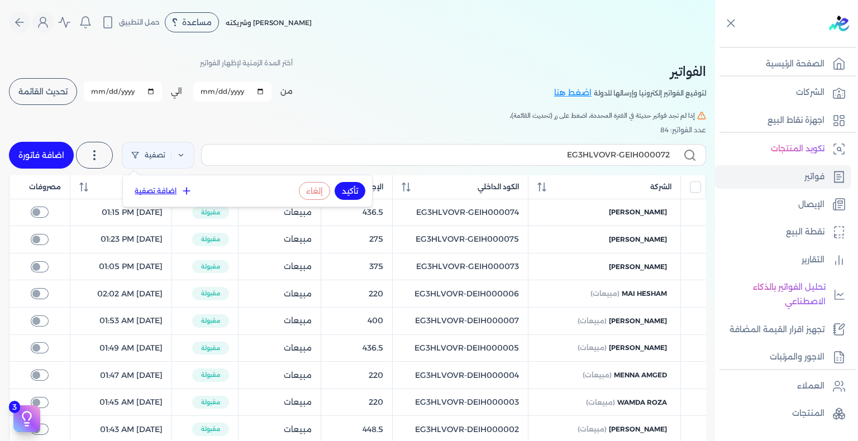
click at [224, 84] on input "[DATE]" at bounding box center [232, 92] width 78 height 20
click at [99, 88] on input "[DATE]" at bounding box center [123, 92] width 78 height 20
type input "[DATE]"
click at [79, 99] on div "من [DATE] الي [DATE] برجاء تحديد فتره زمنيه برجاء تحديد فتره زمنيه صالحة تحديث …" at bounding box center [151, 91] width 284 height 29
click at [56, 86] on button "تحديث القائمة" at bounding box center [43, 91] width 68 height 27
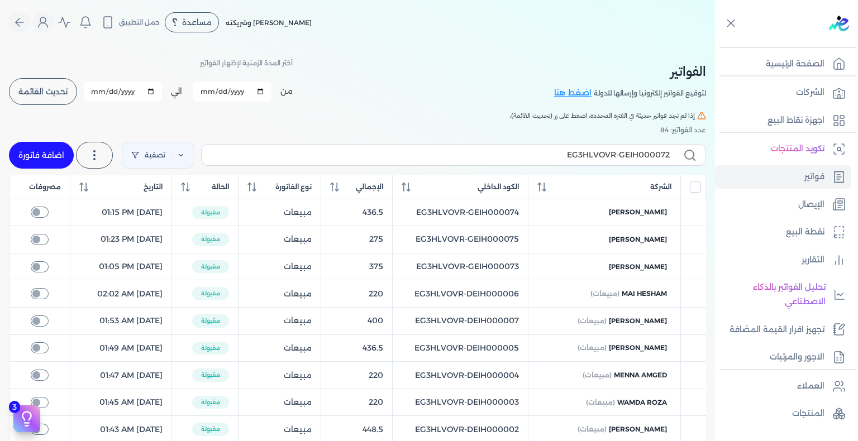
checkbox input "false"
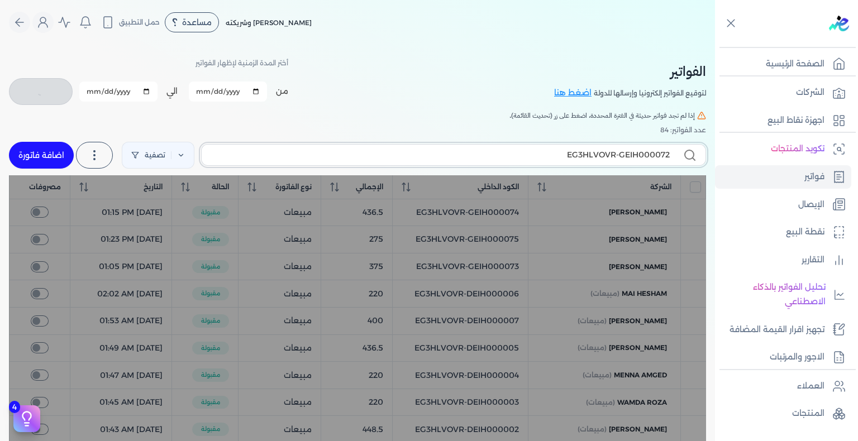
click at [512, 149] on input "EG3HLVOVR-GEIH000072" at bounding box center [440, 155] width 459 height 12
click at [507, 120] on div "الفواتير لتوقيع الفواتير إلكترونيا وإرسالها للدولة اضغط هنا أختر المدة الزمنية …" at bounding box center [357, 410] width 715 height 730
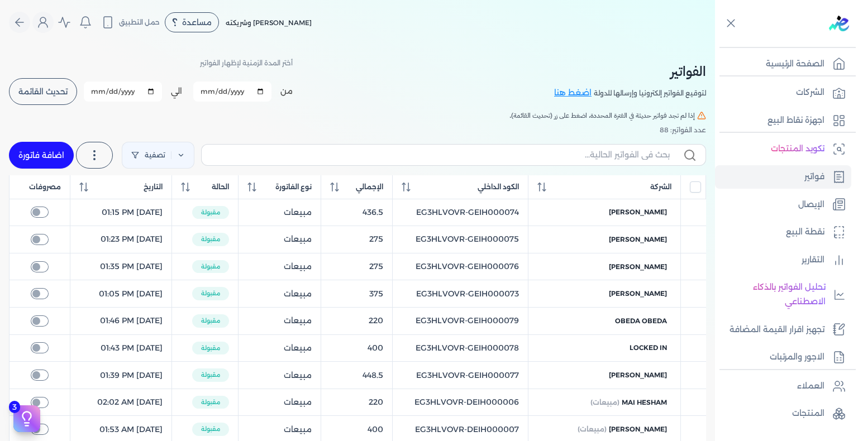
click at [45, 85] on button "تحديث القائمة" at bounding box center [43, 91] width 68 height 27
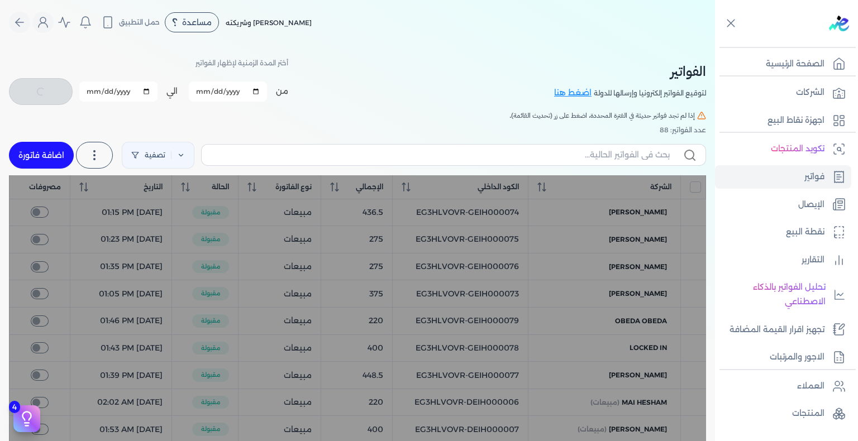
checkbox input "false"
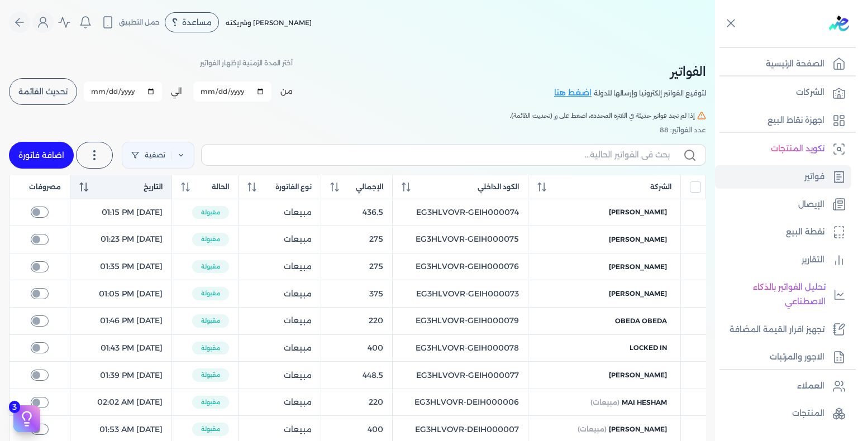
click at [82, 184] on icon at bounding box center [81, 187] width 1 height 9
click at [82, 184] on icon at bounding box center [83, 187] width 9 height 9
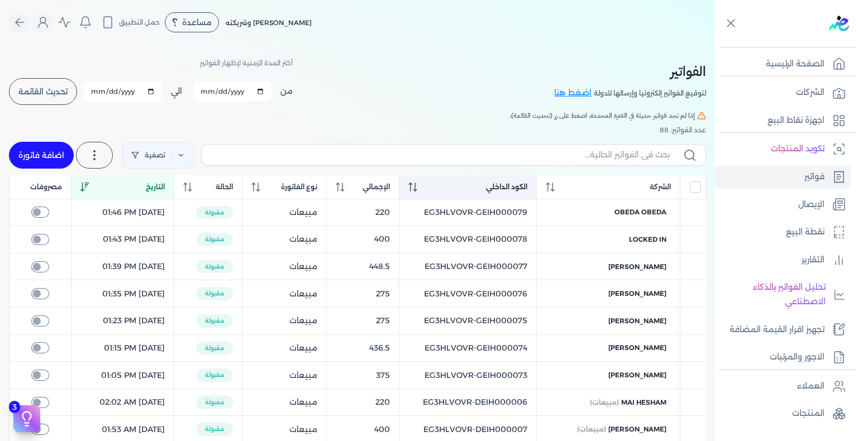
click at [417, 187] on icon at bounding box center [412, 187] width 9 height 9
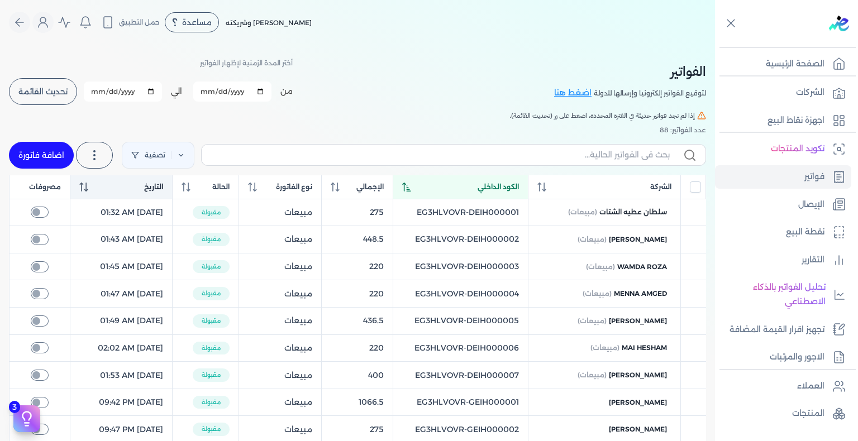
click at [434, 187] on div "الكود الداخلي" at bounding box center [460, 187] width 117 height 10
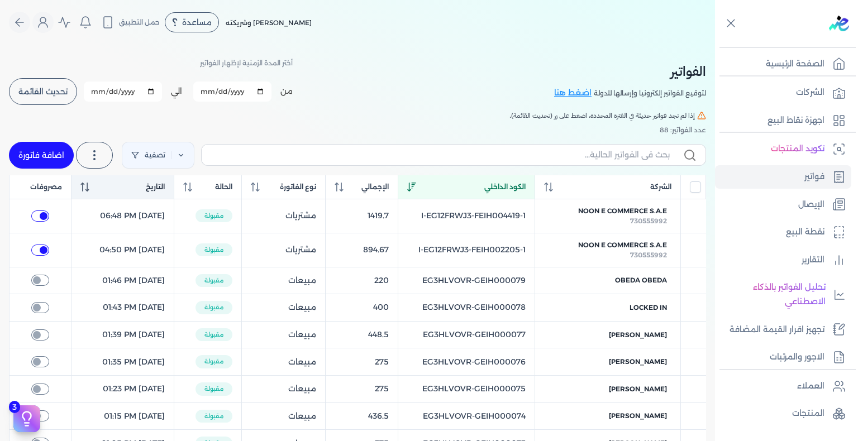
click at [416, 187] on icon at bounding box center [411, 187] width 9 height 9
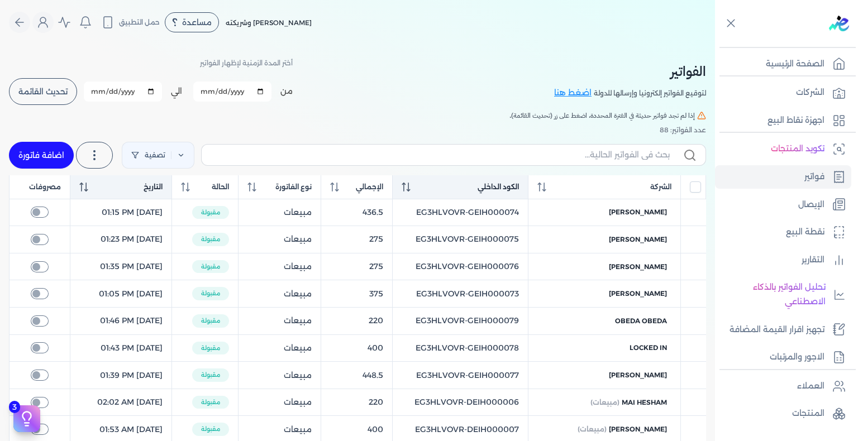
click at [431, 184] on div "الكود الداخلي" at bounding box center [460, 187] width 117 height 10
click at [417, 192] on th "الكود الداخلي" at bounding box center [460, 187] width 135 height 24
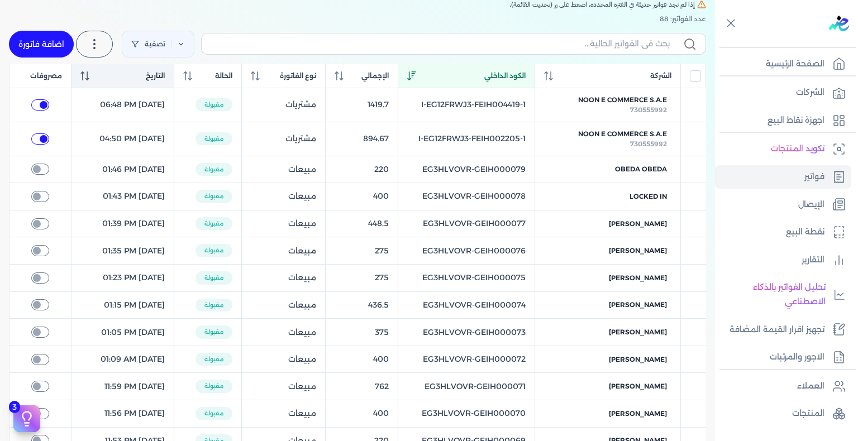
scroll to position [112, 0]
